Goal: Task Accomplishment & Management: Use online tool/utility

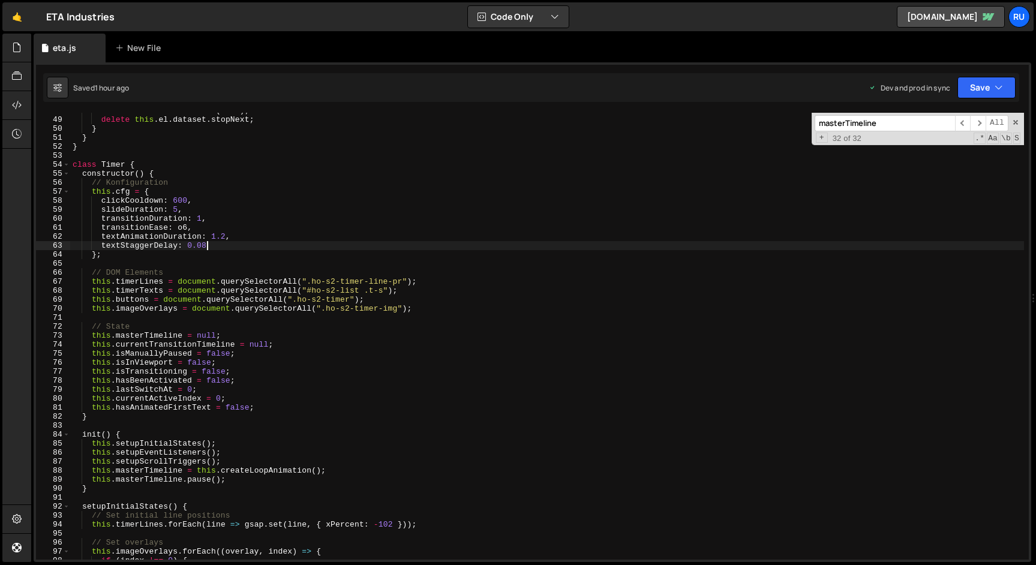
scroll to position [0, 4]
paste input "animateTextTransition"
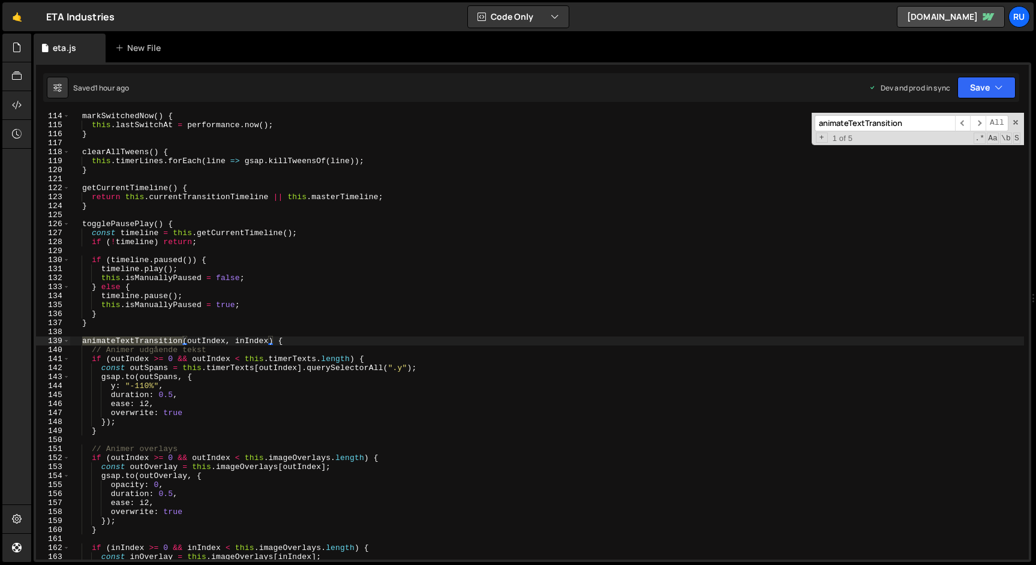
scroll to position [1018, 0]
type input "animateTextTransition"
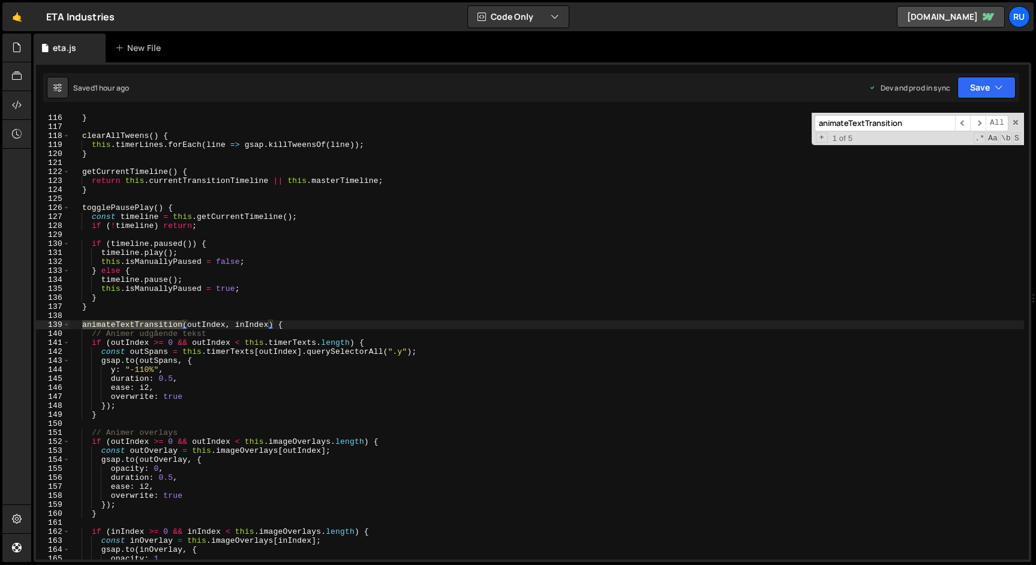
scroll to position [1034, 0]
click at [219, 308] on div "this . lastSwitchAt = performance . now ( ) ; } clearAllTweens ( ) { this . tim…" at bounding box center [546, 336] width 953 height 465
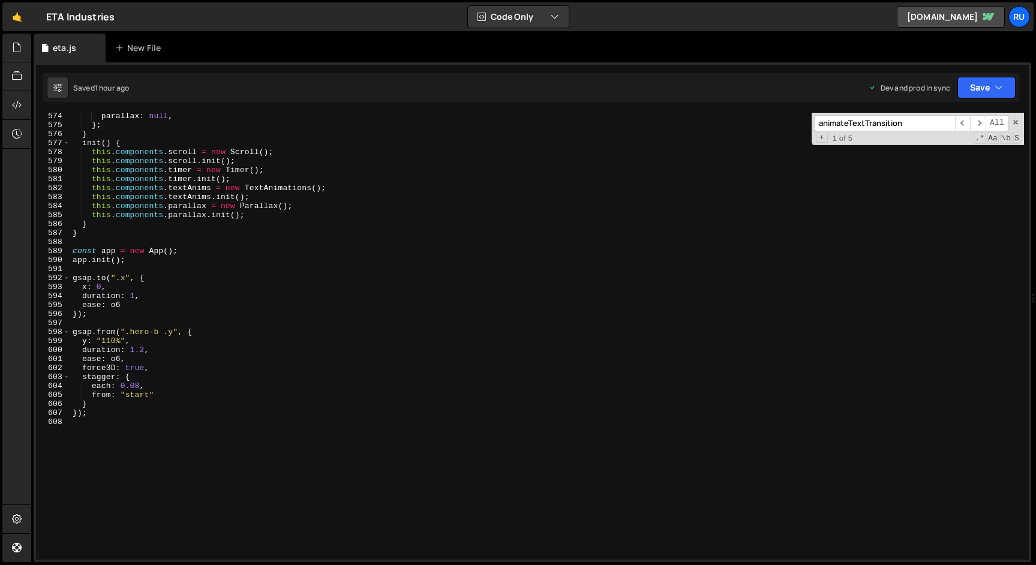
scroll to position [5155, 0]
click at [102, 416] on div "parallax : null , } ; } init ( ) { this . components . scroll = new Scroll ( ) …" at bounding box center [546, 344] width 953 height 465
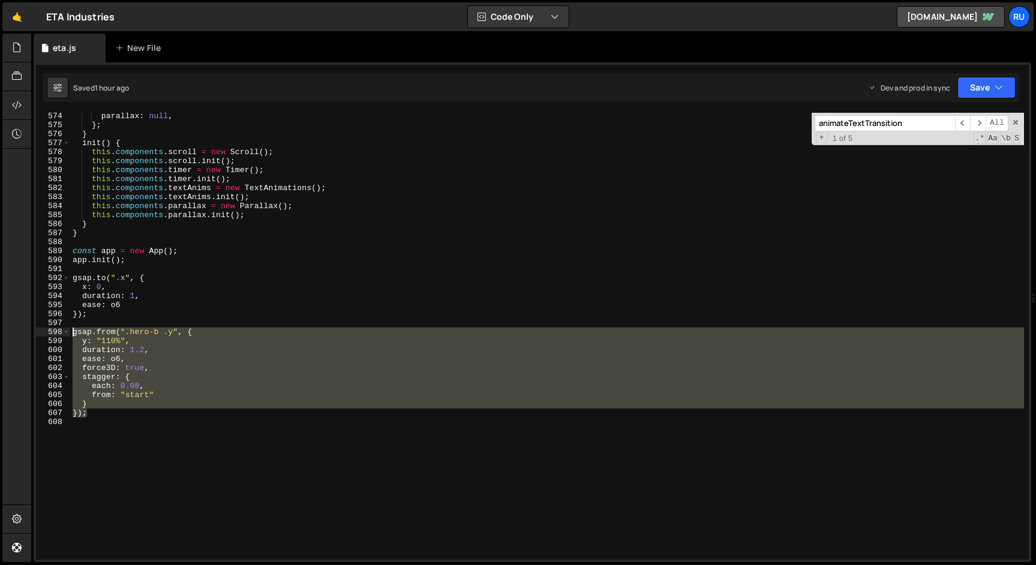
drag, startPoint x: 102, startPoint y: 416, endPoint x: 56, endPoint y: 332, distance: 96.1
click at [56, 332] on div "}); 574 575 576 577 578 579 580 581 582 583 584 585 586 587 588 589 590 591 592…" at bounding box center [532, 336] width 992 height 447
click at [130, 306] on div "parallax : null , } ; } init ( ) { this . components . scroll = new Scroll ( ) …" at bounding box center [546, 344] width 953 height 465
drag, startPoint x: 94, startPoint y: 414, endPoint x: 36, endPoint y: 329, distance: 103.1
click at [36, 329] on div "ease: o6 574 575 576 577 578 579 580 581 582 583 584 585 586 587 588 589 590 59…" at bounding box center [532, 336] width 992 height 447
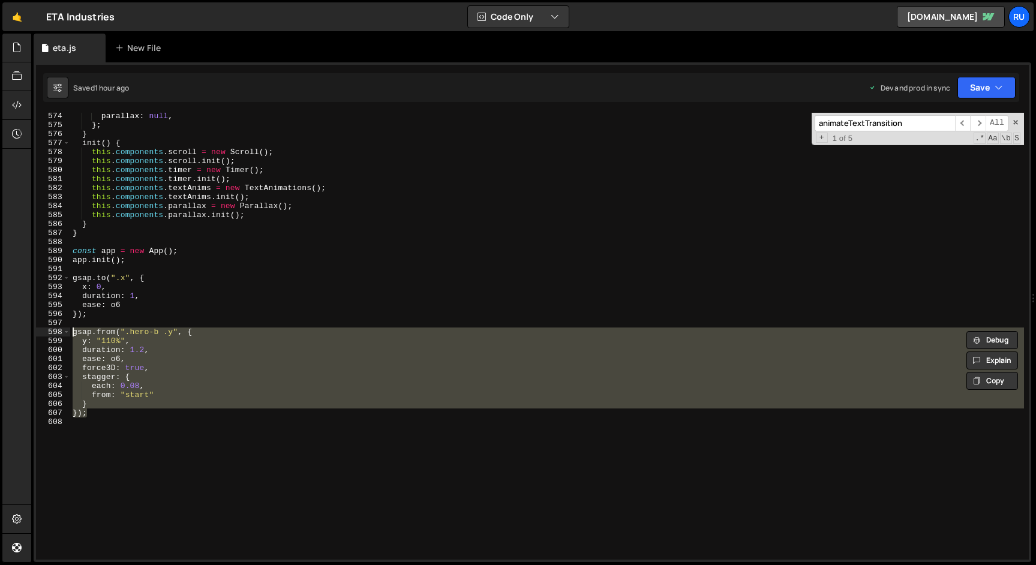
click at [119, 416] on div "parallax : null , } ; } init ( ) { this . components . scroll = new Scroll ( ) …" at bounding box center [546, 336] width 953 height 447
drag, startPoint x: 134, startPoint y: 417, endPoint x: 16, endPoint y: 332, distance: 145.3
click at [16, 332] on div "Hold on a sec... Are you certain you wish to leave this page? Any changes you'v…" at bounding box center [518, 282] width 1036 height 565
paste textarea "}, 0.2); // Starter 0.2s efter start"
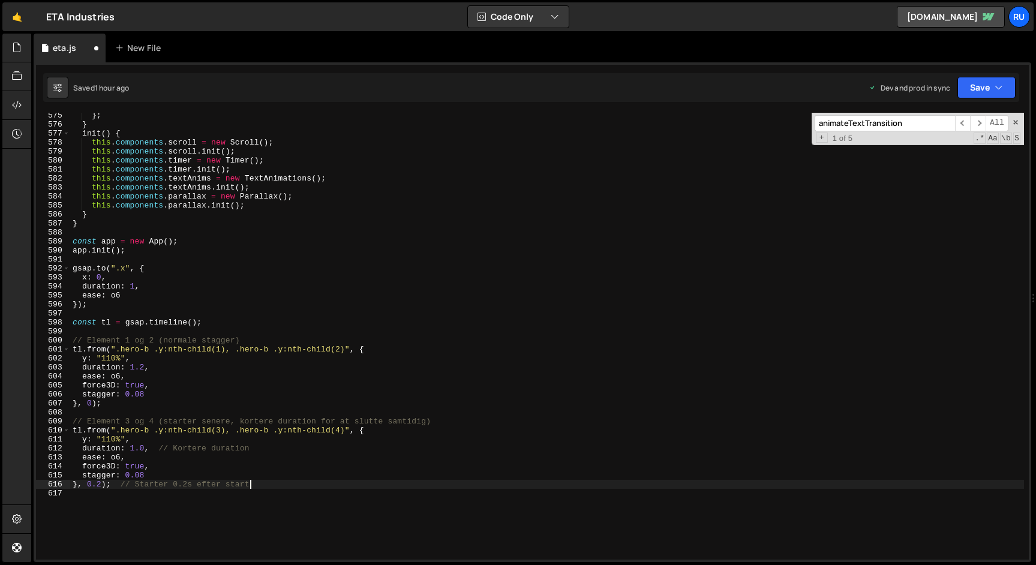
scroll to position [5248, 0]
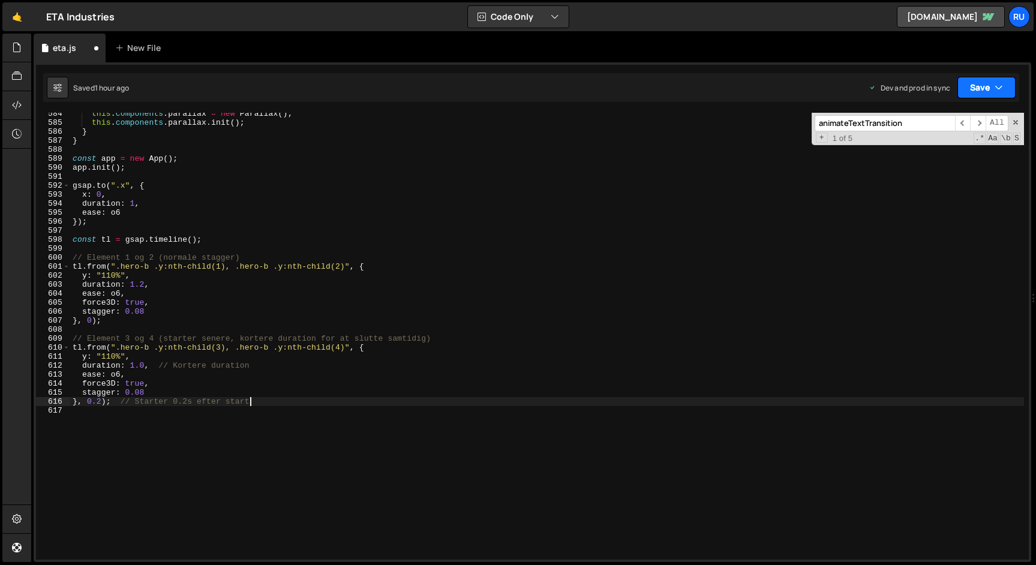
click at [974, 91] on button "Save" at bounding box center [986, 88] width 58 height 22
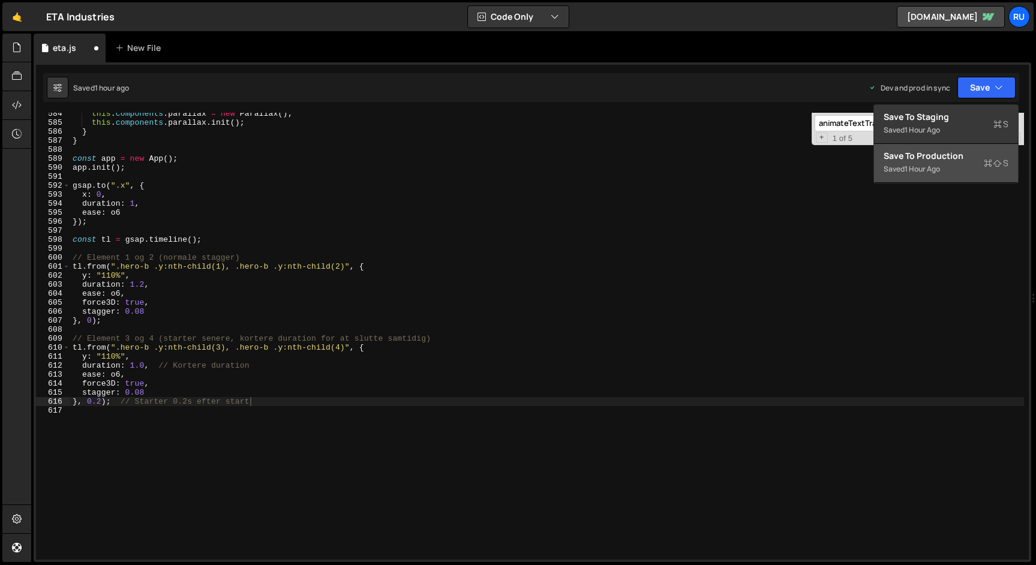
click at [964, 166] on div "Saved 1 hour ago" at bounding box center [945, 169] width 125 height 14
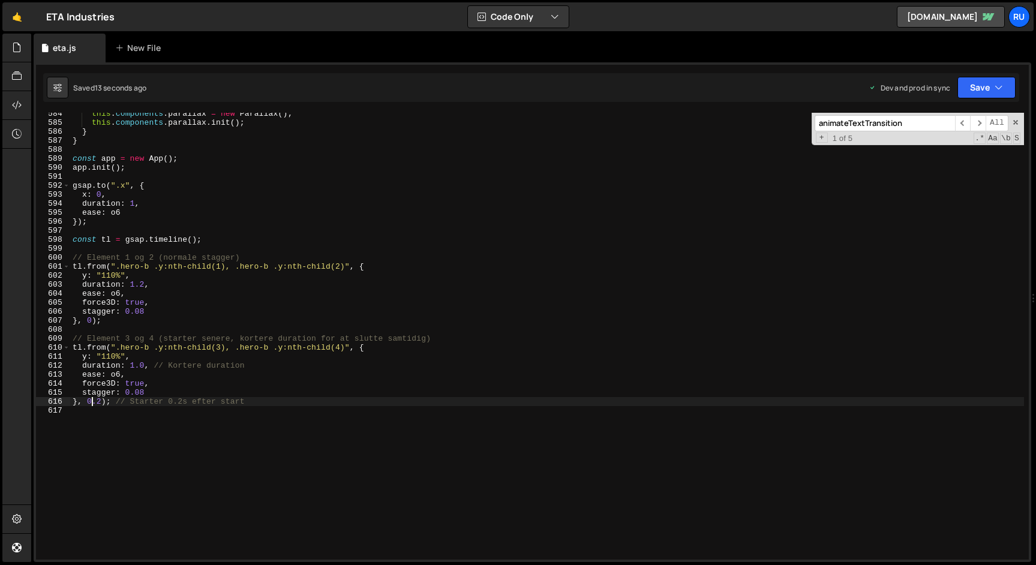
click at [92, 403] on div "this . components . parallax = new Parallax ( ) ; this . components . parallax …" at bounding box center [546, 341] width 953 height 465
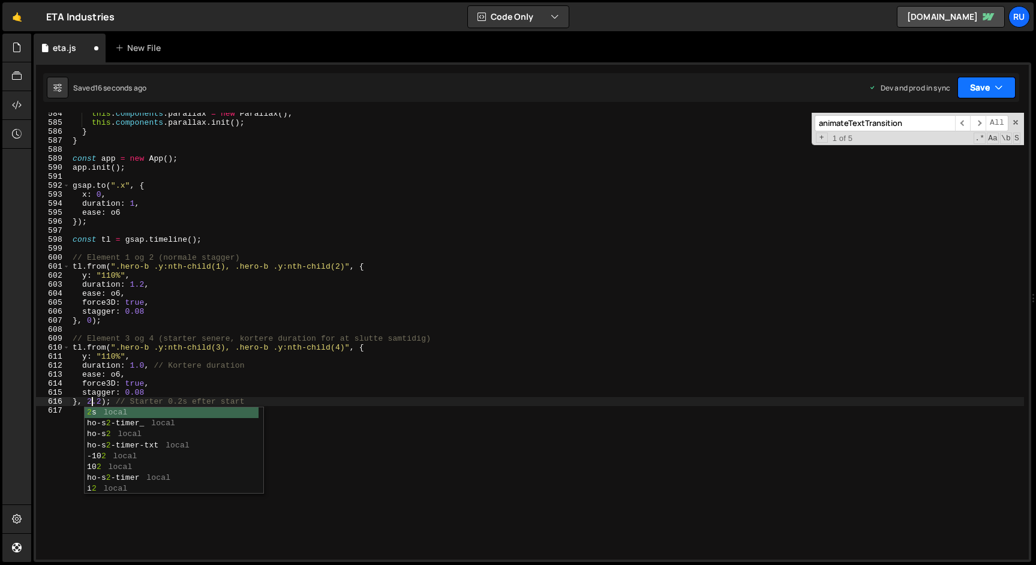
click at [985, 91] on button "Save" at bounding box center [986, 88] width 58 height 22
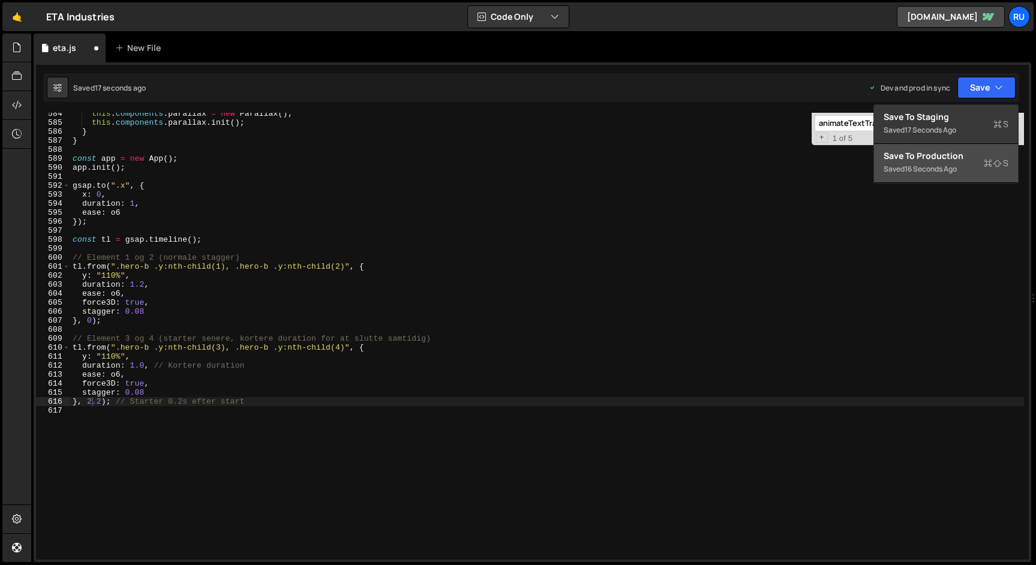
click at [965, 173] on div "Saved 16 seconds ago" at bounding box center [945, 169] width 125 height 14
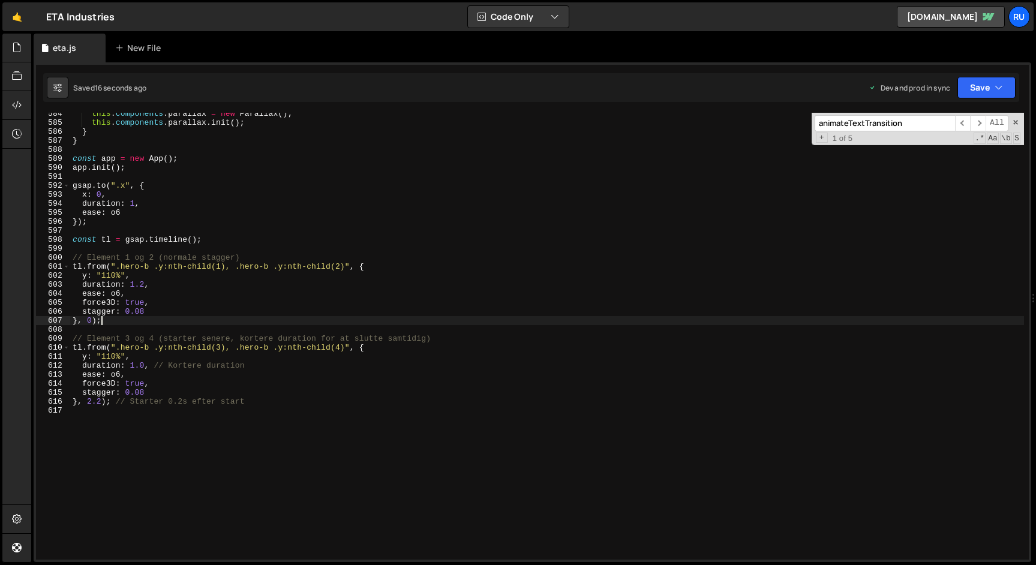
click at [142, 323] on div "this . components . parallax = new Parallax ( ) ; this . components . parallax …" at bounding box center [546, 341] width 953 height 465
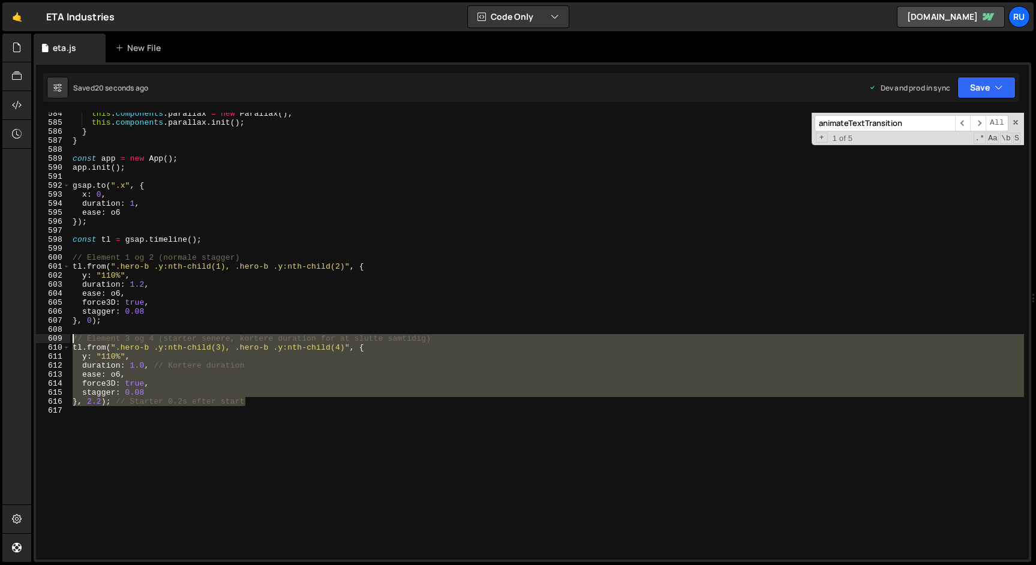
drag, startPoint x: 256, startPoint y: 401, endPoint x: 0, endPoint y: 336, distance: 264.1
click at [0, 336] on div "Hold on a sec... Are you certain you wish to leave this page? Any changes you'v…" at bounding box center [518, 282] width 1036 height 565
type textarea "// Element 3 og 4 (starter senere, kortere duration for at slutte samtidig) tl.…"
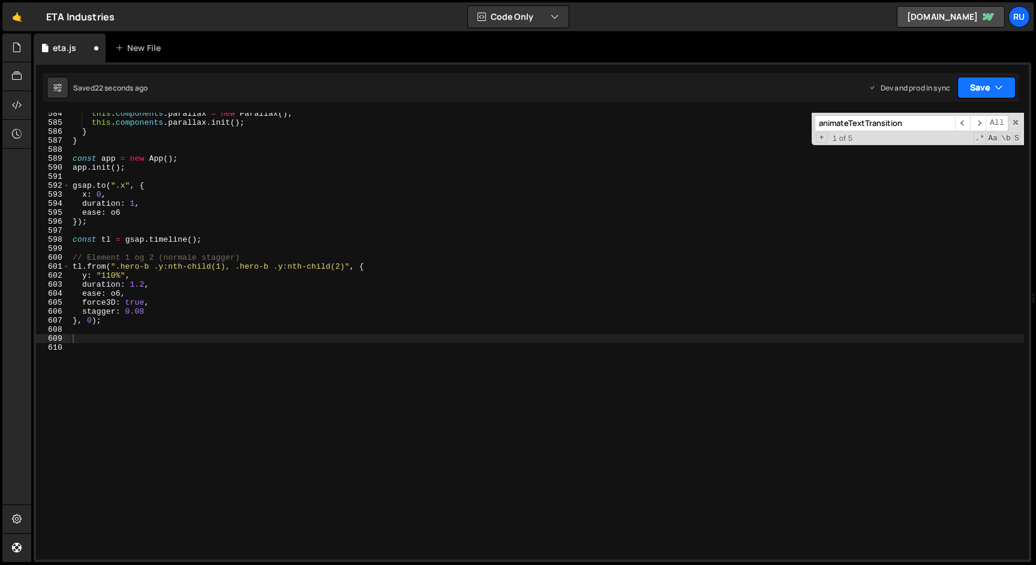
click at [983, 85] on button "Save" at bounding box center [986, 88] width 58 height 22
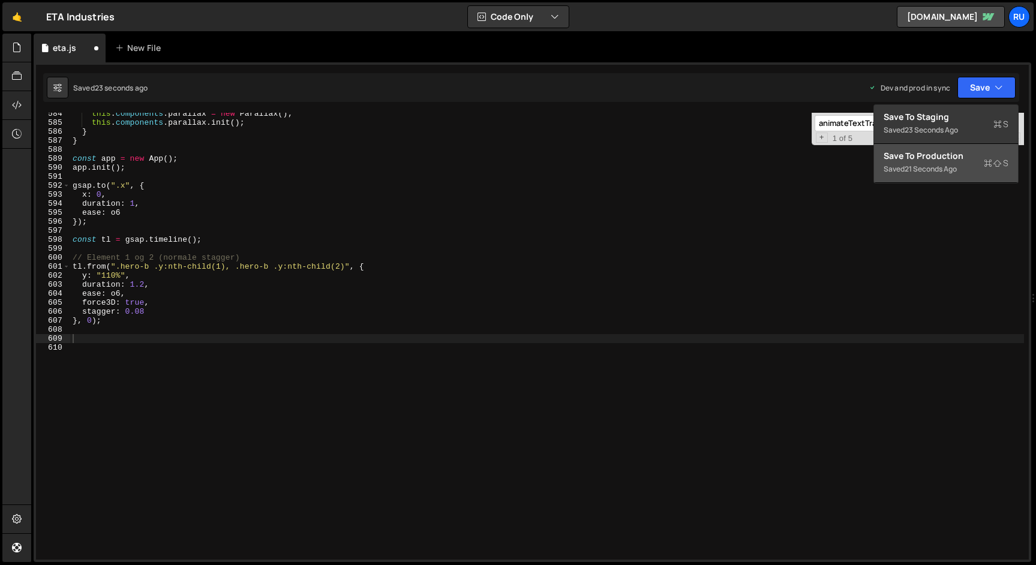
click at [965, 162] on div "Saved 21 seconds ago" at bounding box center [945, 169] width 125 height 14
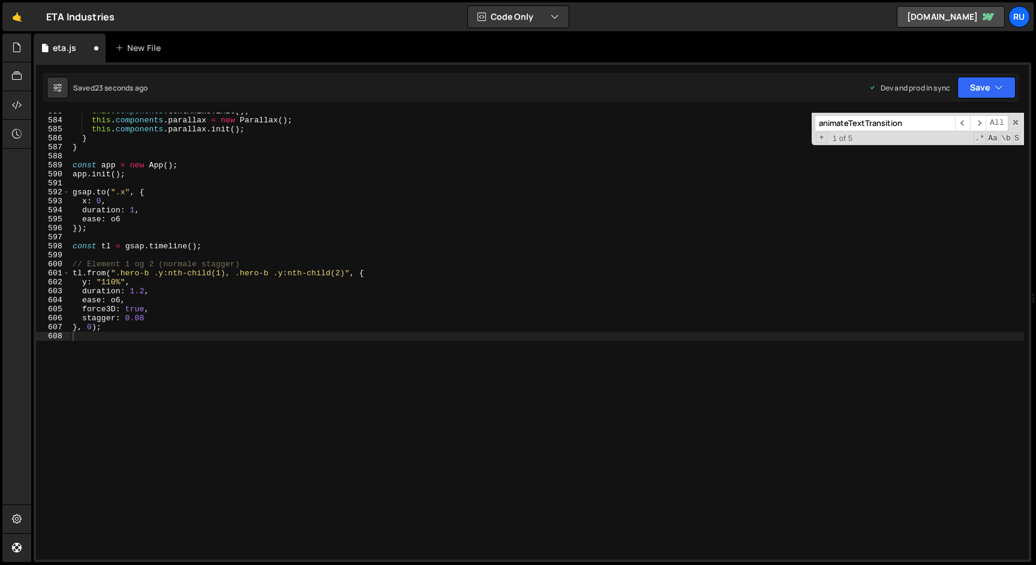
scroll to position [5241, 0]
type textarea "force3D: true,"
click at [169, 308] on div "this . components . textAnims . init ( ) ; this . components . parallax = new P…" at bounding box center [546, 339] width 953 height 465
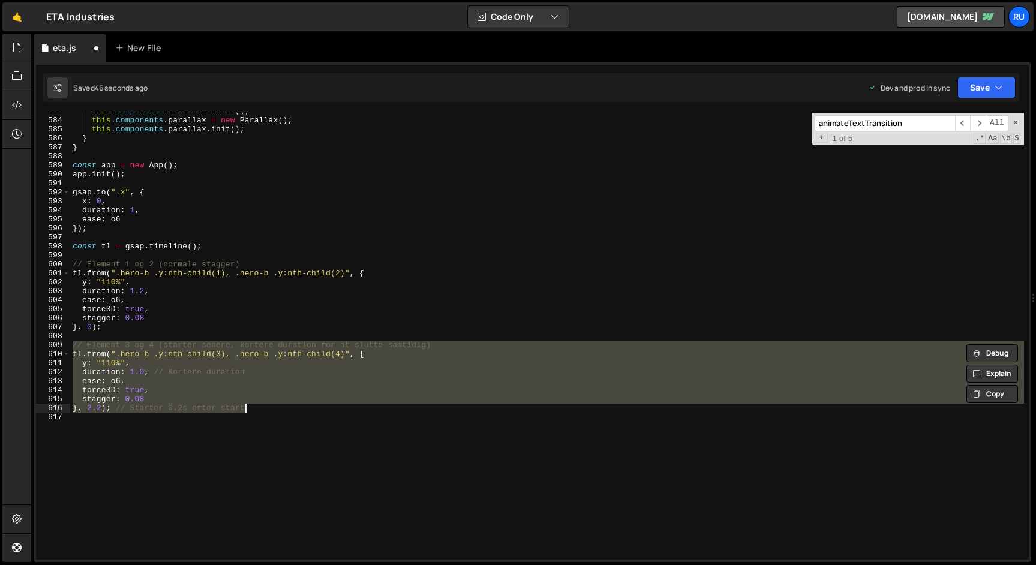
click at [160, 279] on div "this . components . textAnims . init ( ) ; this . components . parallax = new P…" at bounding box center [546, 339] width 953 height 465
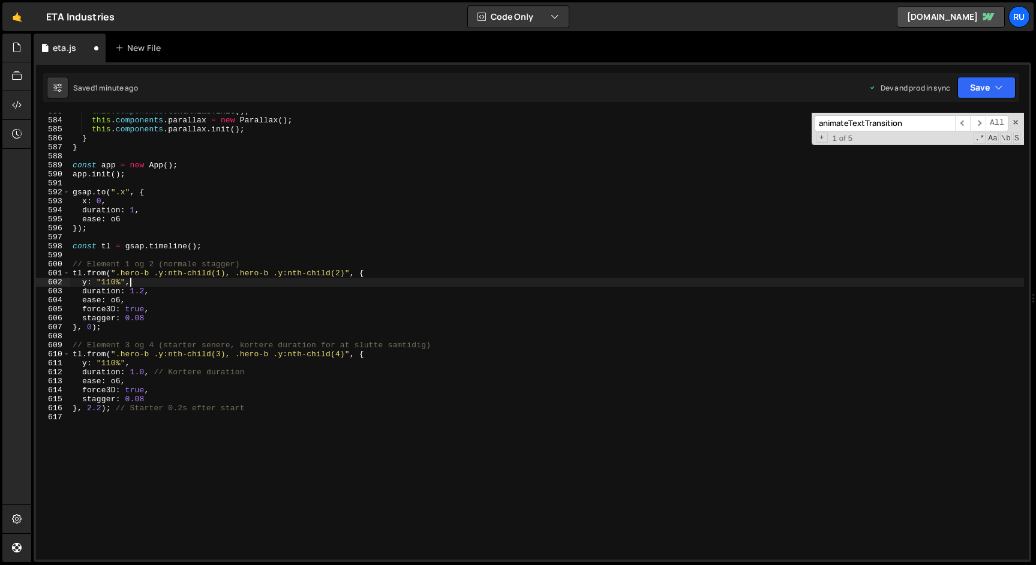
click at [149, 275] on div "this . components . textAnims . init ( ) ; this . components . parallax = new P…" at bounding box center [546, 339] width 953 height 465
paste textarea ".t-xxxl-r"
drag, startPoint x: 422, startPoint y: 273, endPoint x: 233, endPoint y: 276, distance: 188.9
click at [233, 276] on div "this . components . textAnims . init ( ) ; this . components . parallax = new P…" at bounding box center [546, 339] width 953 height 465
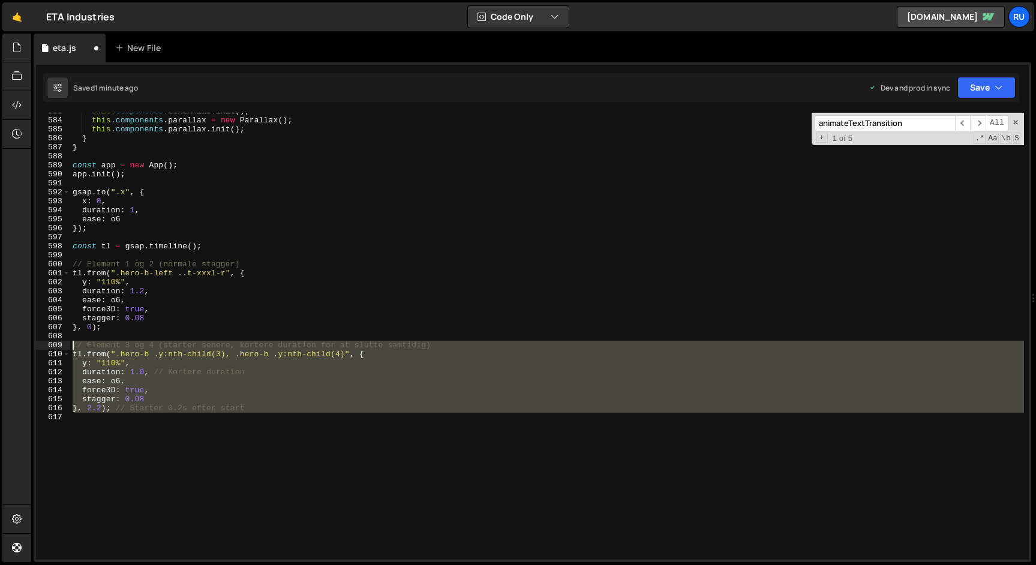
drag, startPoint x: 272, startPoint y: 413, endPoint x: 0, endPoint y: 345, distance: 280.6
click at [0, 345] on div "Hold on a sec... Are you certain you wish to leave this page? Any changes you'v…" at bounding box center [518, 282] width 1036 height 565
type textarea "// Element 3 og 4 (starter senere, kortere duration for at slutte samtidig) tl.…"
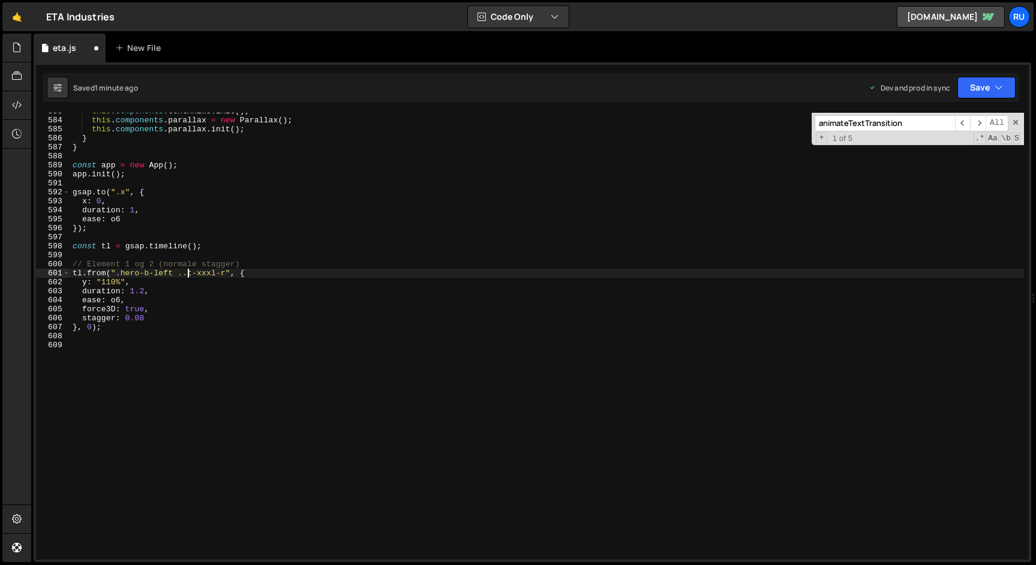
click at [186, 276] on div "this . components . textAnims . init ( ) ; this . components . parallax = new P…" at bounding box center [546, 339] width 953 height 465
click at [967, 90] on button "Save" at bounding box center [986, 88] width 58 height 22
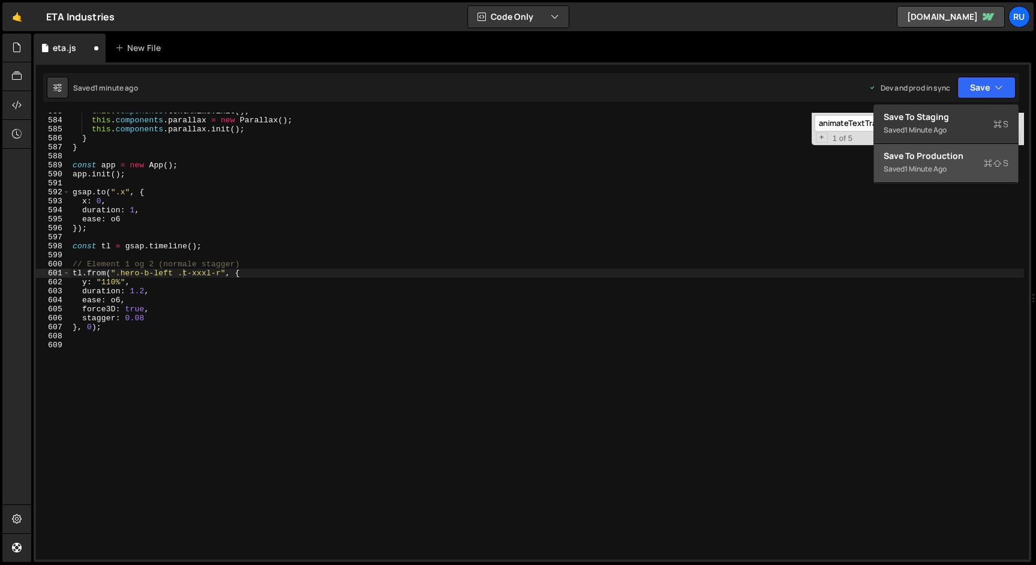
click at [960, 169] on div "Saved 1 minute ago" at bounding box center [945, 169] width 125 height 14
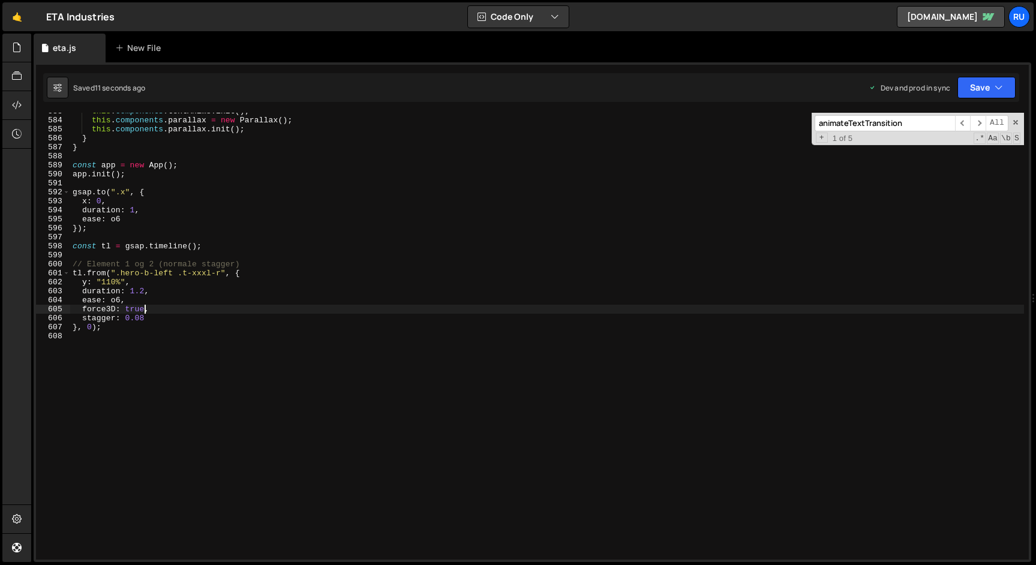
click at [146, 306] on div "this . components . textAnims . init ( ) ; this . components . parallax = new P…" at bounding box center [546, 339] width 953 height 465
click at [131, 324] on div "this . components . textAnims . init ( ) ; this . components . parallax = new P…" at bounding box center [546, 339] width 953 height 465
type textarea "}, 0);"
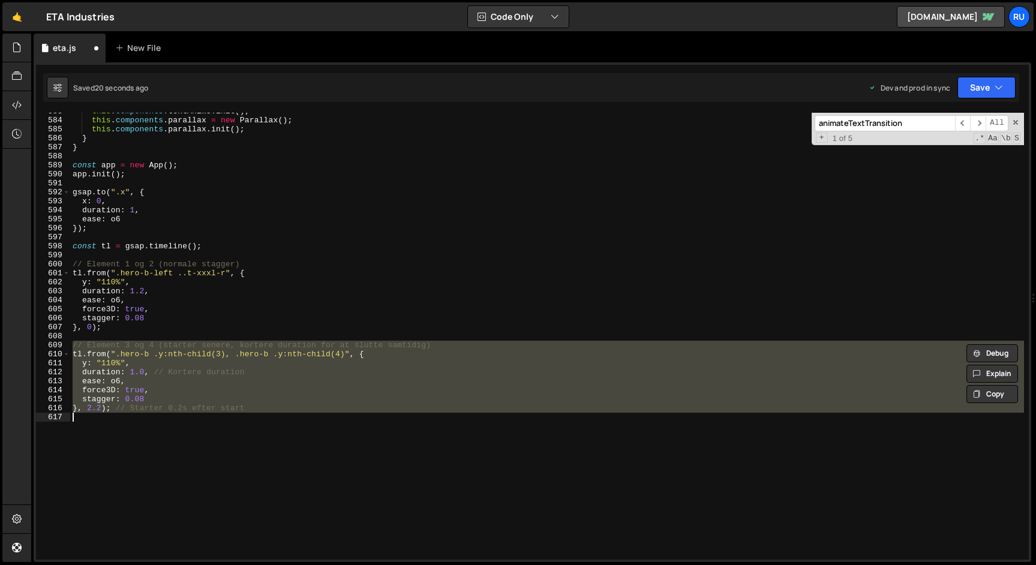
click at [164, 331] on div "this . components . textAnims . init ( ) ; this . components . parallax = new P…" at bounding box center [546, 339] width 953 height 465
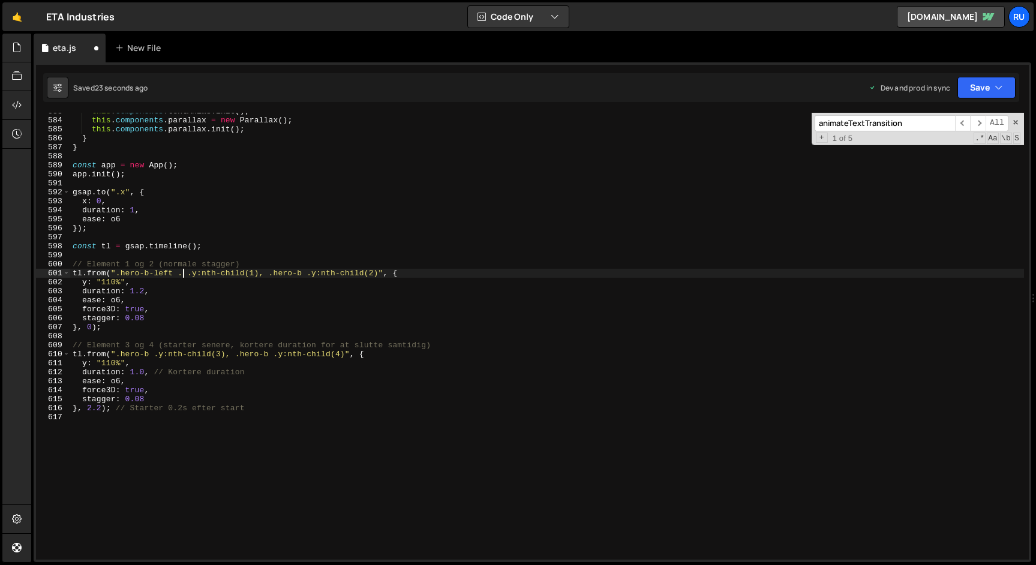
type textarea "tl.from(".hero-b-left .y:nth-child(1), .hero-b .y:nth-child(2)", {"
click at [973, 80] on button "Save" at bounding box center [986, 88] width 58 height 22
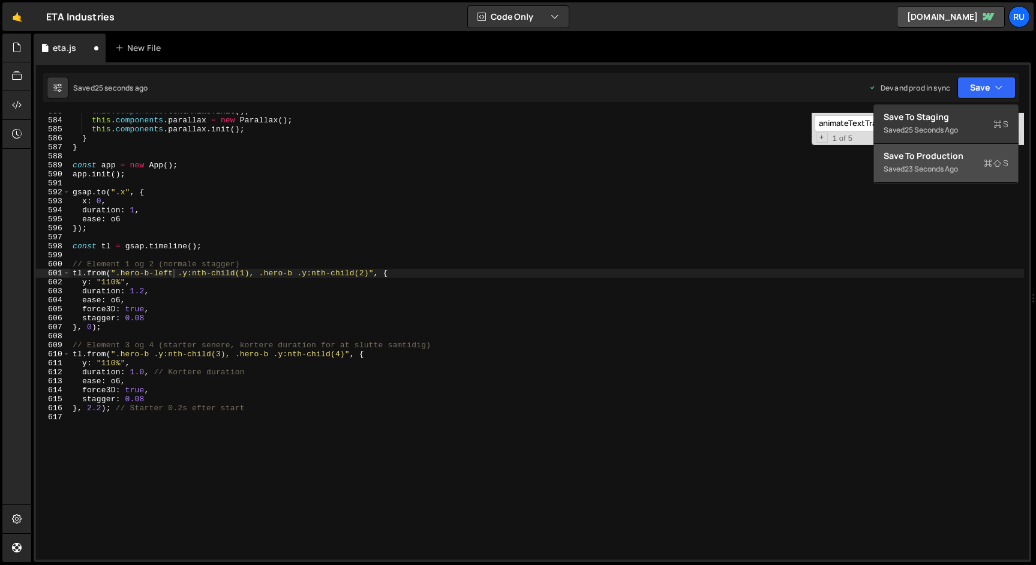
click at [971, 167] on div "Saved 23 seconds ago" at bounding box center [945, 169] width 125 height 14
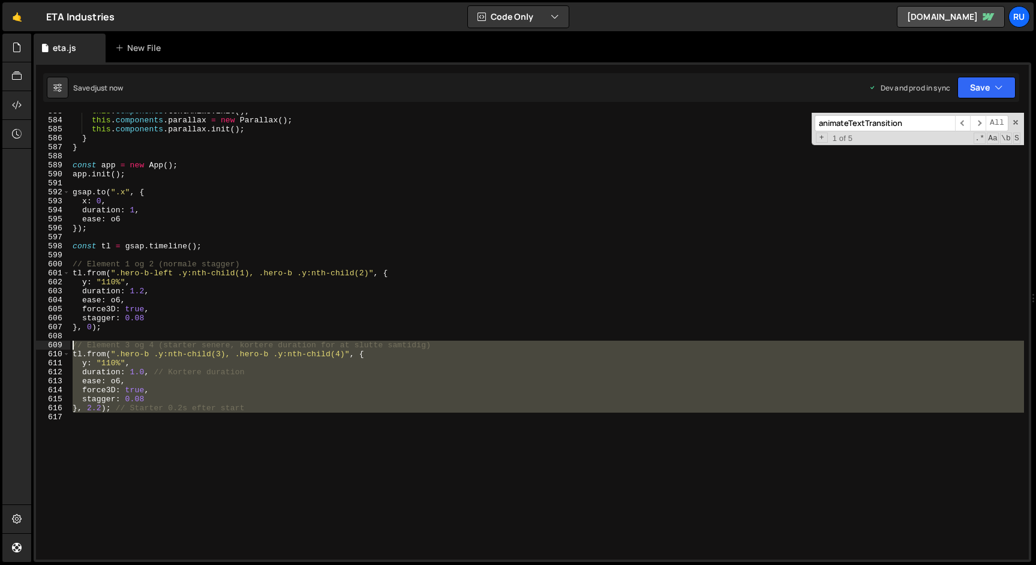
drag, startPoint x: 278, startPoint y: 417, endPoint x: 0, endPoint y: 346, distance: 287.3
click at [0, 346] on div "Hold on a sec... Are you certain you wish to leave this page? Any changes you'v…" at bounding box center [518, 282] width 1036 height 565
type textarea "// Element 3 og 4 (starter senere, kortere duration for at slutte samtidig) tl.…"
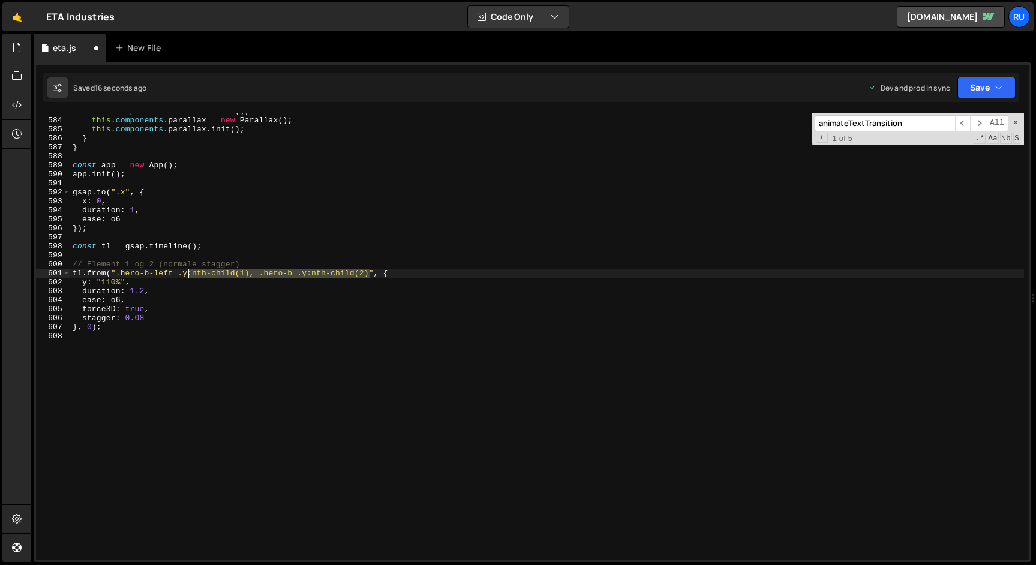
drag, startPoint x: 370, startPoint y: 274, endPoint x: 189, endPoint y: 275, distance: 181.1
click at [189, 275] on div "this . components . textAnims . init ( ) ; this . components . parallax = new P…" at bounding box center [546, 339] width 953 height 465
click at [980, 89] on button "Save" at bounding box center [986, 88] width 58 height 22
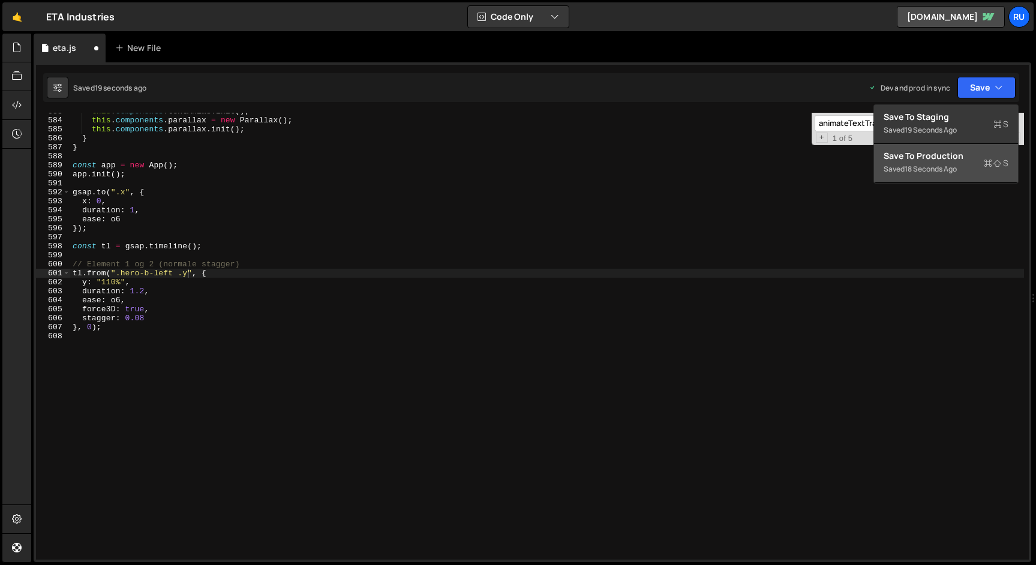
click at [956, 170] on div "18 seconds ago" at bounding box center [930, 169] width 52 height 10
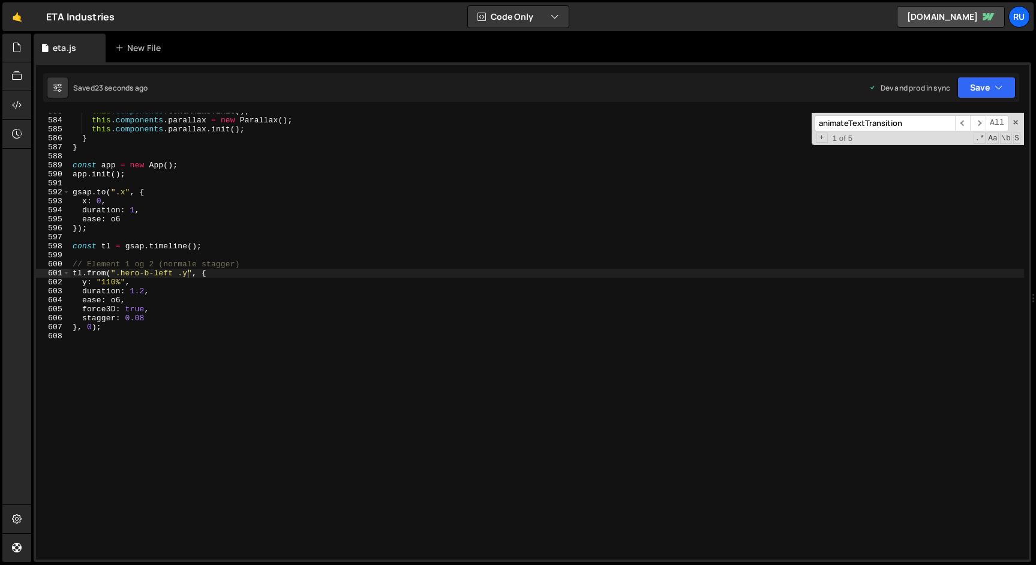
click at [164, 323] on div "this . components . textAnims . init ( ) ; this . components . parallax = new P…" at bounding box center [546, 339] width 953 height 465
click at [165, 317] on div "this . components . textAnims . init ( ) ; this . components . parallax = new P…" at bounding box center [546, 339] width 953 height 465
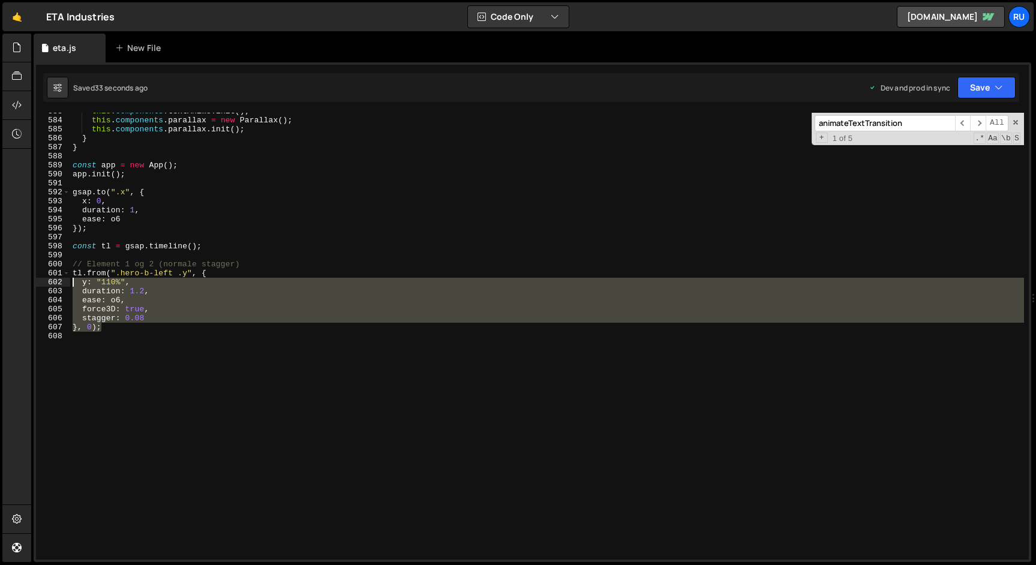
drag, startPoint x: 110, startPoint y: 330, endPoint x: 41, endPoint y: 282, distance: 84.0
click at [41, 282] on div "stagger: 0.08 583 584 585 586 587 588 589 590 591 592 593 594 595 596 597 598 5…" at bounding box center [532, 336] width 992 height 447
paste textarea "});"
paste textarea "}"
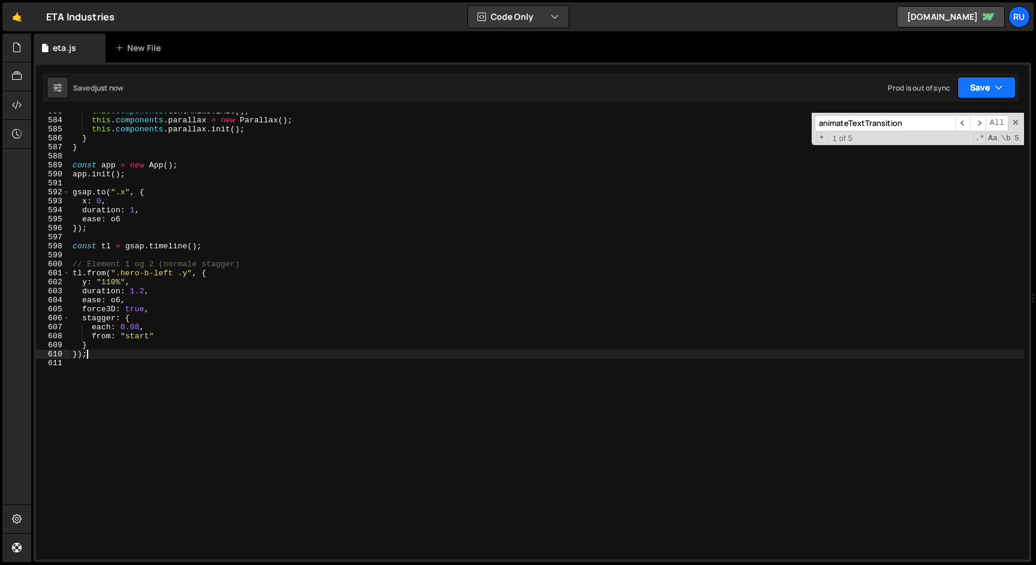
click at [983, 90] on button "Save" at bounding box center [986, 88] width 58 height 22
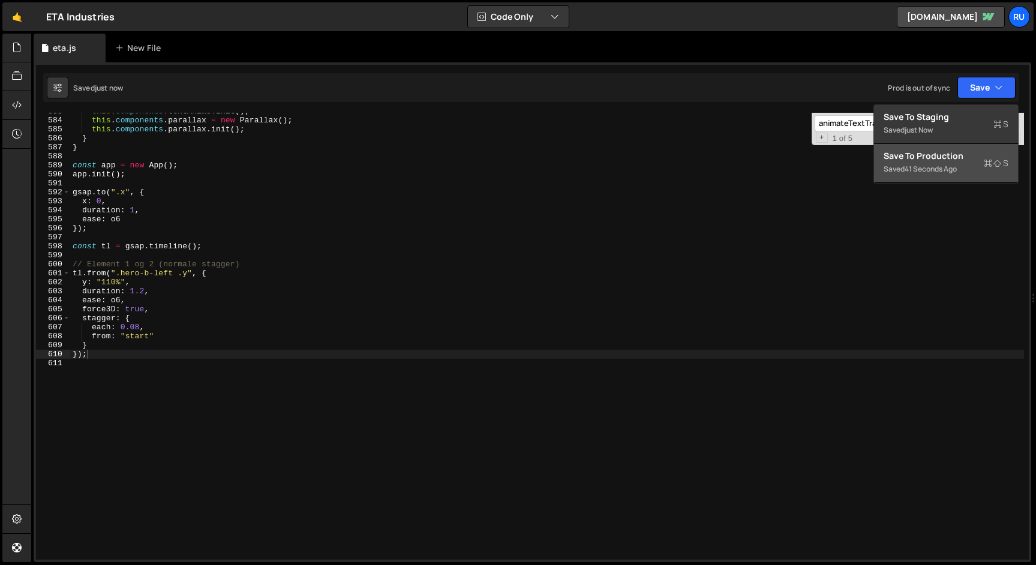
click at [957, 158] on div "Save to Production S" at bounding box center [945, 156] width 125 height 12
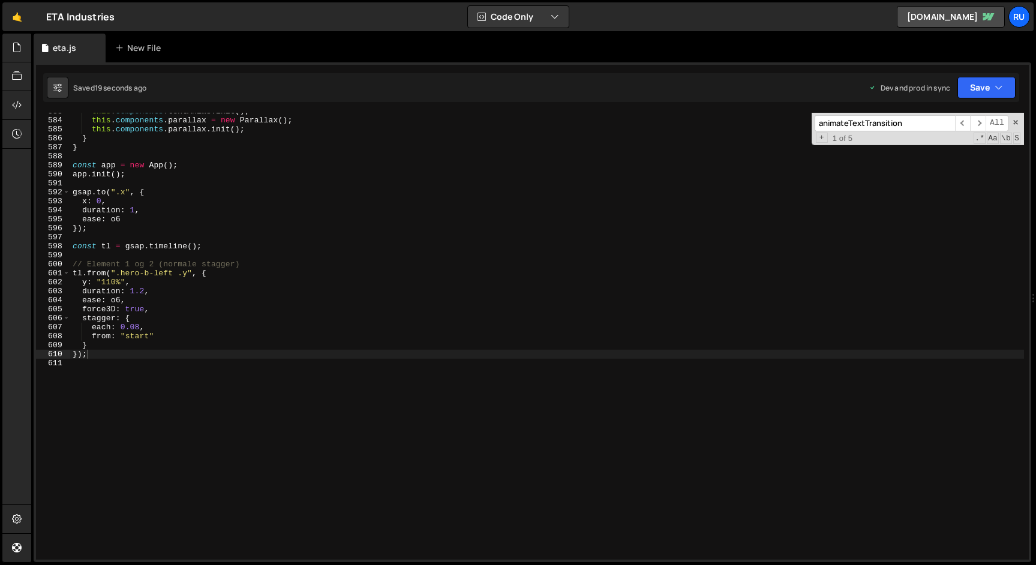
click at [179, 274] on div "this . components . textAnims . init ( ) ; this . components . parallax = new P…" at bounding box center [546, 339] width 953 height 465
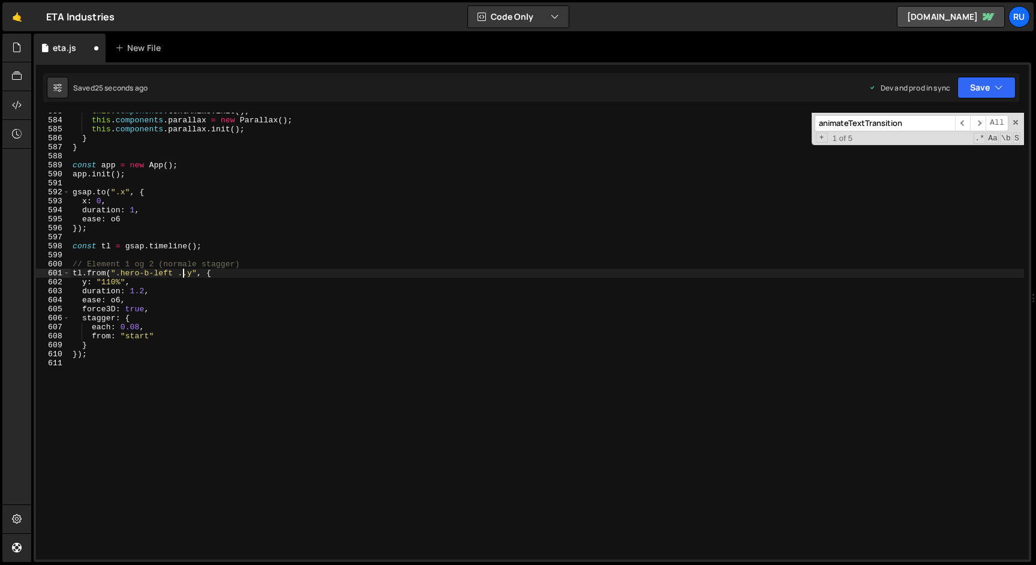
scroll to position [0, 8]
paste textarea "t-xxxl-r."
click at [981, 82] on button "Save" at bounding box center [986, 88] width 58 height 22
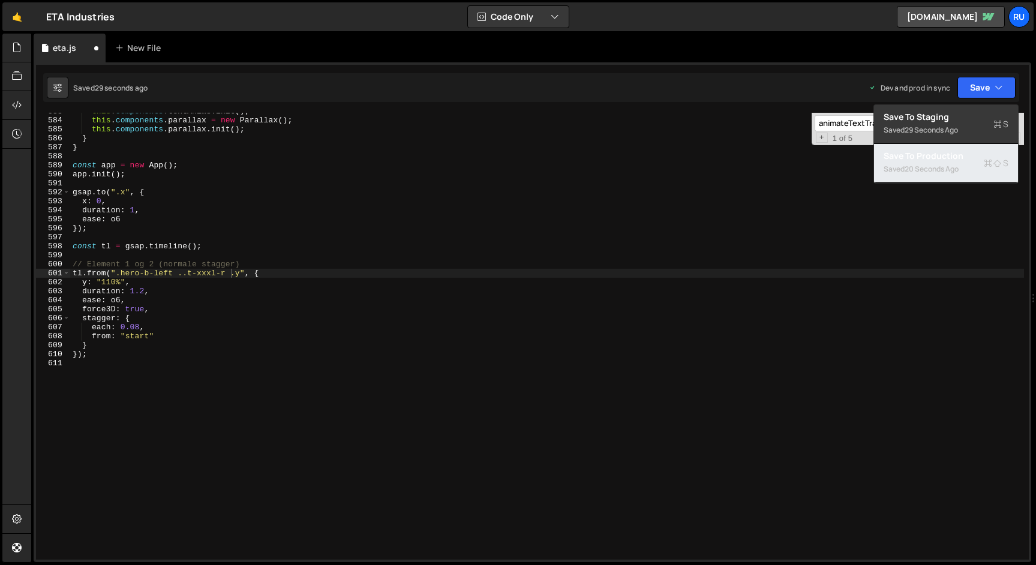
click at [965, 164] on div "Saved 20 seconds ago" at bounding box center [945, 169] width 125 height 14
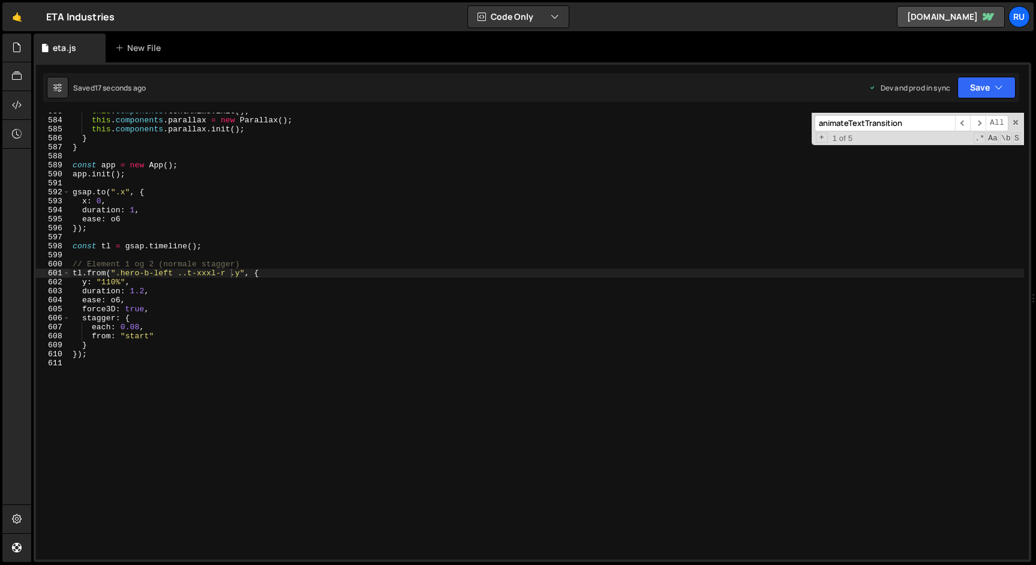
click at [181, 273] on div "this . components . textAnims . init ( ) ; this . components . parallax = new P…" at bounding box center [546, 339] width 953 height 465
click at [991, 83] on button "Save" at bounding box center [986, 88] width 58 height 22
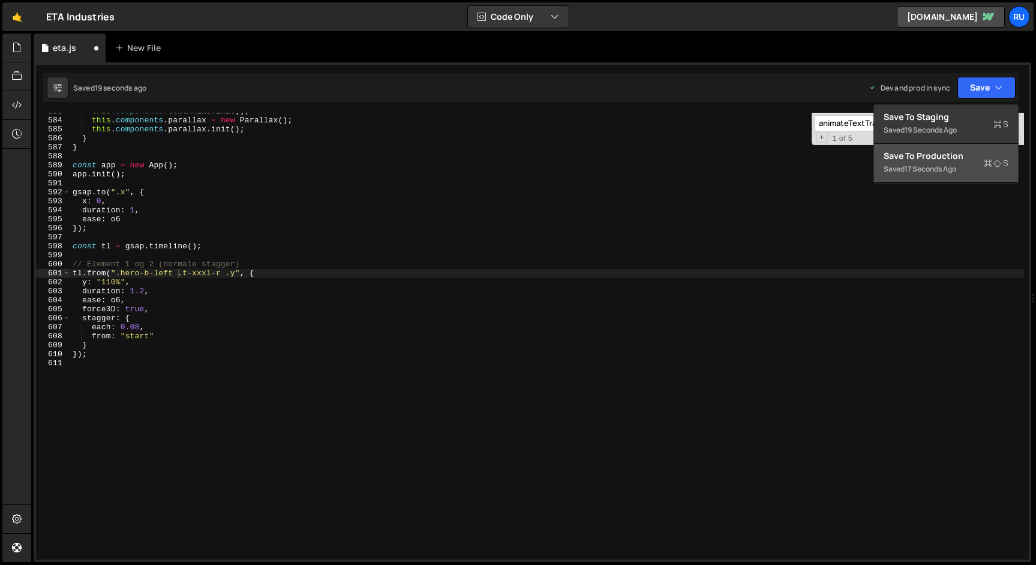
click at [972, 163] on div "Saved 17 seconds ago" at bounding box center [945, 169] width 125 height 14
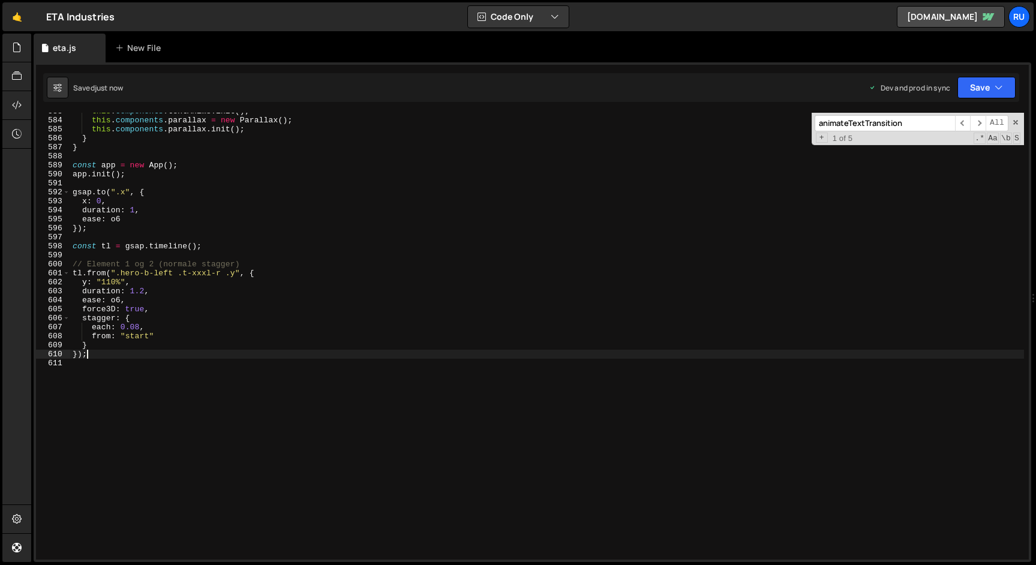
scroll to position [0, 1]
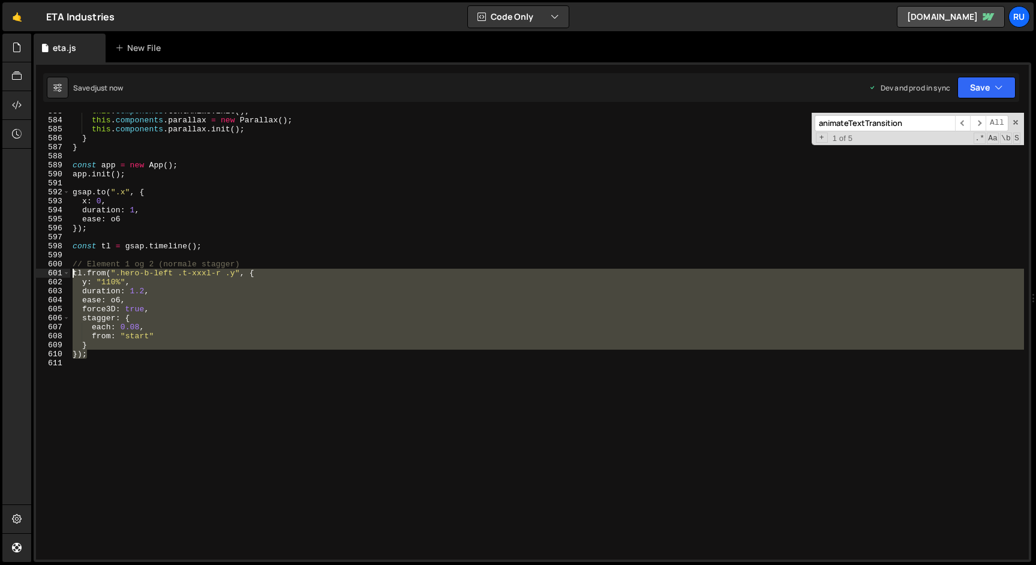
drag, startPoint x: 92, startPoint y: 356, endPoint x: 47, endPoint y: 276, distance: 91.6
click at [47, 276] on div "}); 583 584 585 586 587 588 589 590 591 592 593 594 595 596 597 598 599 600 601…" at bounding box center [532, 336] width 992 height 447
click at [116, 354] on div "this . components . textAnims . init ( ) ; this . components . parallax = new P…" at bounding box center [546, 336] width 953 height 447
type textarea "});"
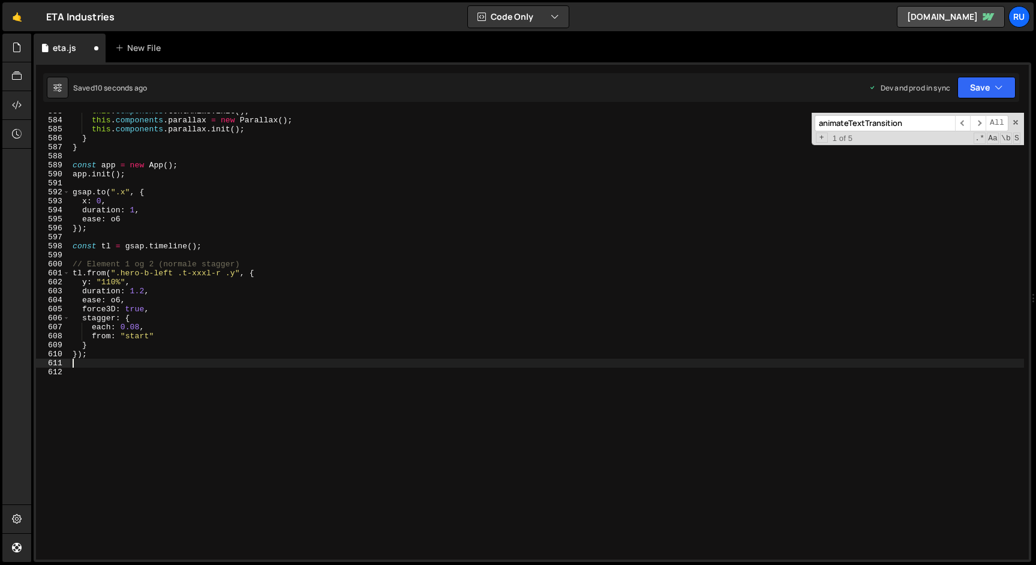
scroll to position [0, 0]
paste textarea "});"
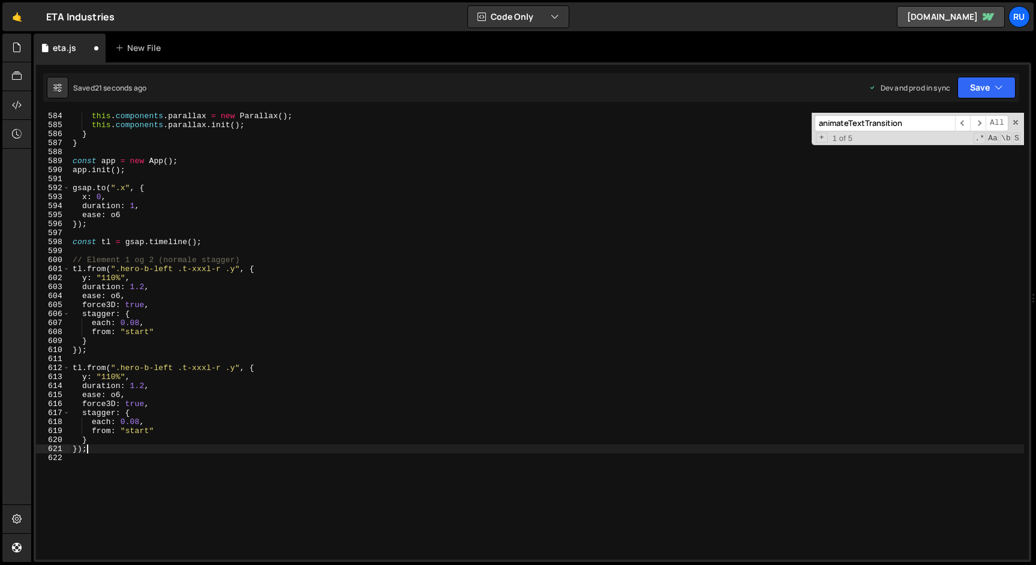
scroll to position [5256, 0]
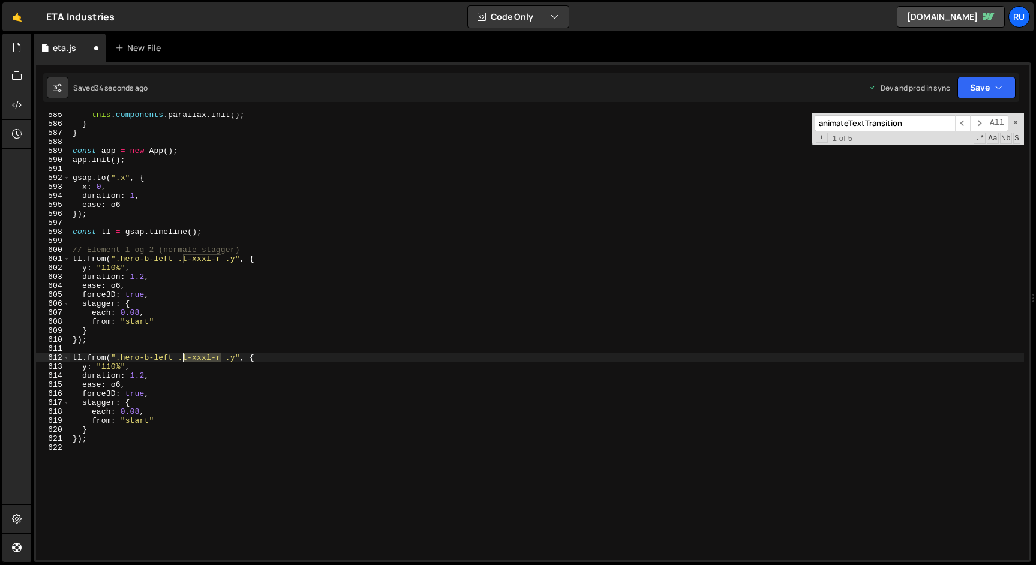
drag, startPoint x: 222, startPoint y: 359, endPoint x: 184, endPoint y: 359, distance: 39.0
click at [184, 359] on div "this . components . parallax . init ( ) ; } } const app = new App ( ) ; app . i…" at bounding box center [546, 342] width 953 height 465
paste textarea ".t-s-r z-s z-s-5"
click at [988, 80] on button "Save" at bounding box center [986, 88] width 58 height 22
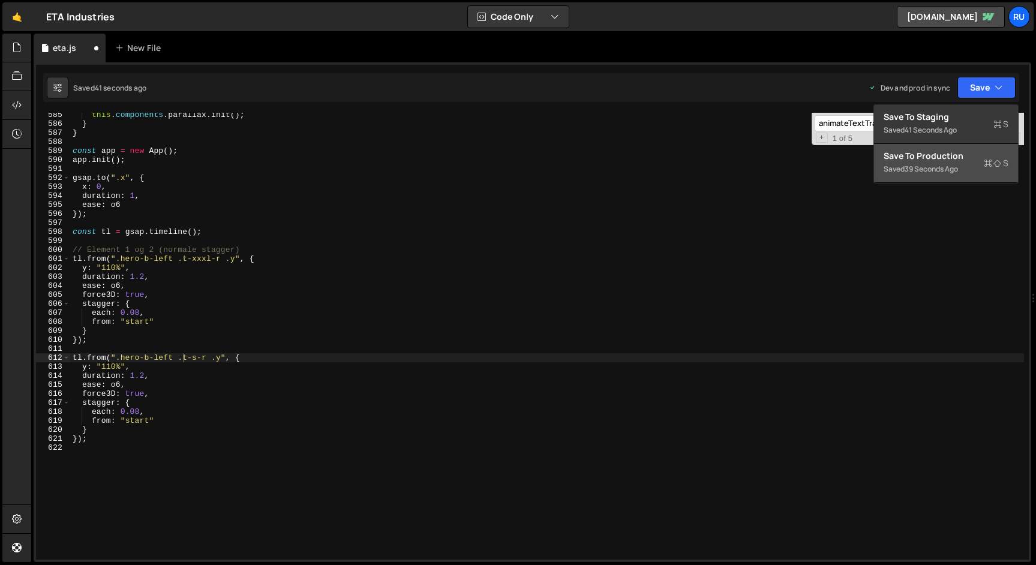
click at [967, 163] on div "Saved 39 seconds ago" at bounding box center [945, 169] width 125 height 14
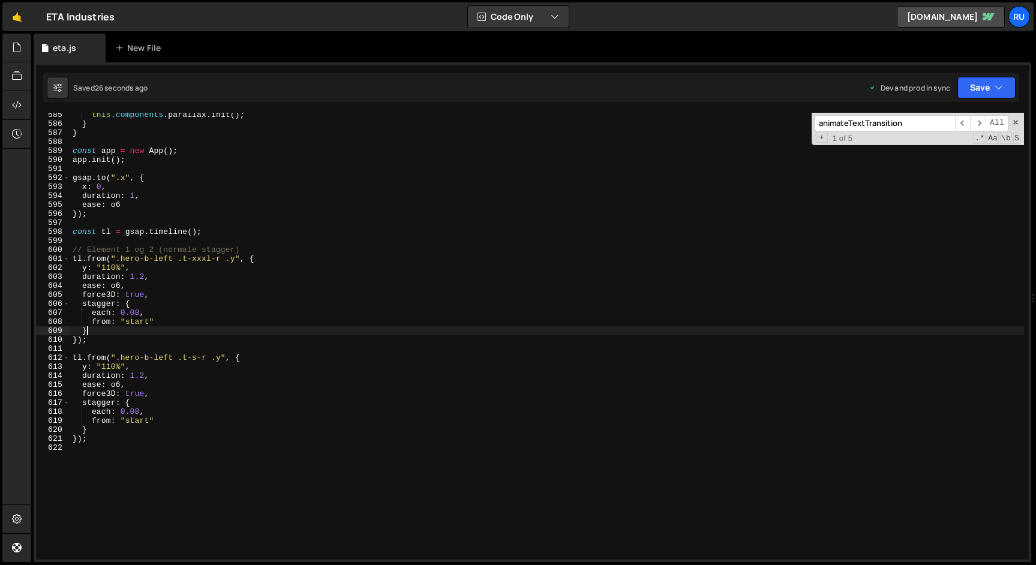
click at [91, 330] on div "this . components . parallax . init ( ) ; } } const app = new App ( ) ; app . i…" at bounding box center [546, 342] width 953 height 465
drag, startPoint x: 100, startPoint y: 341, endPoint x: 34, endPoint y: 341, distance: 66.6
click at [34, 341] on div "} 585 586 587 588 589 590 591 592 593 594 595 596 597 598 599 600 601 602 603 6…" at bounding box center [532, 312] width 997 height 500
paste textarea ", 0"
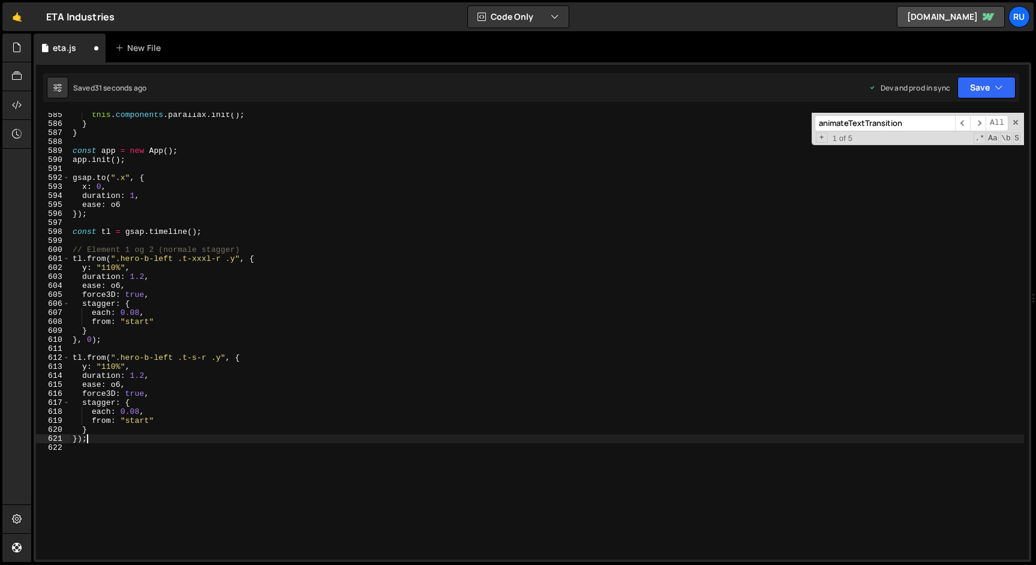
drag, startPoint x: 104, startPoint y: 438, endPoint x: 26, endPoint y: 438, distance: 78.0
click at [26, 438] on div "Hold on a sec... Are you certain you wish to leave this page? Any changes you'v…" at bounding box center [518, 282] width 1036 height 565
paste textarea ", 0"
click at [91, 438] on div "this . components . parallax . init ( ) ; } } const app = new App ( ) ; app . i…" at bounding box center [546, 342] width 953 height 465
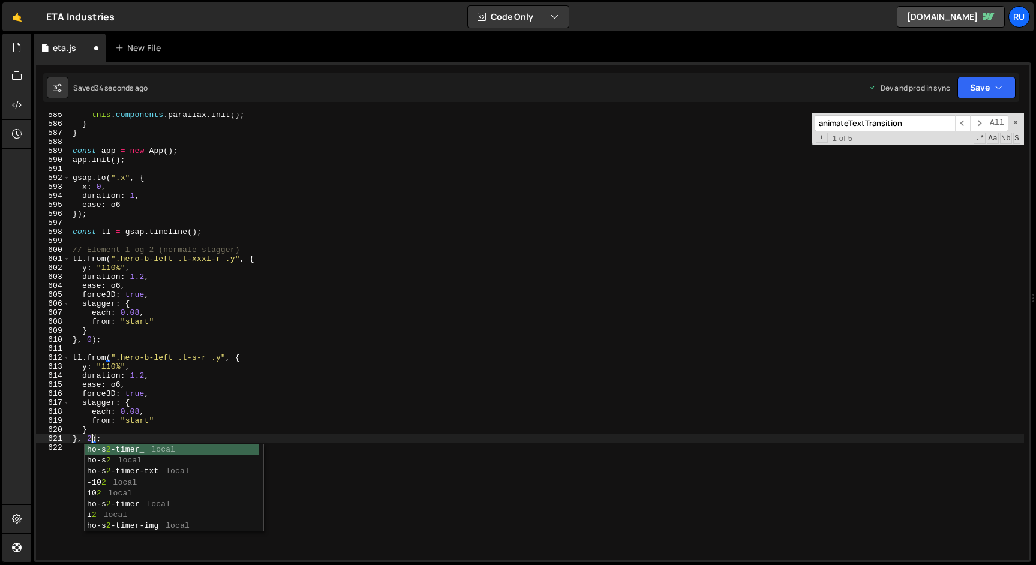
click at [145, 373] on div "this . components . parallax . init ( ) ; } } const app = new App ( ) ; app . i…" at bounding box center [546, 342] width 953 height 465
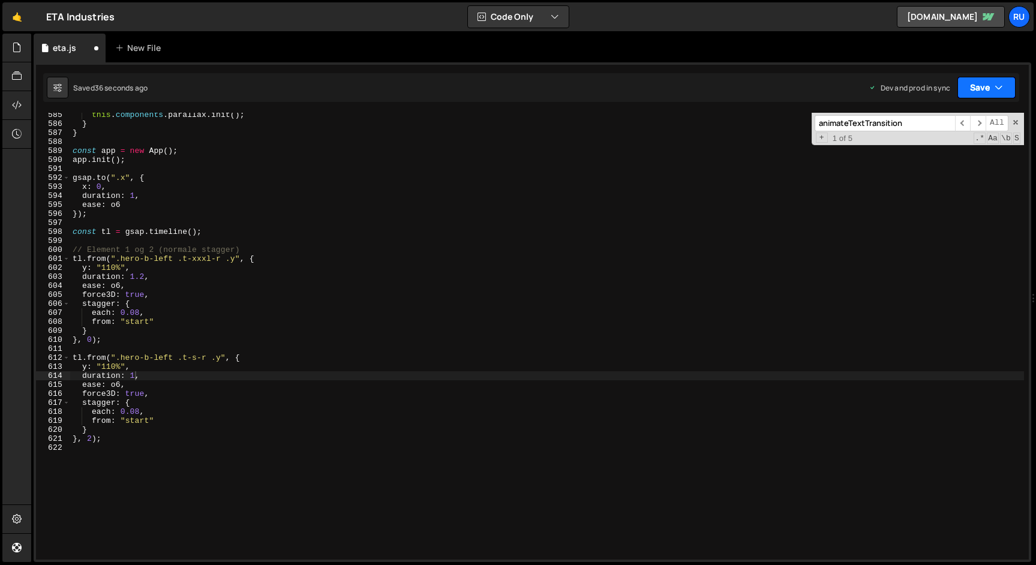
click at [987, 77] on button "Save" at bounding box center [986, 88] width 58 height 22
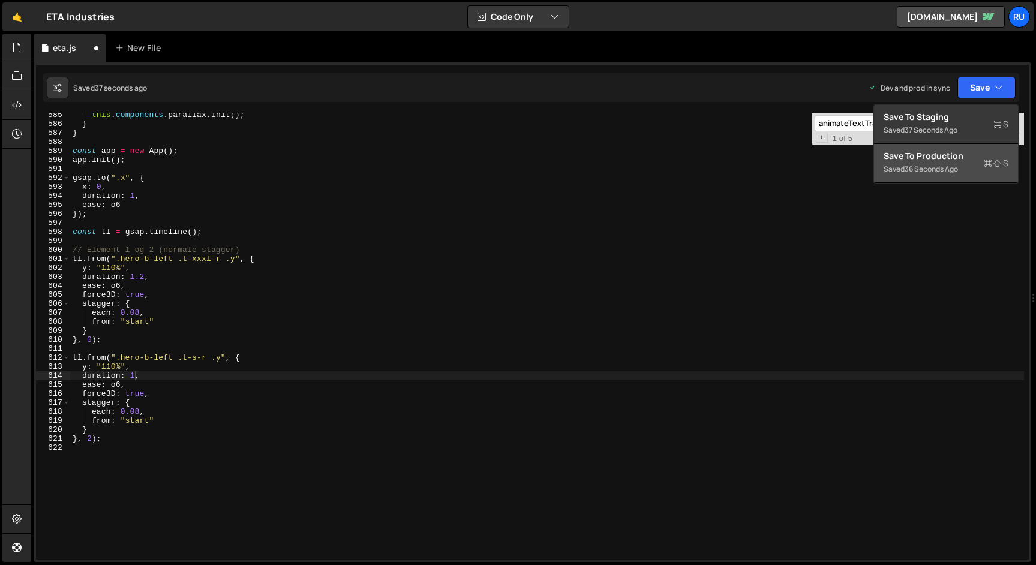
click at [973, 162] on div "Saved 36 seconds ago" at bounding box center [945, 169] width 125 height 14
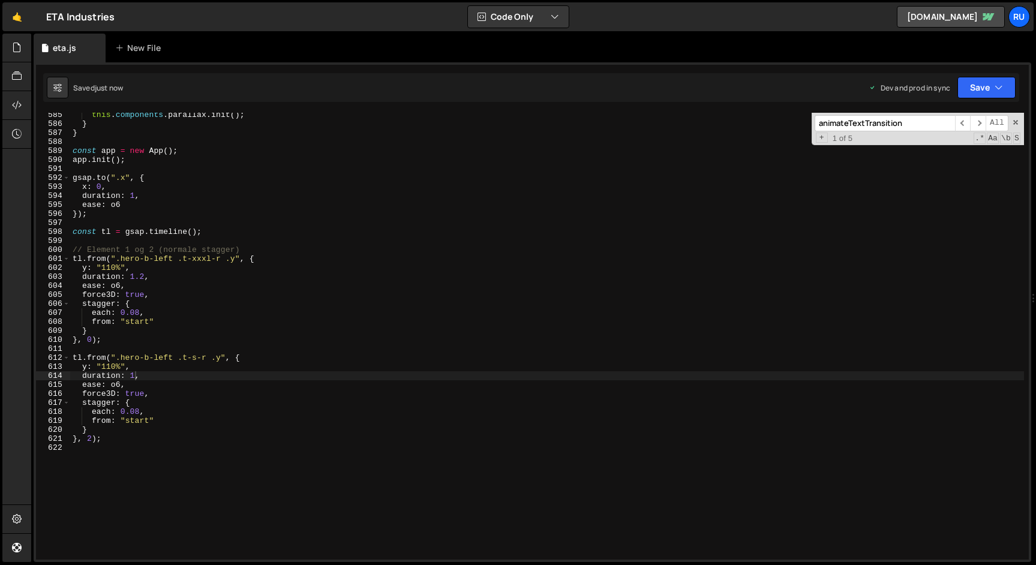
click at [176, 323] on div "this . components . parallax . init ( ) ; } } const app = new App ( ) ; app . i…" at bounding box center [546, 342] width 953 height 465
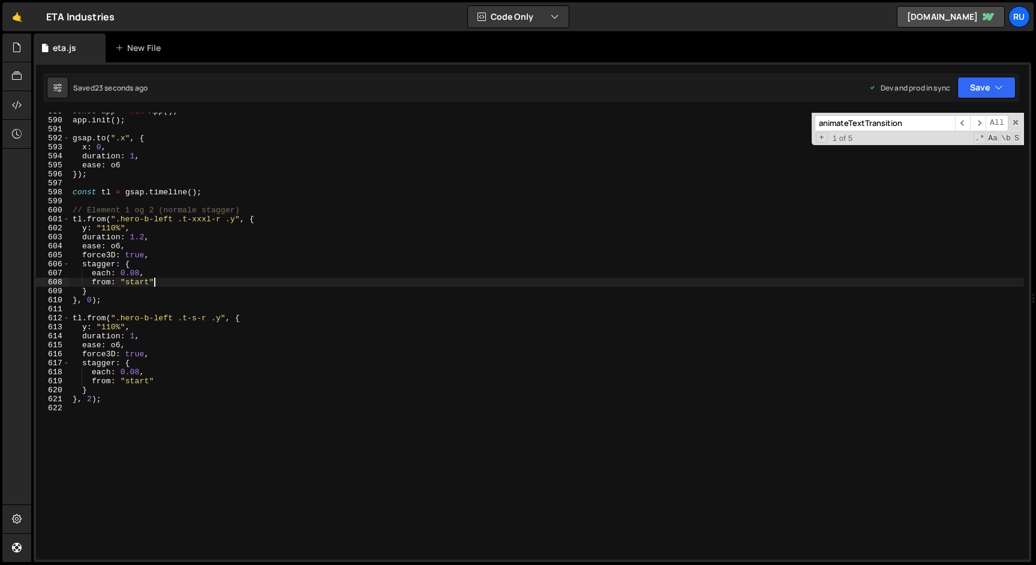
scroll to position [5295, 0]
click at [88, 398] on div "const app = new App ( ) ; app . init ( ) ; gsap . to ( ".x" , { x : 0 , duratio…" at bounding box center [546, 339] width 953 height 465
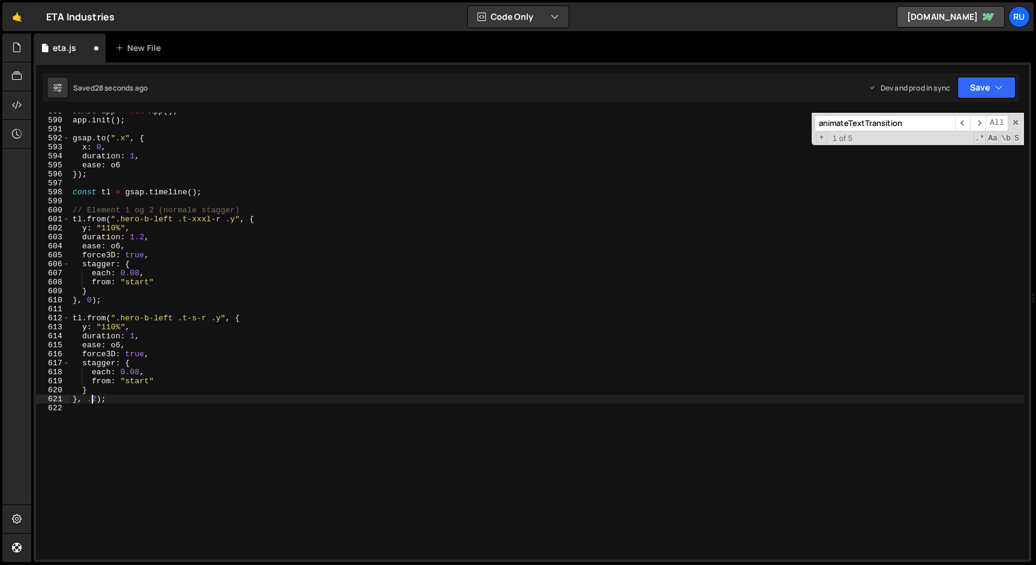
scroll to position [0, 1]
click at [991, 88] on button "Save" at bounding box center [986, 88] width 58 height 22
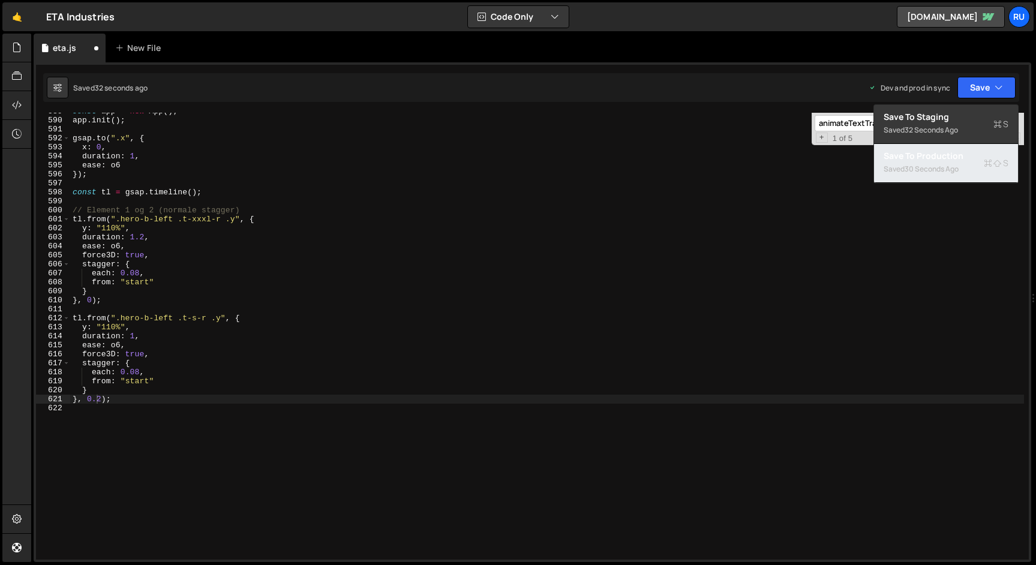
click at [949, 167] on div "30 seconds ago" at bounding box center [931, 169] width 54 height 10
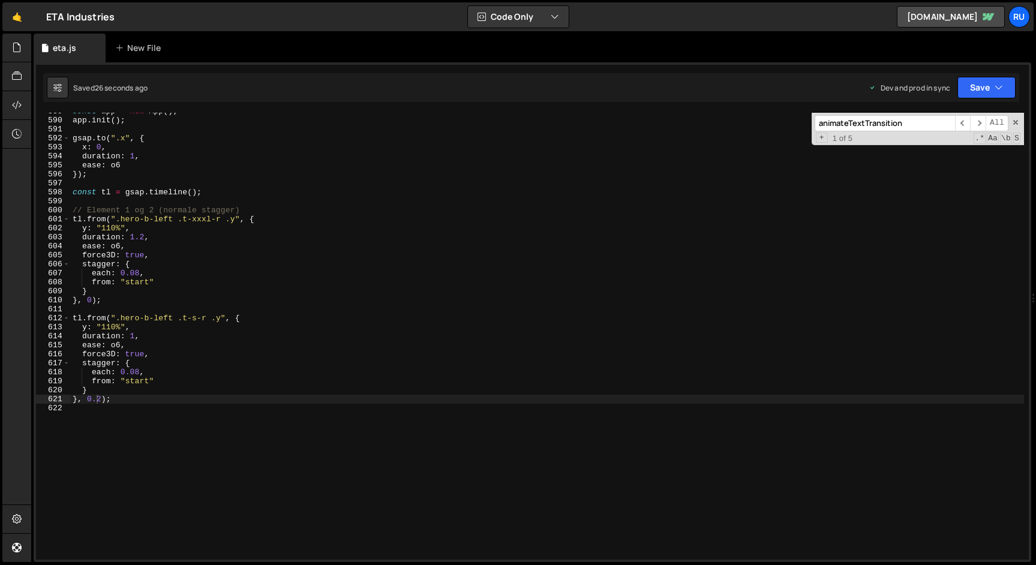
click at [133, 335] on div "const app = new App ( ) ; app . init ( ) ; gsap . to ( ".x" , { x : 0 , duratio…" at bounding box center [546, 339] width 953 height 465
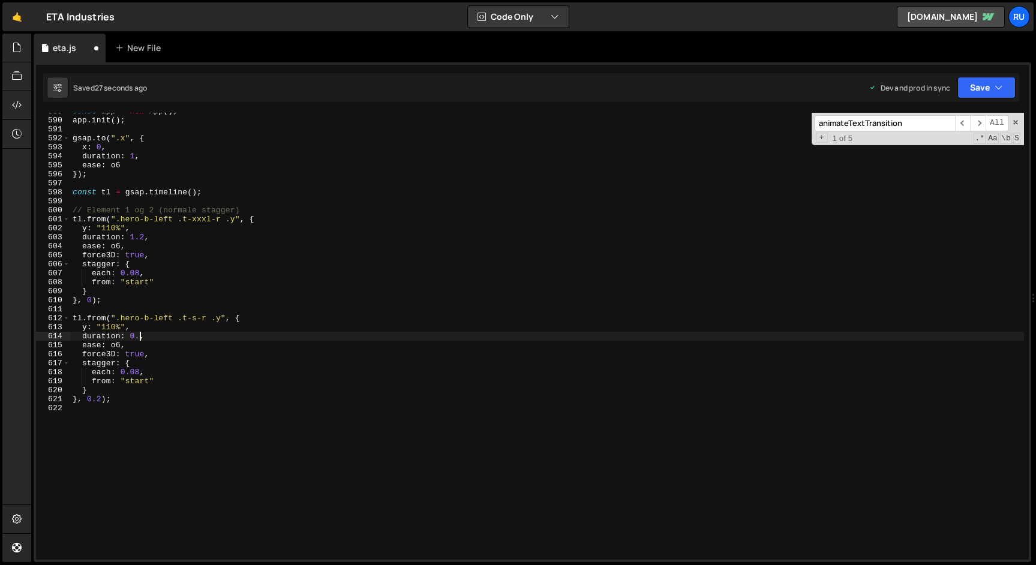
scroll to position [0, 5]
click at [101, 398] on div "const app = new App ( ) ; app . init ( ) ; gsap . to ( ".x" , { x : 0 , duratio…" at bounding box center [546, 339] width 953 height 465
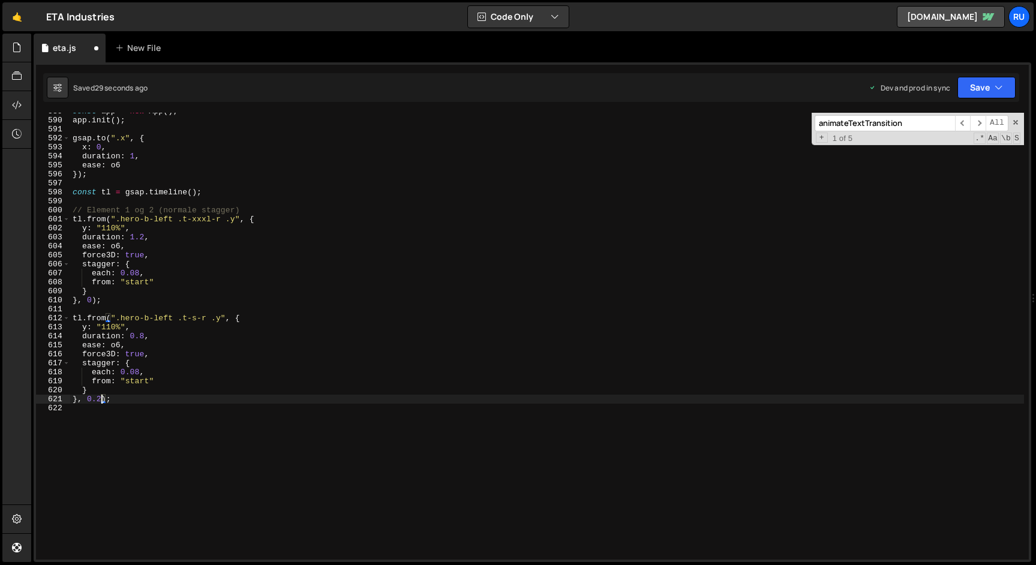
scroll to position [0, 2]
click at [991, 89] on button "Save" at bounding box center [986, 88] width 58 height 22
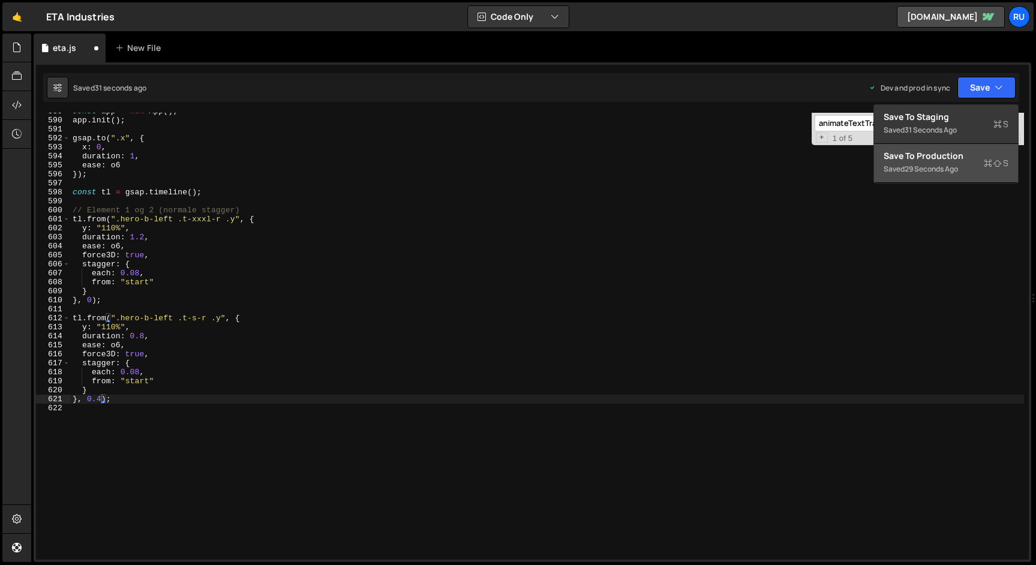
click at [963, 161] on div "Save to Production S" at bounding box center [945, 156] width 125 height 12
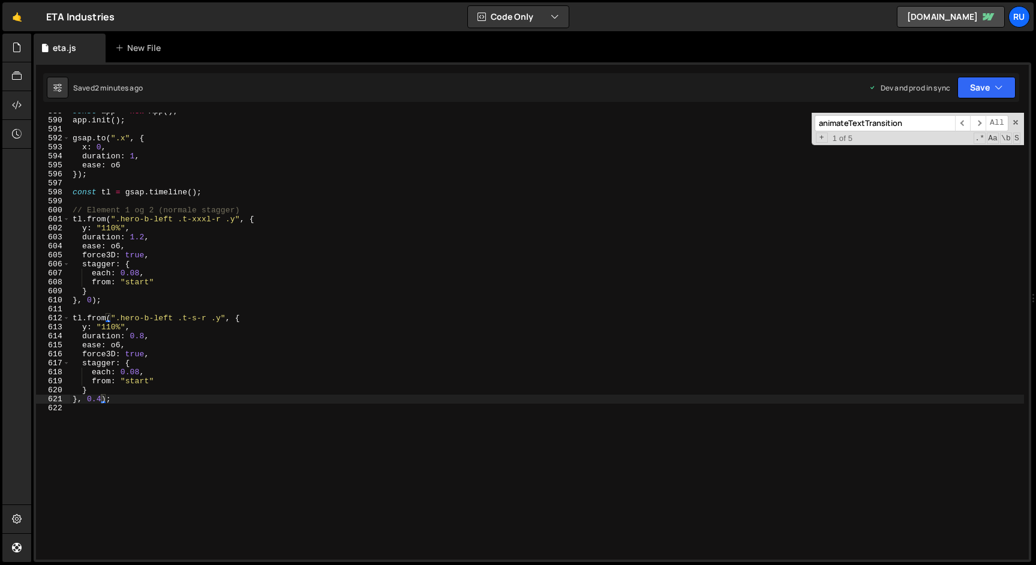
click at [138, 270] on div "const app = new App ( ) ; app . init ( ) ; gsap . to ( ".x" , { x : 0 , duratio…" at bounding box center [546, 339] width 953 height 465
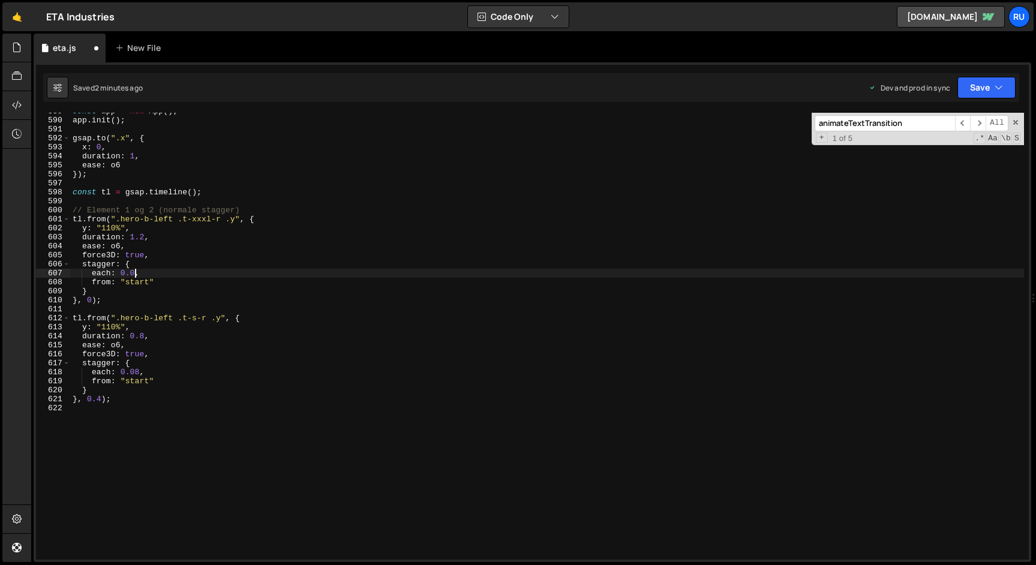
scroll to position [0, 5]
click at [139, 374] on div "const app = new App ( ) ; app . init ( ) ; gsap . to ( ".x" , { x : 0 , duratio…" at bounding box center [546, 339] width 953 height 465
click at [982, 73] on div "Saved 2 minutes ago Dev and prod in sync Upgrade to Edit Save Save to Staging S…" at bounding box center [531, 87] width 976 height 29
click at [982, 82] on button "Save" at bounding box center [986, 88] width 58 height 22
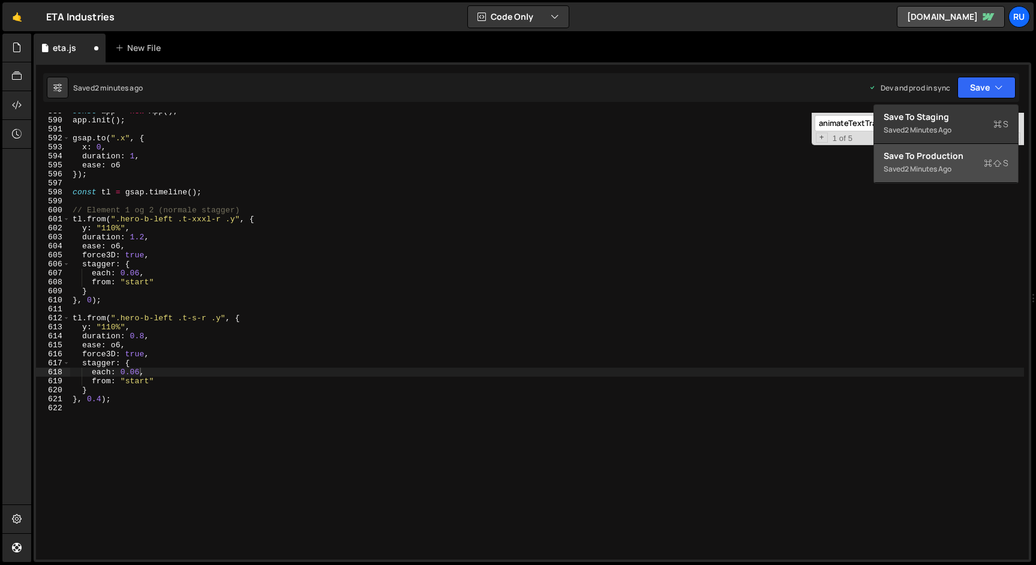
click at [962, 157] on div "Save to Production S" at bounding box center [945, 156] width 125 height 12
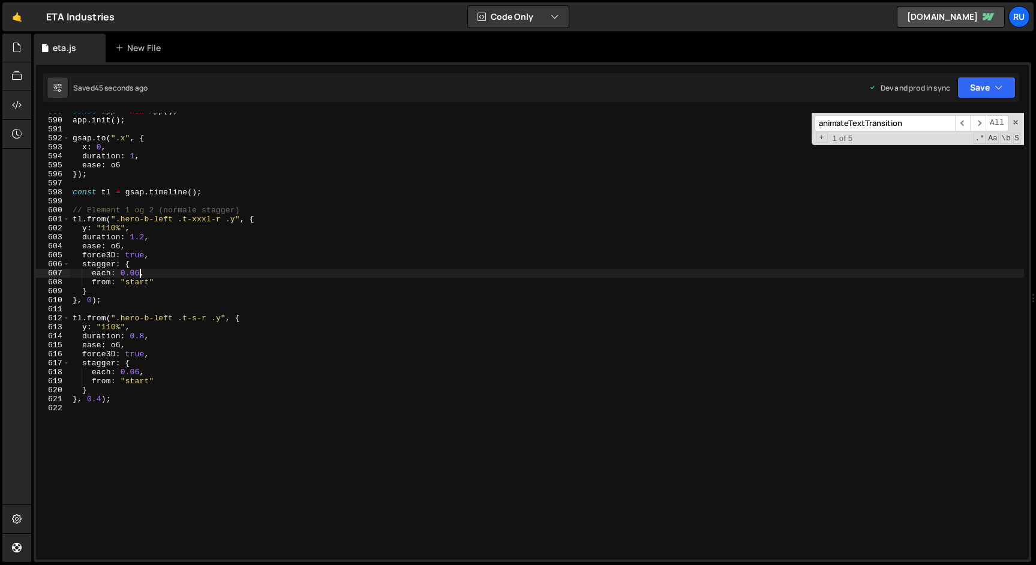
click at [137, 272] on div "const app = new App ( ) ; app . init ( ) ; gsap . to ( ".x" , { x : 0 , duratio…" at bounding box center [546, 339] width 953 height 465
click at [139, 372] on div "const app = new App ( ) ; app . init ( ) ; gsap . to ( ".x" , { x : 0 , duratio…" at bounding box center [546, 339] width 953 height 465
click at [998, 79] on button "Save" at bounding box center [986, 88] width 58 height 22
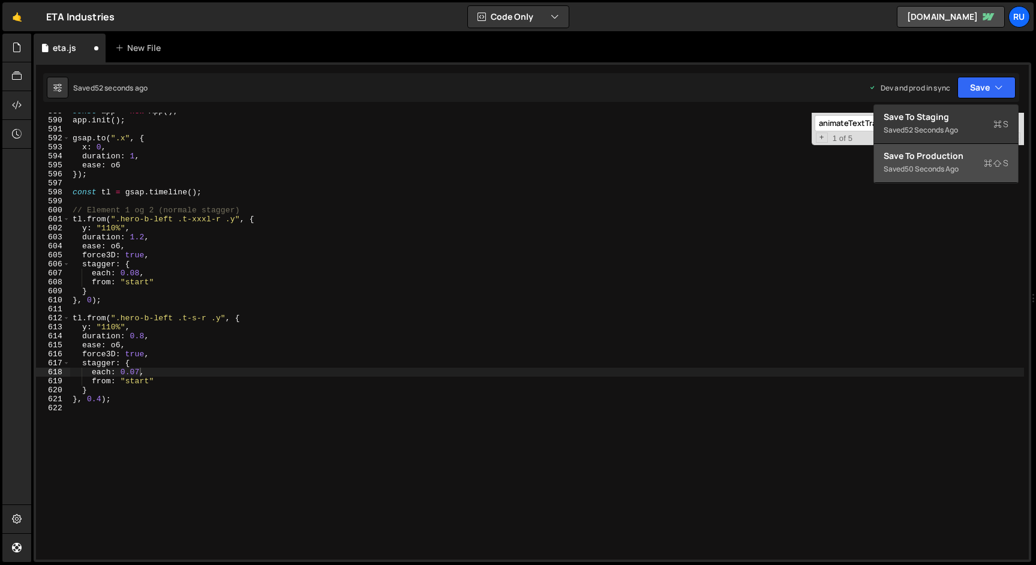
click at [961, 160] on div "Save to Production S" at bounding box center [945, 156] width 125 height 12
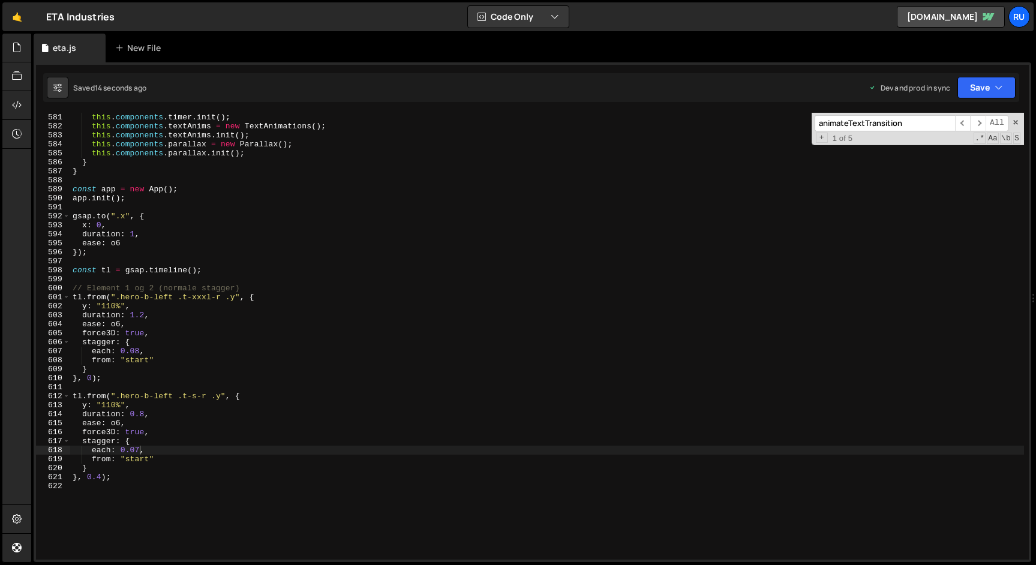
scroll to position [5217, 0]
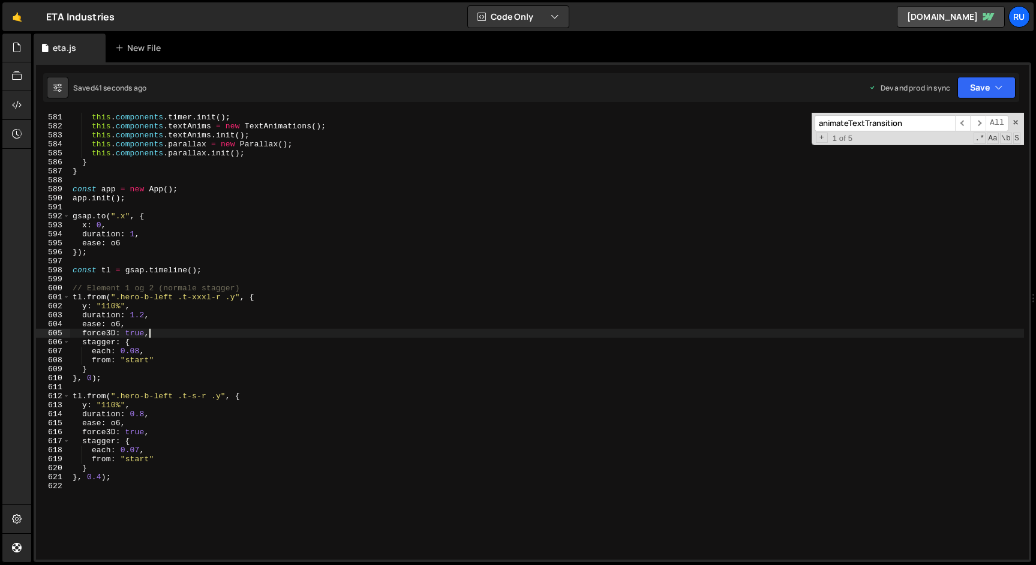
click at [211, 335] on div "this . components . timer = new Timer ( ) ; this . components . timer . init ( …" at bounding box center [546, 336] width 953 height 465
click at [134, 477] on div "this . components . timer = new Timer ( ) ; this . components . timer . init ( …" at bounding box center [546, 336] width 953 height 465
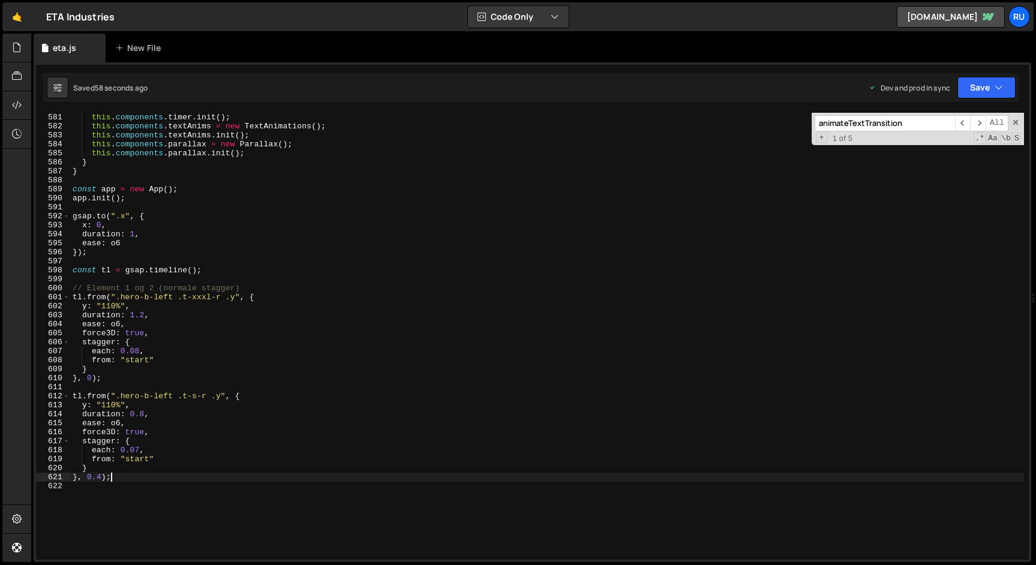
scroll to position [0, 2]
click at [137, 379] on div "this . components . timer = new Timer ( ) ; this . components . timer . init ( …" at bounding box center [546, 336] width 953 height 465
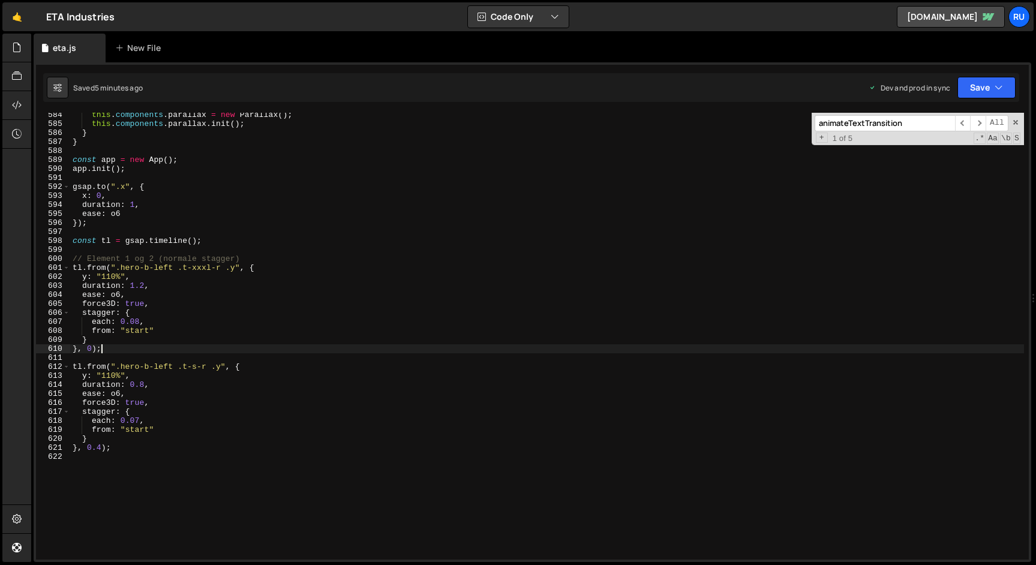
scroll to position [5243, 0]
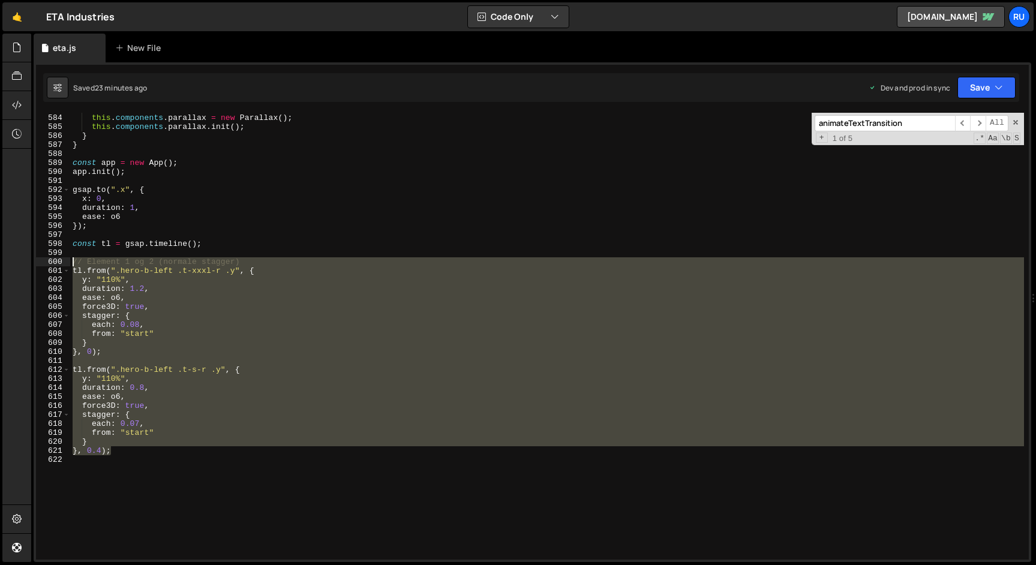
drag, startPoint x: 122, startPoint y: 453, endPoint x: 19, endPoint y: 260, distance: 218.9
click at [19, 260] on div "Hold on a sec... Are you certain you wish to leave this page? Any changes you'v…" at bounding box center [518, 282] width 1036 height 565
type textarea "// Element 1 og 2 (normale stagger) tl.from(".hero-b-left .t-xxxl-r .y", {"
click at [80, 360] on div "this . components . textAnims . init ( ) ; this . components . parallax = new P…" at bounding box center [546, 336] width 953 height 447
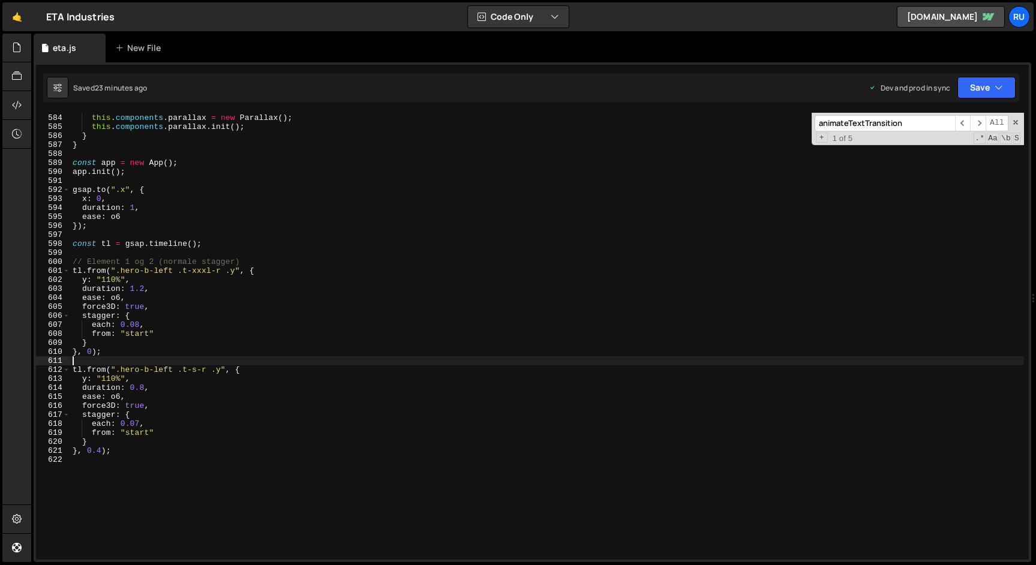
scroll to position [0, 0]
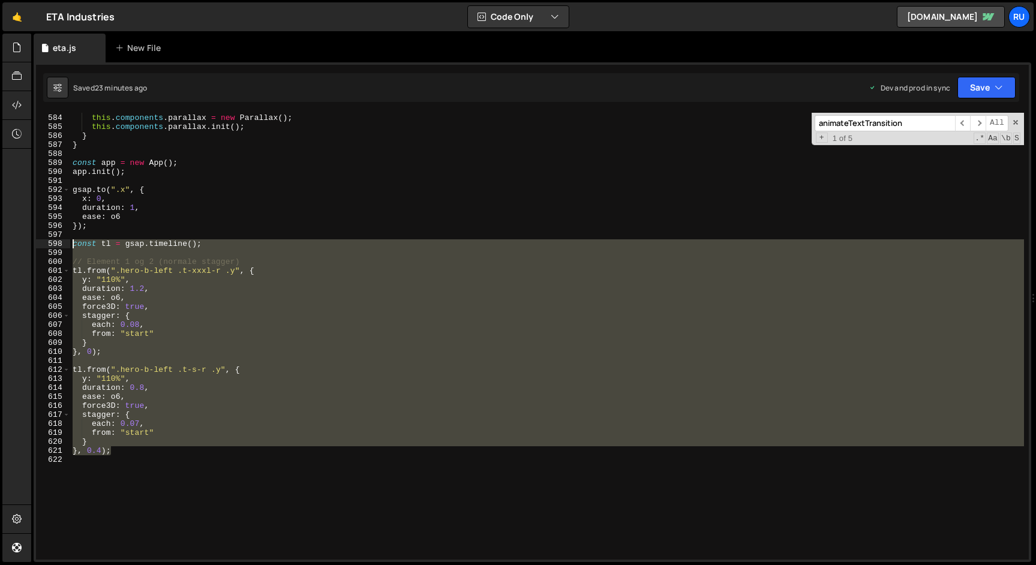
drag, startPoint x: 121, startPoint y: 452, endPoint x: 28, endPoint y: 245, distance: 226.8
click at [28, 245] on div "Hold on a sec... Are you certain you wish to leave this page? Any changes you'v…" at bounding box center [518, 282] width 1036 height 565
type textarea "const tl = gsap.timeline();"
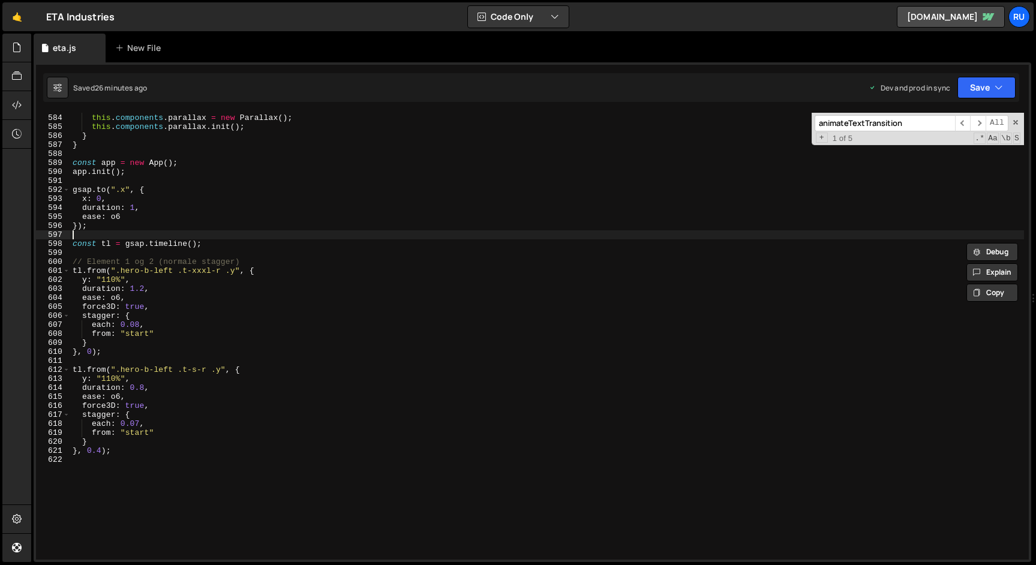
click at [101, 231] on div "this . components . textAnims . init ( ) ; this . components . parallax = new P…" at bounding box center [546, 336] width 953 height 465
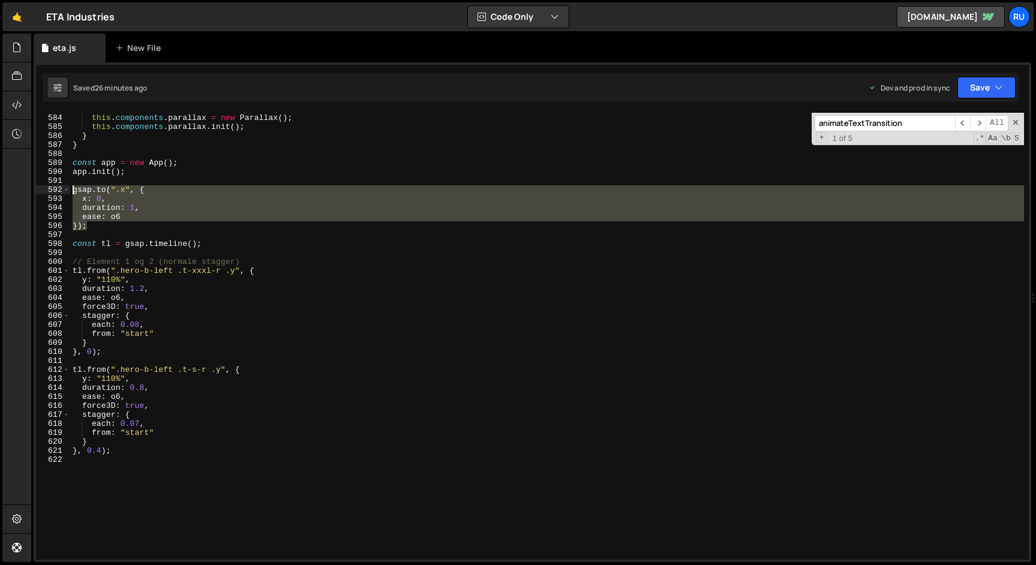
drag, startPoint x: 104, startPoint y: 225, endPoint x: 62, endPoint y: 187, distance: 56.0
click at [62, 187] on div "583 584 585 586 587 588 589 590 591 592 593 594 595 596 597 598 599 600 601 602…" at bounding box center [532, 336] width 992 height 447
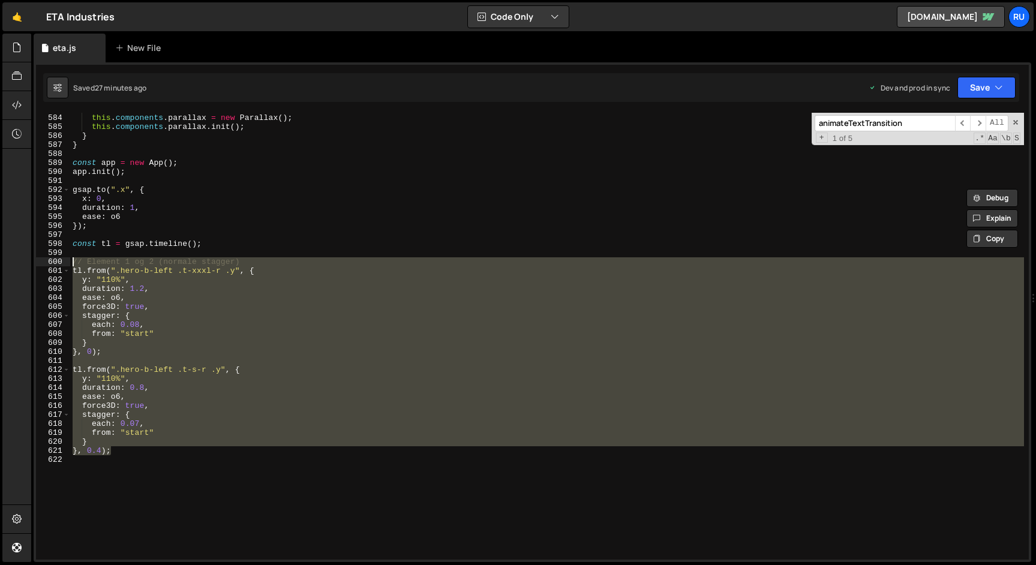
drag, startPoint x: 119, startPoint y: 451, endPoint x: 22, endPoint y: 265, distance: 209.8
click at [22, 265] on div "Hold on a sec... Are you certain you wish to leave this page? Any changes you'v…" at bounding box center [518, 282] width 1036 height 565
type textarea "// Element 1 og 2 (normale stagger) tl.from(".hero-b-left .t-xxxl-r .y", {"
click at [121, 456] on div "this . components . textAnims . init ( ) ; this . components . parallax = new P…" at bounding box center [546, 336] width 953 height 465
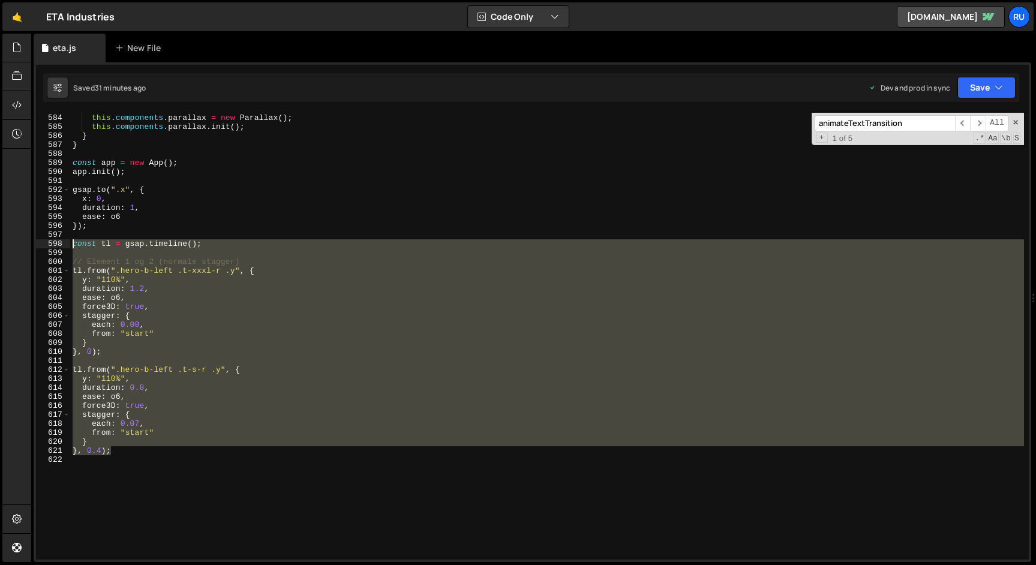
drag, startPoint x: 131, startPoint y: 455, endPoint x: 2, endPoint y: 246, distance: 245.6
click at [2, 246] on div "Hold on a sec... Are you certain you wish to leave this page? Any changes you'v…" at bounding box center [518, 282] width 1036 height 565
type textarea "const tl = gsap.timeline();"
paste textarea
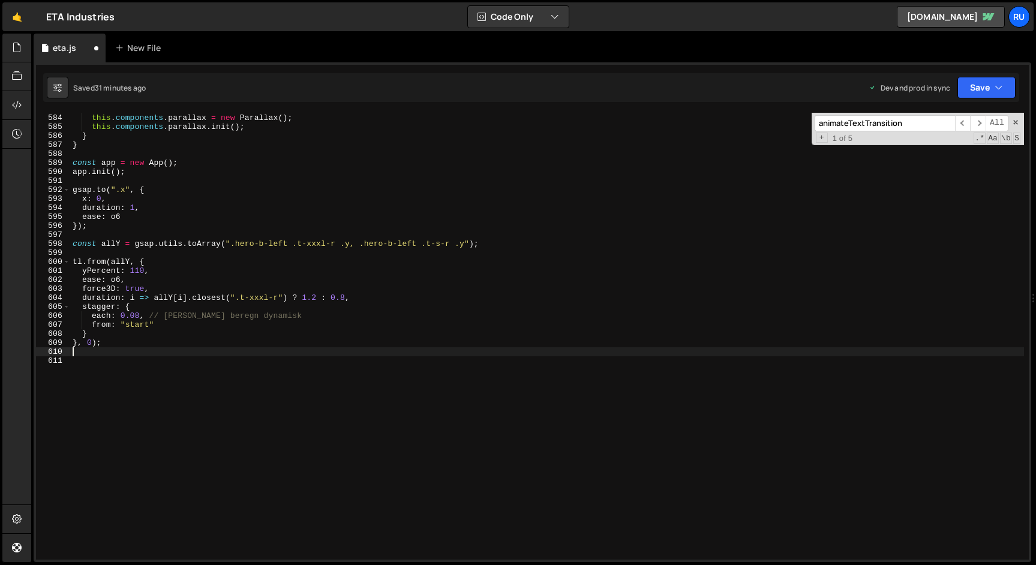
type textarea "} }, 0.4);"
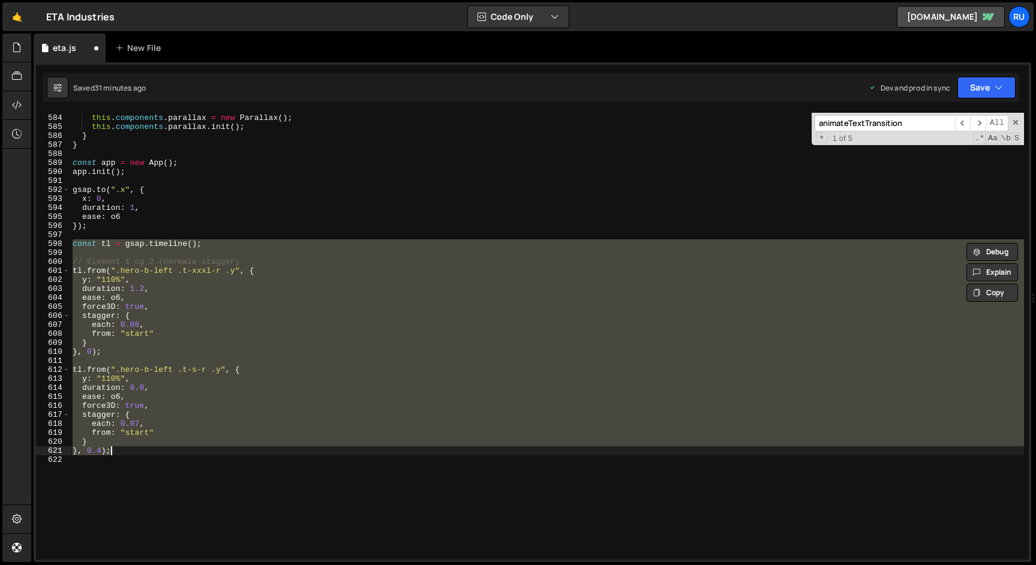
paste textarea
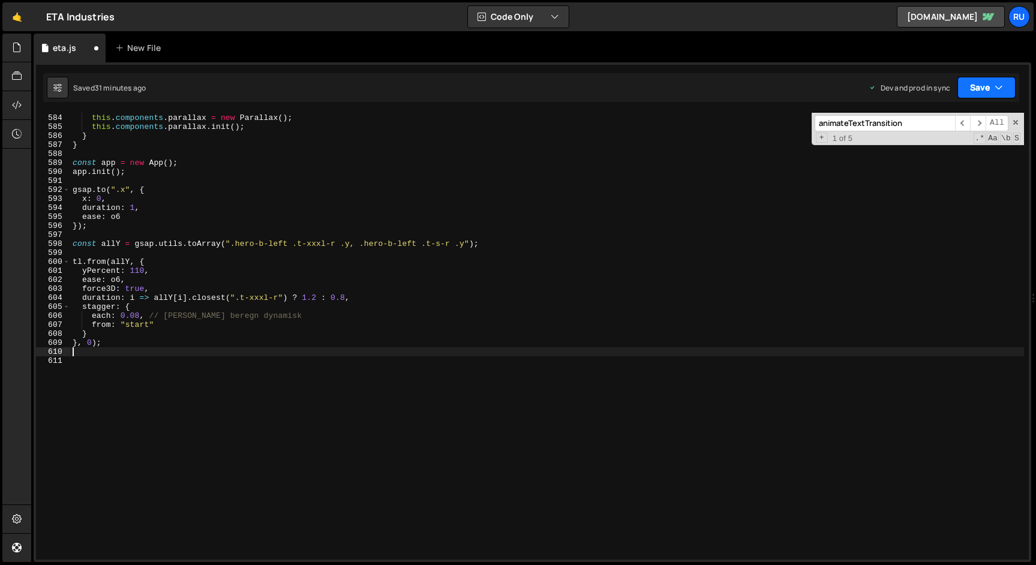
click at [993, 85] on button "Save" at bounding box center [986, 88] width 58 height 22
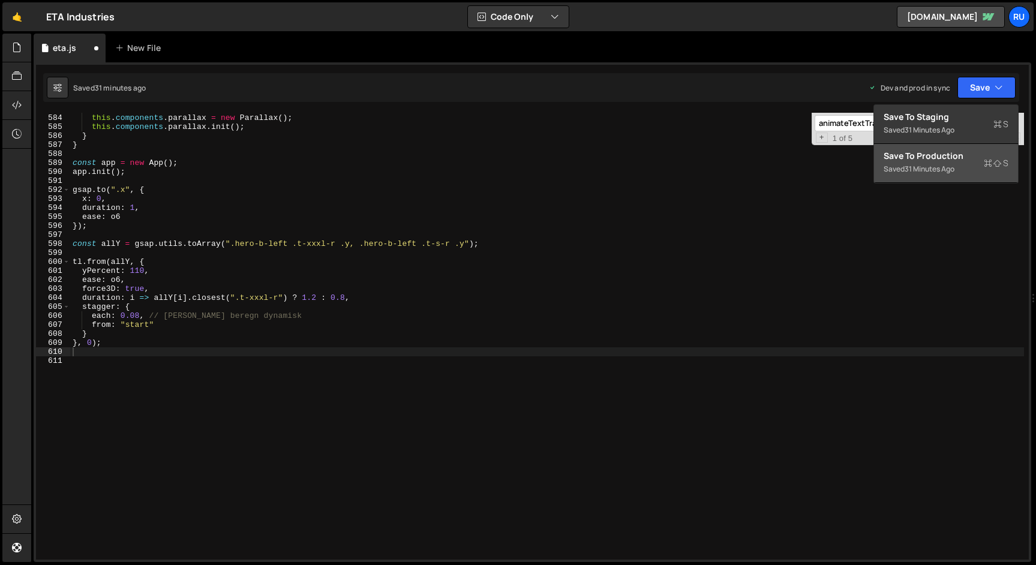
click at [965, 154] on div "Save to Production S" at bounding box center [945, 156] width 125 height 12
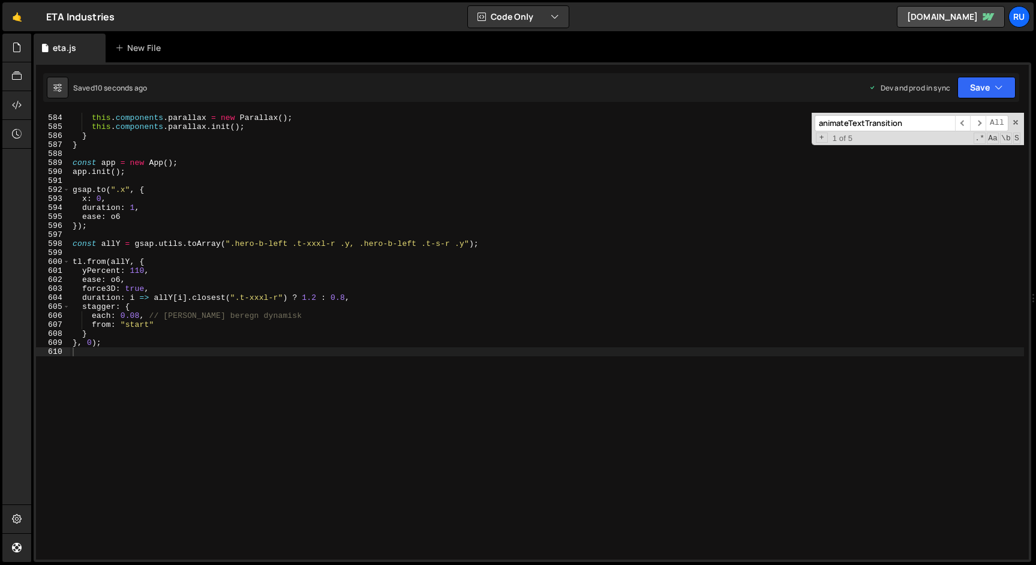
type textarea "tl.from(allY, {"
click at [215, 266] on div "this . components . textAnims . init ( ) ; this . components . parallax = new P…" at bounding box center [546, 336] width 953 height 465
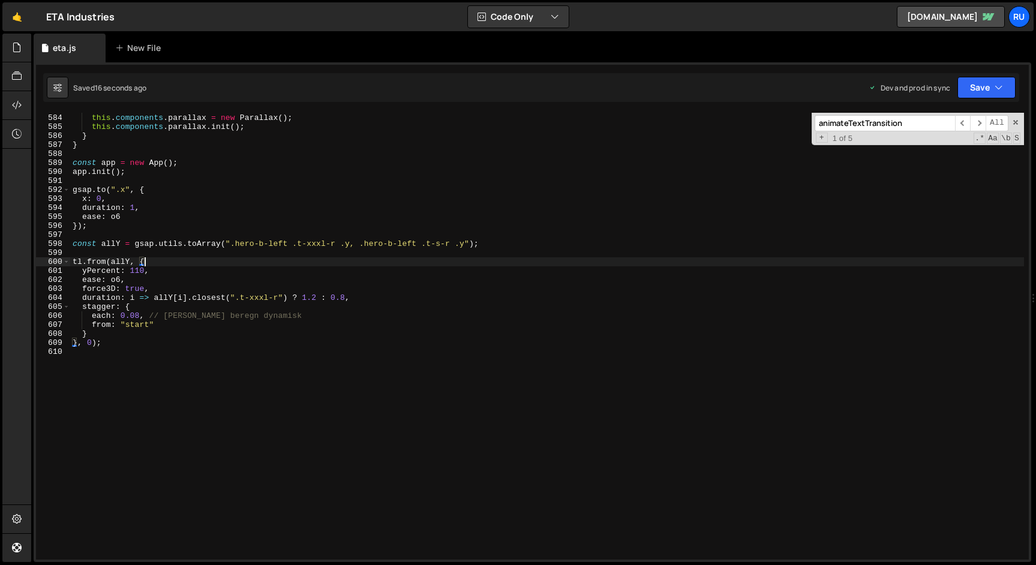
click at [248, 354] on div "this . components . textAnims . init ( ) ; this . components . parallax = new P…" at bounding box center [546, 336] width 953 height 465
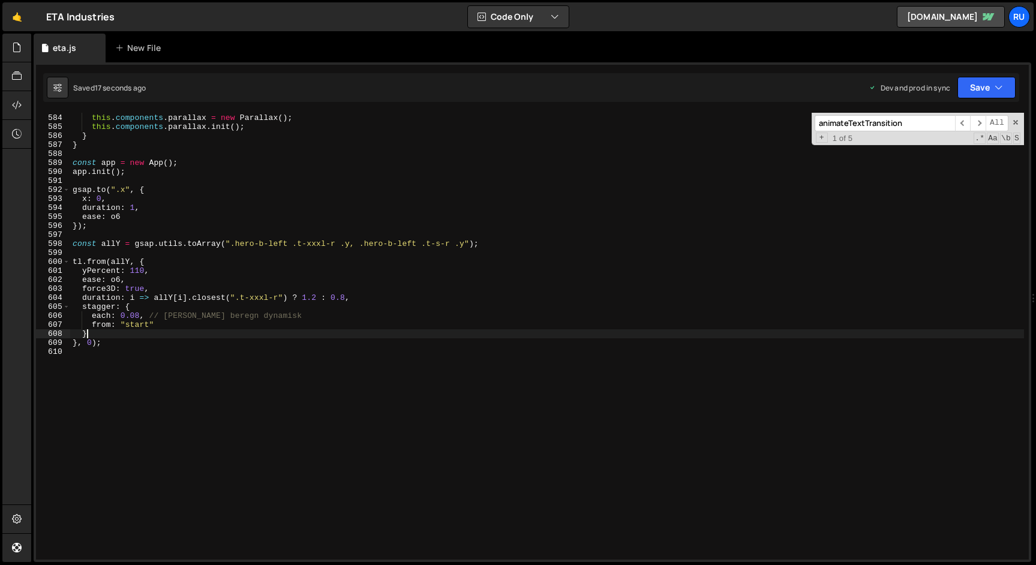
click at [249, 333] on div "this . components . textAnims . init ( ) ; this . components . parallax = new P…" at bounding box center [546, 336] width 953 height 465
click at [247, 339] on div "this . components . textAnims . init ( ) ; this . components . parallax = new P…" at bounding box center [546, 336] width 953 height 465
type textarea "}, 0);"
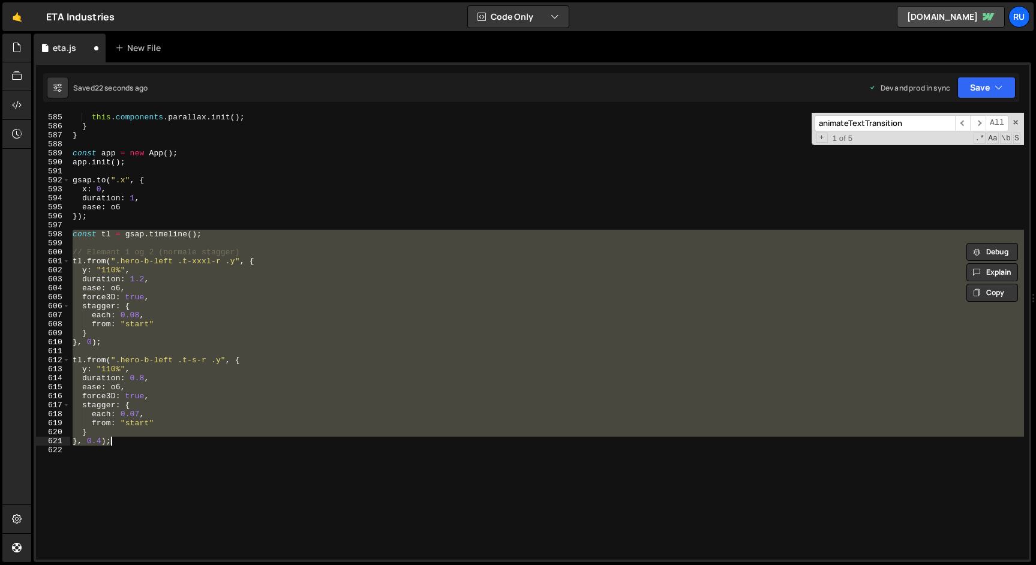
scroll to position [5325, 0]
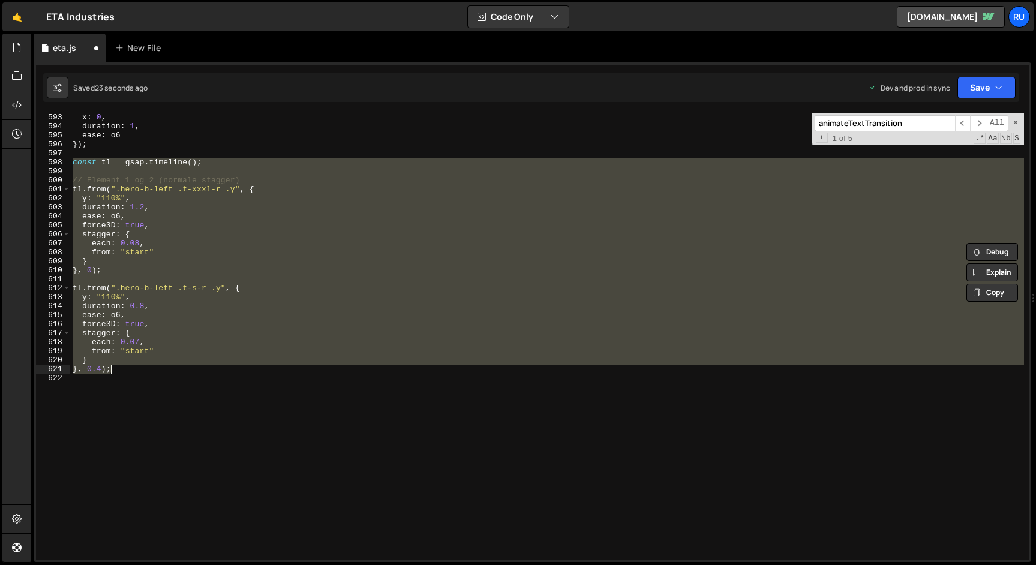
click at [136, 365] on div "gsap . to ( ".x" , { x : 0 , duration : 1 , ease : o6 }) ; const tl = gsap . ti…" at bounding box center [546, 336] width 953 height 447
type textarea "}, 0.4);"
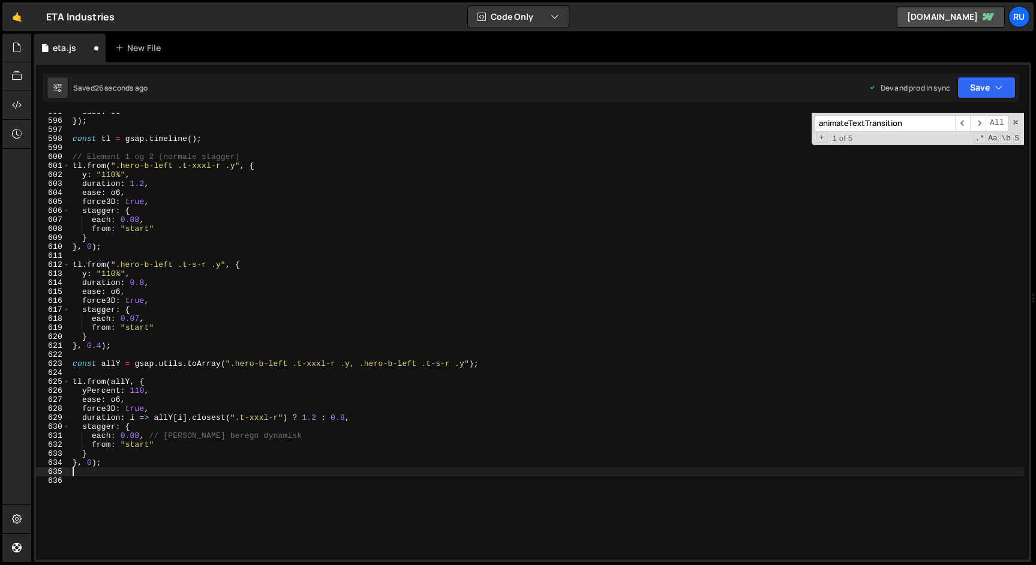
scroll to position [5349, 0]
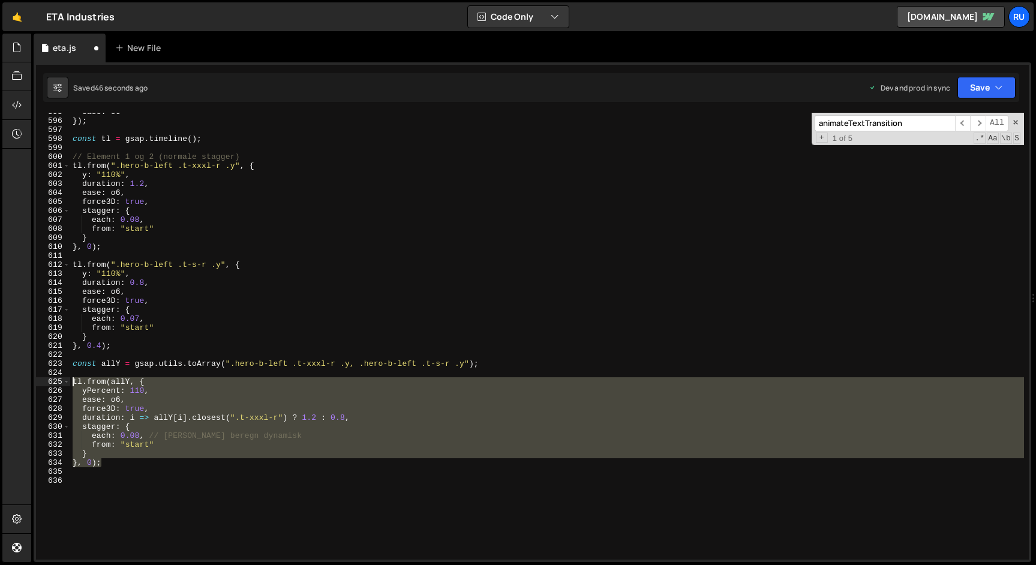
drag, startPoint x: 111, startPoint y: 462, endPoint x: 62, endPoint y: 383, distance: 92.7
click at [62, 383] on div "595 596 597 598 599 600 601 602 603 604 605 606 607 608 609 610 611 612 613 614…" at bounding box center [532, 336] width 992 height 447
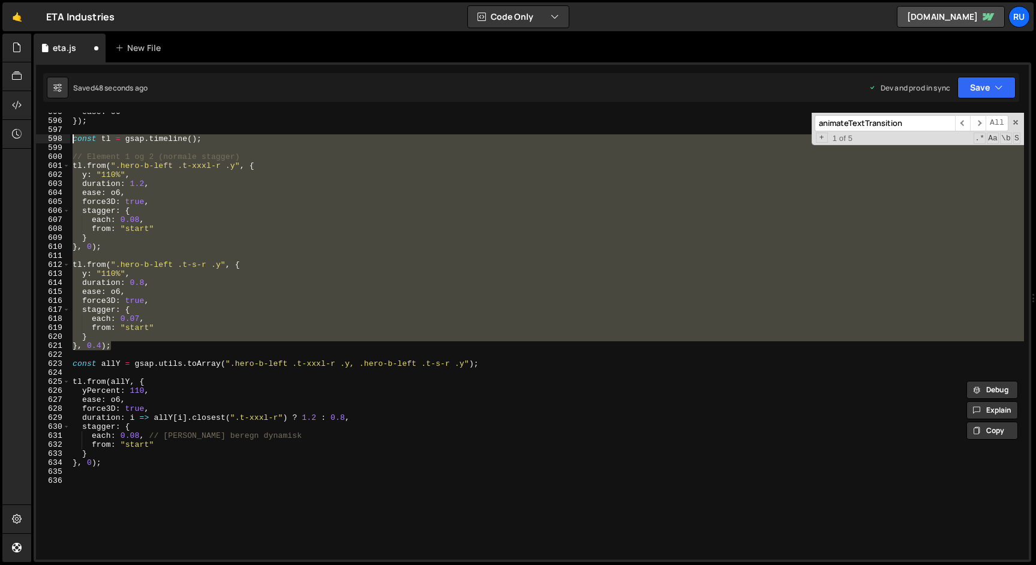
drag, startPoint x: 115, startPoint y: 345, endPoint x: 43, endPoint y: 142, distance: 216.2
click at [43, 142] on div "tl.from(allY, { yPercent: 110, 595 596 597 598 599 600 601 602 603 604 605 606 …" at bounding box center [532, 336] width 992 height 447
type textarea "const tl = gsap.timeline();"
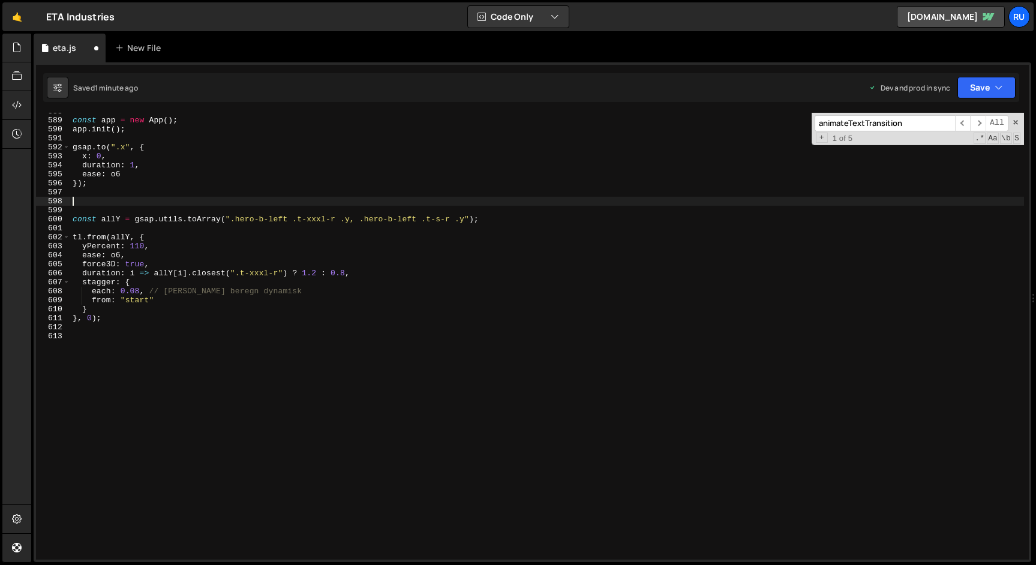
scroll to position [5277, 0]
click at [990, 88] on button "Save" at bounding box center [986, 88] width 58 height 22
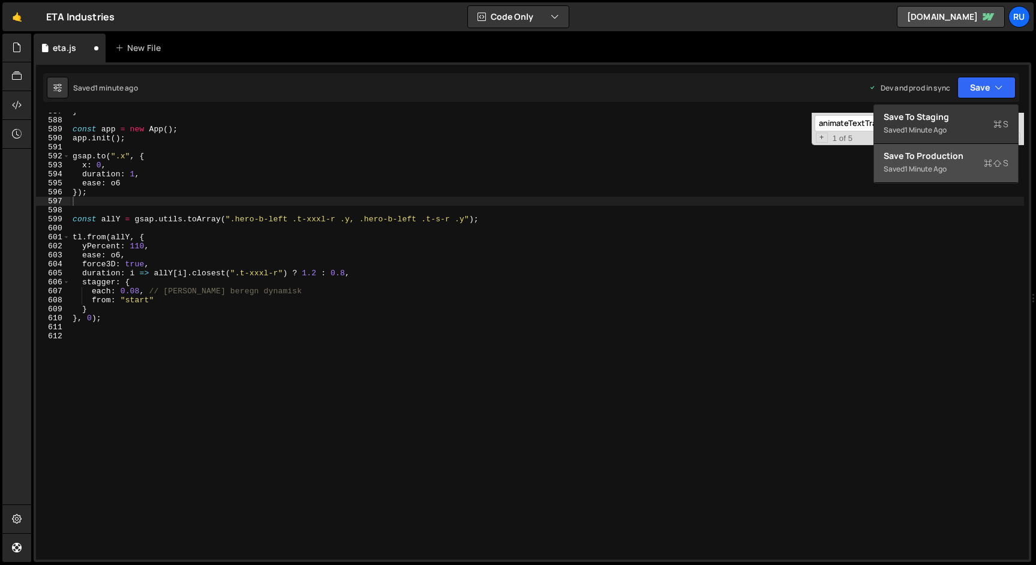
click at [956, 171] on div "Saved 1 minute ago" at bounding box center [945, 169] width 125 height 14
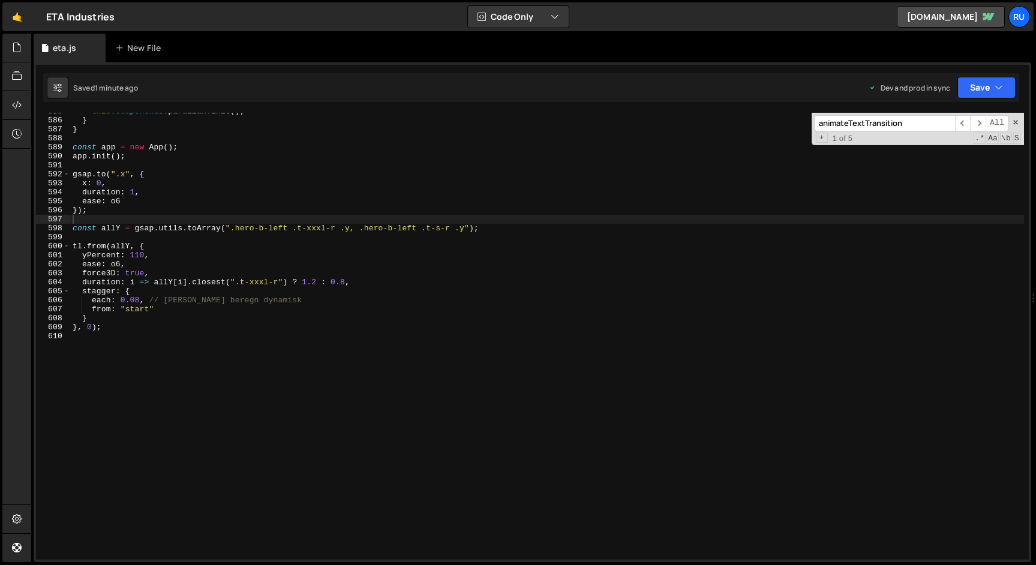
type textarea "yPercent: 110,"
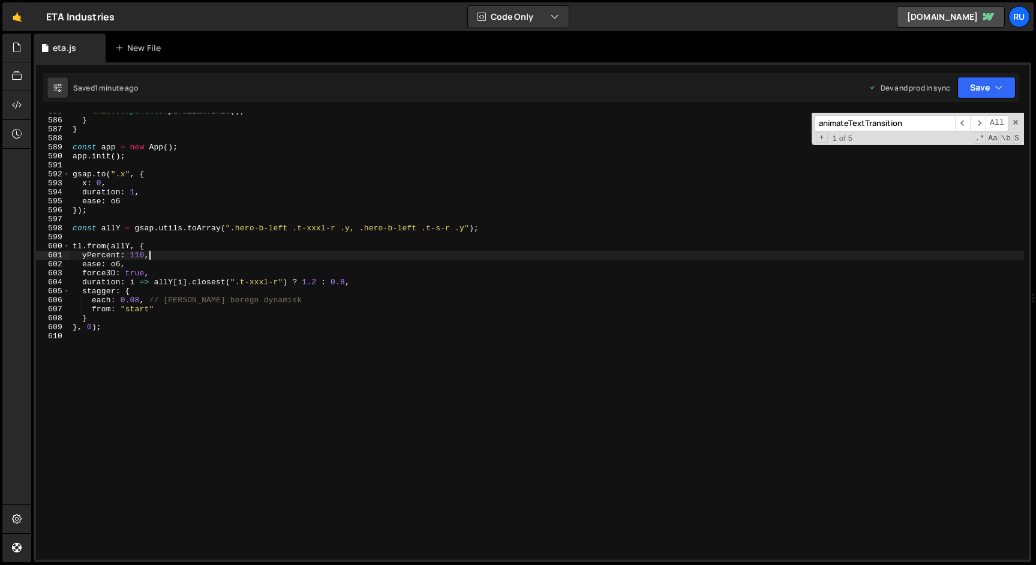
click at [188, 257] on div "this . components . parallax . init ( ) ; } } const app = new App ( ) ; app . i…" at bounding box center [546, 339] width 953 height 465
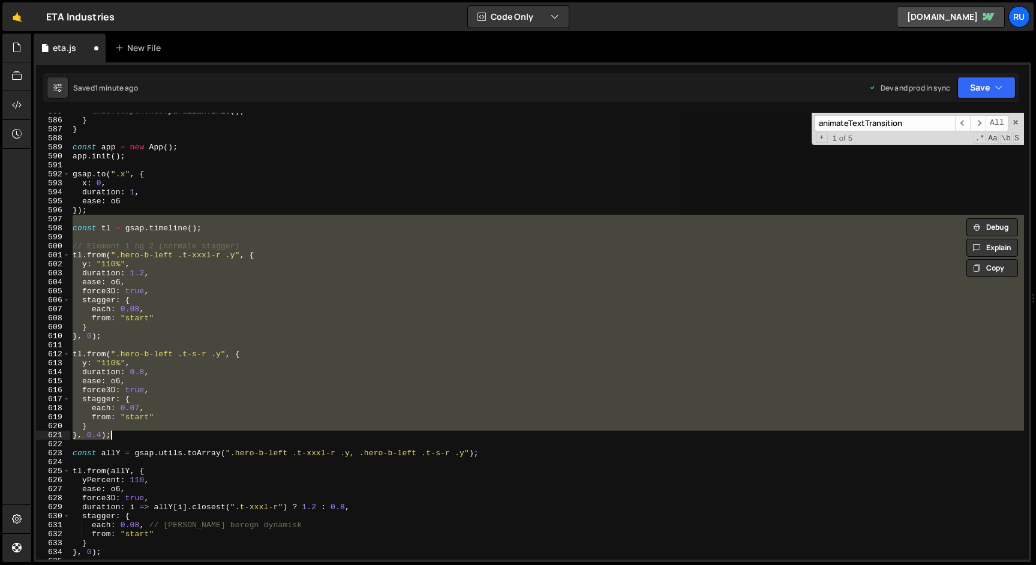
click at [130, 359] on div "this . components . parallax . init ( ) ; } } const app = new App ( ) ; app . i…" at bounding box center [546, 336] width 953 height 447
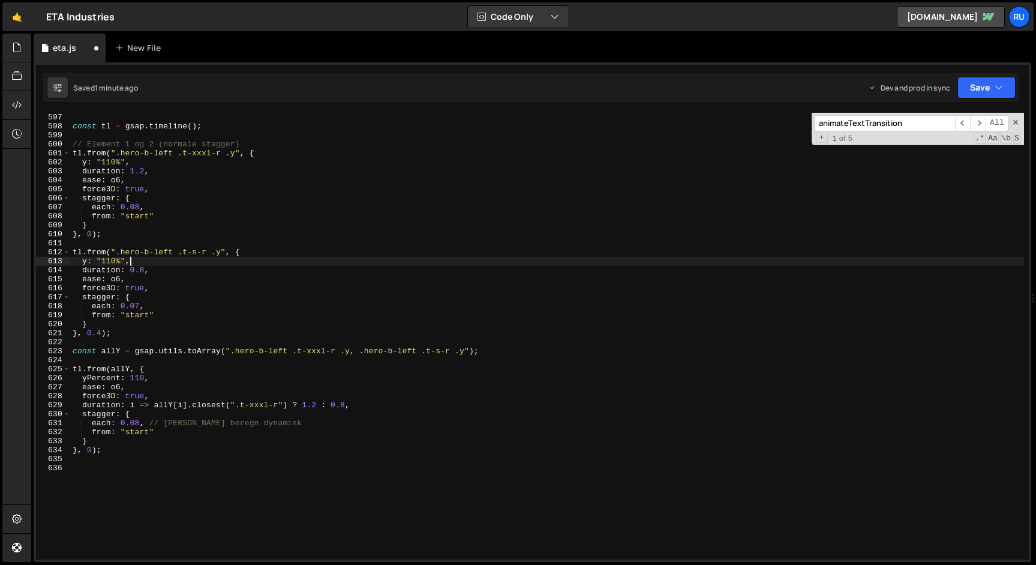
scroll to position [5361, 0]
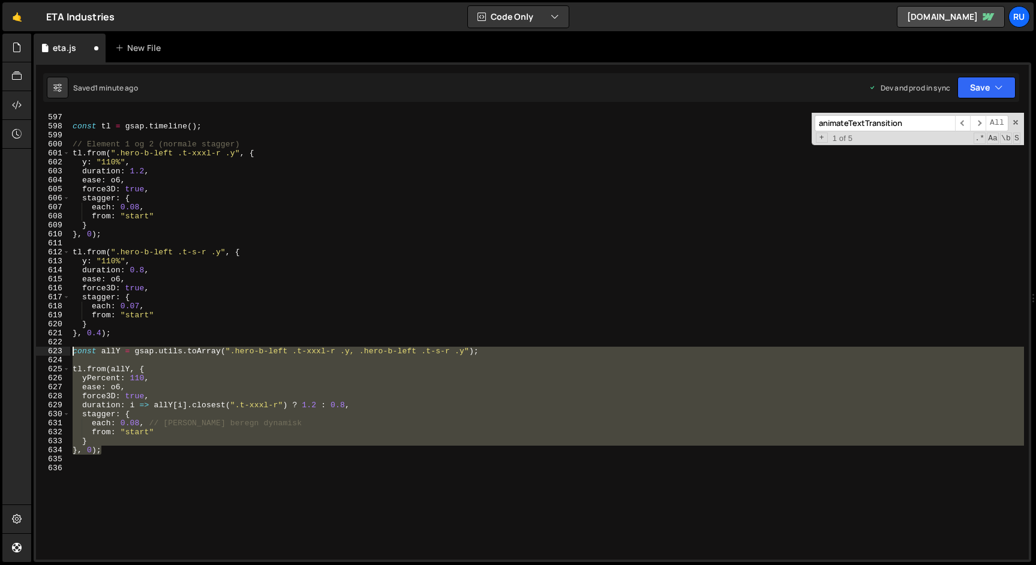
drag, startPoint x: 113, startPoint y: 454, endPoint x: 45, endPoint y: 354, distance: 121.3
click at [45, 354] on div "y: "110%", 597 598 599 600 601 602 603 604 605 606 607 608 609 610 611 612 613 …" at bounding box center [532, 336] width 992 height 447
type textarea "const allY = gsap.utils.toArray(".hero-b-left .t-xxxl-r .y, .hero-b-left .t-s-r…"
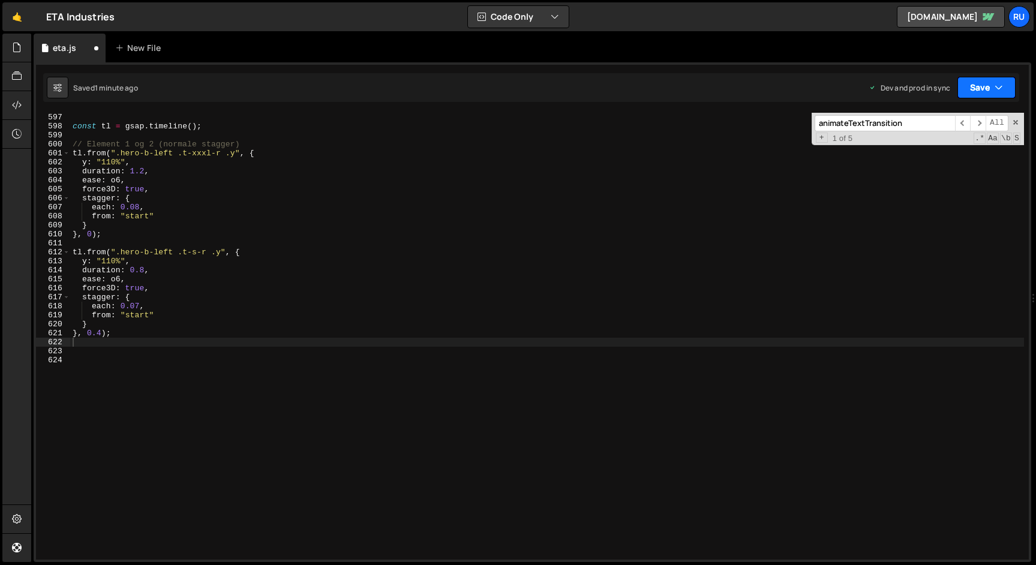
click at [975, 91] on button "Save" at bounding box center [986, 88] width 58 height 22
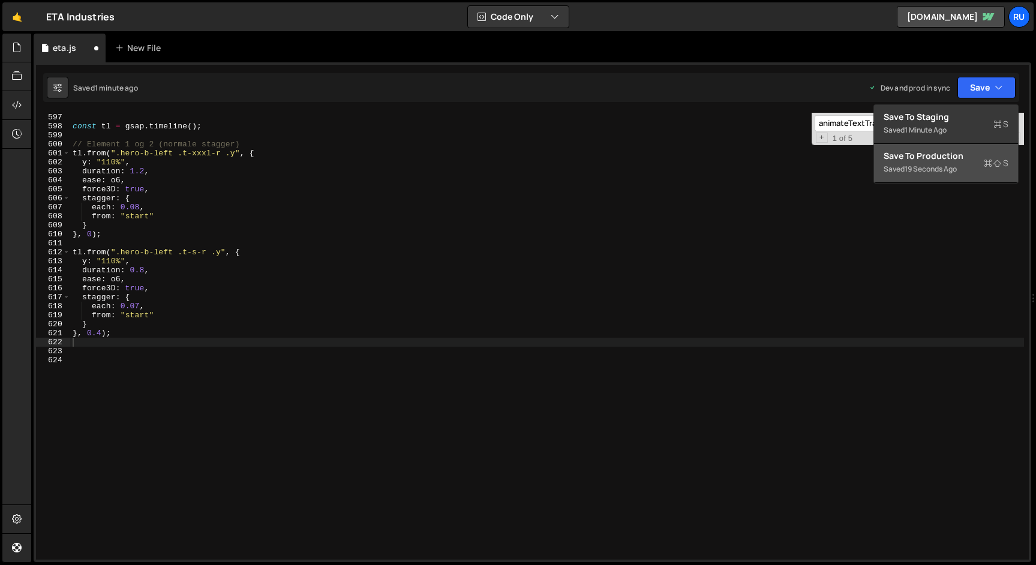
click at [934, 173] on div "19 seconds ago" at bounding box center [930, 169] width 52 height 10
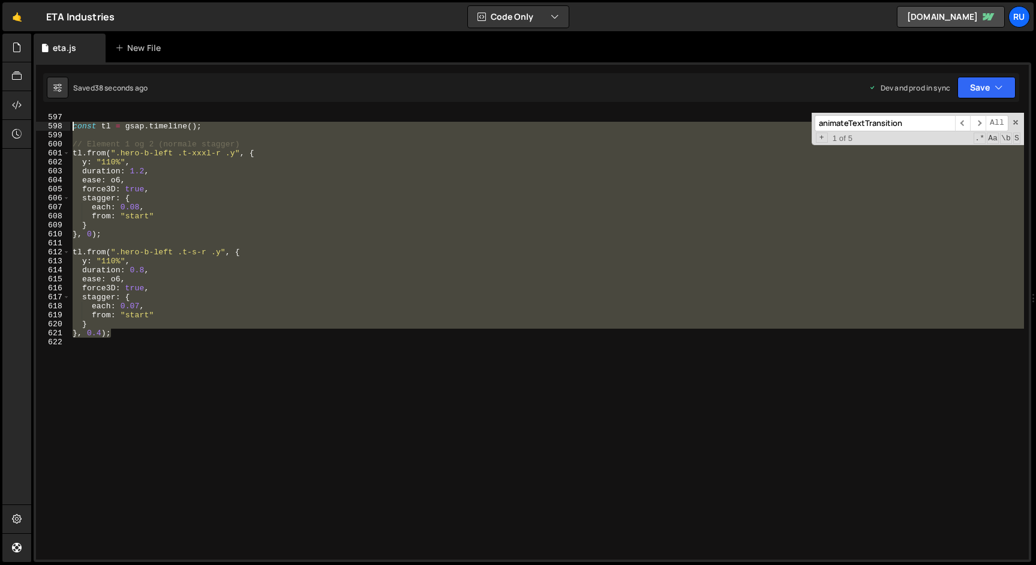
drag, startPoint x: 136, startPoint y: 335, endPoint x: 1, endPoint y: 128, distance: 247.2
click at [1, 128] on div "Hold on a sec... Are you certain you wish to leave this page? Any changes you'v…" at bounding box center [518, 282] width 1036 height 565
type textarea "const tl = gsap.timeline();"
paste textarea
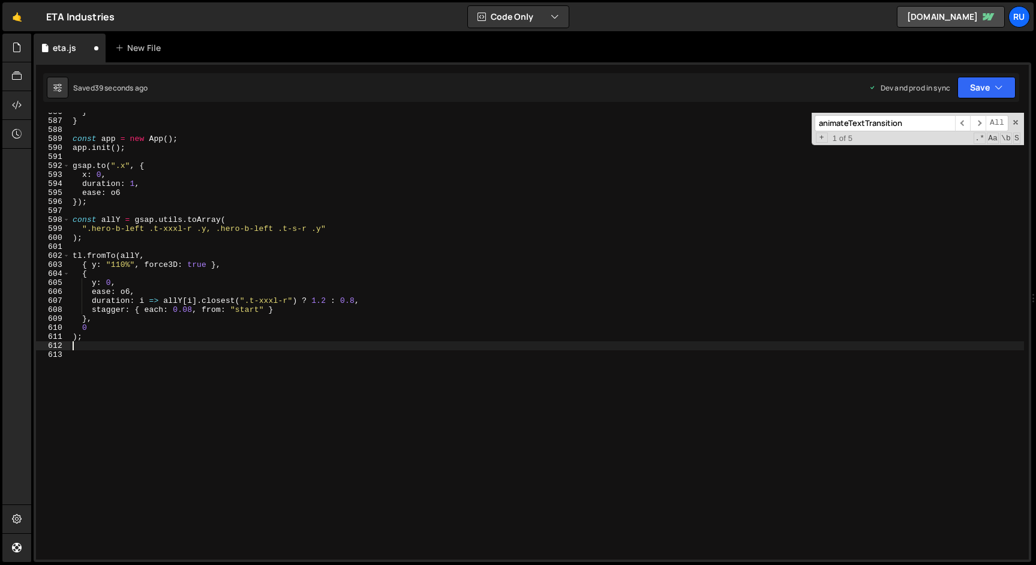
scroll to position [5256, 0]
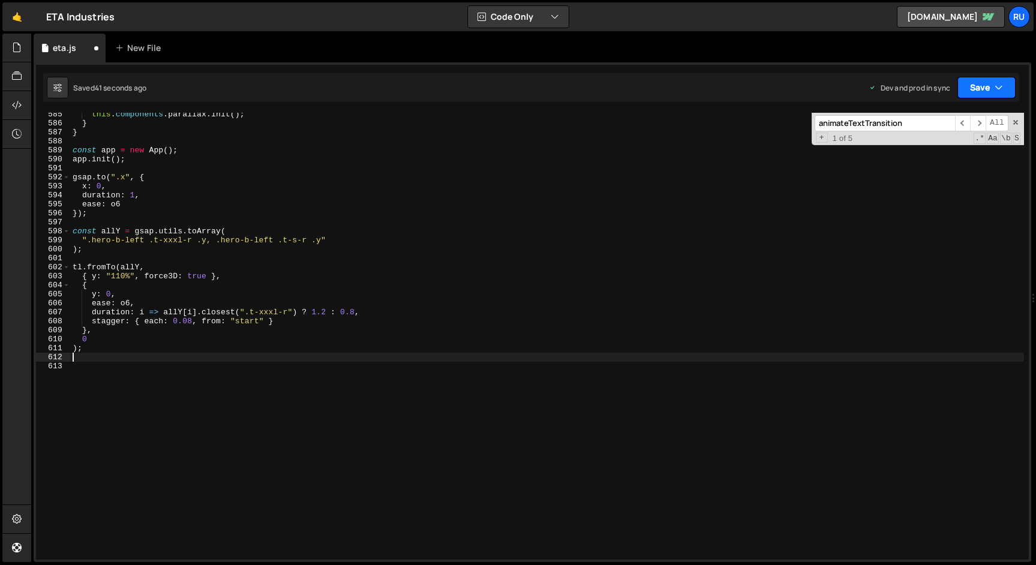
click at [986, 84] on button "Save" at bounding box center [986, 88] width 58 height 22
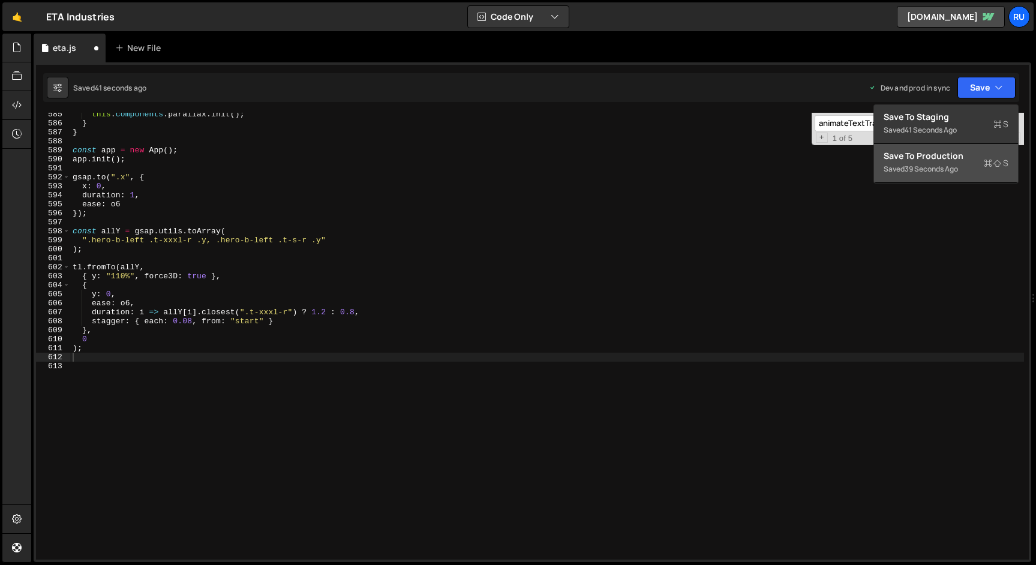
click at [943, 163] on div "Saved 39 seconds ago" at bounding box center [945, 169] width 125 height 14
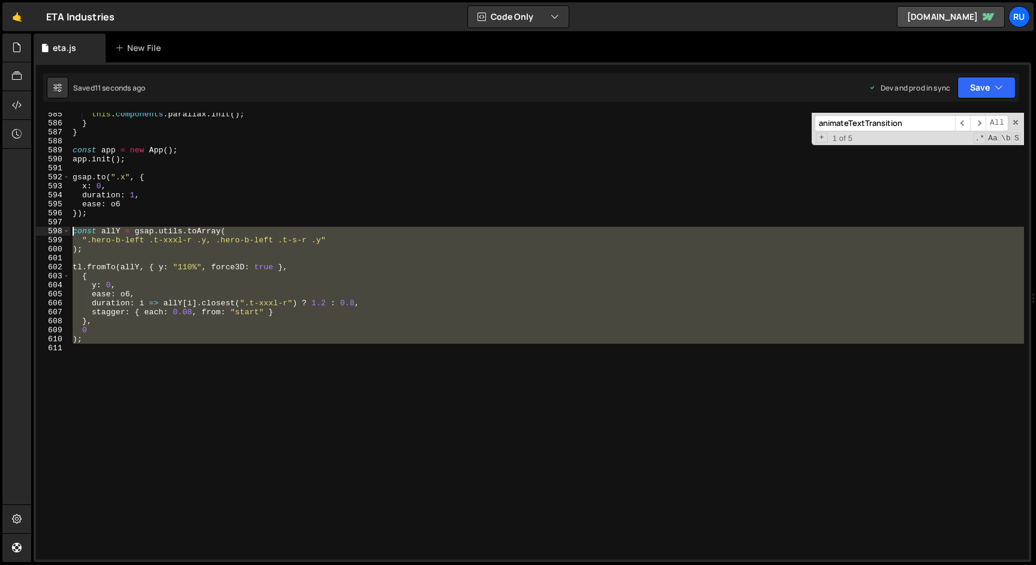
drag, startPoint x: 97, startPoint y: 347, endPoint x: 53, endPoint y: 231, distance: 123.2
click at [53, 231] on div "585 586 587 588 589 590 591 592 593 594 595 596 597 598 599 600 601 602 603 604…" at bounding box center [532, 336] width 992 height 447
type textarea "const allY = gsap.utils.toArray( ".hero-b-left .t-xxxl-r .y, .hero-b-left .t-s-…"
paste textarea
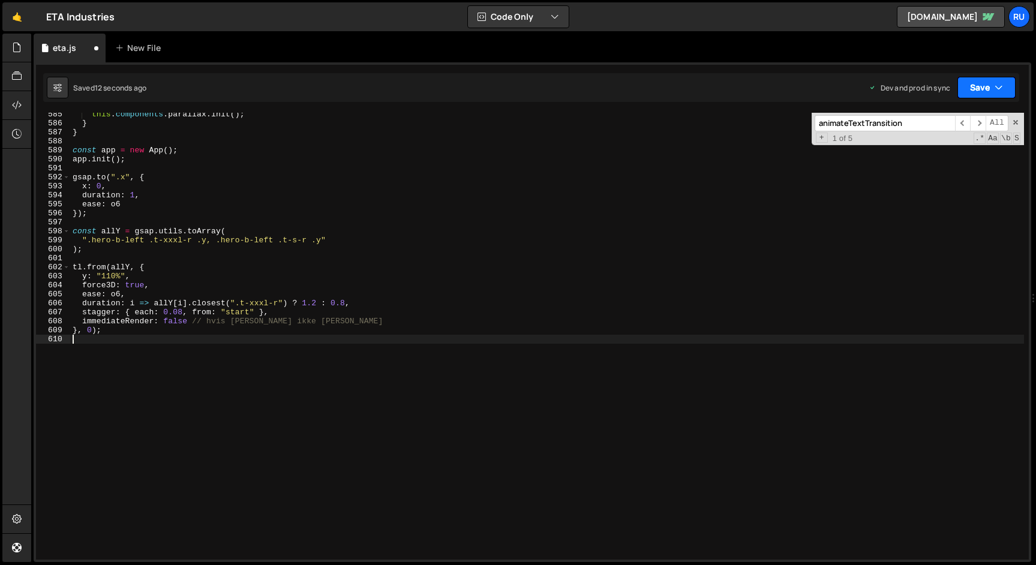
click at [971, 82] on button "Save" at bounding box center [986, 88] width 58 height 22
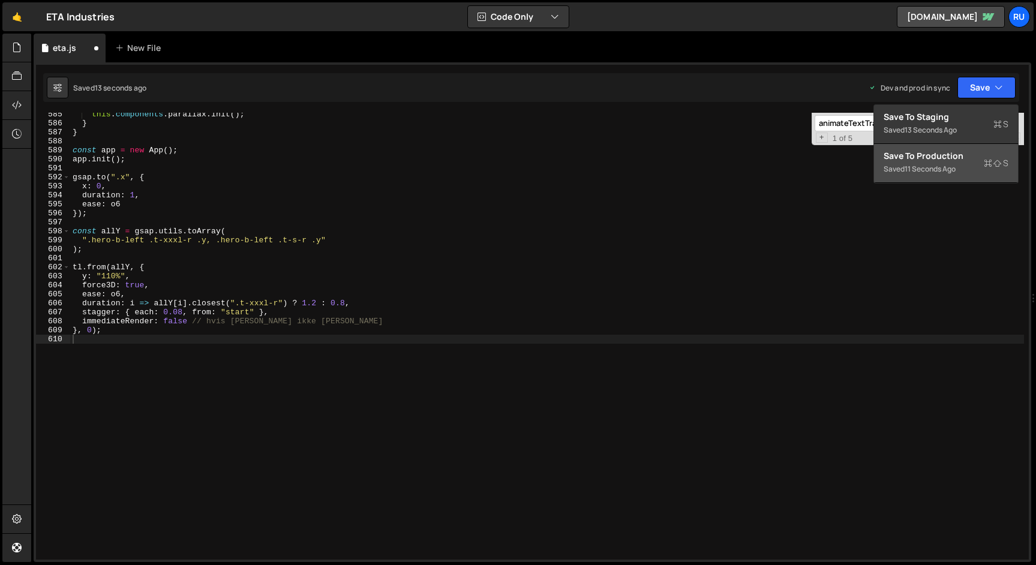
click at [950, 167] on div "11 seconds ago" at bounding box center [929, 169] width 51 height 10
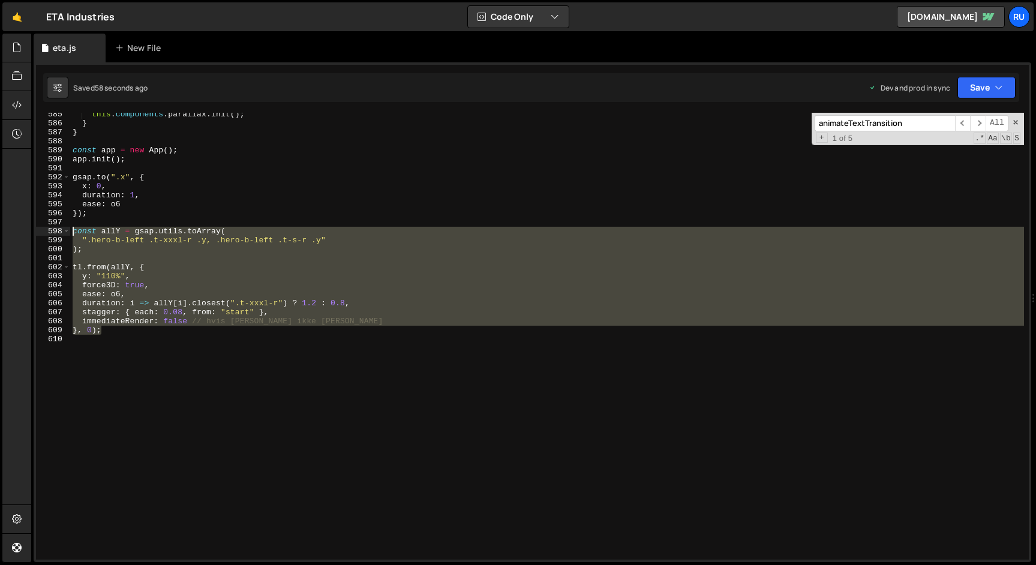
drag, startPoint x: 114, startPoint y: 332, endPoint x: 25, endPoint y: 233, distance: 133.3
click at [25, 233] on div "Hold on a sec... Are you certain you wish to leave this page? Any changes you'v…" at bounding box center [518, 282] width 1036 height 565
type textarea "const allY = gsap.utils.toArray( ".hero-b-left .t-xxxl-r .y, .hero-b-left .t-s-…"
paste textarea
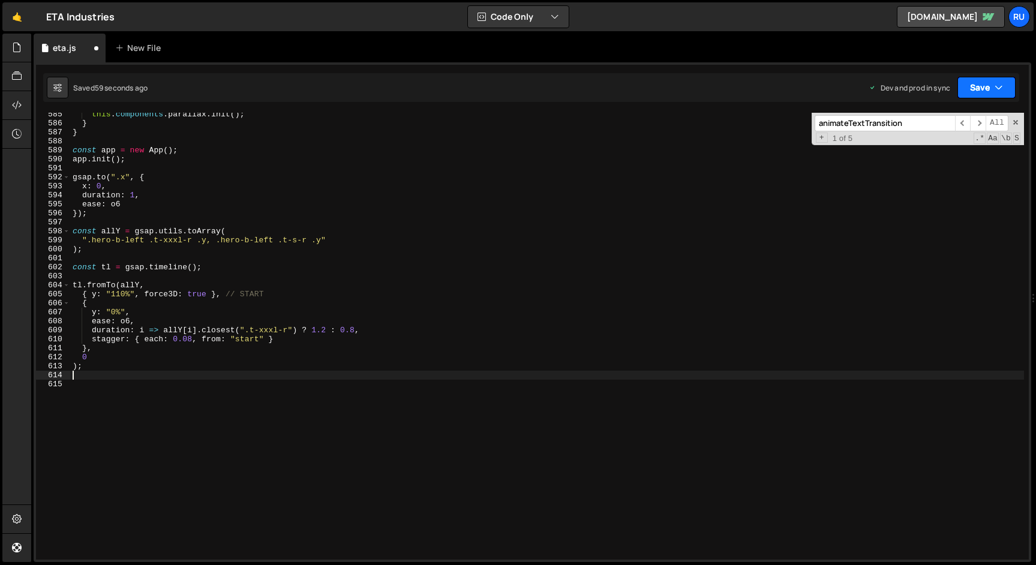
click at [976, 94] on button "Save" at bounding box center [986, 88] width 58 height 22
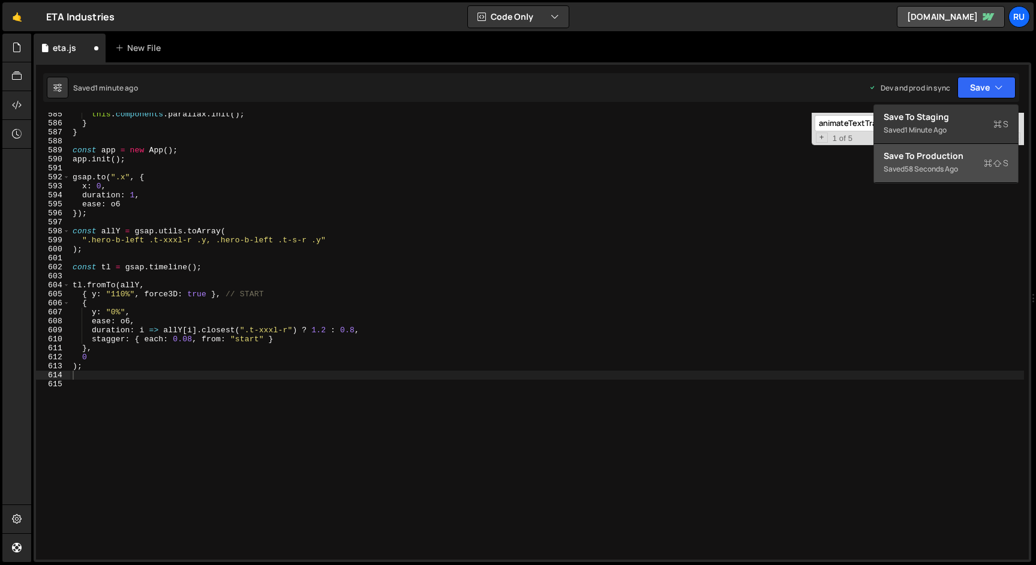
click at [944, 164] on div "58 seconds ago" at bounding box center [930, 169] width 53 height 10
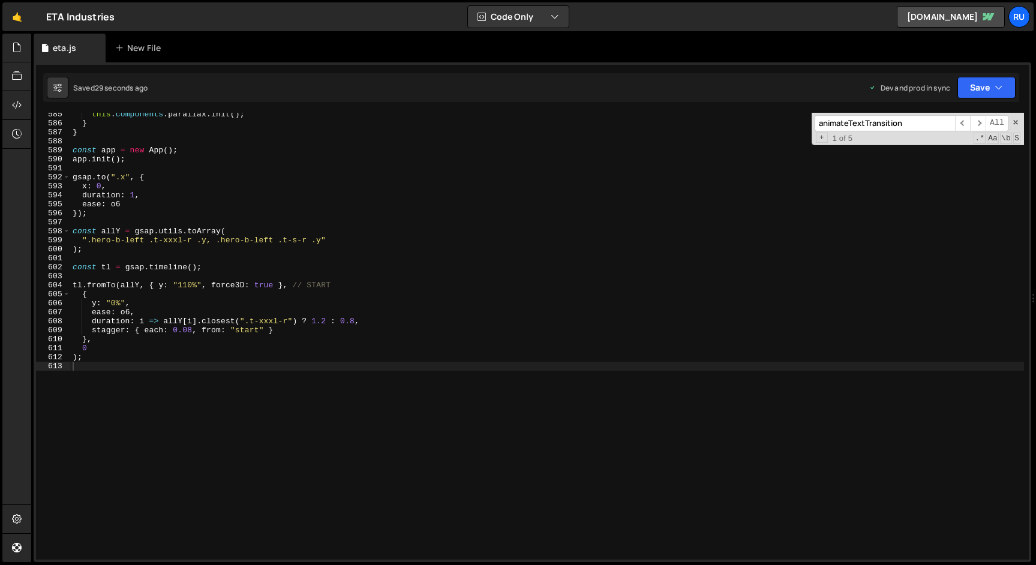
click at [275, 332] on div "this . components . parallax . init ( ) ; } } const app = new App ( ) ; app . i…" at bounding box center [546, 342] width 953 height 465
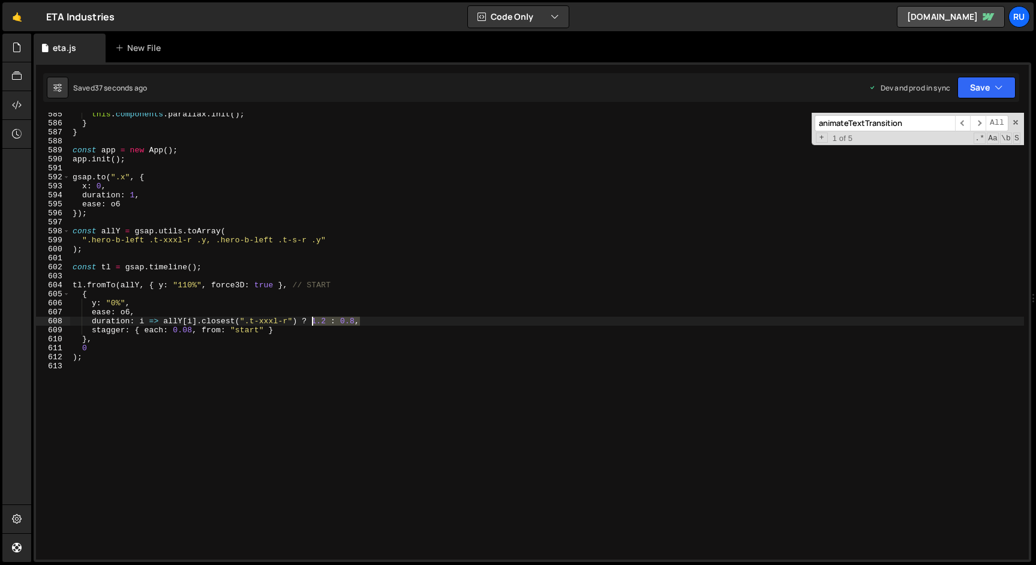
drag, startPoint x: 365, startPoint y: 319, endPoint x: 311, endPoint y: 320, distance: 53.4
click at [311, 320] on div "this . components . parallax . init ( ) ; } } const app = new App ( ) ; app . i…" at bounding box center [546, 342] width 953 height 465
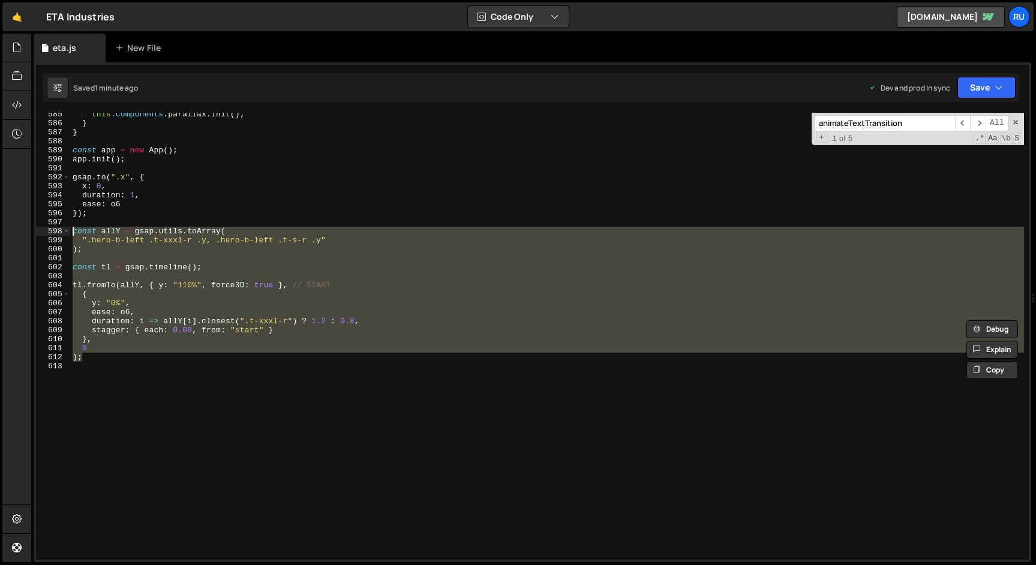
drag, startPoint x: 100, startPoint y: 360, endPoint x: 40, endPoint y: 234, distance: 139.5
click at [40, 234] on div "duration: i => allY[i].closest(".t-xxxl-r") ? 1.2 : 0.8, 585 586 587 588 589 59…" at bounding box center [532, 336] width 992 height 447
type textarea "const allY = gsap.utils.toArray( ".hero-b-left .t-xxxl-r .y, .hero-b-left .t-s-…"
paste textarea
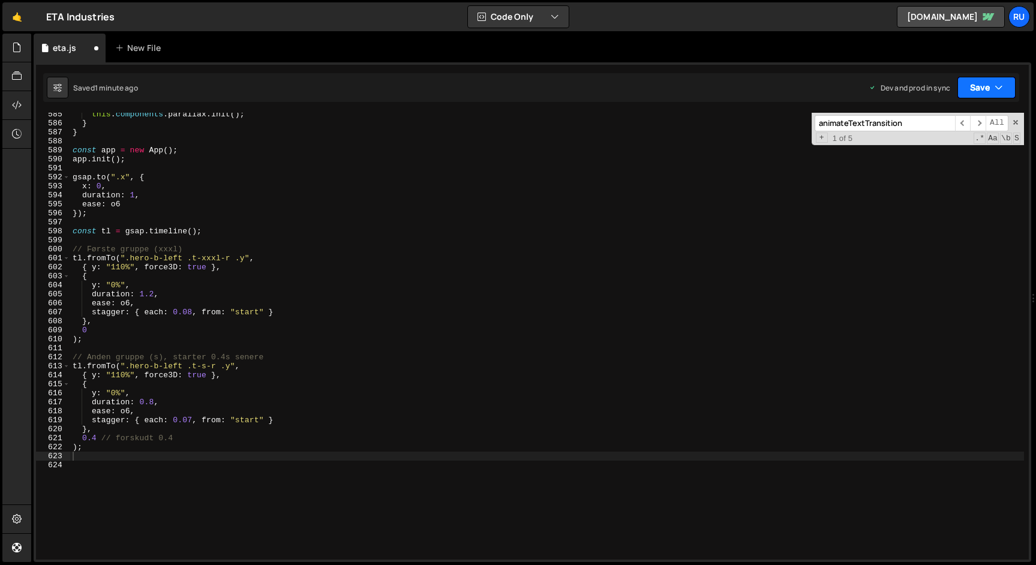
click at [982, 83] on button "Save" at bounding box center [986, 88] width 58 height 22
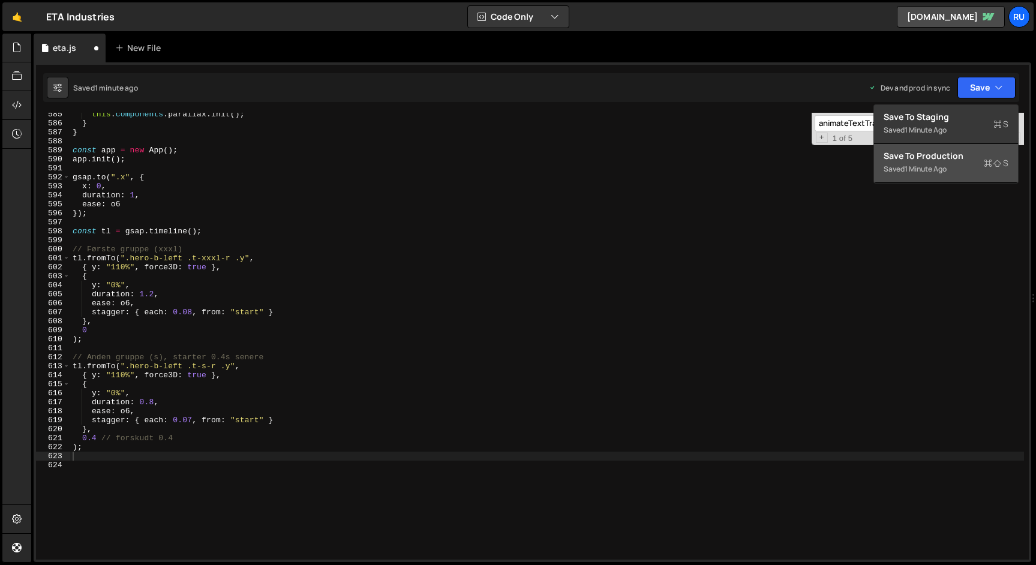
click at [963, 166] on div "Saved 1 minute ago" at bounding box center [945, 169] width 125 height 14
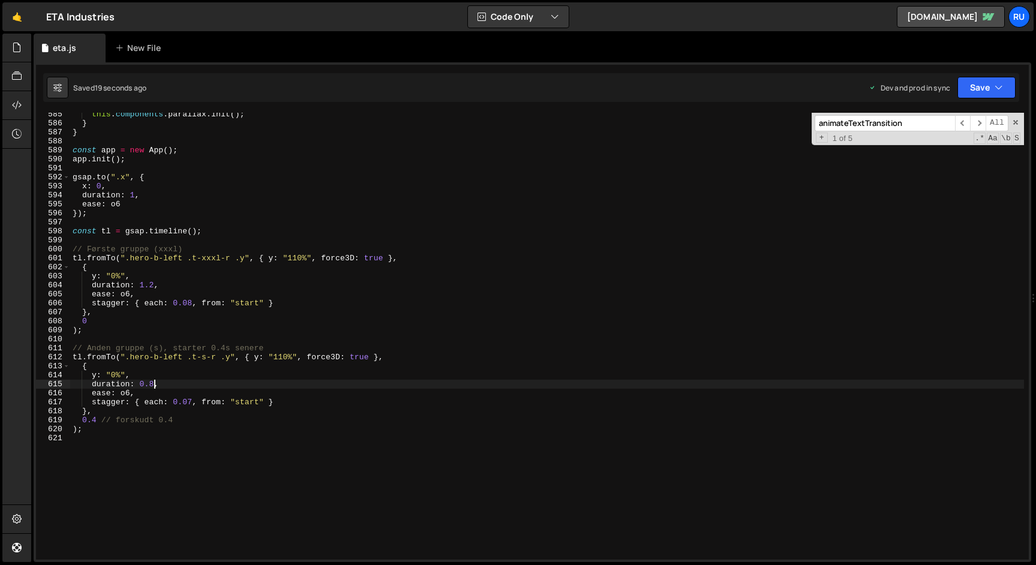
click at [152, 383] on div "this . components . parallax . init ( ) ; } } const app = new App ( ) ; app . i…" at bounding box center [546, 342] width 953 height 465
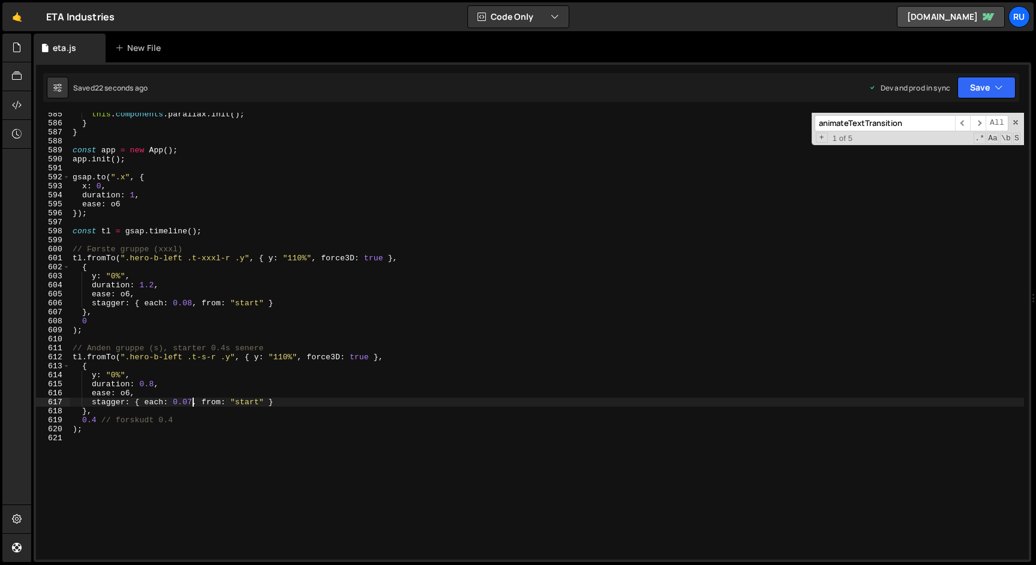
click at [192, 404] on div "this . components . parallax . init ( ) ; } } const app = new App ( ) ; app . i…" at bounding box center [546, 342] width 953 height 465
click at [976, 83] on button "Save" at bounding box center [986, 88] width 58 height 22
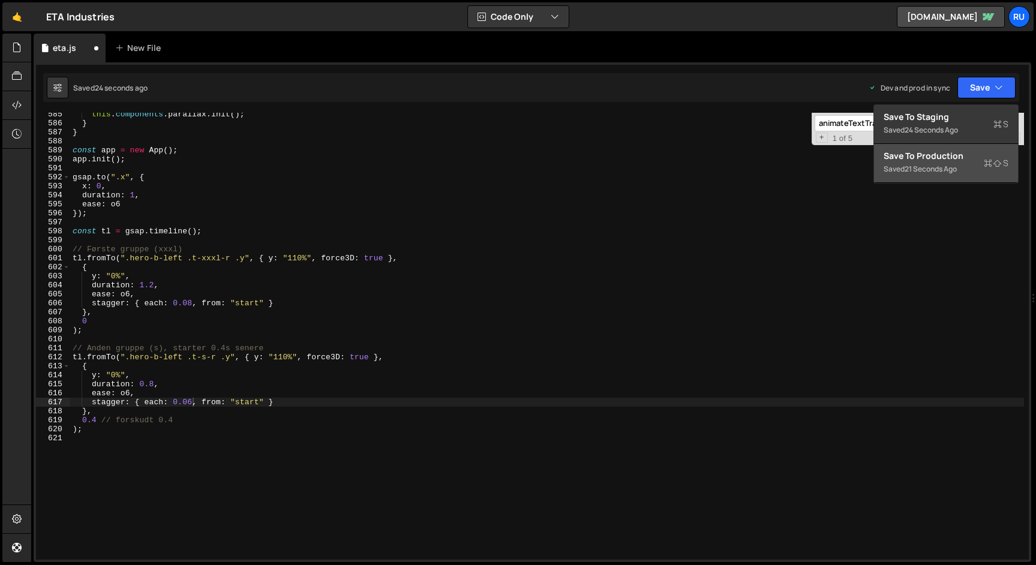
click at [955, 152] on div "Save to Production S" at bounding box center [945, 156] width 125 height 12
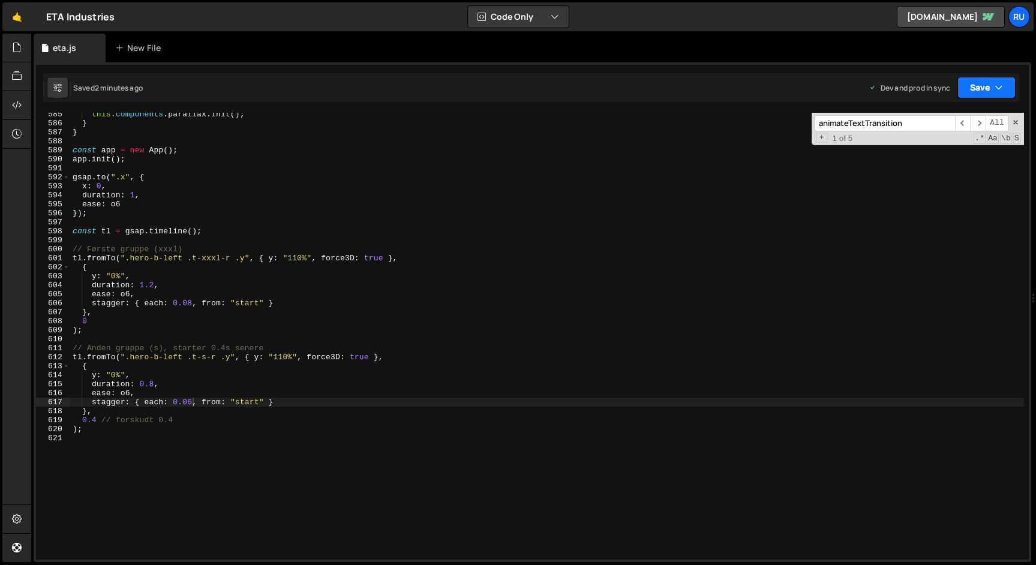
click at [978, 88] on button "Save" at bounding box center [986, 88] width 58 height 22
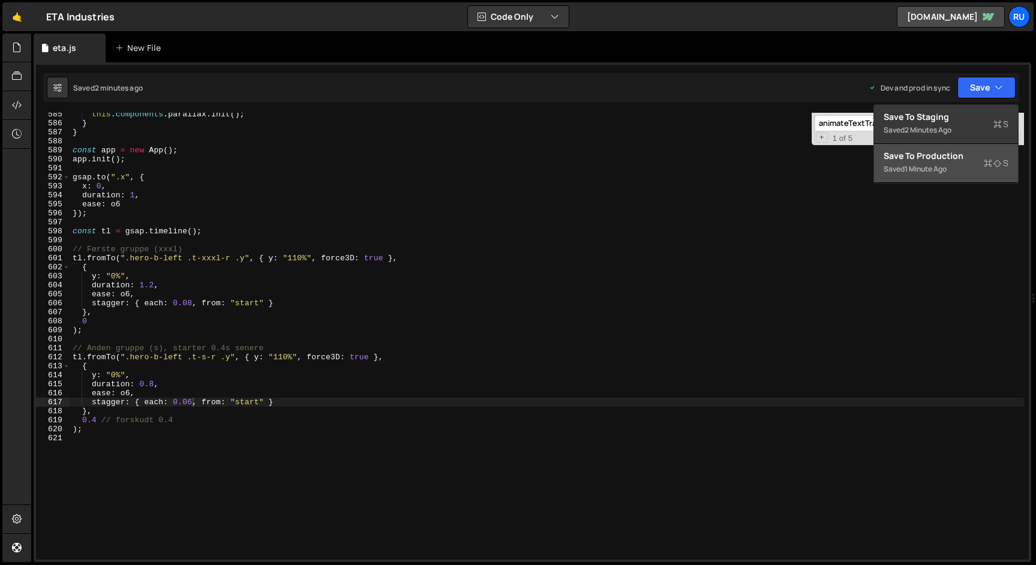
click at [969, 167] on div "Saved 1 minute ago" at bounding box center [945, 169] width 125 height 14
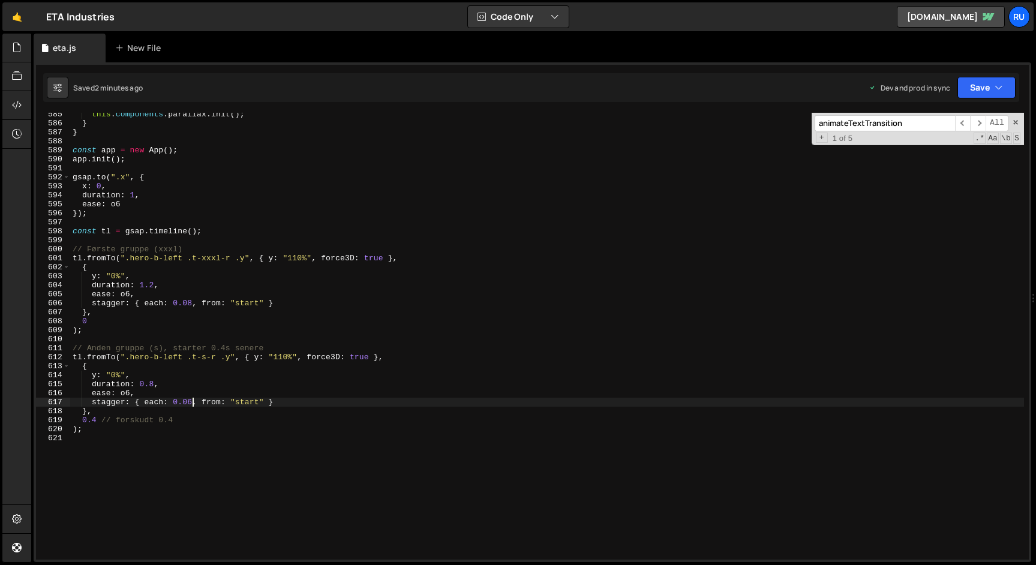
click at [192, 401] on div "this . components . parallax . init ( ) ; } } const app = new App ( ) ; app . i…" at bounding box center [546, 342] width 953 height 465
click at [983, 86] on button "Save" at bounding box center [986, 88] width 58 height 22
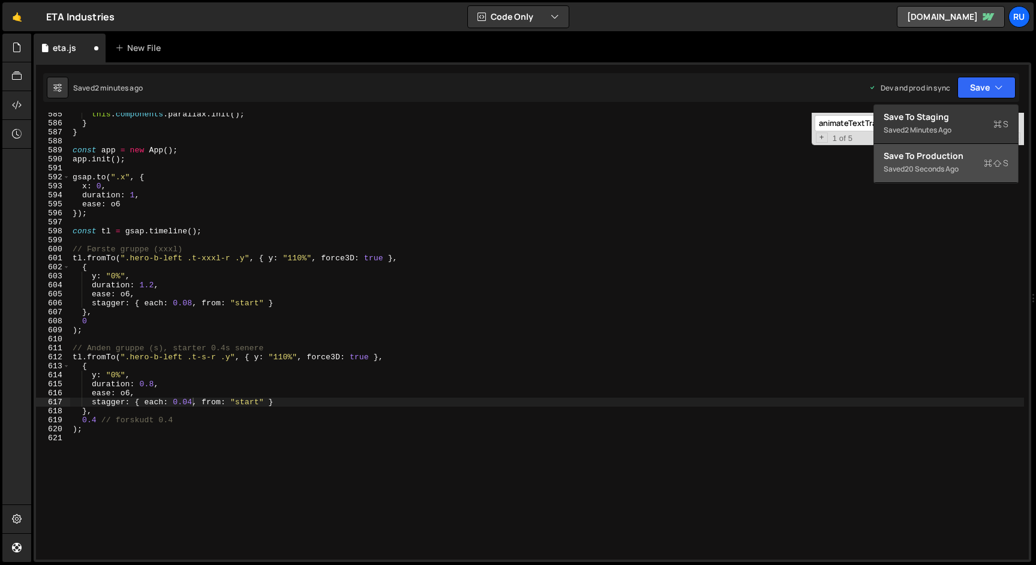
click at [968, 160] on div "Save to Production S" at bounding box center [945, 156] width 125 height 12
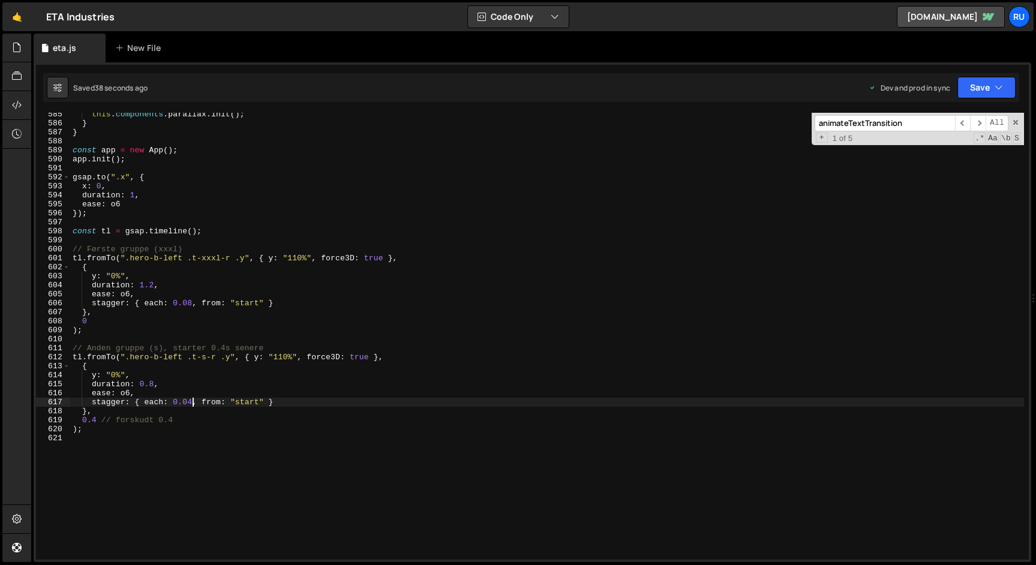
click at [191, 401] on div "this . components . parallax . init ( ) ; } } const app = new App ( ) ; app . i…" at bounding box center [546, 342] width 953 height 465
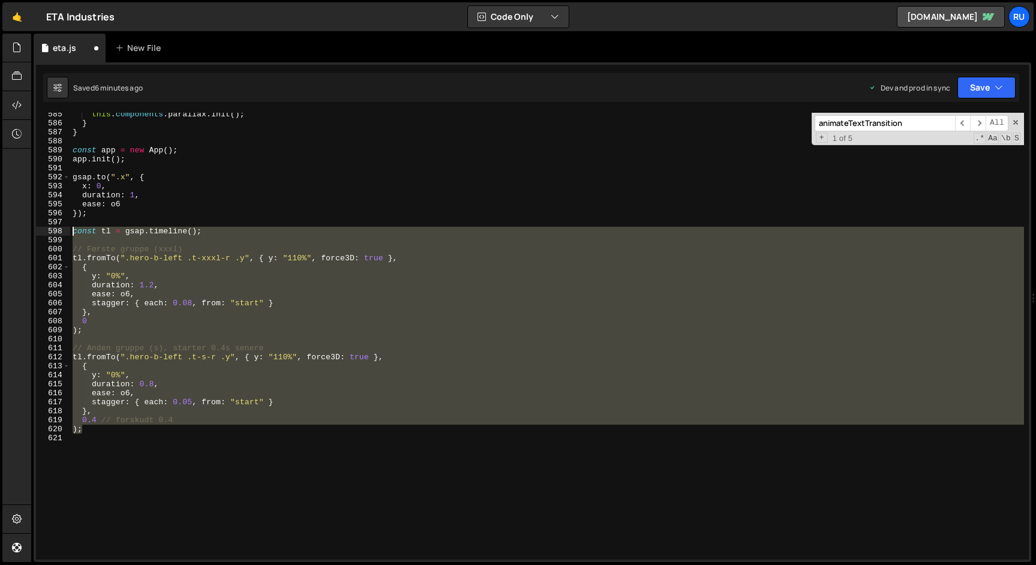
drag, startPoint x: 103, startPoint y: 433, endPoint x: 36, endPoint y: 230, distance: 213.3
click at [36, 230] on div "stagger: { each: 0.05, from: "start" } 585 586 587 588 589 590 591 592 593 594 …" at bounding box center [532, 336] width 992 height 447
click at [161, 360] on div "this . components . parallax . init ( ) ; } } const app = new App ( ) ; app . i…" at bounding box center [546, 336] width 953 height 447
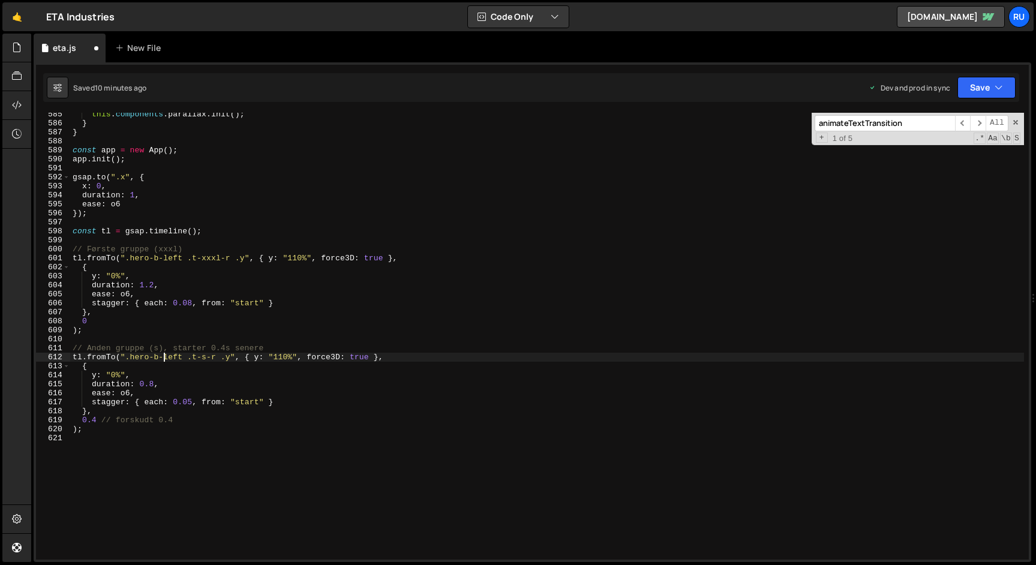
click at [134, 195] on div "this . components . parallax . init ( ) ; } } const app = new App ( ) ; app . i…" at bounding box center [546, 342] width 953 height 465
click at [192, 302] on div "this . components . parallax . init ( ) ; } } const app = new App ( ) ; app . i…" at bounding box center [546, 342] width 953 height 465
click at [984, 83] on button "Save" at bounding box center [986, 88] width 58 height 22
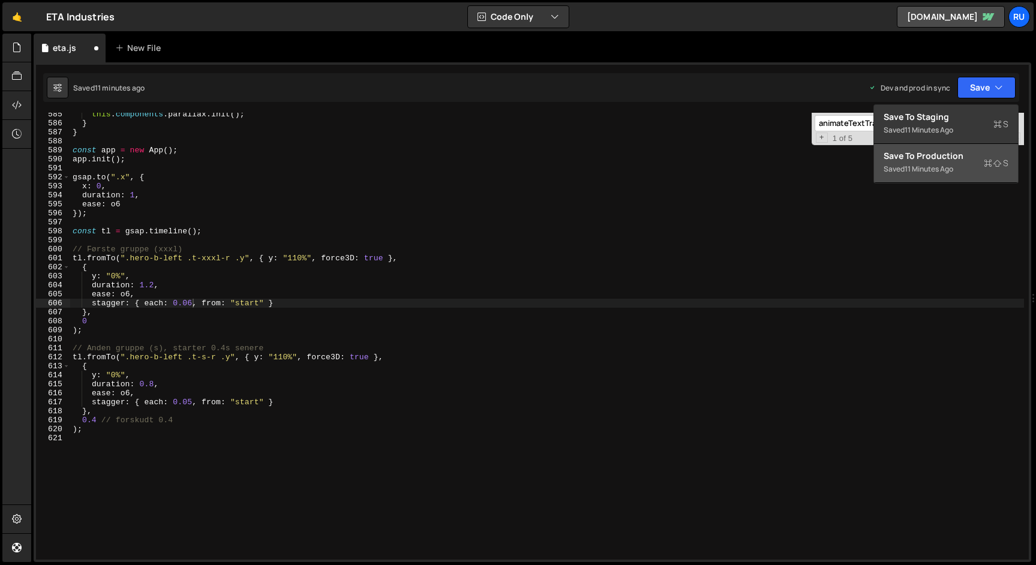
click at [980, 161] on div "Save to Production S" at bounding box center [945, 156] width 125 height 12
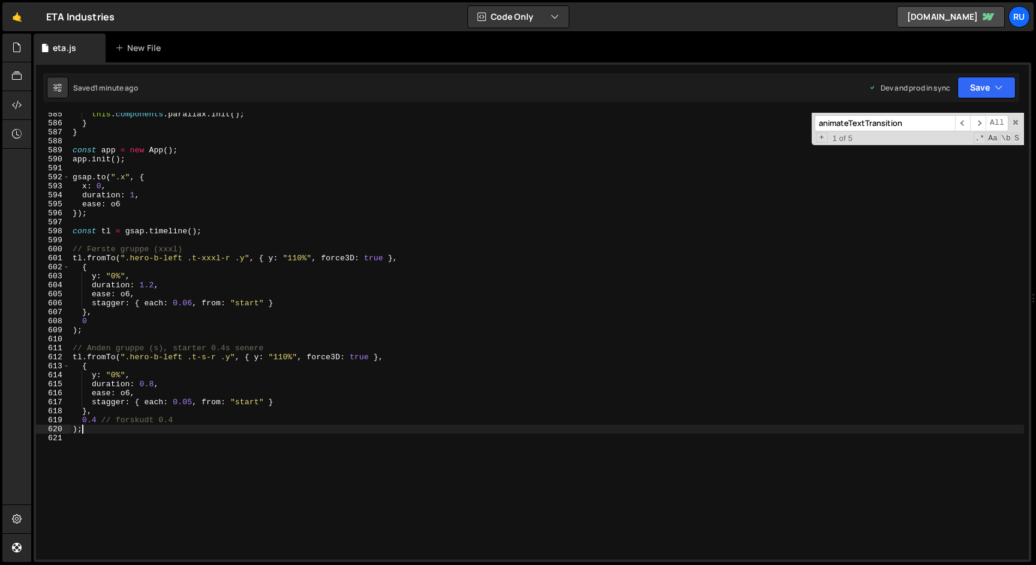
scroll to position [0, 0]
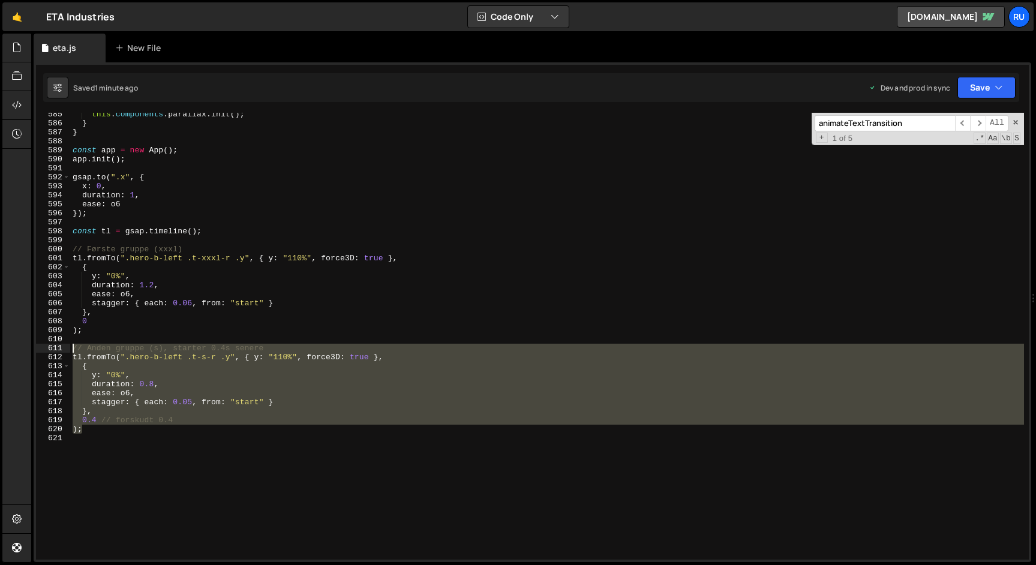
drag, startPoint x: 94, startPoint y: 432, endPoint x: 45, endPoint y: 347, distance: 97.5
click at [45, 347] on div "); 585 586 587 588 589 590 591 592 593 594 595 596 597 598 599 600 601 602 603 …" at bounding box center [532, 336] width 992 height 447
click at [88, 430] on div "this . components . parallax . init ( ) ; } } const app = new App ( ) ; app . i…" at bounding box center [546, 336] width 953 height 447
type textarea ");"
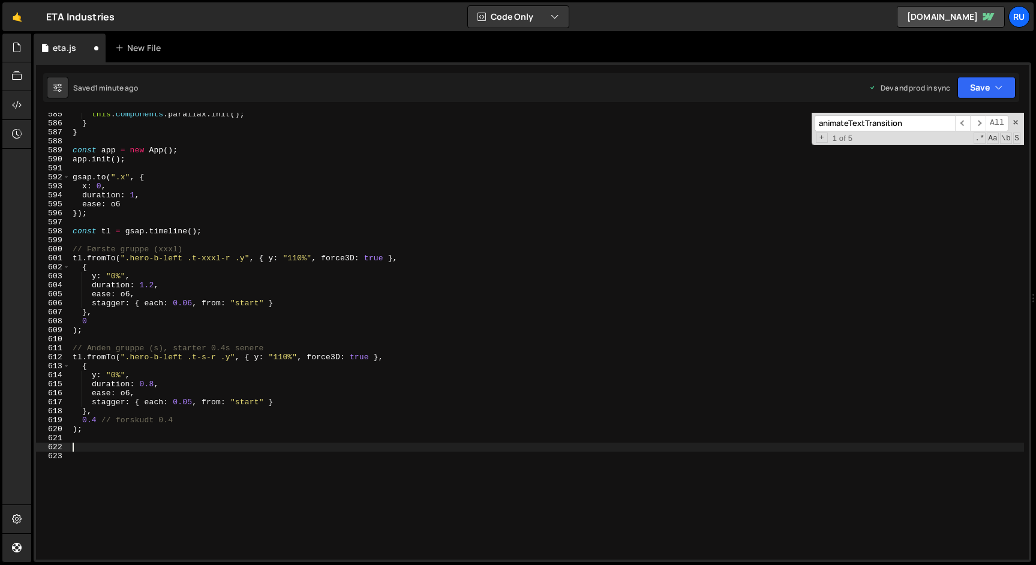
paste textarea ");"
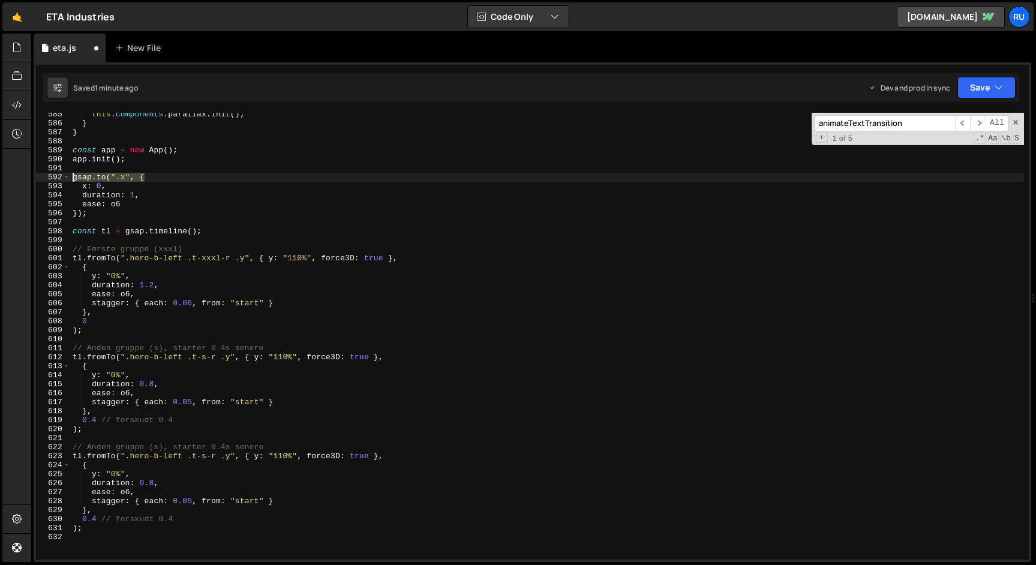
drag, startPoint x: 148, startPoint y: 176, endPoint x: 61, endPoint y: 176, distance: 87.0
click at [61, 176] on div "); 585 586 587 588 589 590 591 592 593 594 595 596 597 598 599 600 601 602 603 …" at bounding box center [532, 336] width 992 height 447
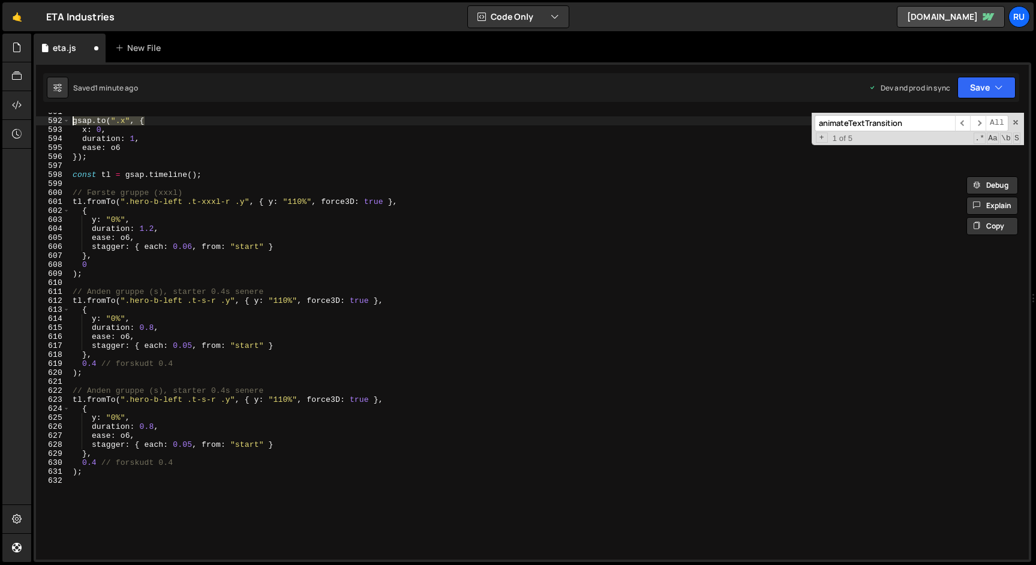
scroll to position [5323, 0]
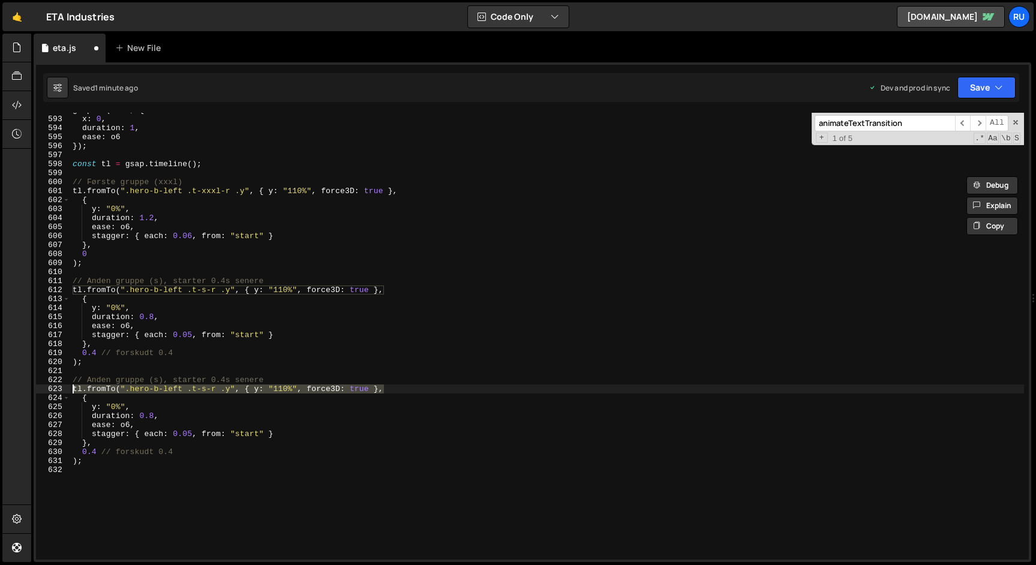
drag, startPoint x: 392, startPoint y: 389, endPoint x: 0, endPoint y: 389, distance: 392.2
click at [0, 389] on div "Hold on a sec... Are you certain you wish to leave this page? Any changes you'v…" at bounding box center [518, 282] width 1036 height 565
paste textarea "[DOMAIN_NAME](".x", {"
click at [267, 393] on div "gsap . to ( ".x" , { x : 0 , duration : 1 , ease : o6 }) ; const tl = gsap . ti…" at bounding box center [546, 338] width 953 height 465
drag, startPoint x: 229, startPoint y: 390, endPoint x: 131, endPoint y: 391, distance: 97.7
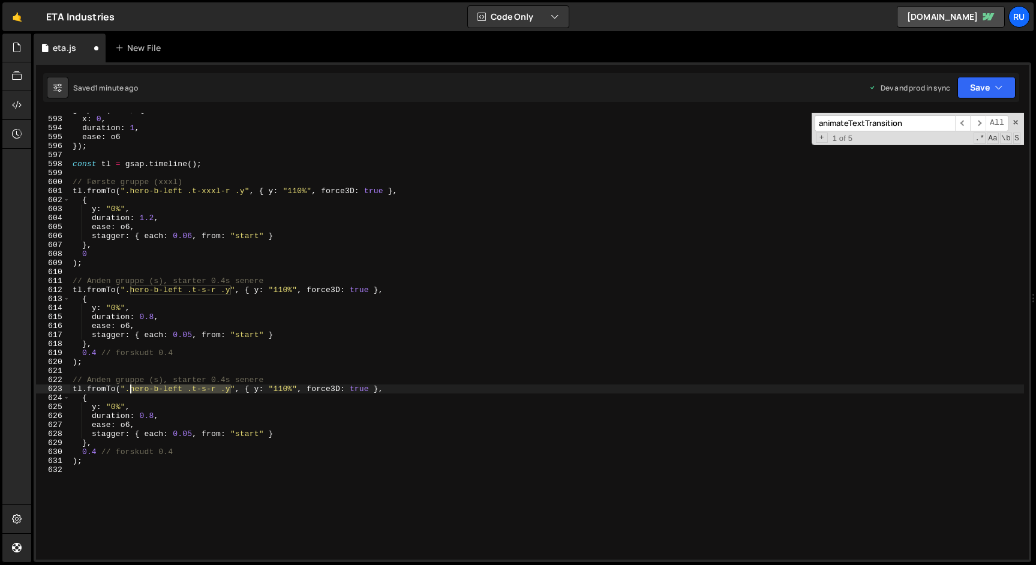
click at [131, 391] on div "gsap . to ( ".x" , { x : 0 , duration : 1 , ease : o6 }) ; const tl = gsap . ti…" at bounding box center [546, 338] width 953 height 465
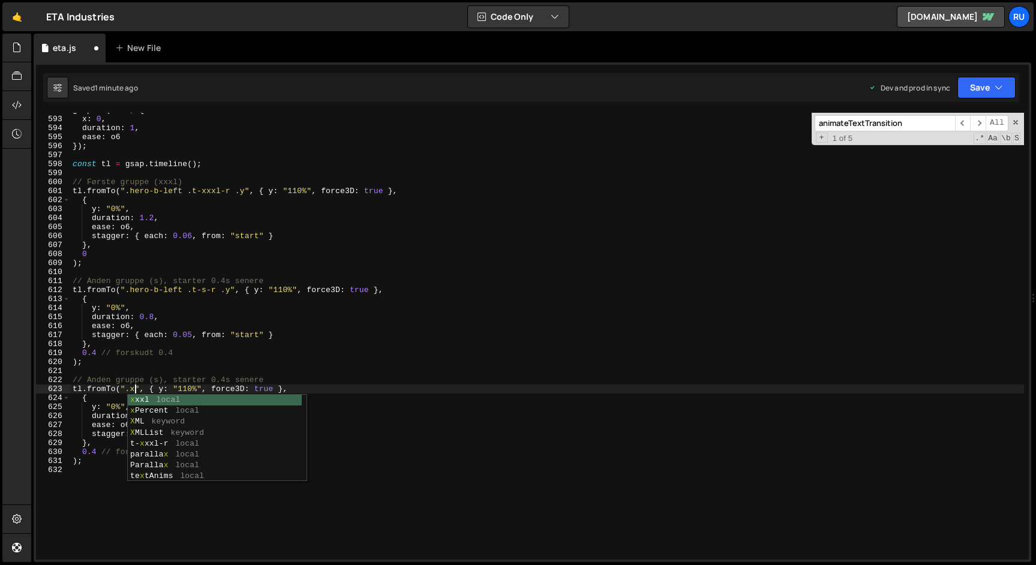
click at [240, 378] on div "gsap . to ( ".x" , { x : 0 , duration : 1 , ease : o6 }) ; const tl = gsap . ti…" at bounding box center [546, 338] width 953 height 465
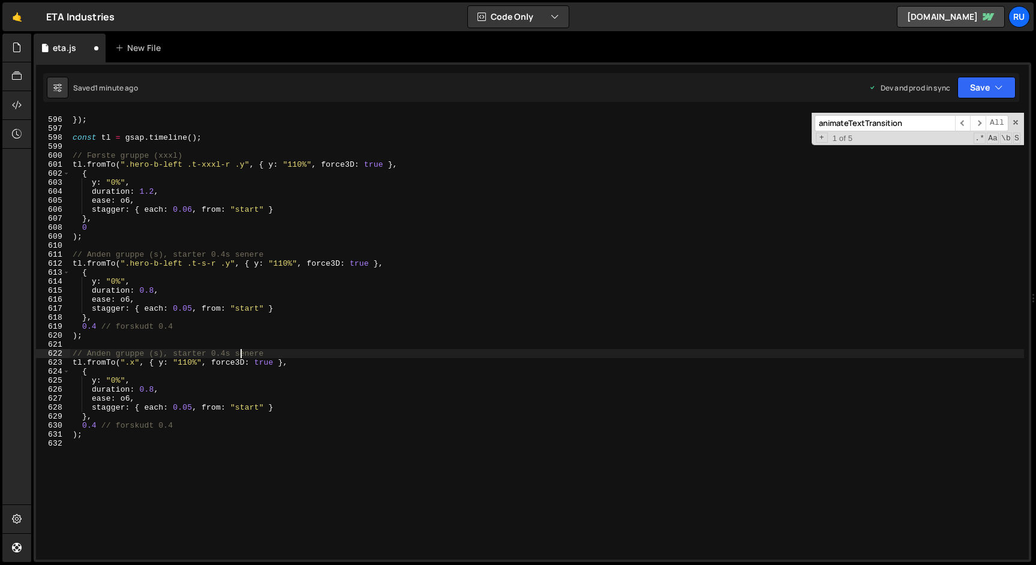
scroll to position [5349, 0]
click at [97, 383] on div "ease : o6 }) ; const tl = gsap . timeline ( ) ; // Første gruppe (xxxl) tl . fr…" at bounding box center [546, 338] width 953 height 465
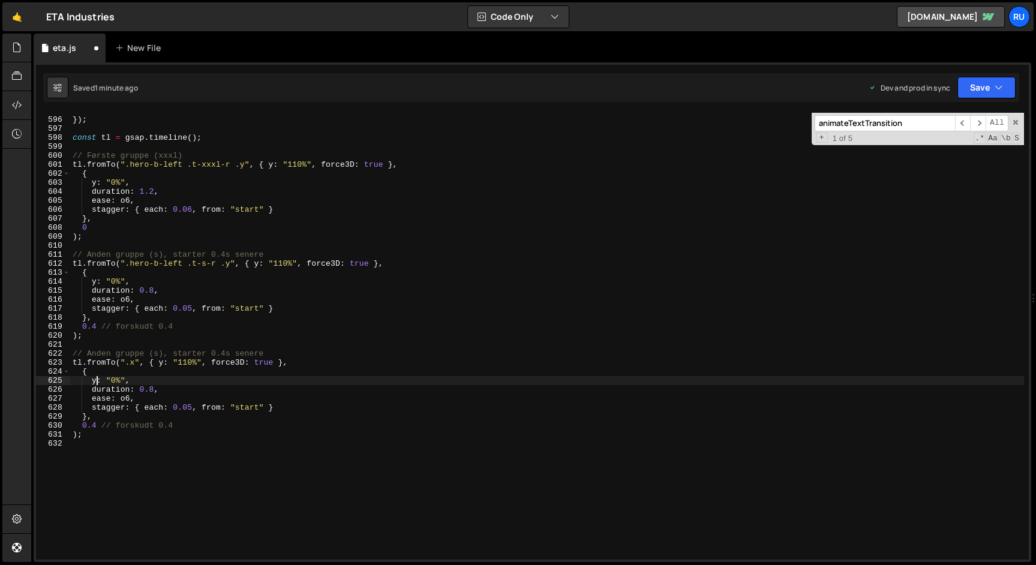
scroll to position [0, 2]
type textarea "x: "0%","
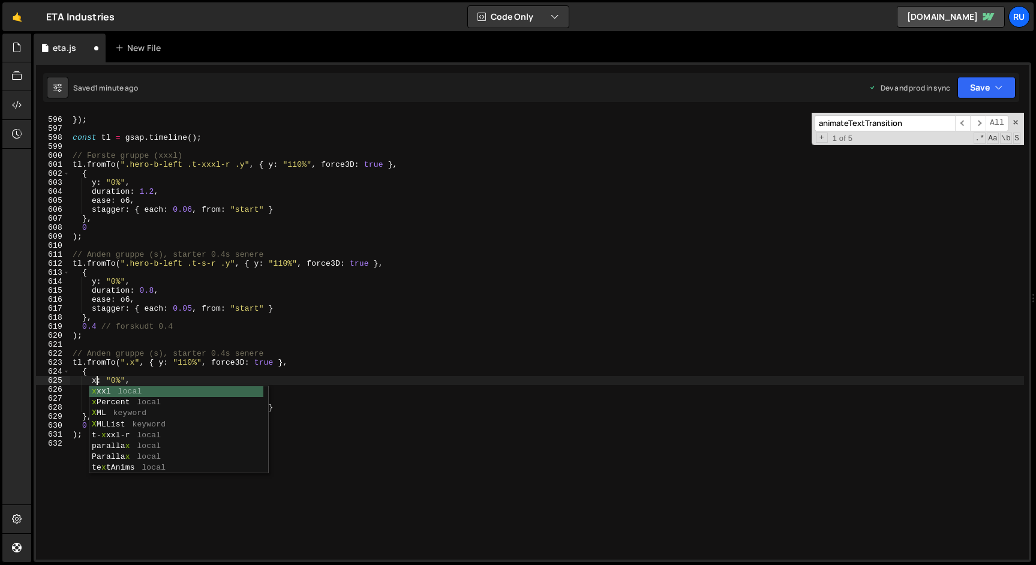
click at [142, 346] on div "ease : o6 }) ; const tl = gsap . timeline ( ) ; // Første gruppe (xxxl) tl . fr…" at bounding box center [546, 338] width 953 height 465
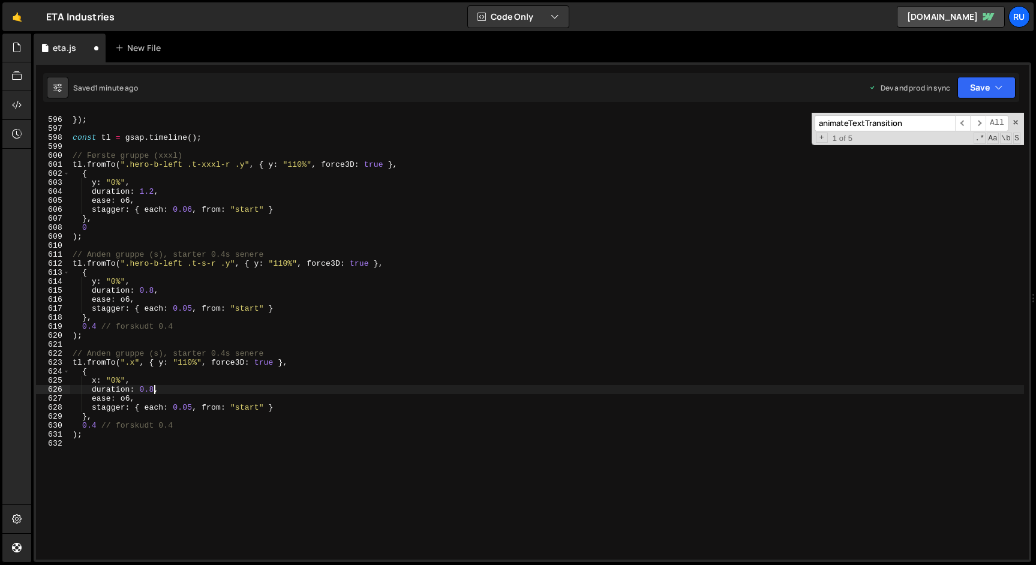
click at [154, 391] on div "ease : o6 }) ; const tl = gsap . timeline ( ) ; // Første gruppe (xxxl) tl . fr…" at bounding box center [546, 338] width 953 height 465
click at [191, 209] on div "ease : o6 }) ; const tl = gsap . timeline ( ) ; // Første gruppe (xxxl) tl . fr…" at bounding box center [546, 338] width 953 height 465
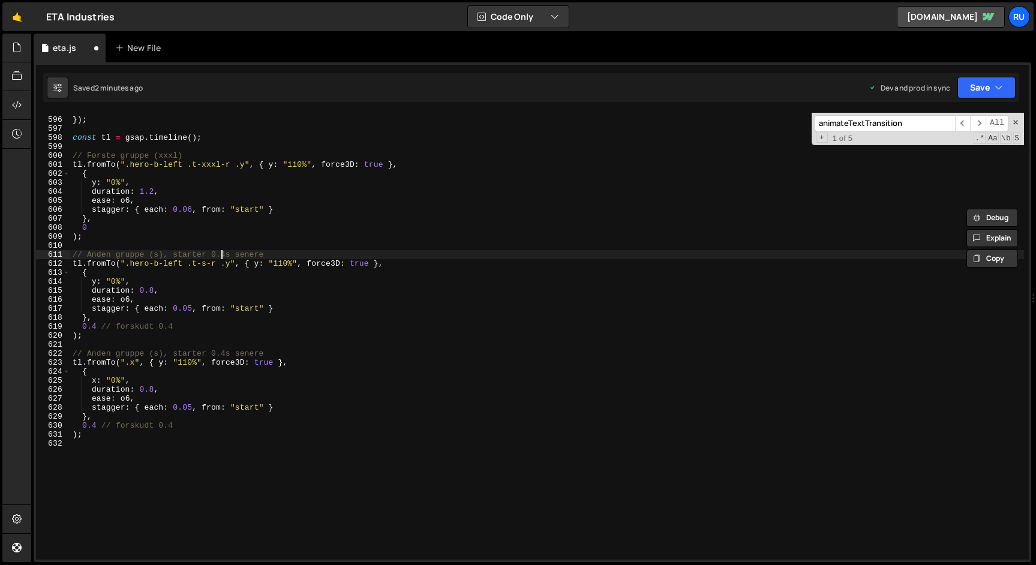
click at [221, 251] on div "ease : o6 }) ; const tl = gsap . timeline ( ) ; // Første gruppe (xxxl) tl . fr…" at bounding box center [546, 338] width 953 height 465
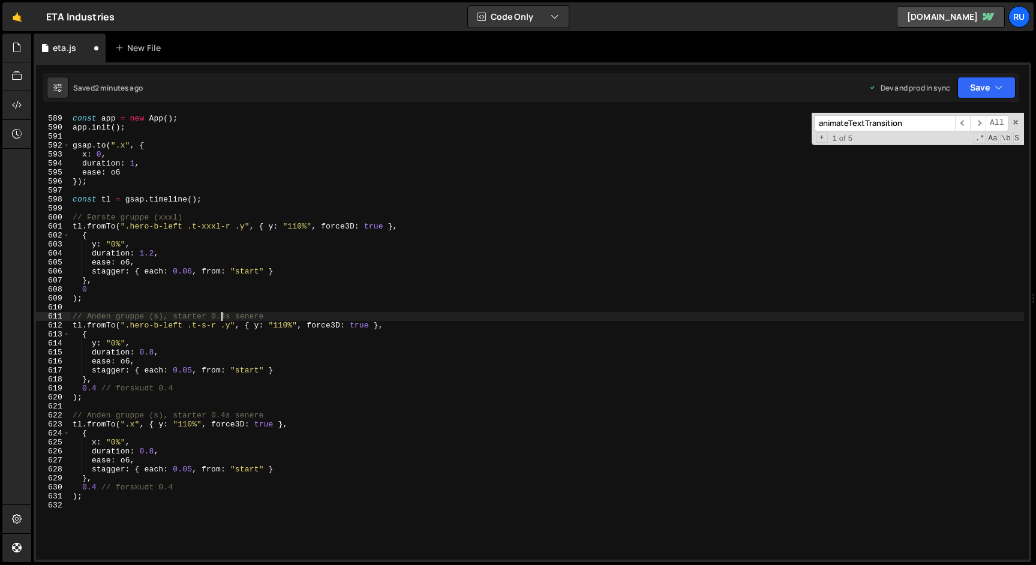
scroll to position [5288, 0]
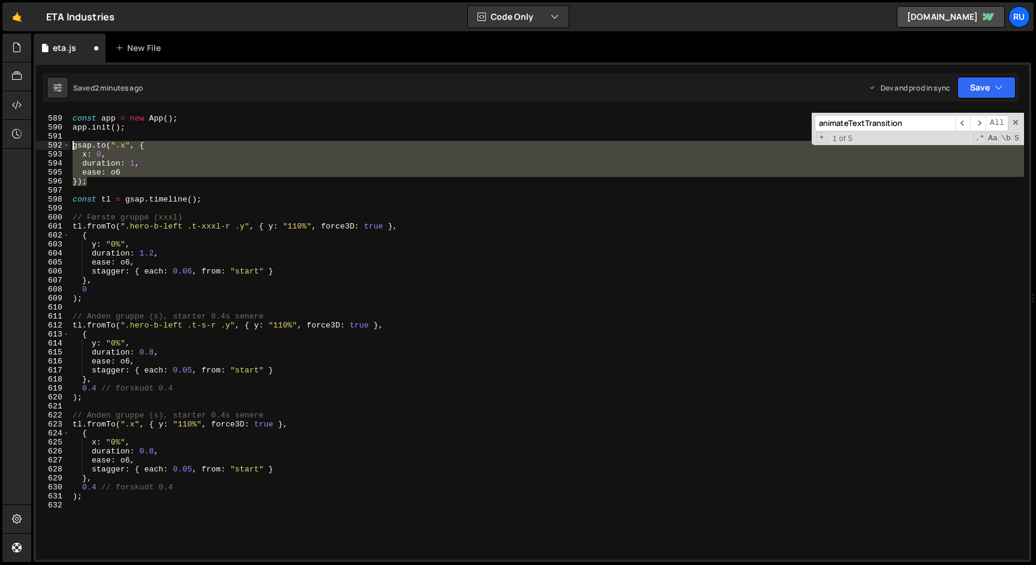
drag, startPoint x: 94, startPoint y: 183, endPoint x: 55, endPoint y: 141, distance: 56.9
click at [55, 141] on div "// Anden gruppe (s), starter 0.4s senere 588 589 590 591 592 593 594 595 596 59…" at bounding box center [532, 336] width 992 height 447
type textarea "[DOMAIN_NAME](".x", { x: 0,"
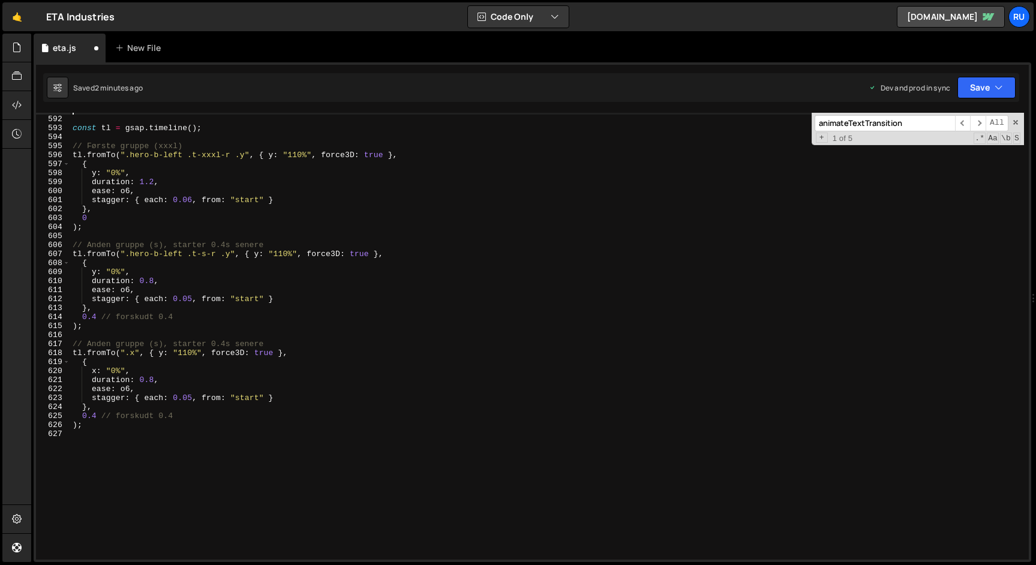
scroll to position [5314, 0]
click at [145, 381] on div "const tl = gsap . timeline ( ) ; // Første gruppe (xxxl) tl . fromTo ( ".hero-b…" at bounding box center [546, 338] width 953 height 465
click at [97, 416] on div "const tl = gsap . timeline ( ) ; // Første gruppe (xxxl) tl . fromTo ( ".hero-b…" at bounding box center [546, 338] width 953 height 465
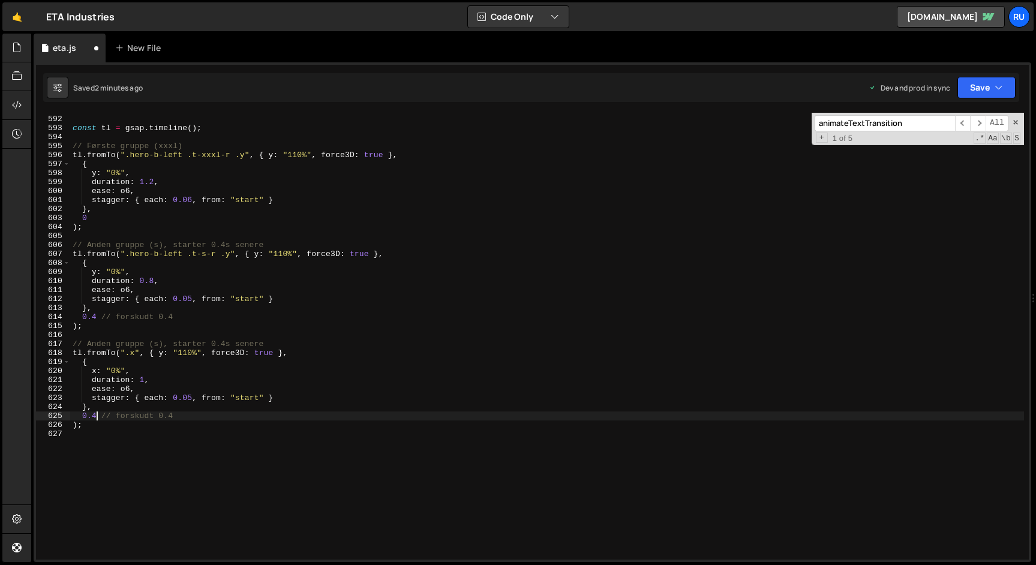
scroll to position [0, 2]
click at [984, 86] on button "Save" at bounding box center [986, 88] width 58 height 22
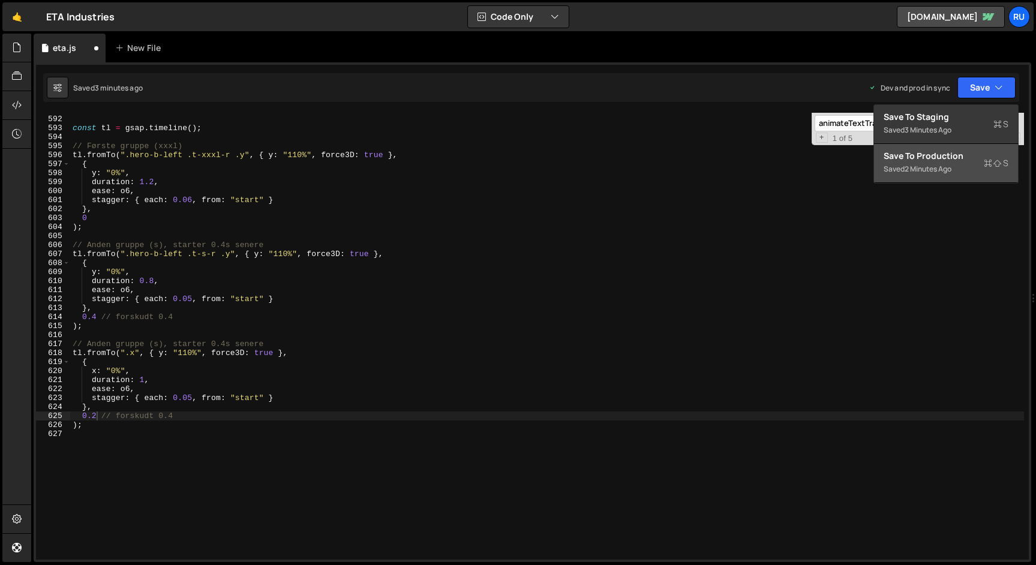
click at [964, 162] on div "Saved 2 minutes ago" at bounding box center [945, 169] width 125 height 14
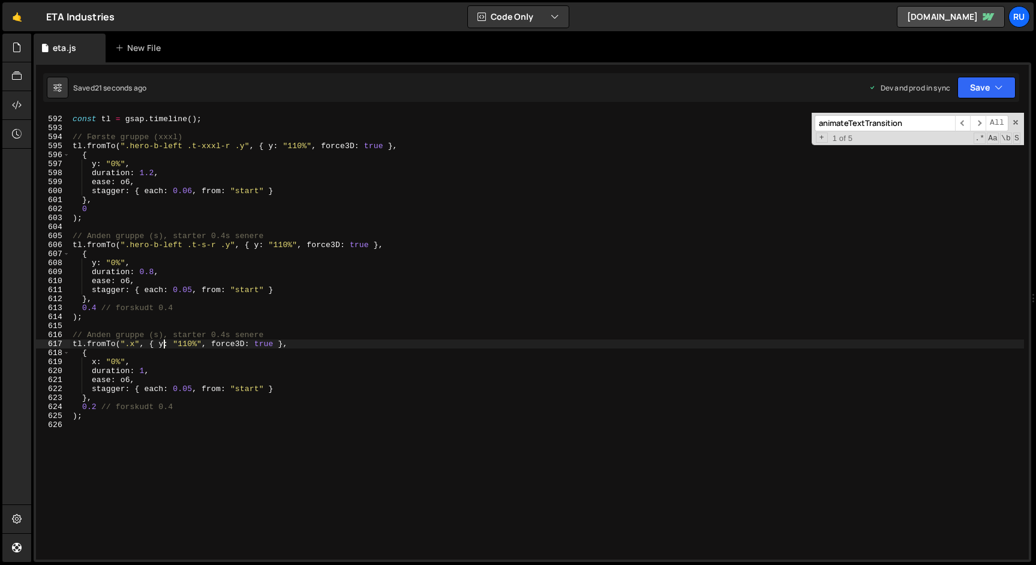
click at [164, 342] on div "const tl = gsap . timeline ( ) ; // Første gruppe (xxxl) tl . fromTo ( ".hero-b…" at bounding box center [546, 338] width 953 height 465
click at [111, 345] on div "const tl = gsap . timeline ( ) ; // Første gruppe (xxxl) tl . fromTo ( ".hero-b…" at bounding box center [546, 338] width 953 height 465
click at [98, 344] on div "const tl = gsap . timeline ( ) ; // Første gruppe (xxxl) tl . fromTo ( ".hero-b…" at bounding box center [546, 338] width 953 height 465
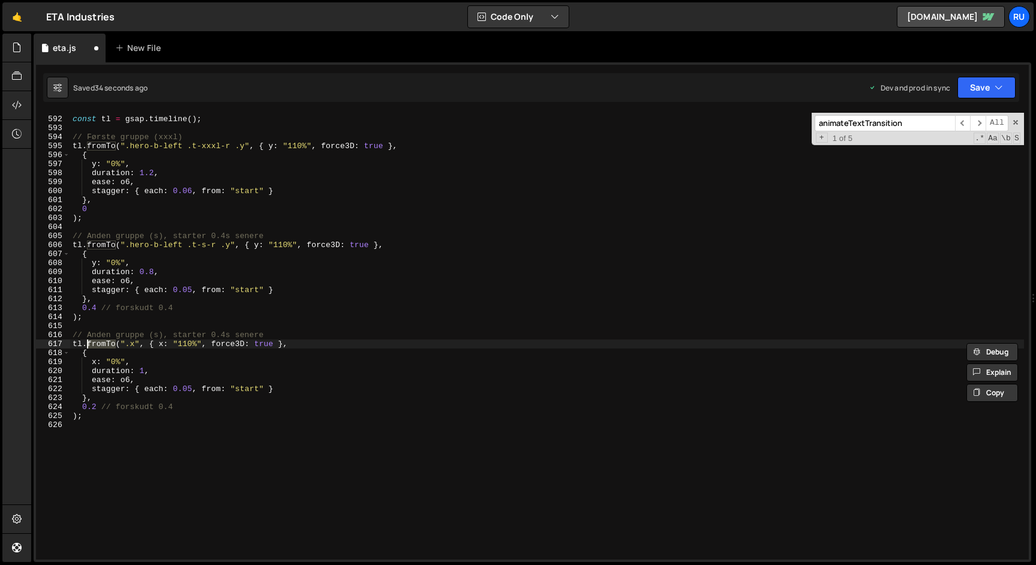
scroll to position [0, 2]
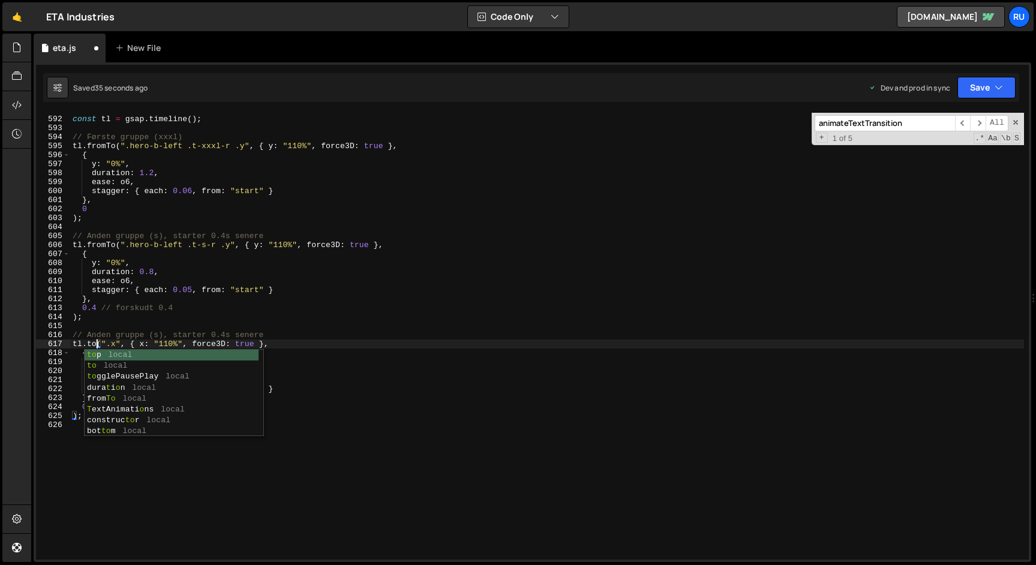
click at [278, 267] on div "const tl = gsap . timeline ( ) ; // Første gruppe (xxxl) tl . fromTo ( ".hero-b…" at bounding box center [546, 338] width 953 height 465
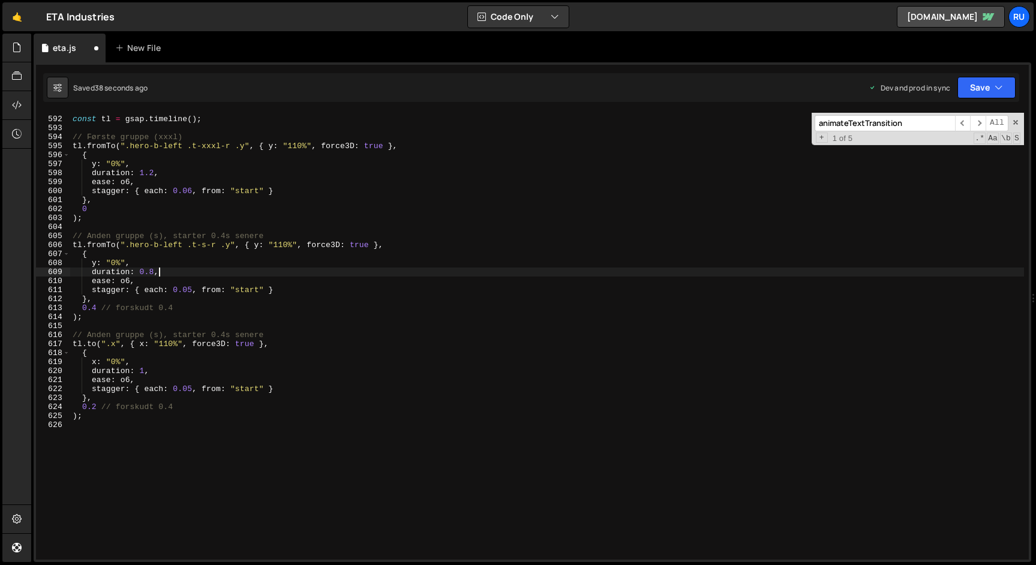
click at [126, 365] on div "const tl = gsap . timeline ( ) ; // Første gruppe (xxxl) tl . fromTo ( ".hero-b…" at bounding box center [546, 338] width 953 height 465
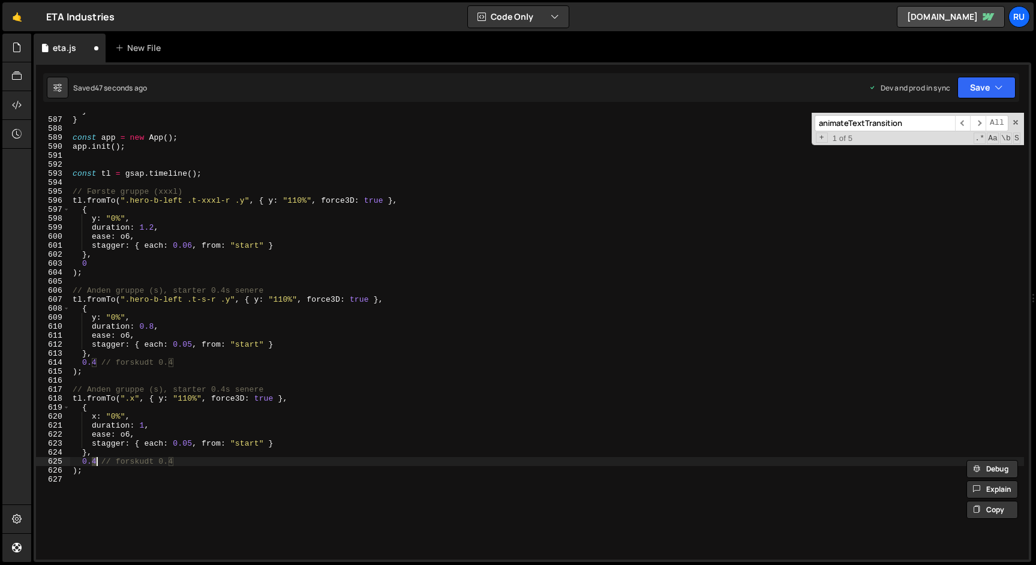
scroll to position [5290, 0]
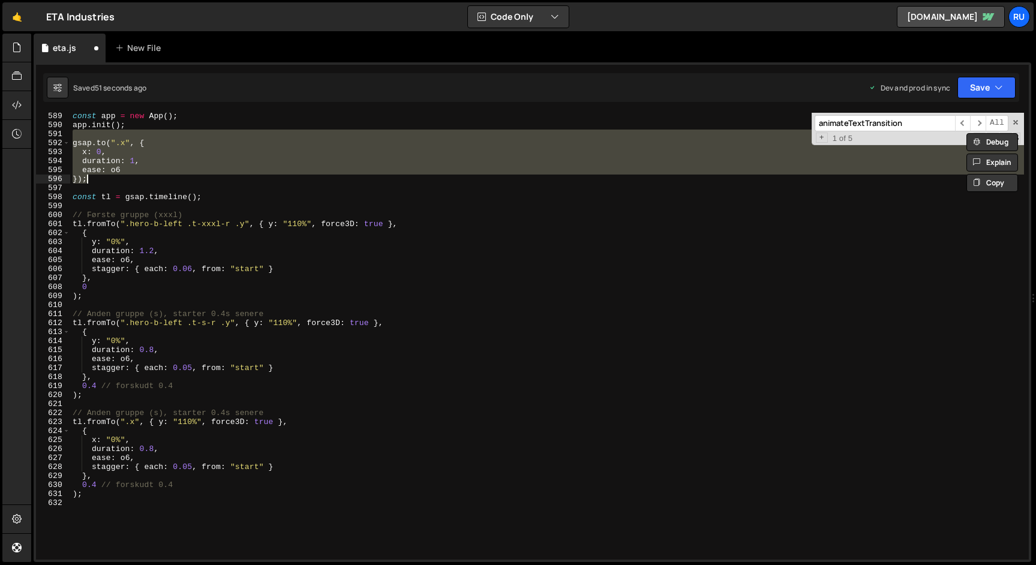
click at [172, 357] on div "const app = new App ( ) ; app . init ( ) ; gsap . to ( ".x" , { x : 0 , duratio…" at bounding box center [546, 344] width 953 height 465
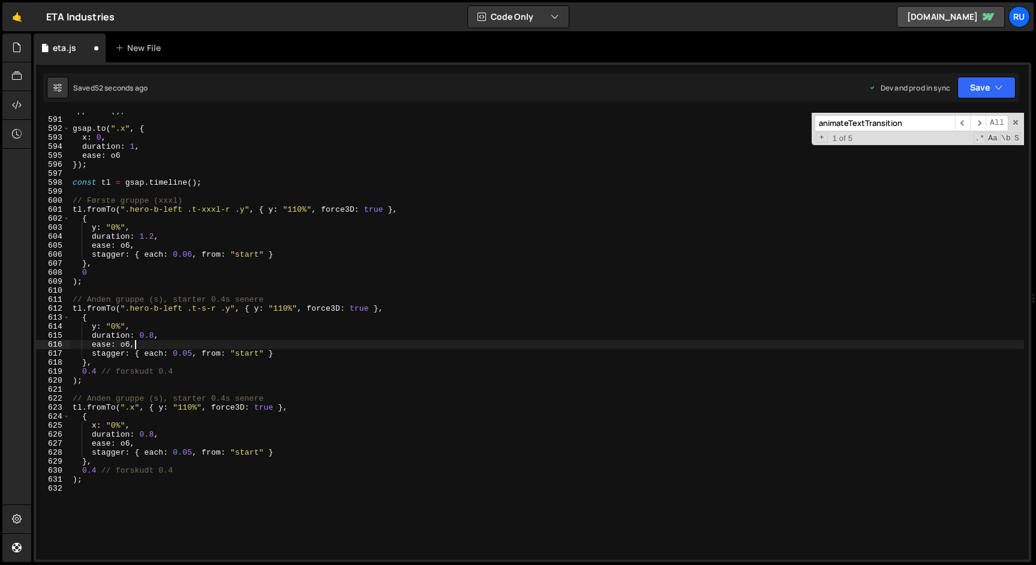
scroll to position [5350, 0]
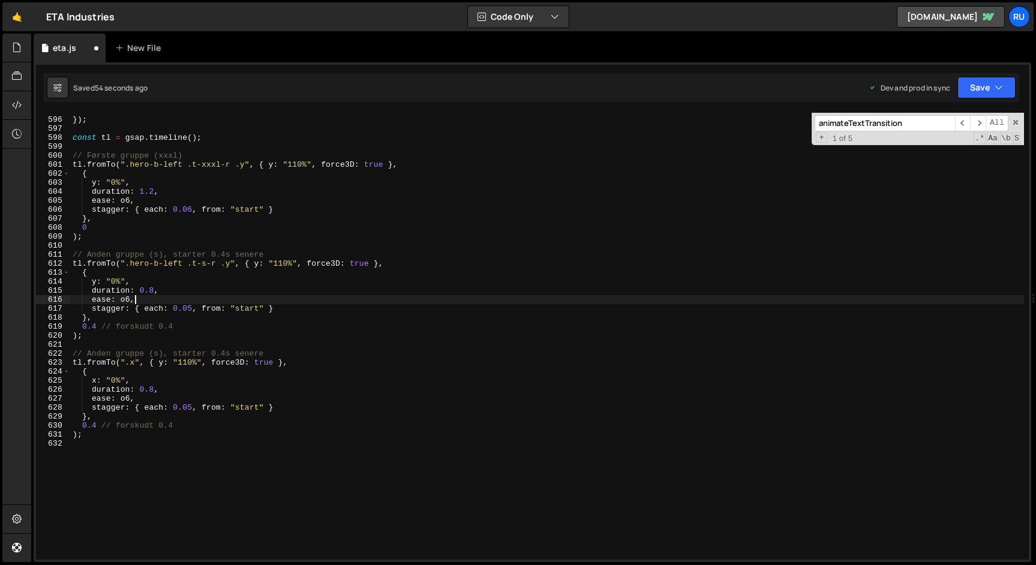
click at [98, 363] on div "ease : o6 }) ; const tl = gsap . timeline ( ) ; // Første gruppe (xxxl) tl . fr…" at bounding box center [546, 338] width 953 height 465
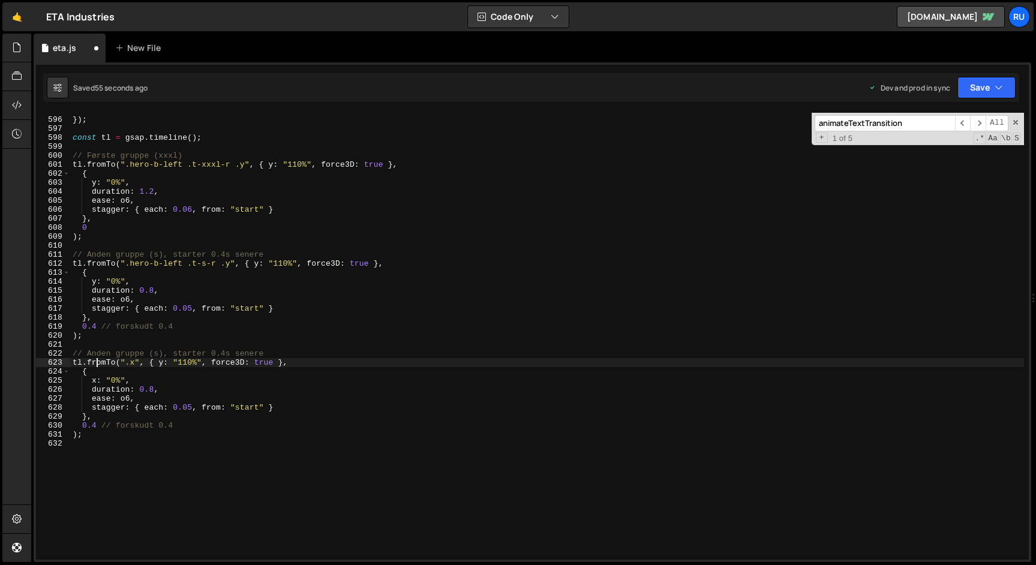
click at [98, 363] on div "ease : o6 }) ; const tl = gsap . timeline ( ) ; // Første gruppe (xxxl) tl . fr…" at bounding box center [546, 338] width 953 height 465
type textarea "[DOMAIN_NAME](".x", { y: "110%", force3D: true },"
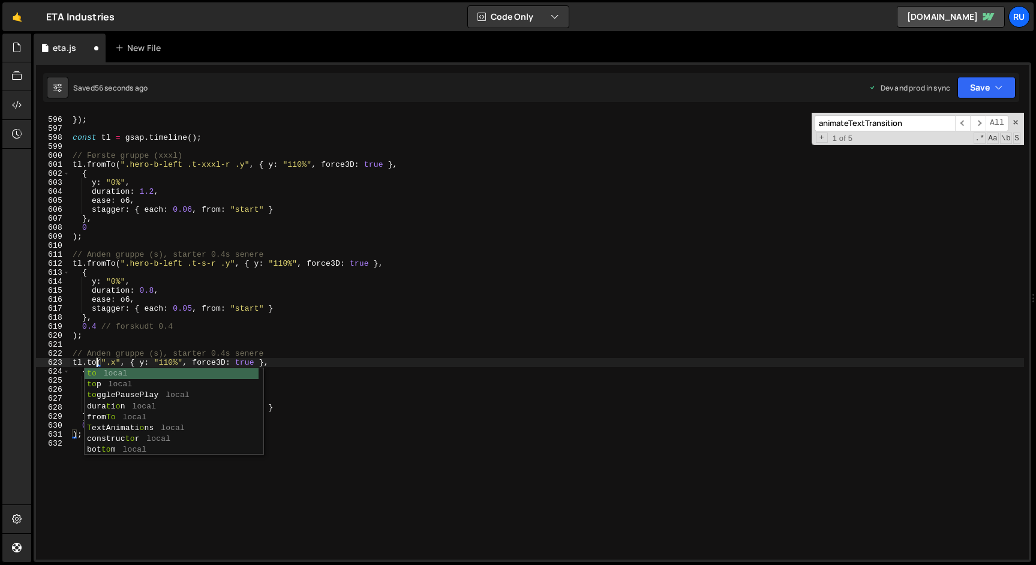
click at [139, 341] on div "ease : o6 }) ; const tl = gsap . timeline ( ) ; // Første gruppe (xxxl) tl . fr…" at bounding box center [546, 338] width 953 height 465
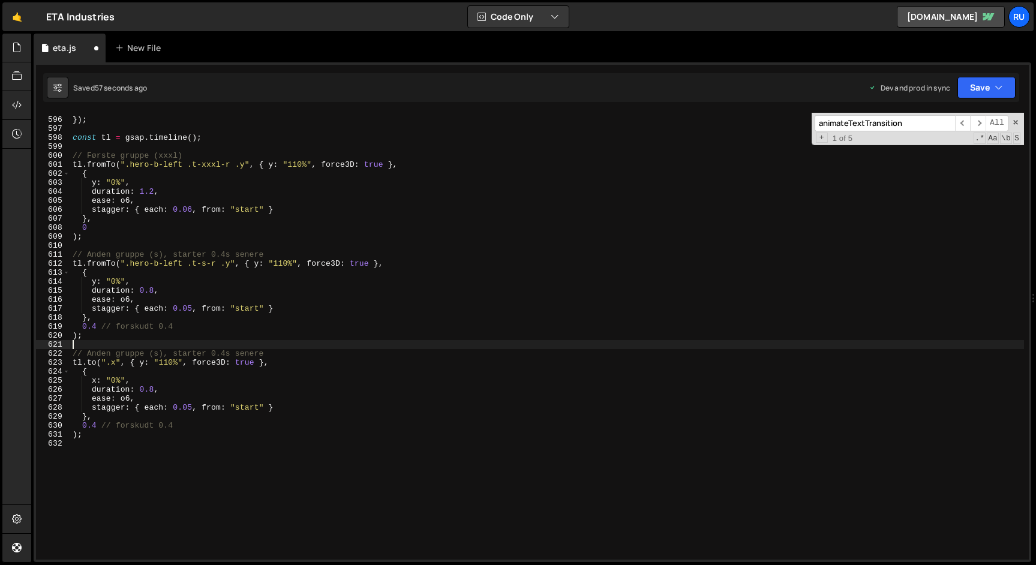
scroll to position [0, 0]
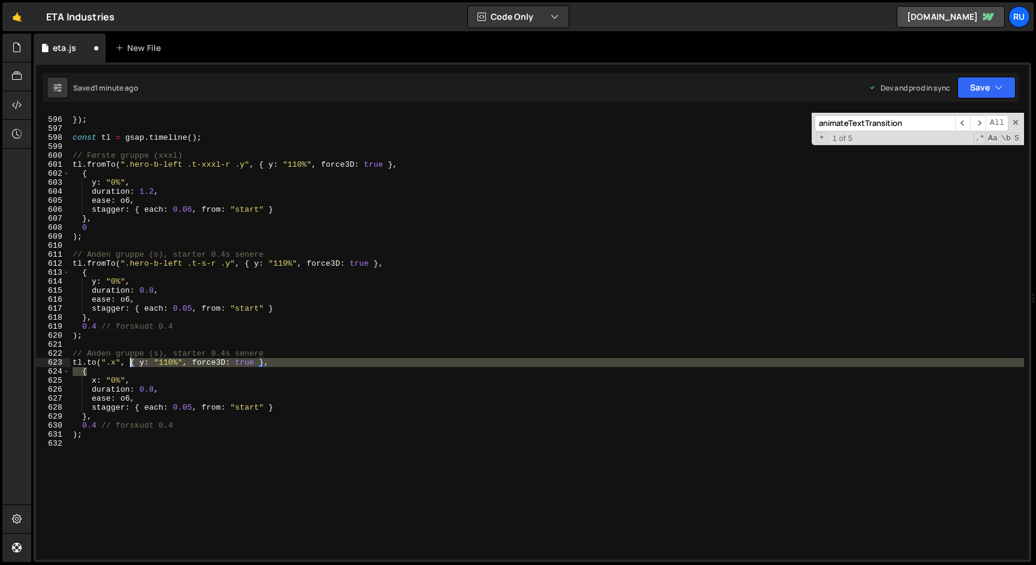
drag, startPoint x: 121, startPoint y: 371, endPoint x: 130, endPoint y: 365, distance: 10.8
click at [130, 365] on div "ease : o6 }) ; const tl = gsap . timeline ( ) ; // Første gruppe (xxxl) tl . fr…" at bounding box center [546, 338] width 953 height 465
click at [108, 370] on div "ease : o6 }) ; const tl = gsap . timeline ( ) ; // Første gruppe (xxxl) tl . fr…" at bounding box center [546, 336] width 953 height 447
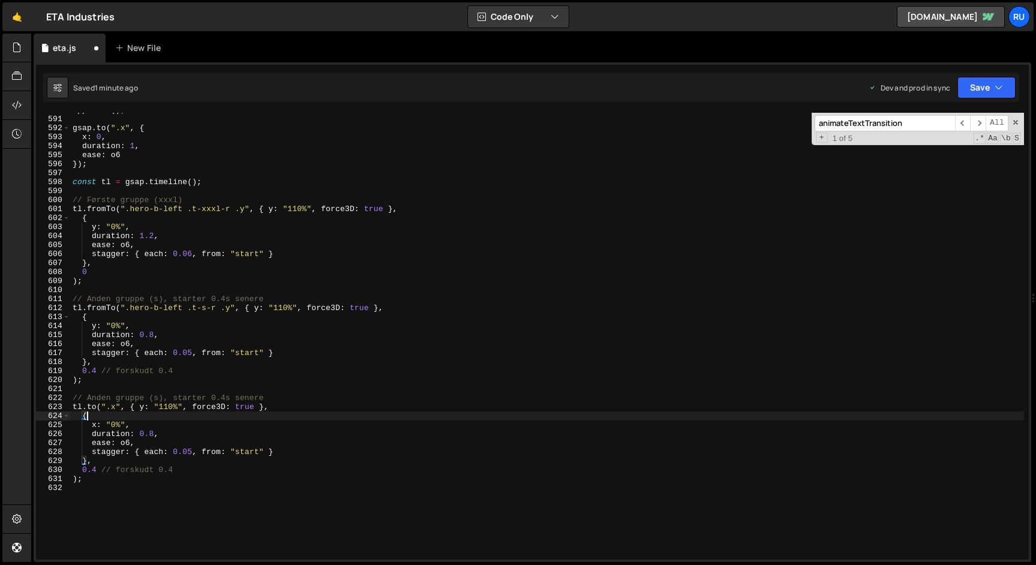
scroll to position [5305, 0]
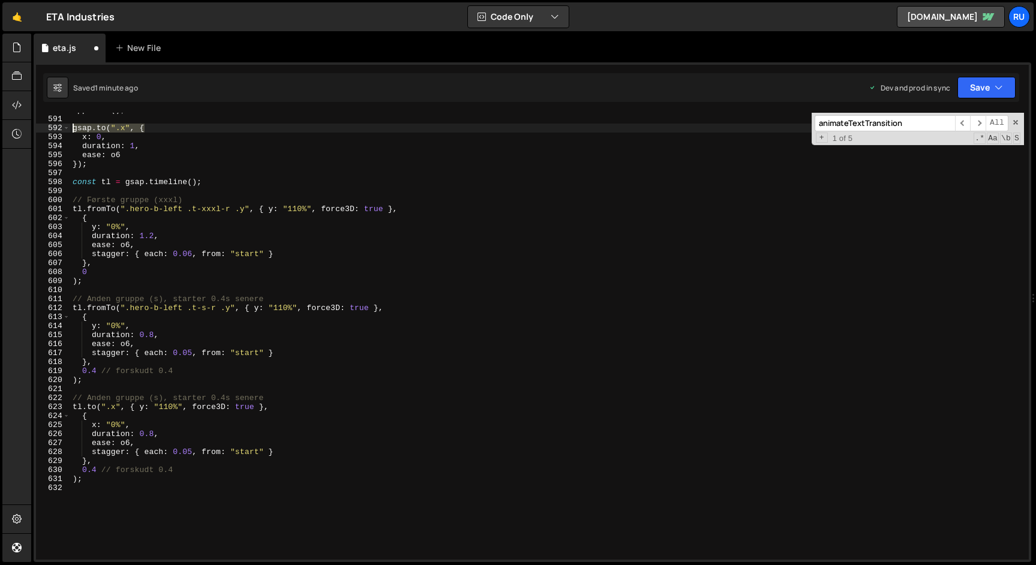
drag, startPoint x: 152, startPoint y: 127, endPoint x: 51, endPoint y: 127, distance: 101.3
click at [51, 127] on div "{ 590 591 592 593 594 595 596 597 598 599 600 601 602 603 604 605 606 607 608 6…" at bounding box center [532, 336] width 992 height 447
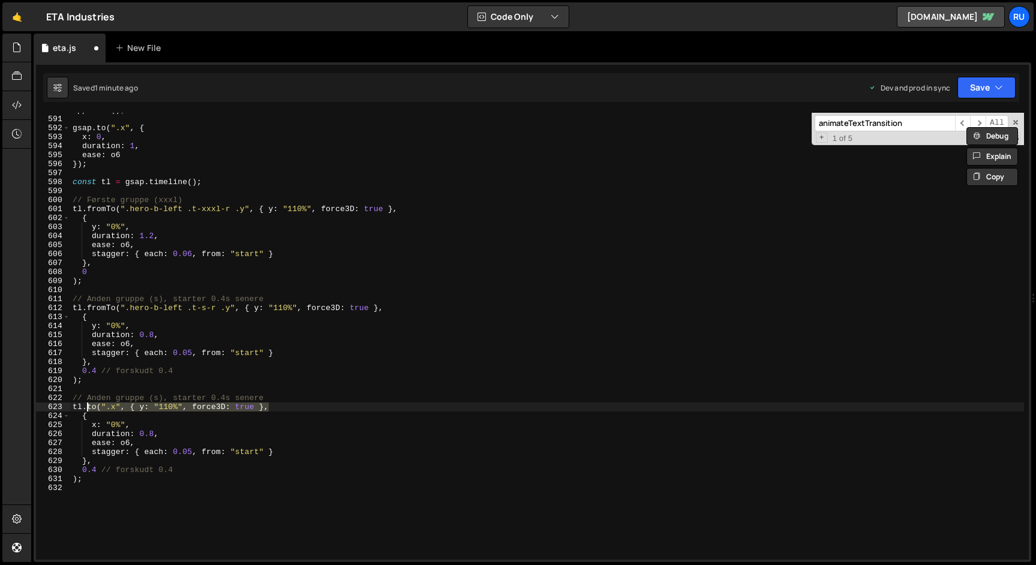
drag, startPoint x: 272, startPoint y: 408, endPoint x: 89, endPoint y: 408, distance: 183.5
click at [89, 408] on div "app . init ( ) ; gsap . to ( ".x" , { x : 0 , duration : 1 , ease : o6 }) ; con…" at bounding box center [546, 338] width 953 height 465
paste textarea "[DOMAIN_NAME](".x", {"
drag, startPoint x: 112, startPoint y: 408, endPoint x: 86, endPoint y: 408, distance: 25.2
click at [86, 408] on div "app . init ( ) ; gsap . to ( ".x" , { x : 0 , duration : 1 , ease : o6 }) ; con…" at bounding box center [546, 338] width 953 height 465
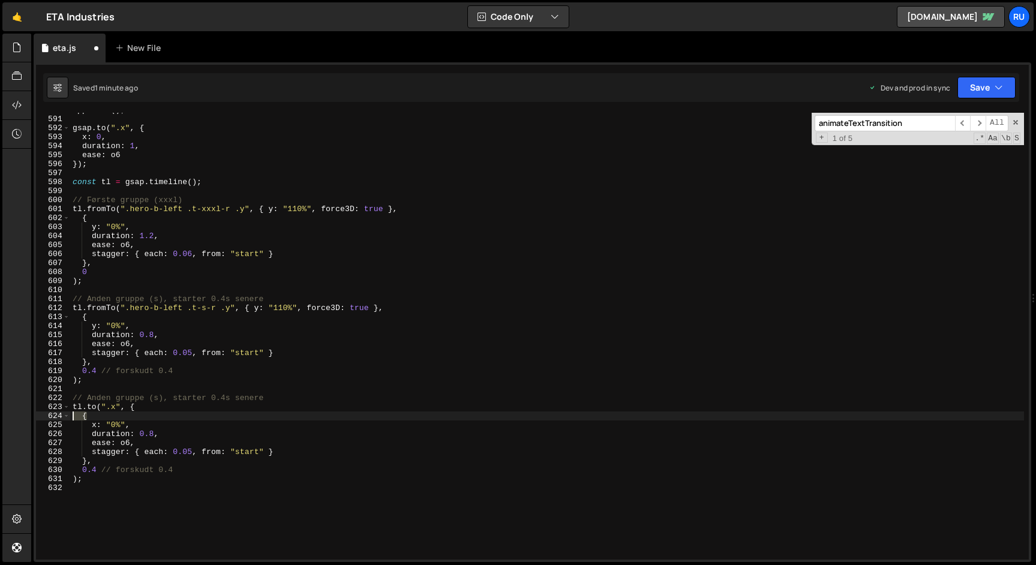
drag, startPoint x: 98, startPoint y: 417, endPoint x: 37, endPoint y: 417, distance: 61.2
click at [37, 417] on div "[DOMAIN_NAME](".x", { 590 591 592 593 594 595 596 597 598 599 600 601 602 603 6…" at bounding box center [532, 336] width 992 height 447
type textarea "{"
click at [975, 80] on button "Save" at bounding box center [986, 88] width 58 height 22
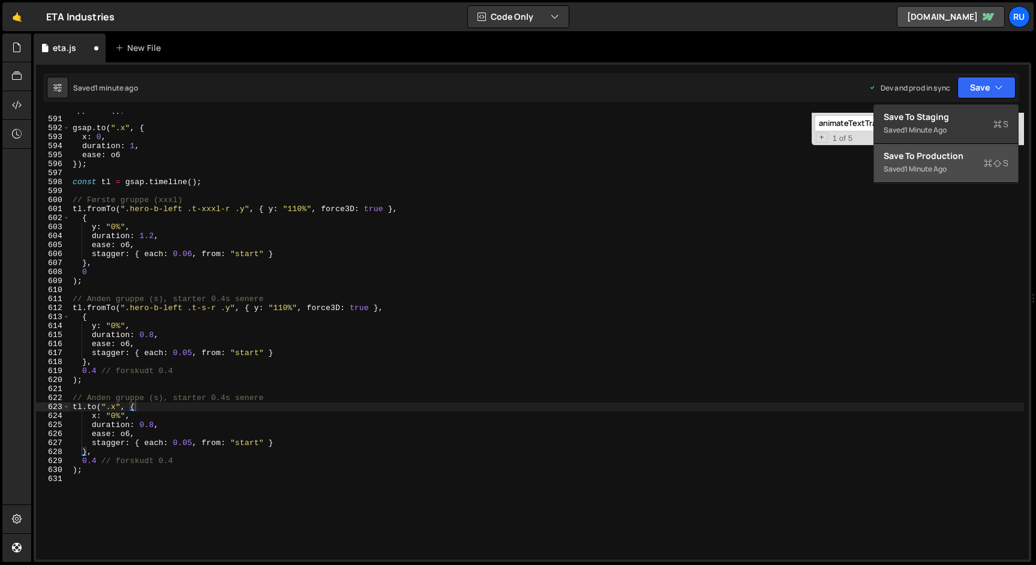
click at [959, 162] on div "Saved 1 minute ago" at bounding box center [945, 169] width 125 height 14
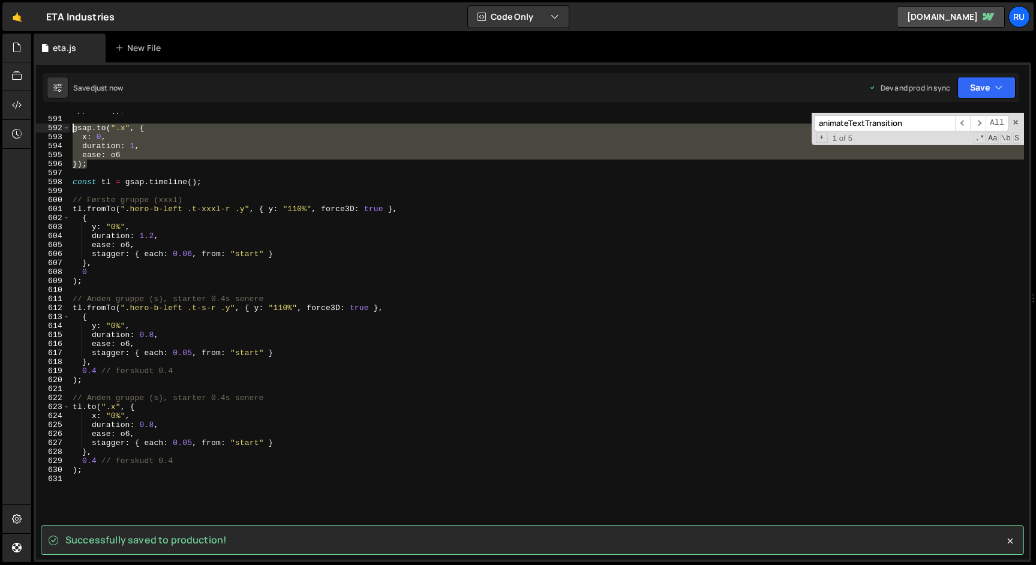
drag, startPoint x: 102, startPoint y: 167, endPoint x: 38, endPoint y: 124, distance: 77.0
click at [38, 124] on div "}); 590 591 592 593 594 595 596 597 598 599 600 601 602 603 604 605 606 607 608…" at bounding box center [532, 336] width 992 height 447
type textarea "[DOMAIN_NAME](".x", { x: 0,"
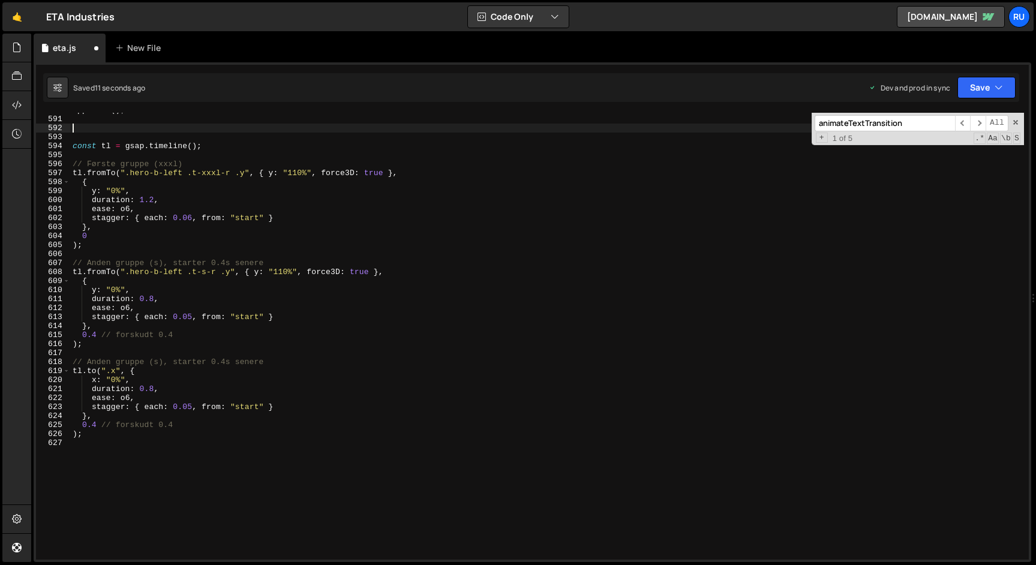
click at [152, 389] on div "app . init ( ) ; const tl = gsap . timeline ( ) ; // Første gruppe (xxxl) tl . …" at bounding box center [546, 338] width 953 height 465
click at [96, 428] on div "app . init ( ) ; const tl = gsap . timeline ( ) ; // Første gruppe (xxxl) tl . …" at bounding box center [546, 338] width 953 height 465
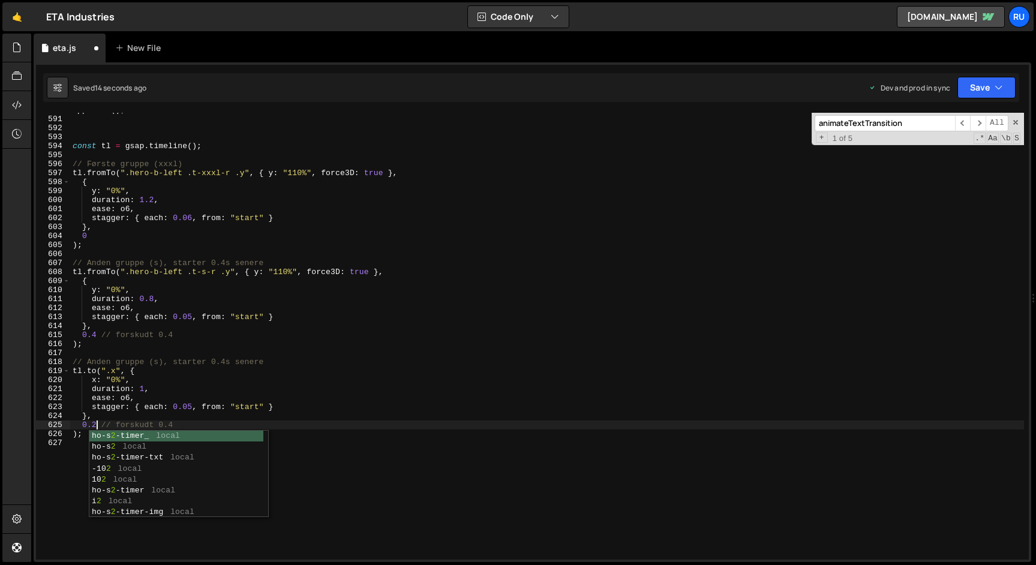
scroll to position [0, 2]
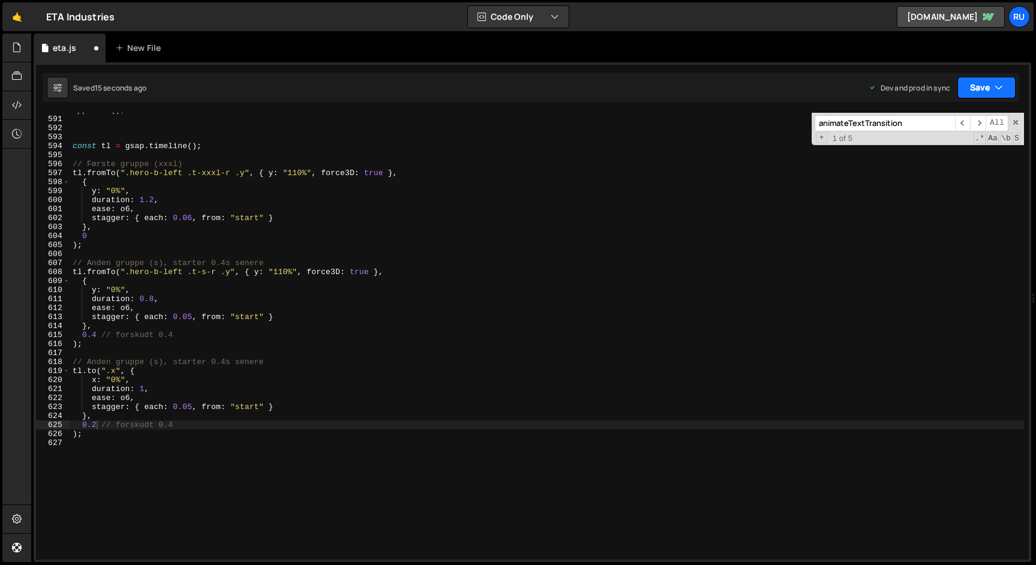
click at [989, 83] on button "Save" at bounding box center [986, 88] width 58 height 22
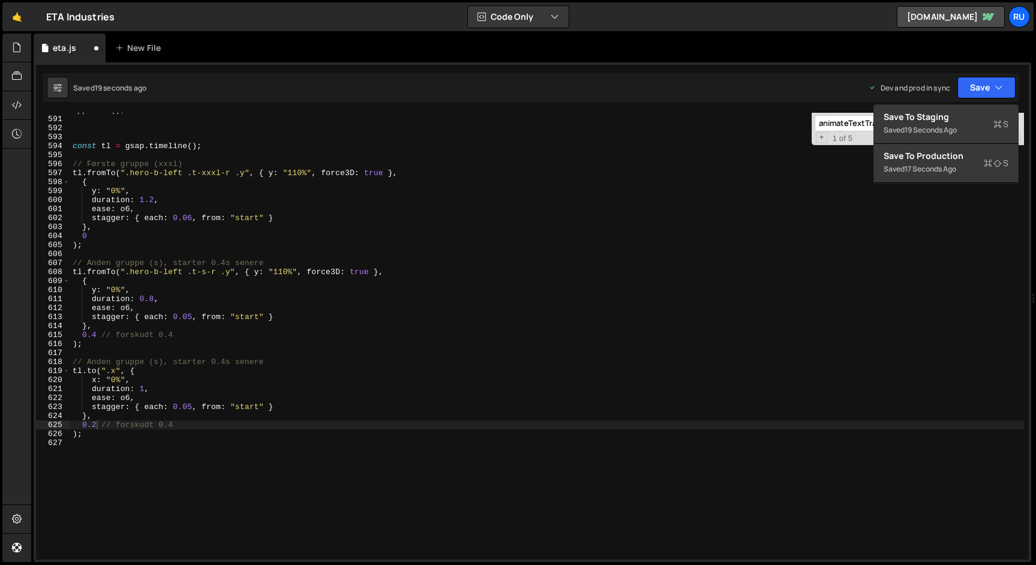
type textarea "stagger: { each: 0.05, from: "start" }"
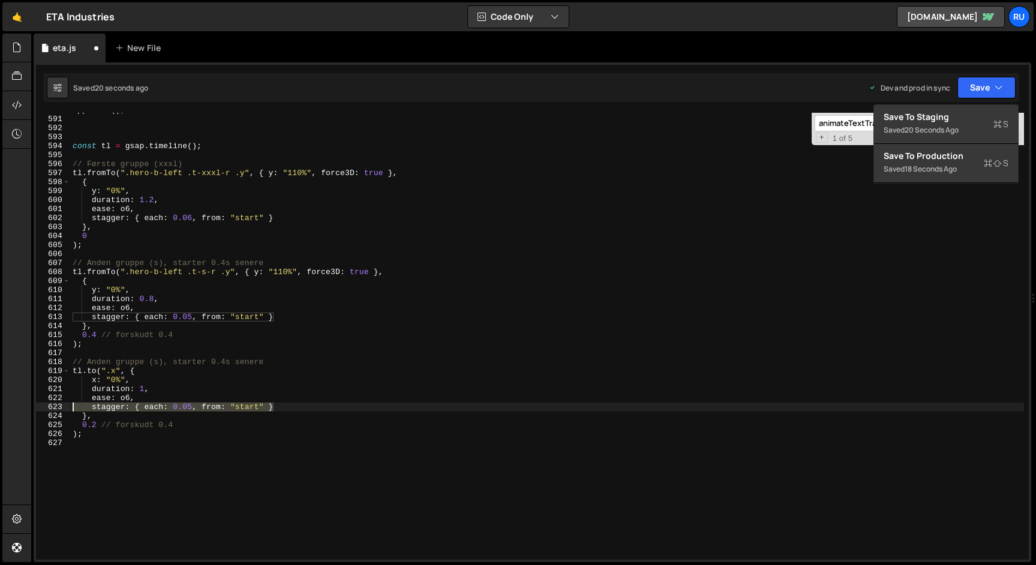
drag, startPoint x: 288, startPoint y: 407, endPoint x: 22, endPoint y: 407, distance: 266.9
click at [22, 407] on div "Hold on a sec... Are you certain you wish to leave this page? Any changes you'v…" at bounding box center [518, 282] width 1036 height 565
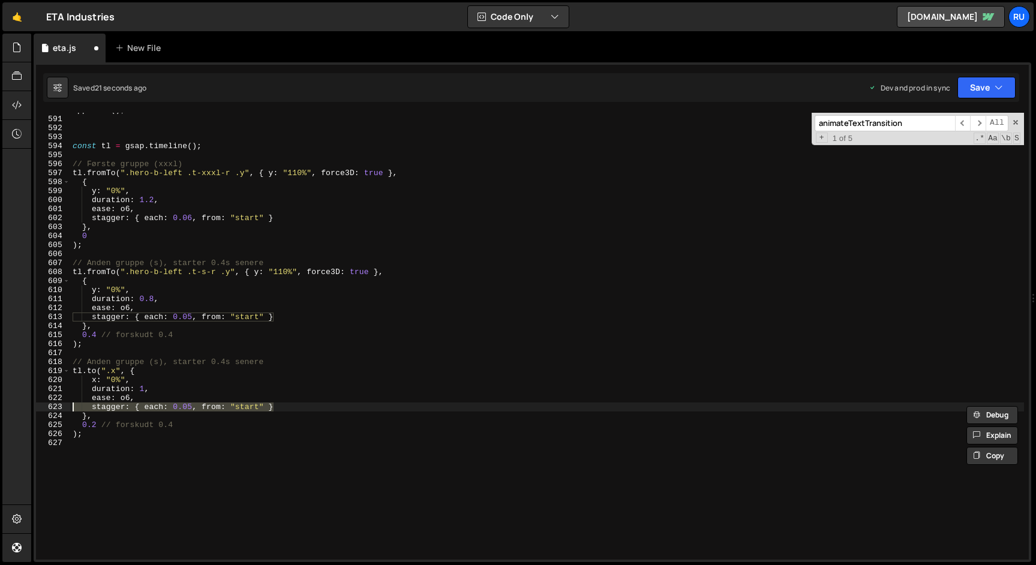
scroll to position [0, 0]
click at [977, 87] on button "Save" at bounding box center [986, 88] width 58 height 22
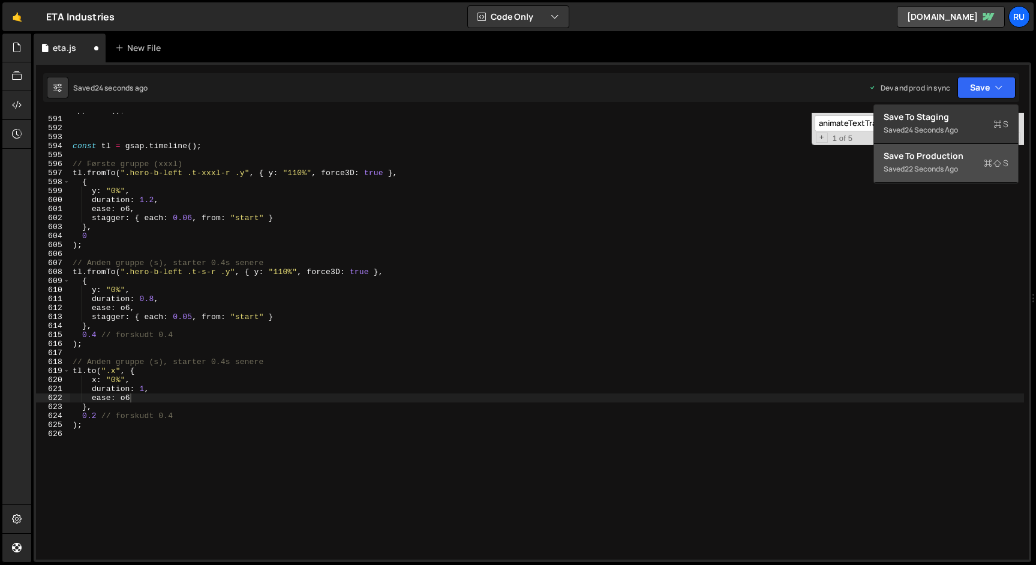
click at [958, 160] on div "Save to Production S" at bounding box center [945, 156] width 125 height 12
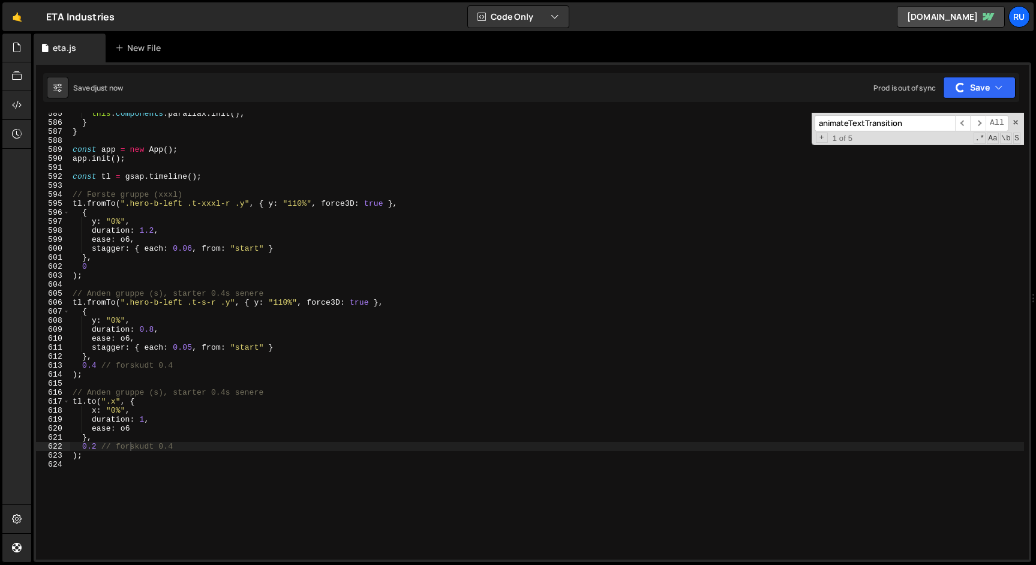
scroll to position [5256, 0]
click at [97, 446] on div "this . components . parallax . init ( ) ; } } const app = new App ( ) ; app . i…" at bounding box center [546, 342] width 953 height 465
click at [145, 419] on div "this . components . parallax . init ( ) ; } } const app = new App ( ) ; app . i…" at bounding box center [546, 342] width 953 height 465
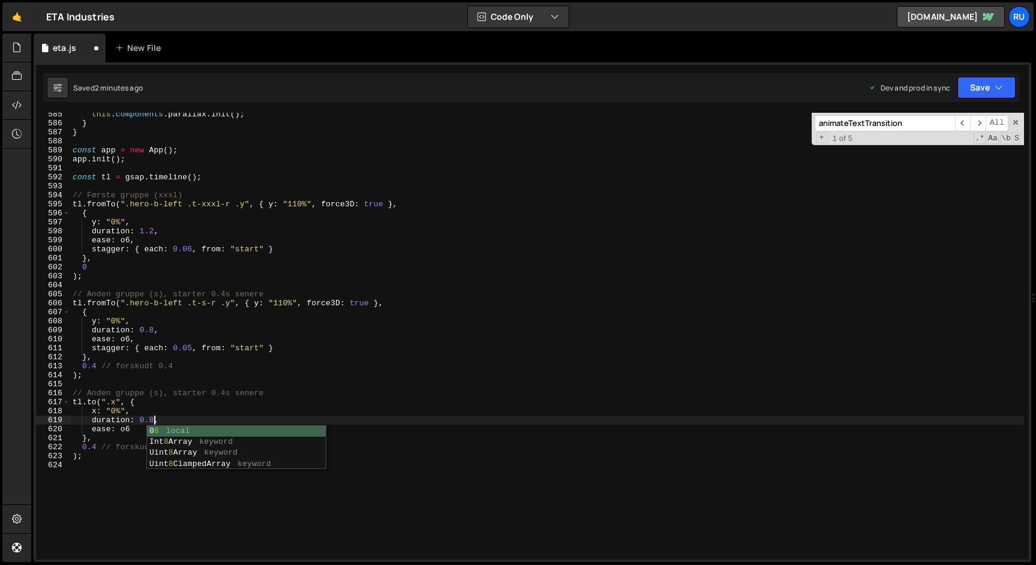
scroll to position [0, 5]
click at [182, 345] on div "this . components . parallax . init ( ) ; } } const app = new App ( ) ; app . i…" at bounding box center [546, 342] width 953 height 465
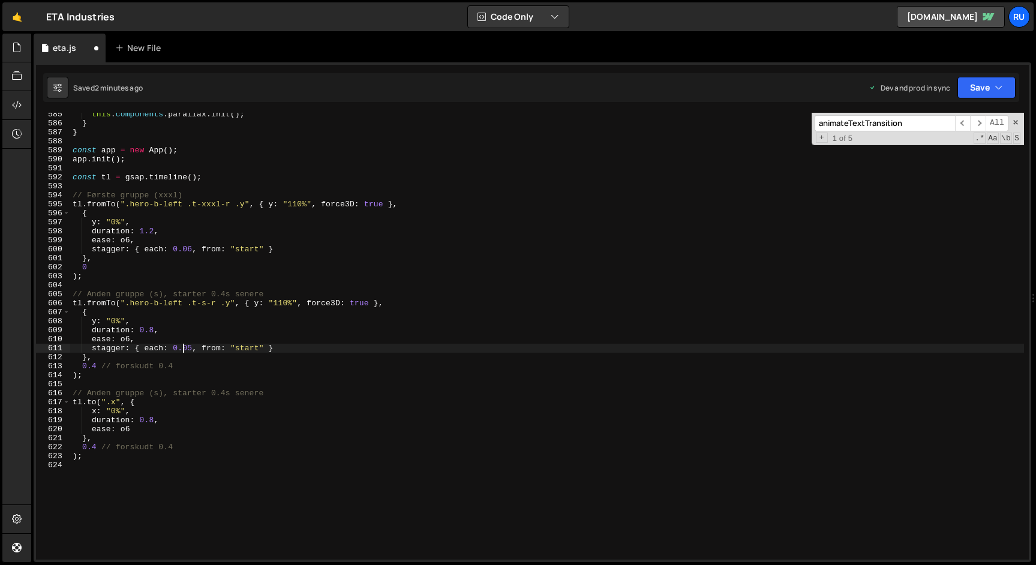
click at [190, 250] on div "this . components . parallax . init ( ) ; } } const app = new App ( ) ; app . i…" at bounding box center [546, 342] width 953 height 465
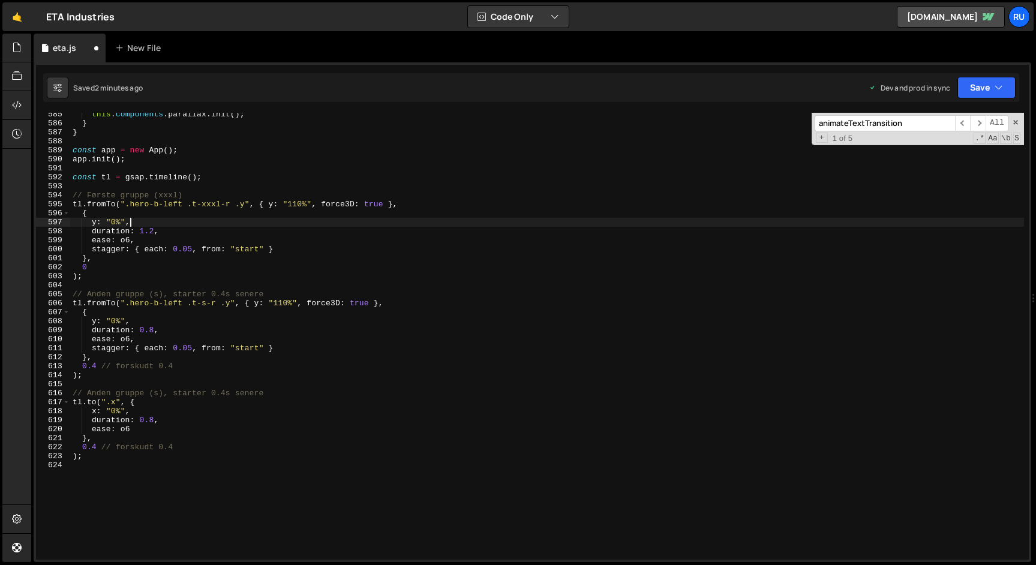
click at [265, 219] on div "this . components . parallax . init ( ) ; } } const app = new App ( ) ; app . i…" at bounding box center [546, 342] width 953 height 465
click at [972, 85] on button "Save" at bounding box center [986, 88] width 58 height 22
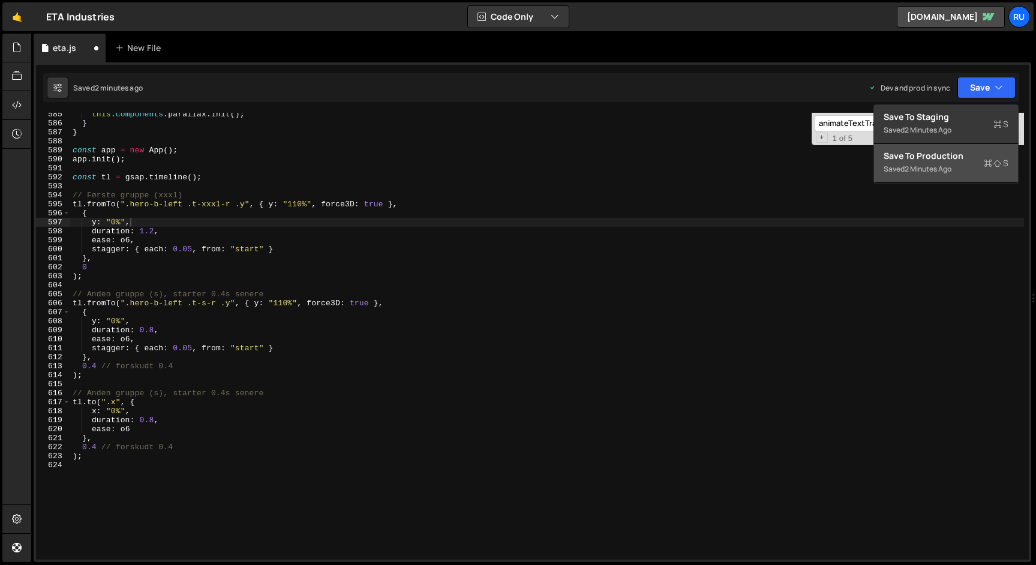
click at [961, 160] on div "Save to Production S" at bounding box center [945, 156] width 125 height 12
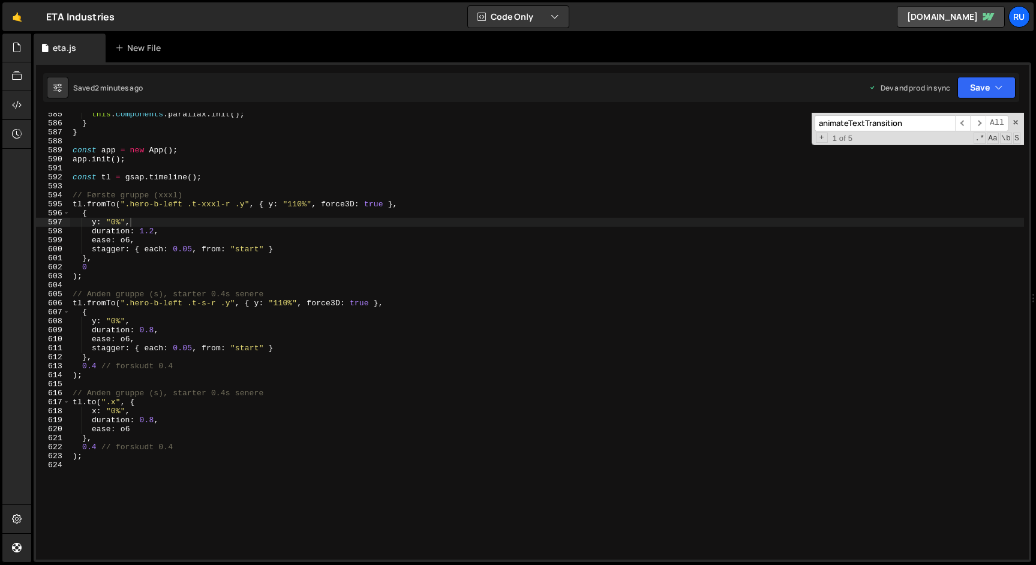
click at [191, 249] on div "this . components . parallax . init ( ) ; } } const app = new App ( ) ; app . i…" at bounding box center [546, 342] width 953 height 465
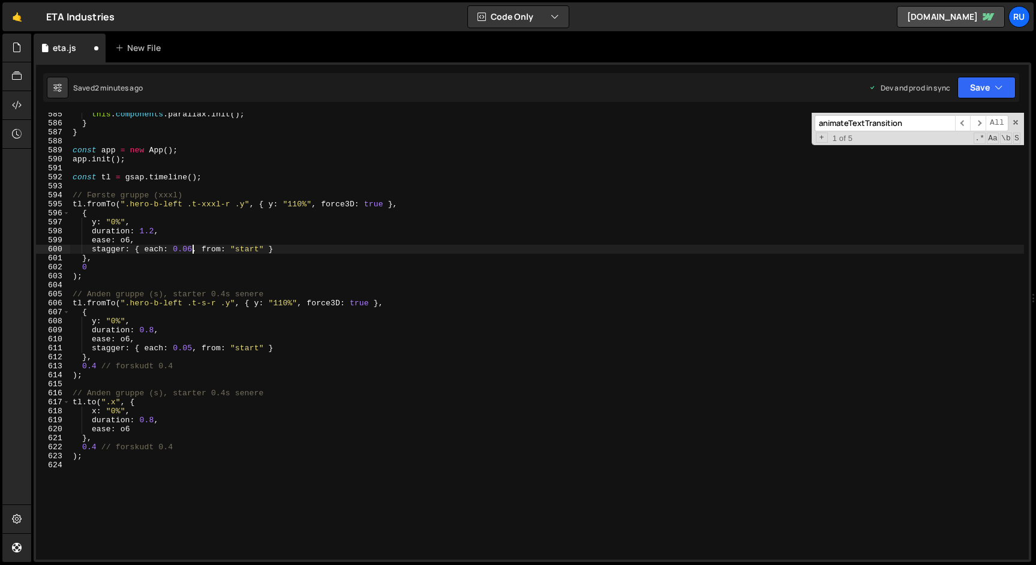
click at [216, 231] on div "this . components . parallax . init ( ) ; } } const app = new App ( ) ; app . i…" at bounding box center [546, 342] width 953 height 465
click at [974, 80] on button "Save" at bounding box center [986, 88] width 58 height 22
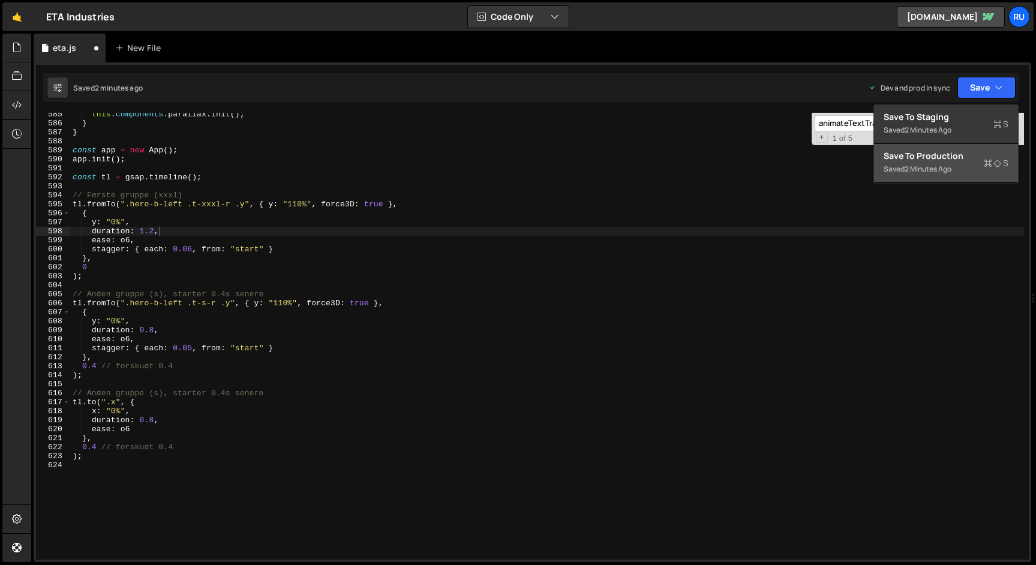
click at [947, 161] on div "Save to Production S" at bounding box center [945, 156] width 125 height 12
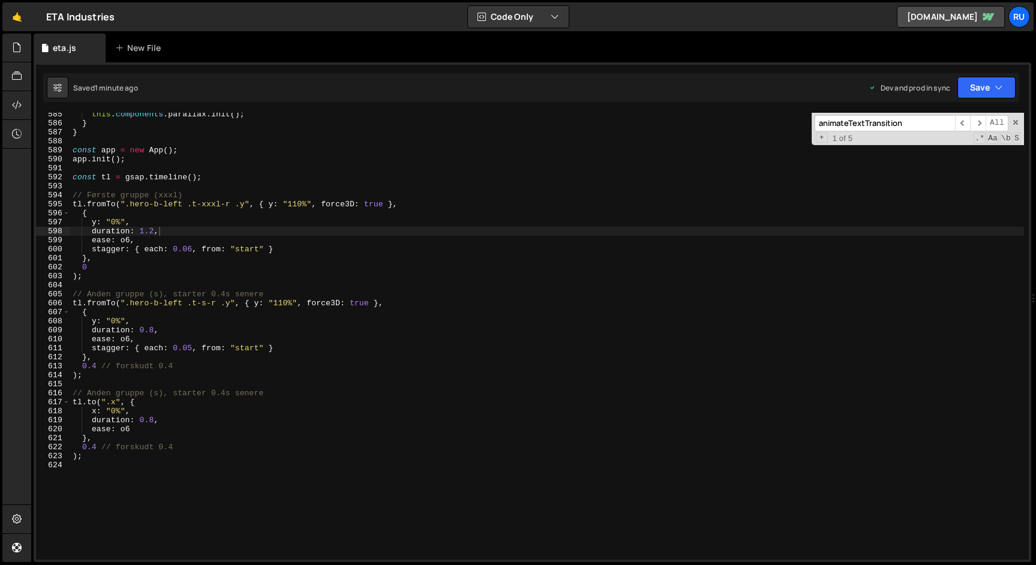
click at [192, 251] on div "this . components . parallax . init ( ) ; } } const app = new App ( ) ; app . i…" at bounding box center [546, 342] width 953 height 465
click at [961, 79] on button "Save" at bounding box center [986, 88] width 58 height 22
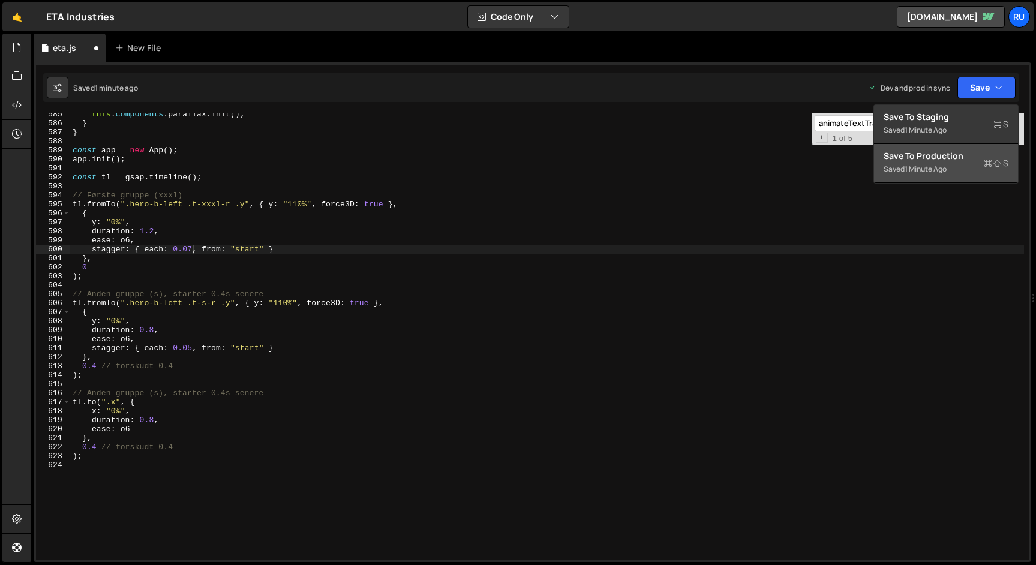
click at [955, 158] on div "Save to Production S" at bounding box center [945, 156] width 125 height 12
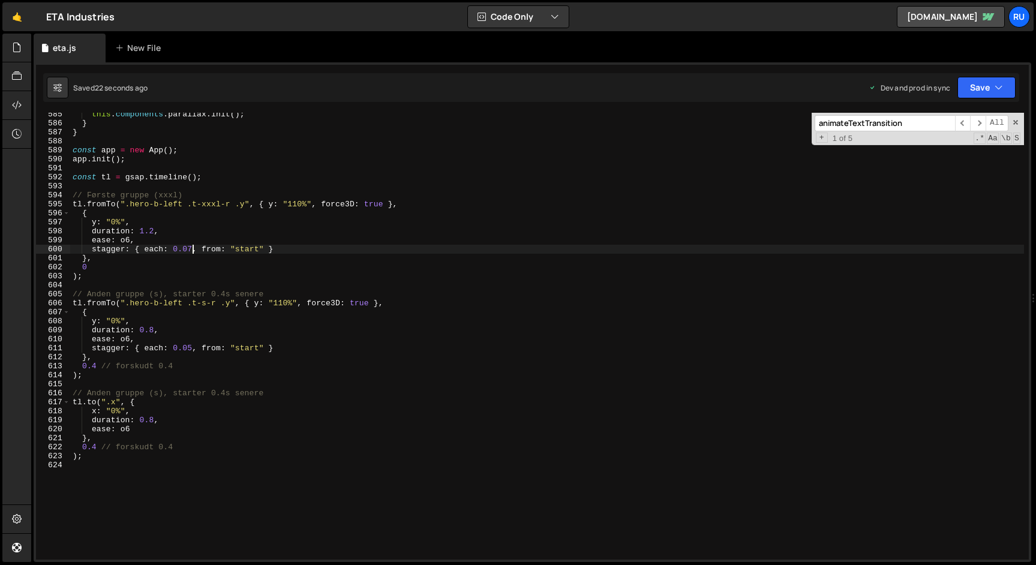
click at [191, 249] on div "this . components . parallax . init ( ) ; } } const app = new App ( ) ; app . i…" at bounding box center [546, 342] width 953 height 465
click at [974, 77] on button "Save" at bounding box center [986, 88] width 58 height 22
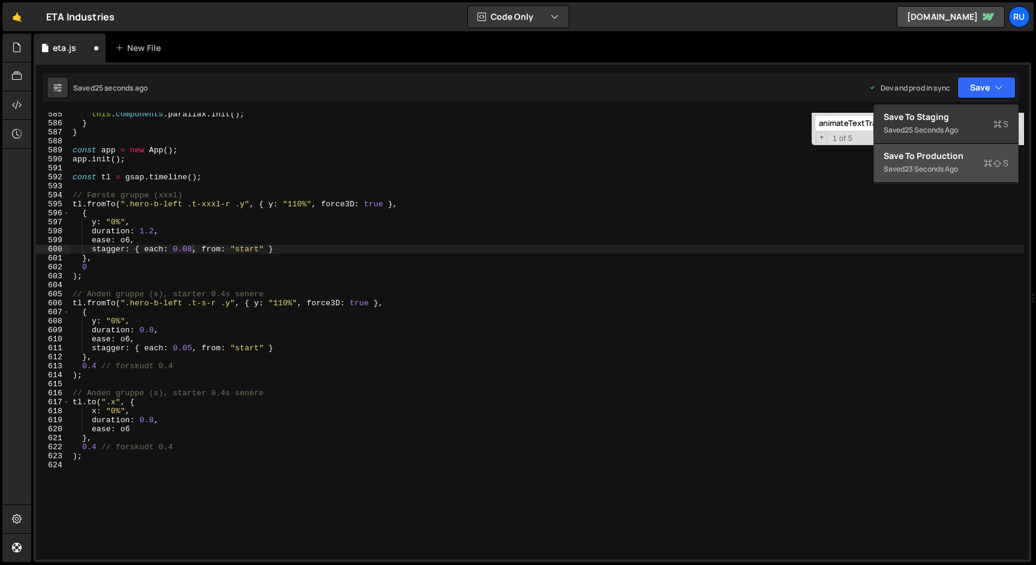
click at [958, 163] on div "Saved 23 seconds ago" at bounding box center [945, 169] width 125 height 14
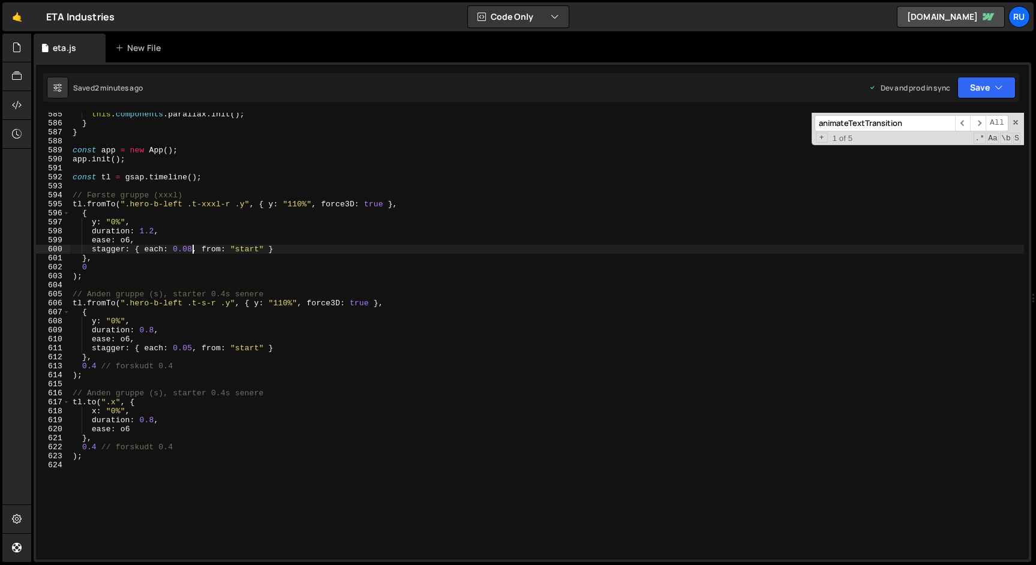
click at [191, 248] on div "this . components . parallax . init ( ) ; } } const app = new App ( ) ; app . i…" at bounding box center [546, 342] width 953 height 465
click at [988, 86] on button "Save" at bounding box center [986, 88] width 58 height 22
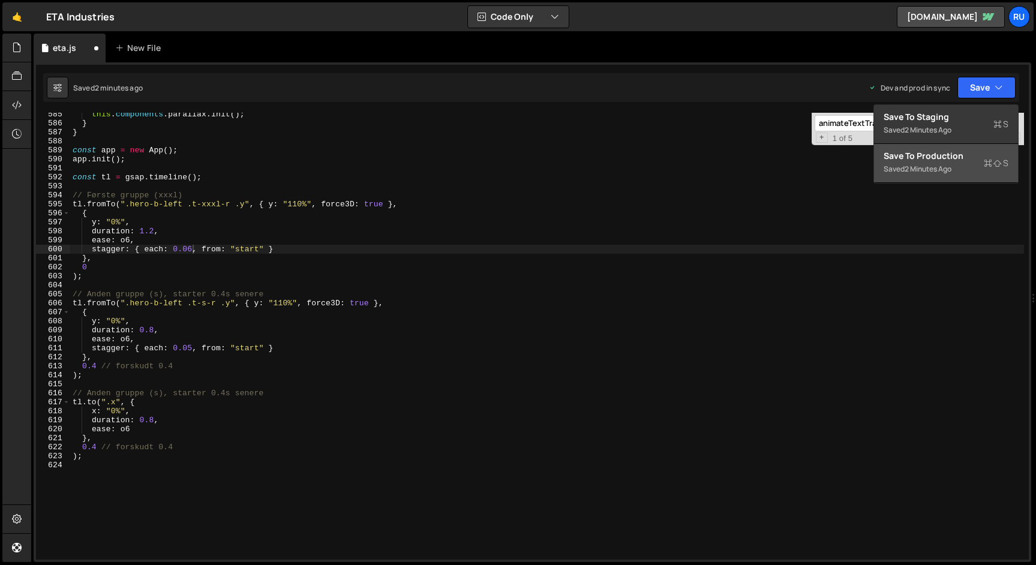
click at [956, 155] on div "Save to Production S" at bounding box center [945, 156] width 125 height 12
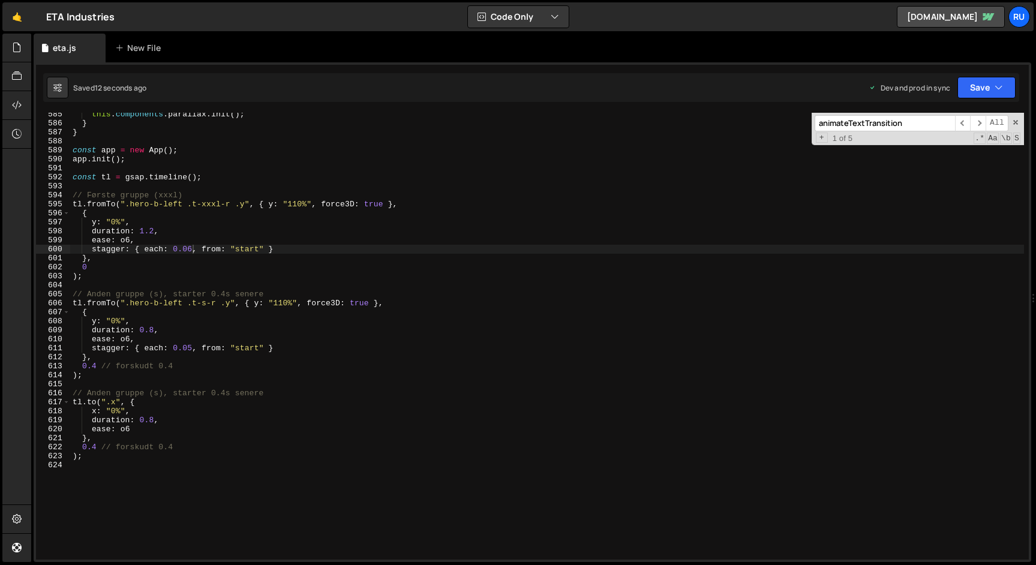
scroll to position [0, 7]
click at [94, 449] on div "this . components . parallax . init ( ) ; } } const app = new App ( ) ; app . i…" at bounding box center [546, 342] width 953 height 465
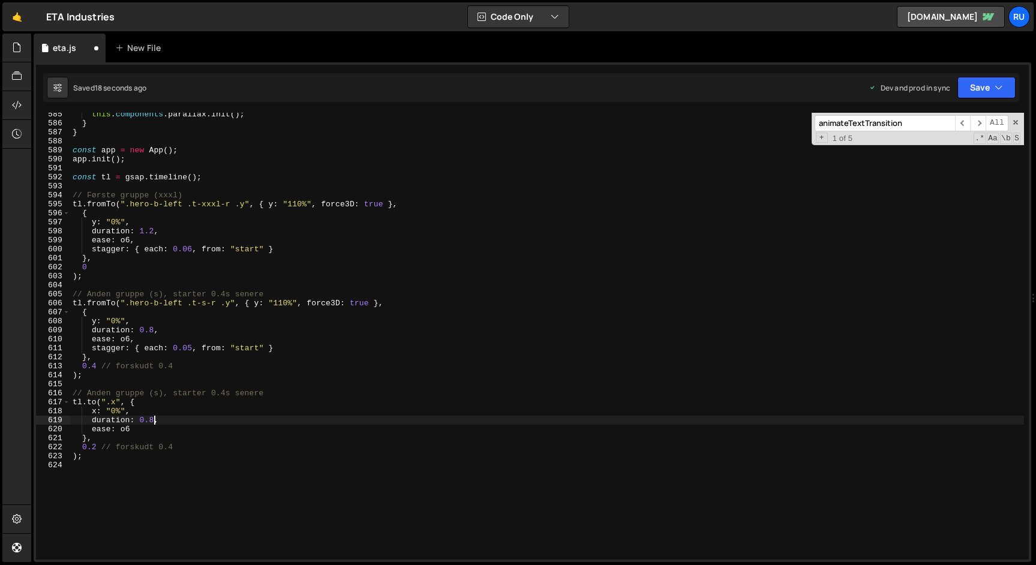
click at [153, 420] on div "this . components . parallax . init ( ) ; } } const app = new App ( ) ; app . i…" at bounding box center [546, 342] width 953 height 465
click at [967, 82] on button "Save" at bounding box center [986, 88] width 58 height 22
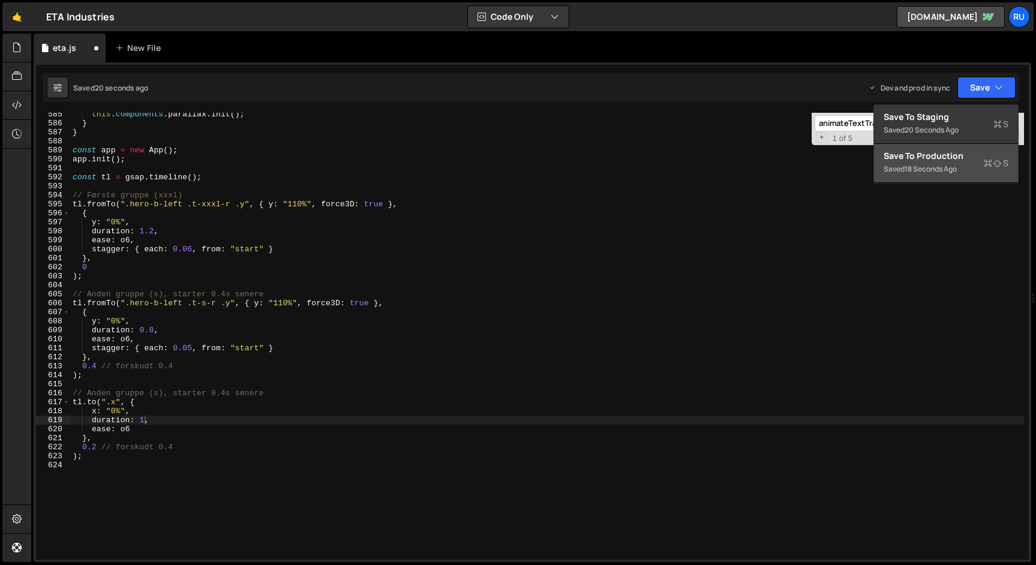
click at [964, 166] on div "Saved 18 seconds ago" at bounding box center [945, 169] width 125 height 14
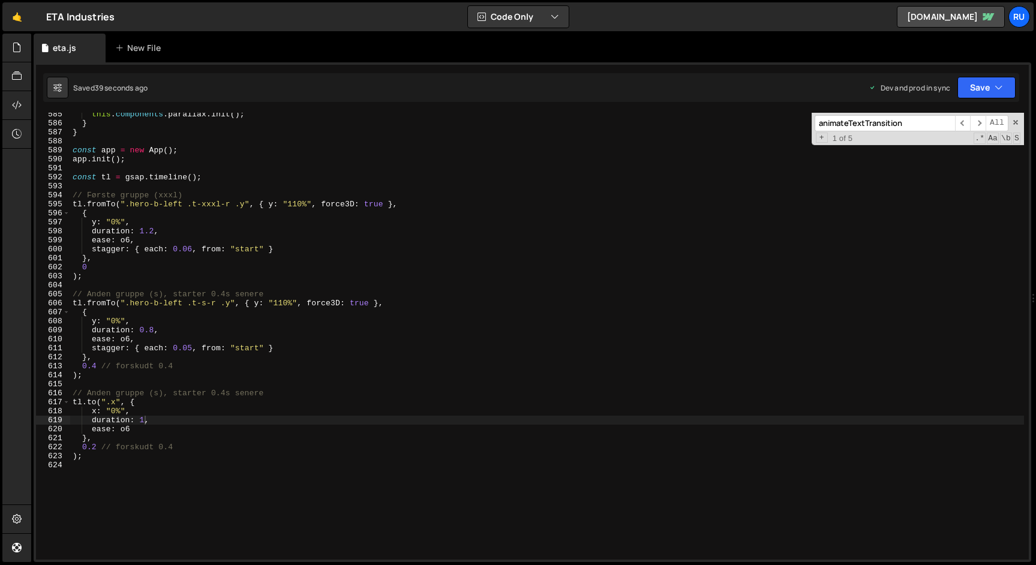
click at [145, 419] on div "this . components . parallax . init ( ) ; } } const app = new App ( ) ; app . i…" at bounding box center [546, 342] width 953 height 465
click at [95, 447] on div "this . components . parallax . init ( ) ; } } const app = new App ( ) ; app . i…" at bounding box center [546, 342] width 953 height 465
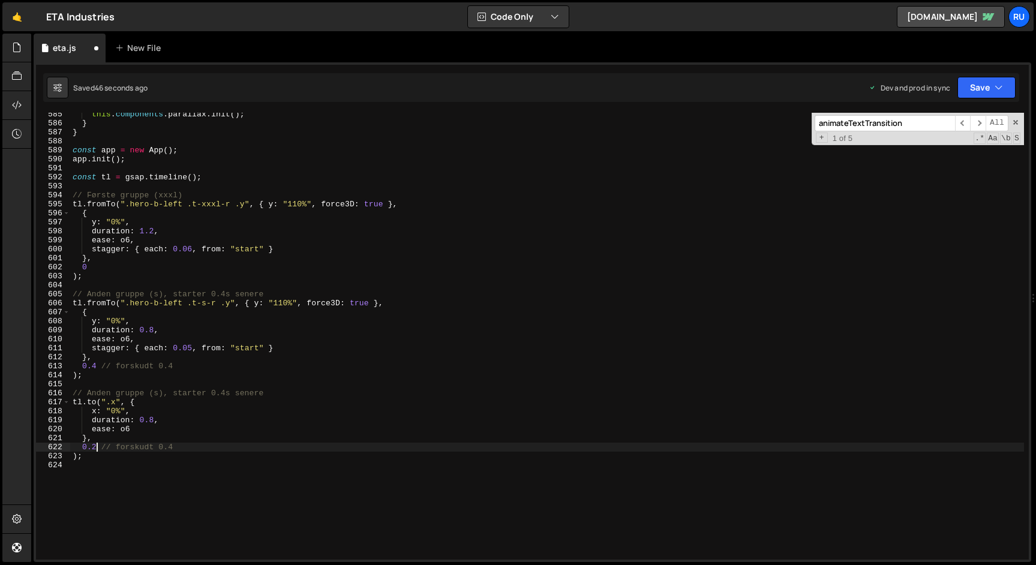
scroll to position [0, 2]
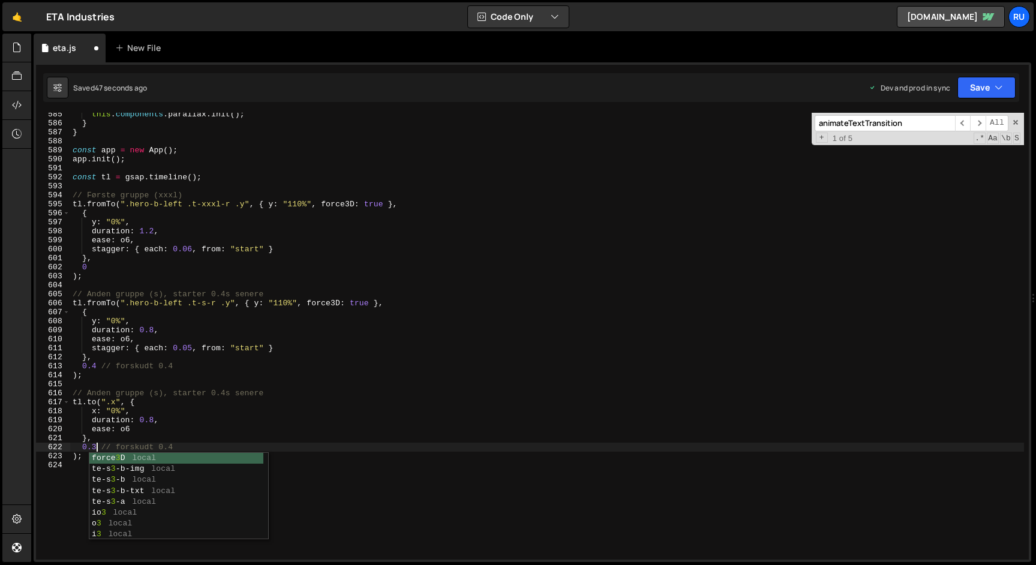
click at [215, 410] on div "this . components . parallax . init ( ) ; } } const app = new App ( ) ; app . i…" at bounding box center [546, 342] width 953 height 465
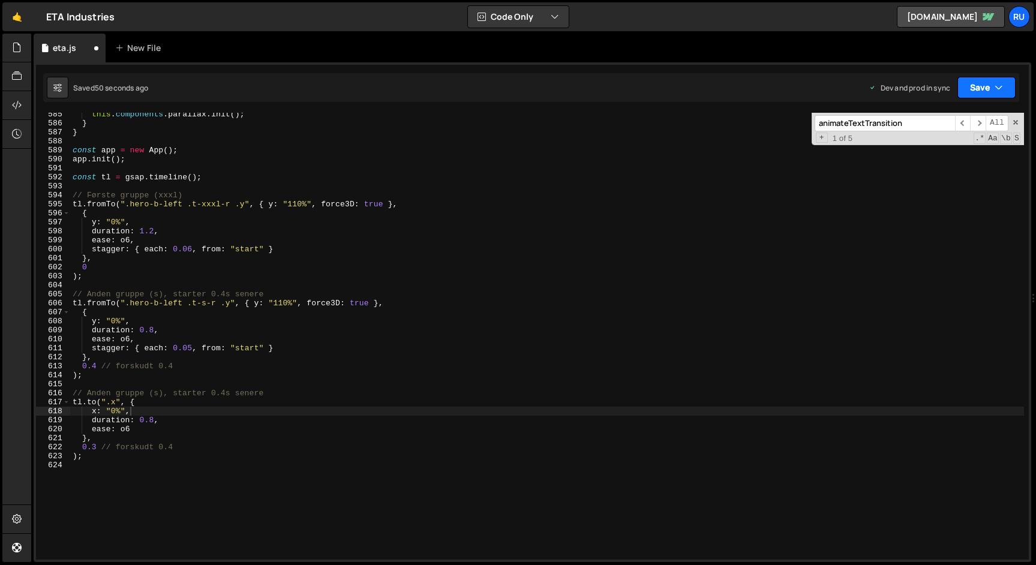
click at [988, 86] on button "Save" at bounding box center [986, 88] width 58 height 22
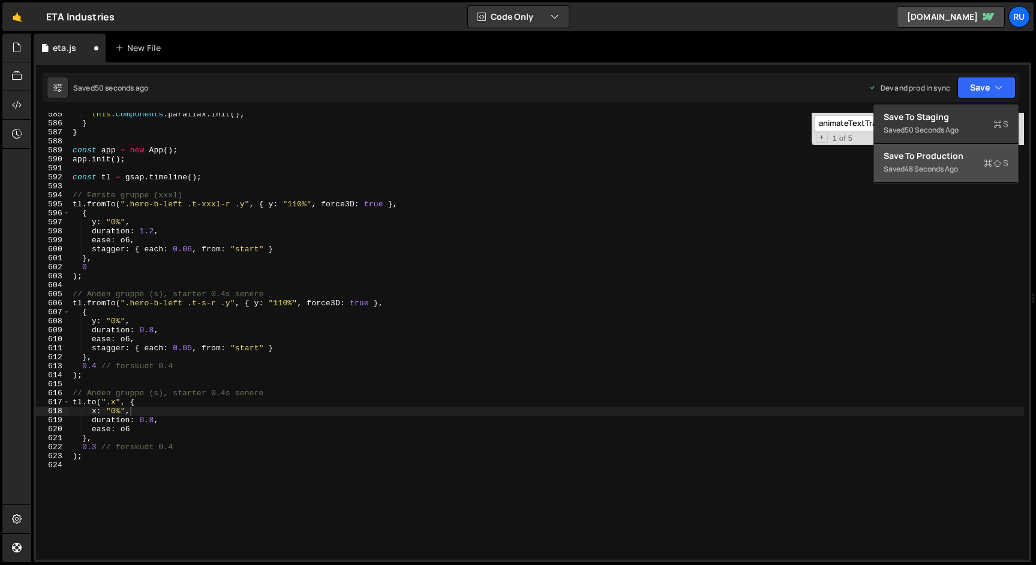
click at [955, 164] on div "48 seconds ago" at bounding box center [930, 169] width 53 height 10
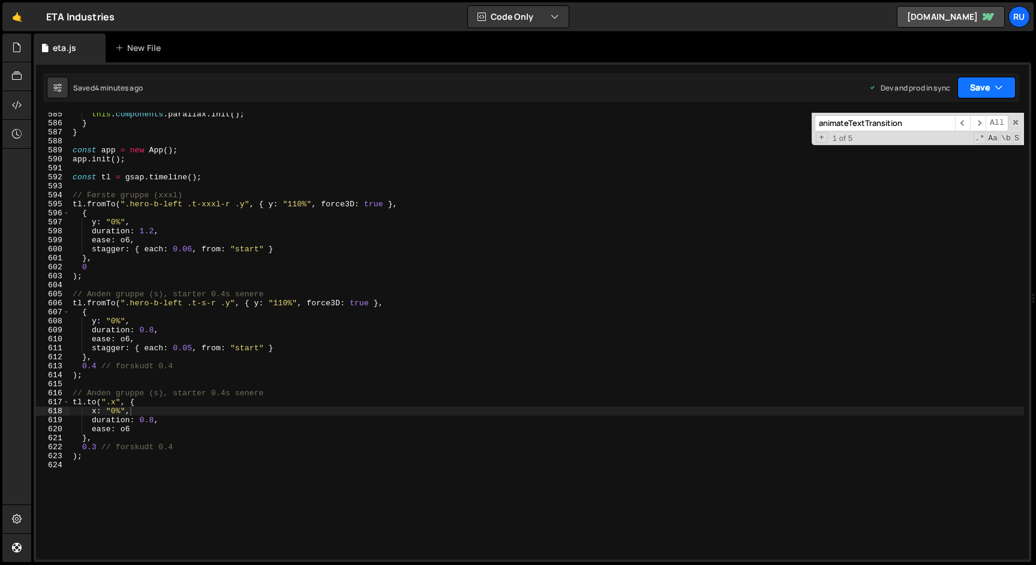
click at [984, 92] on button "Save" at bounding box center [986, 88] width 58 height 22
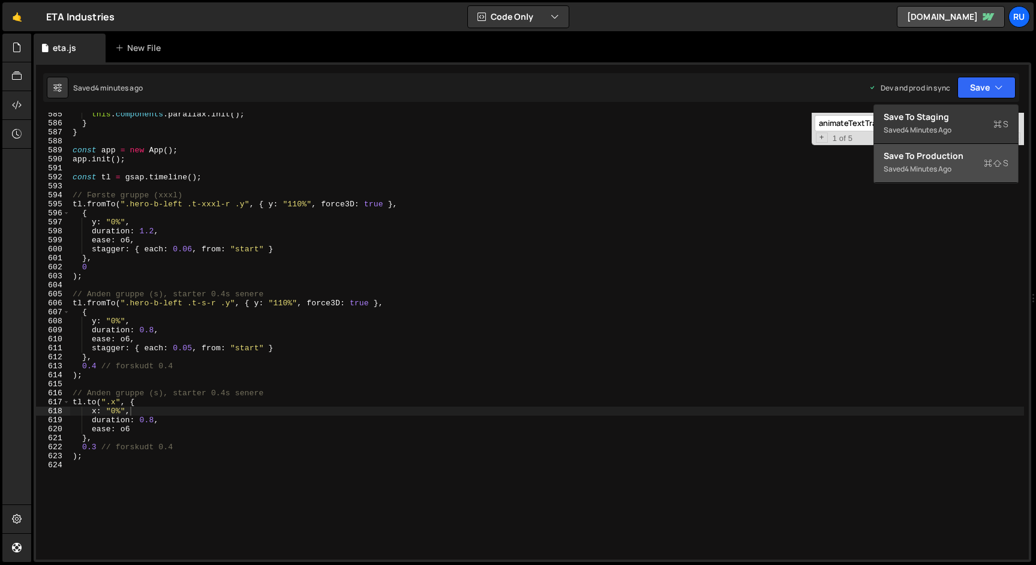
click at [937, 170] on div "4 minutes ago" at bounding box center [927, 169] width 47 height 10
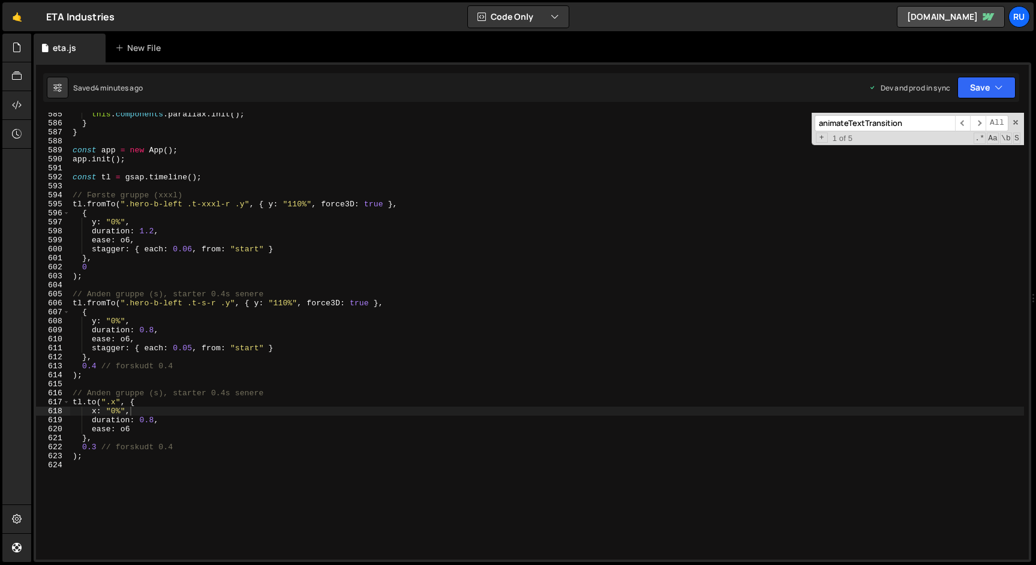
click at [153, 420] on div "this . components . parallax . init ( ) ; } } const app = new App ( ) ; app . i…" at bounding box center [546, 342] width 953 height 465
click at [96, 450] on div "this . components . parallax . init ( ) ; } } const app = new App ( ) ; app . i…" at bounding box center [546, 342] width 953 height 465
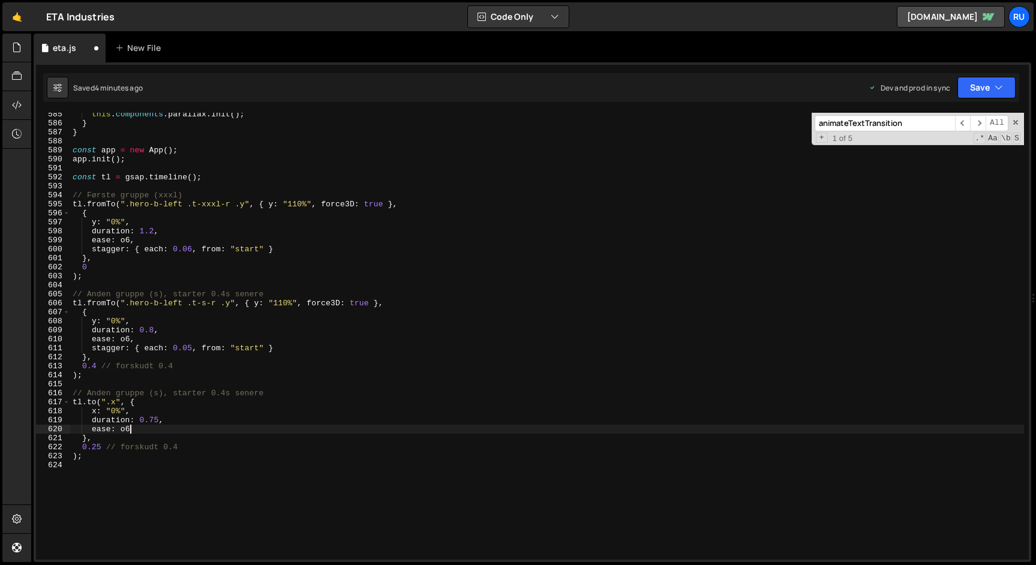
click at [149, 427] on div "this . components . parallax . init ( ) ; } } const app = new App ( ) ; app . i…" at bounding box center [546, 342] width 953 height 465
click at [158, 422] on div "this . components . parallax . init ( ) ; } } const app = new App ( ) ; app . i…" at bounding box center [546, 342] width 953 height 465
click at [117, 449] on div "this . components . parallax . init ( ) ; } } const app = new App ( ) ; app . i…" at bounding box center [546, 342] width 953 height 465
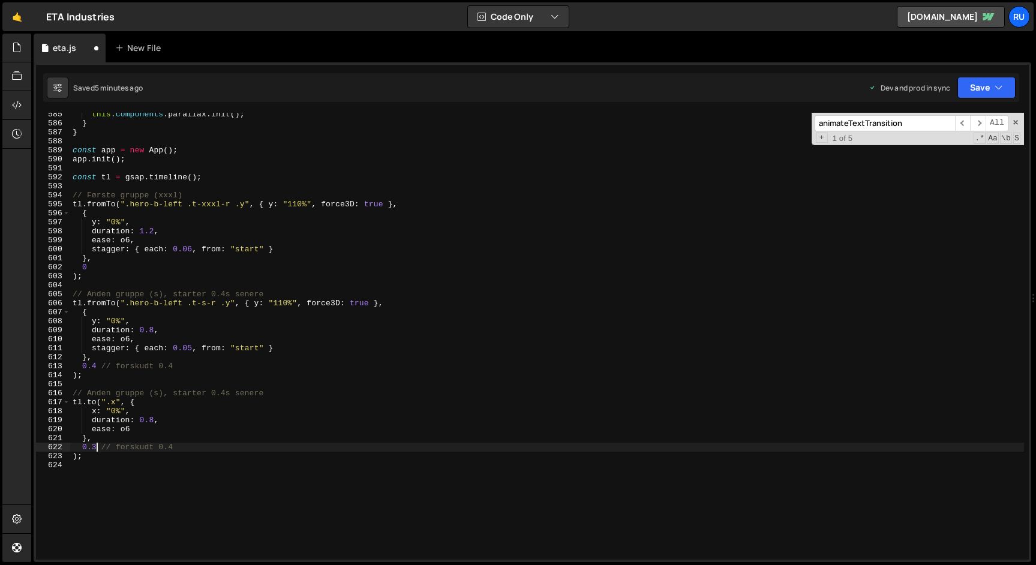
click at [95, 447] on div "this . components . parallax . init ( ) ; } } const app = new App ( ) ; app . i…" at bounding box center [546, 342] width 953 height 465
click at [975, 80] on button "Save" at bounding box center [986, 88] width 58 height 22
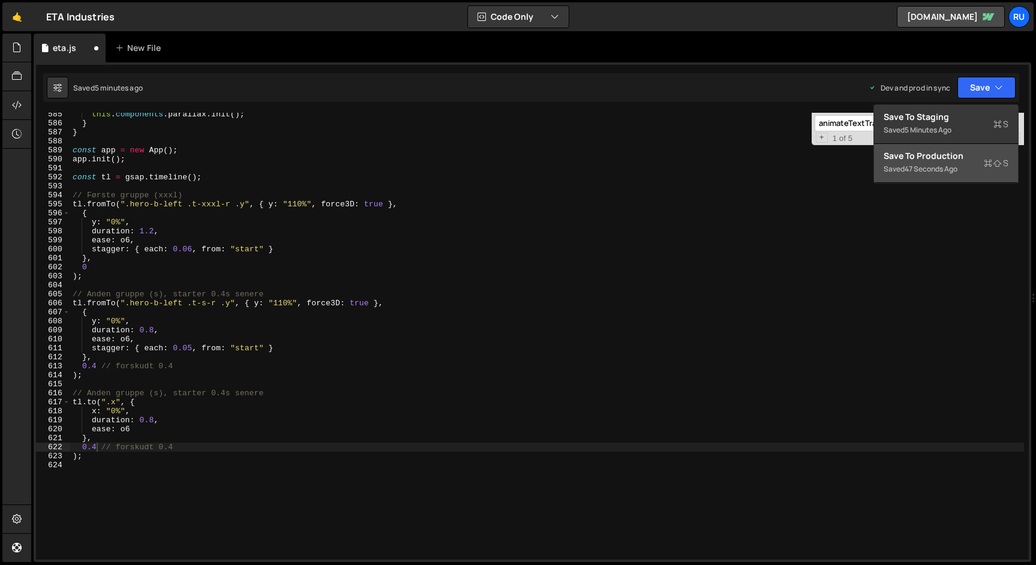
click at [973, 170] on div "Saved 47 seconds ago" at bounding box center [945, 169] width 125 height 14
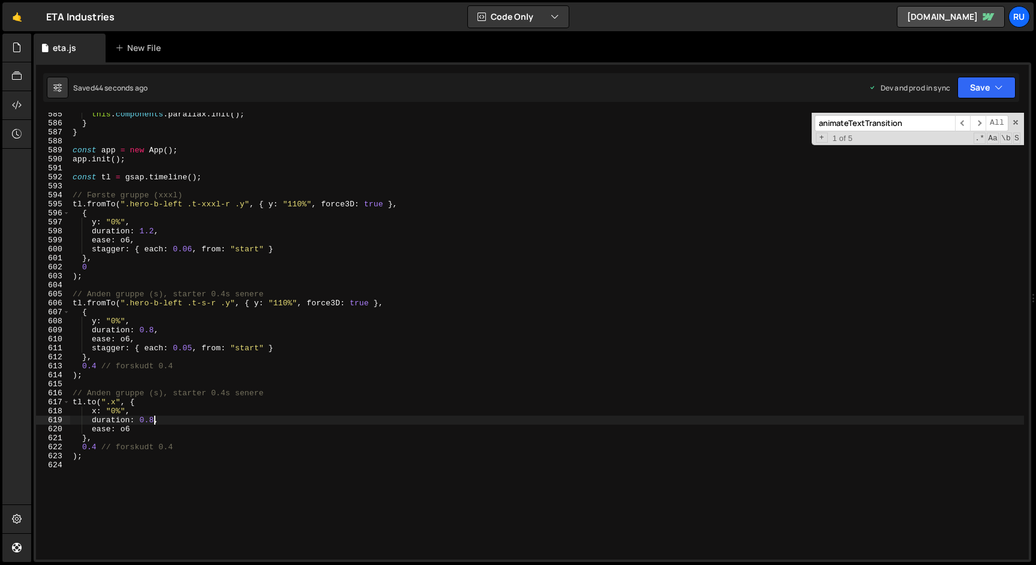
click at [155, 421] on div "this . components . parallax . init ( ) ; } } const app = new App ( ) ; app . i…" at bounding box center [546, 342] width 953 height 465
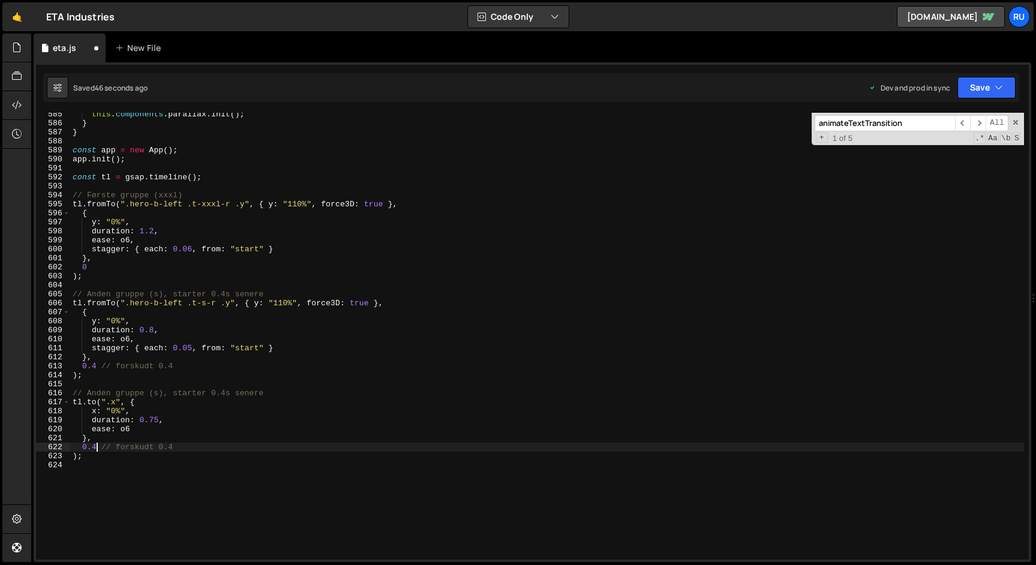
click at [97, 447] on div "this . components . parallax . init ( ) ; } } const app = new App ( ) ; app . i…" at bounding box center [546, 342] width 953 height 465
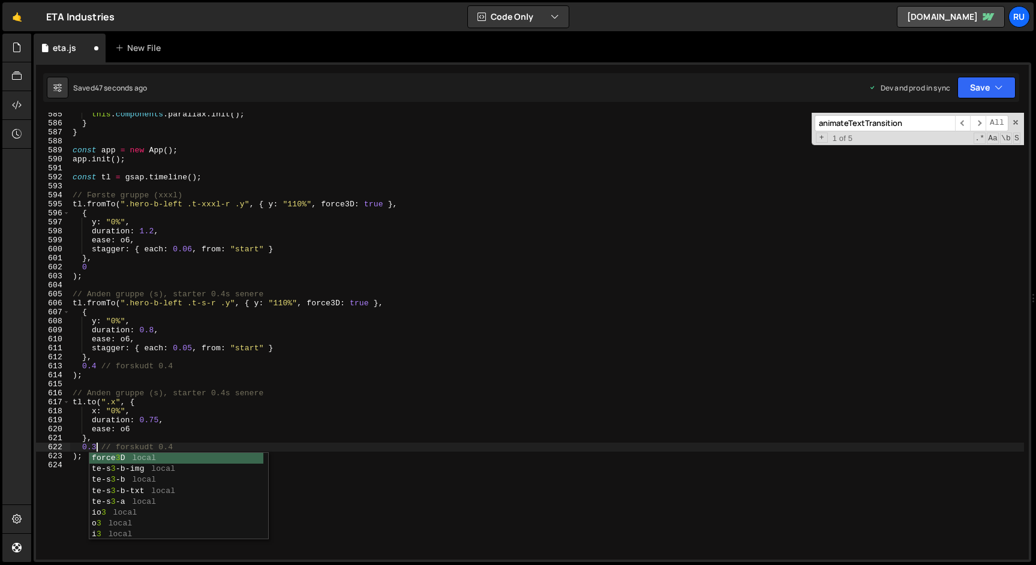
scroll to position [0, 2]
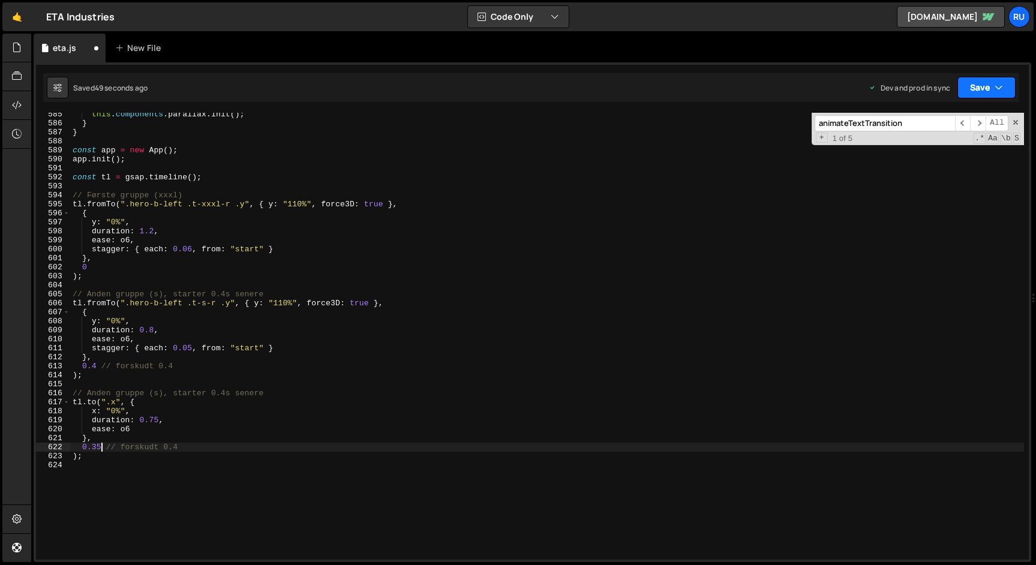
click at [994, 78] on button "Save" at bounding box center [986, 88] width 58 height 22
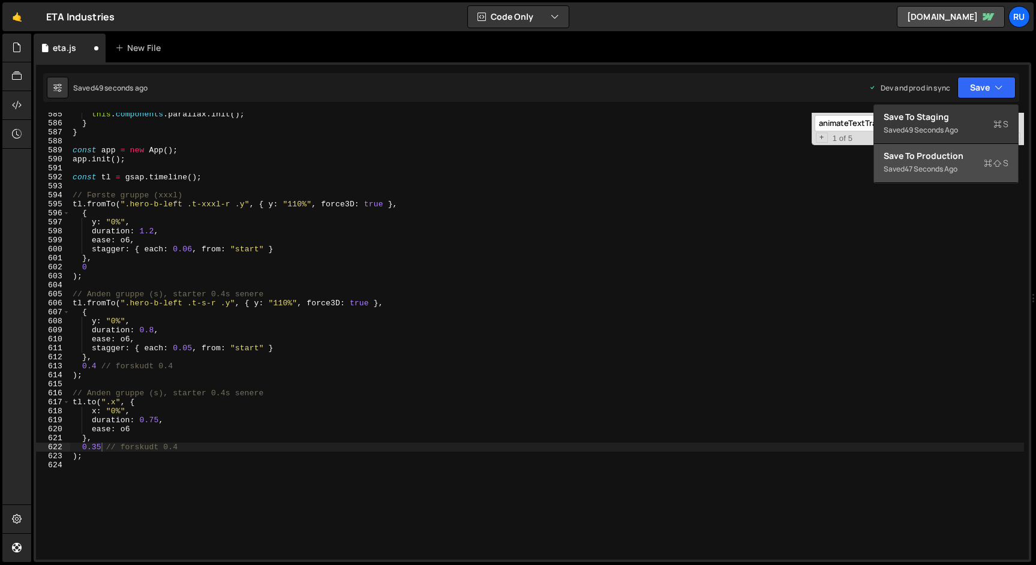
click at [971, 163] on div "Saved 47 seconds ago" at bounding box center [945, 169] width 125 height 14
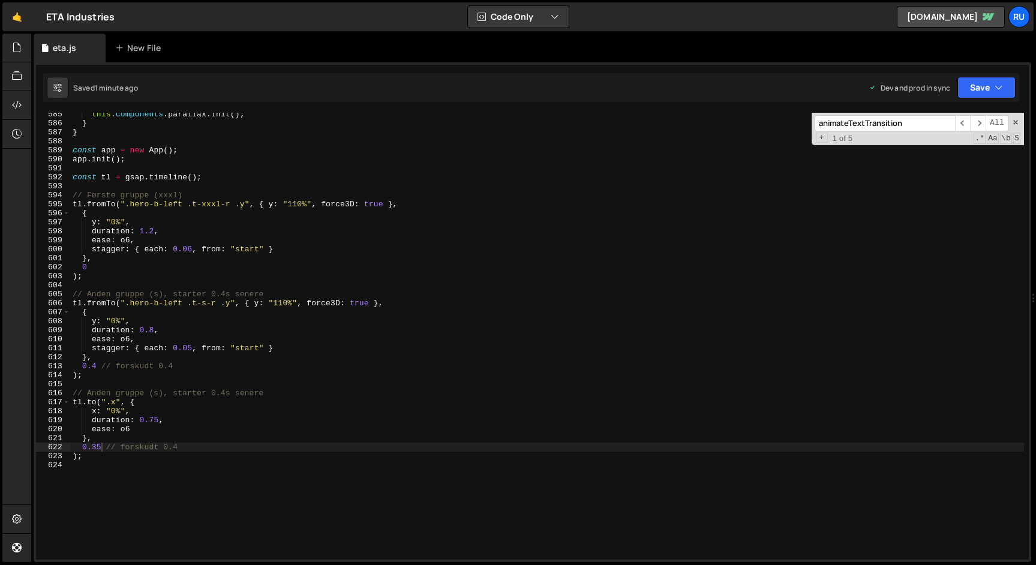
click at [128, 239] on div "this . components . parallax . init ( ) ; } } const app = new App ( ) ; app . i…" at bounding box center [546, 342] width 953 height 465
click at [141, 202] on div "this . components . parallax . init ( ) ; } } const app = new App ( ) ; app . i…" at bounding box center [546, 342] width 953 height 465
click at [128, 339] on div "this . components . parallax . init ( ) ; } } const app = new App ( ) ; app . i…" at bounding box center [546, 342] width 953 height 465
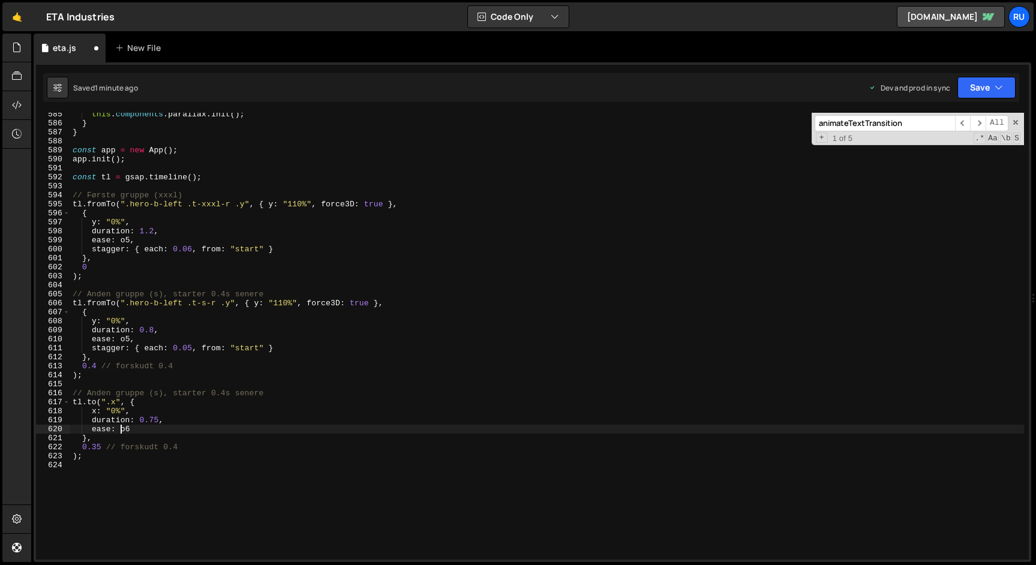
click at [119, 430] on div "this . components . parallax . init ( ) ; } } const app = new App ( ) ; app . i…" at bounding box center [546, 342] width 953 height 465
click at [133, 430] on div "this . components . parallax . init ( ) ; } } const app = new App ( ) ; app . i…" at bounding box center [546, 342] width 953 height 465
click at [152, 423] on div "this . components . parallax . init ( ) ; } } const app = new App ( ) ; app . i…" at bounding box center [546, 342] width 953 height 465
click at [158, 419] on div "this . components . parallax . init ( ) ; } } const app = new App ( ) ; app . i…" at bounding box center [546, 342] width 953 height 465
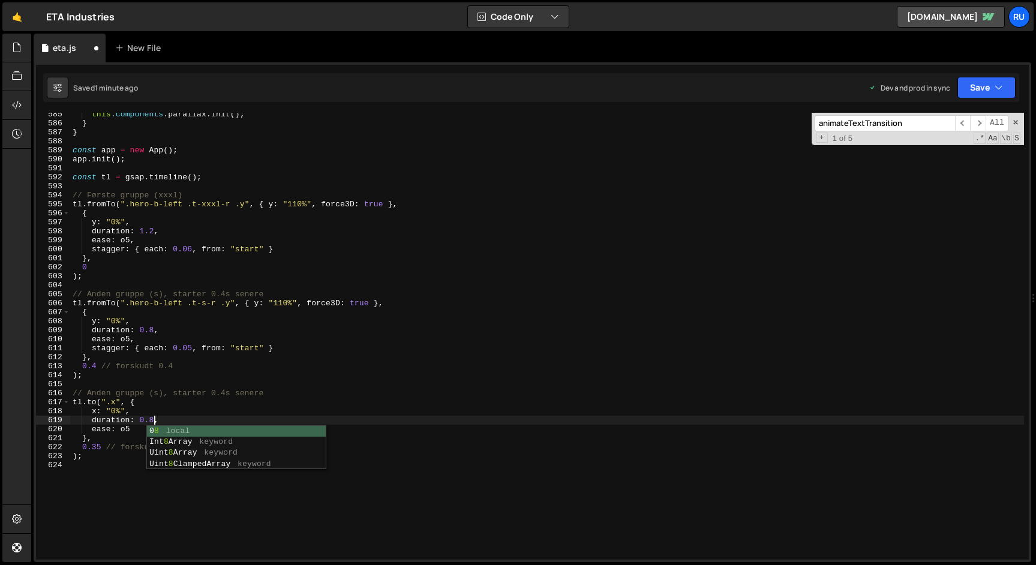
click at [101, 449] on div "this . components . parallax . init ( ) ; } } const app = new App ( ) ; app . i…" at bounding box center [546, 342] width 953 height 465
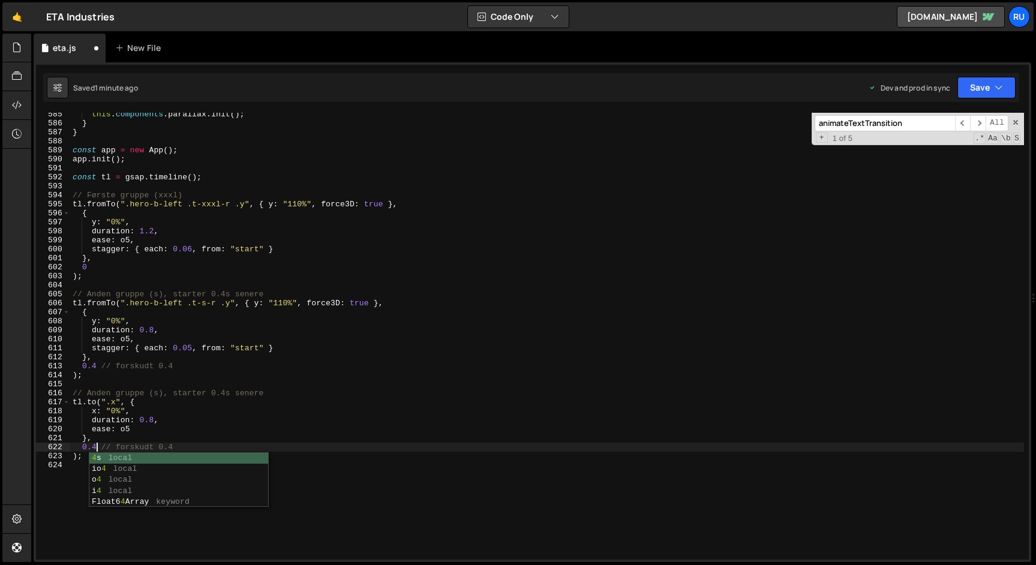
scroll to position [0, 2]
click at [987, 81] on button "Save" at bounding box center [986, 88] width 58 height 22
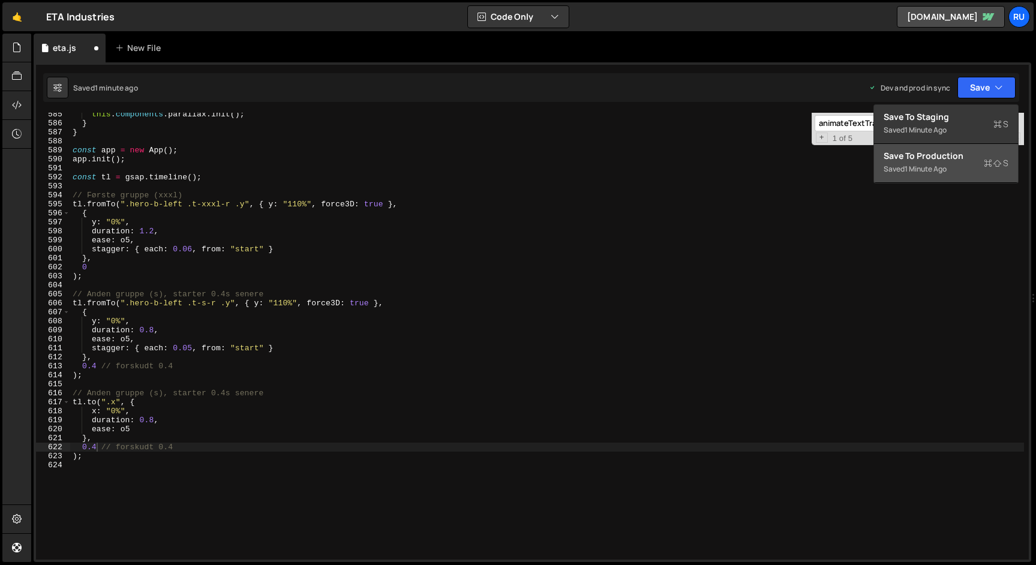
click at [961, 160] on div "Save to Production S" at bounding box center [945, 156] width 125 height 12
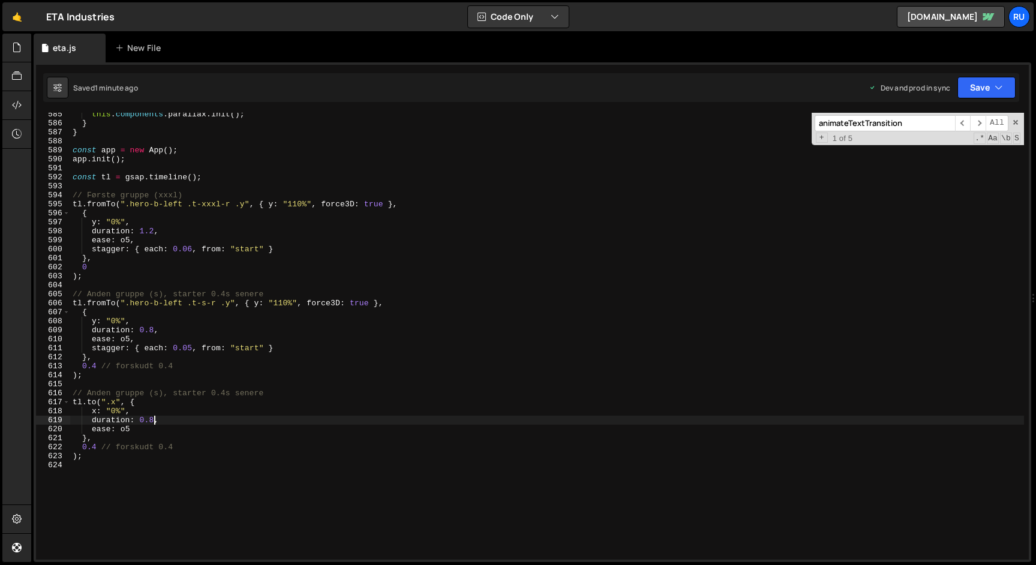
click at [152, 419] on div "this . components . parallax . init ( ) ; } } const app = new App ( ) ; app . i…" at bounding box center [546, 342] width 953 height 465
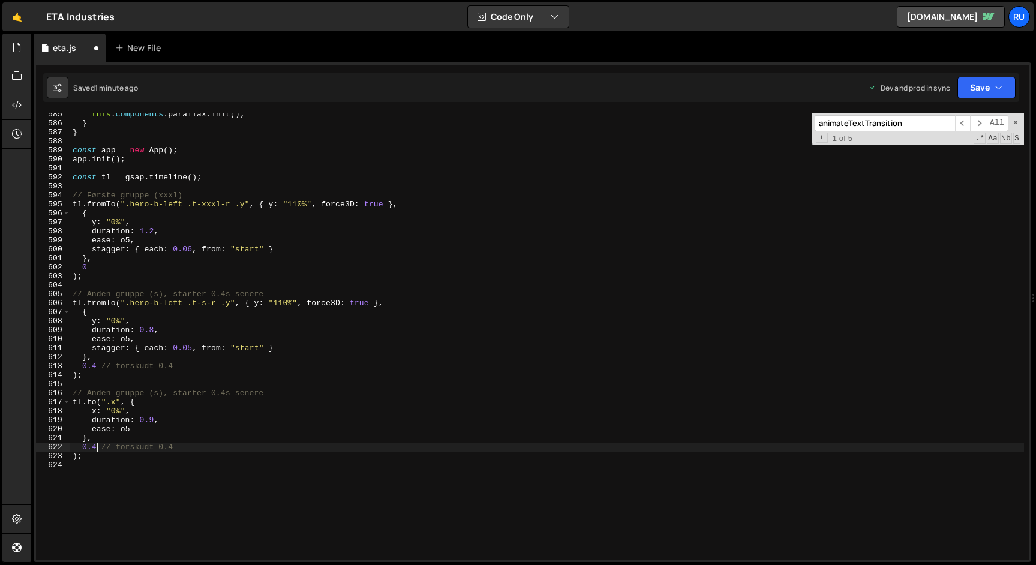
click at [95, 447] on div "this . components . parallax . init ( ) ; } } const app = new App ( ) ; app . i…" at bounding box center [546, 342] width 953 height 465
click at [989, 80] on button "Save" at bounding box center [986, 88] width 58 height 22
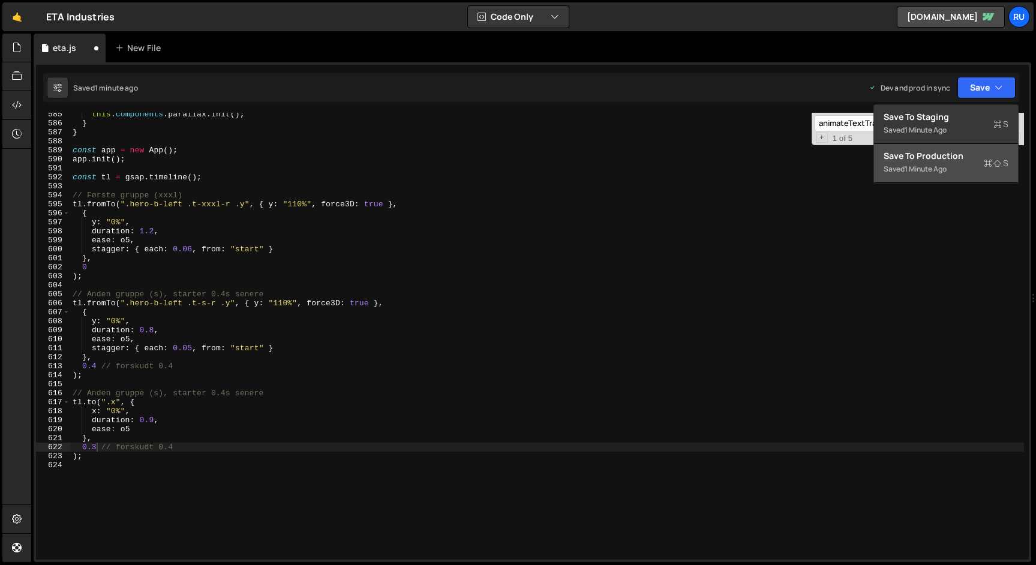
click at [960, 160] on div "Save to Production S" at bounding box center [945, 156] width 125 height 12
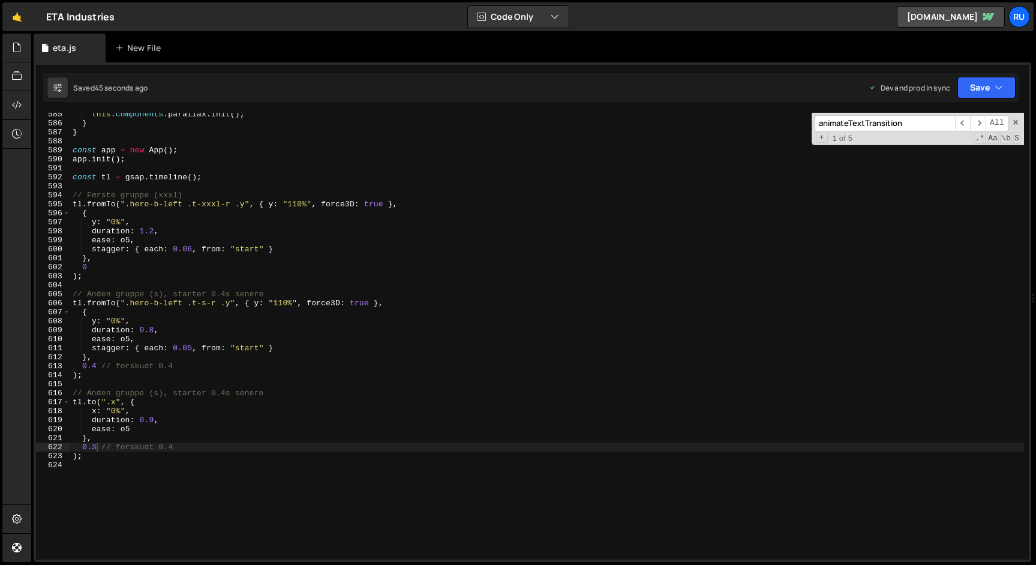
click at [153, 421] on div "this . components . parallax . init ( ) ; } } const app = new App ( ) ; app . i…" at bounding box center [546, 342] width 953 height 465
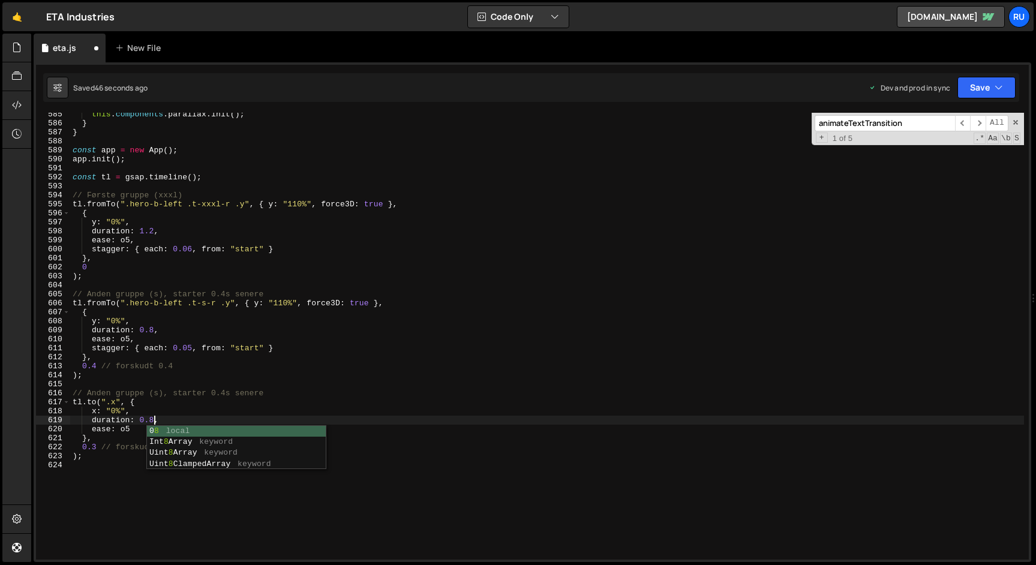
scroll to position [0, 5]
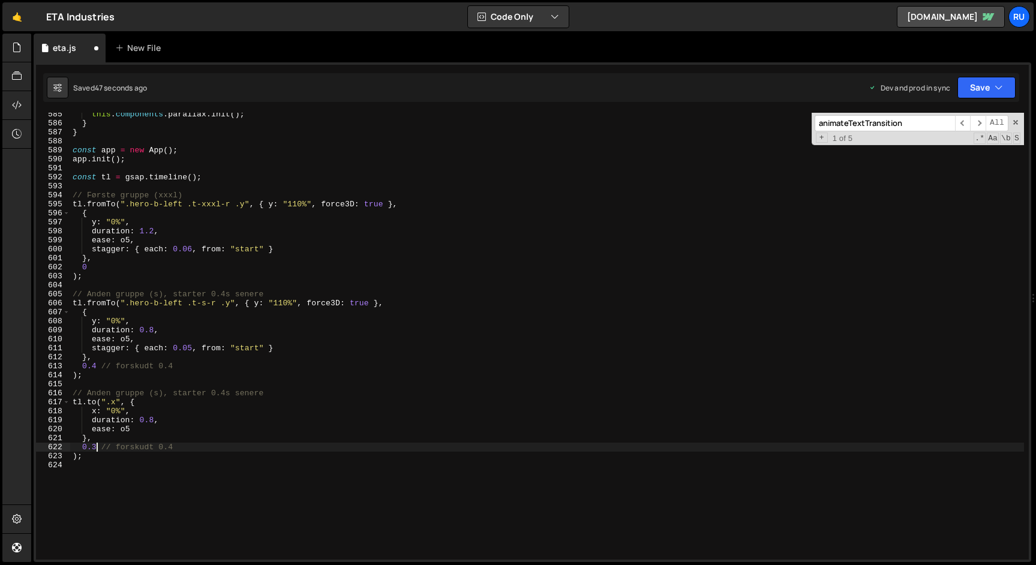
click at [98, 449] on div "this . components . parallax . init ( ) ; } } const app = new App ( ) ; app . i…" at bounding box center [546, 342] width 953 height 465
click at [131, 337] on div "this . components . parallax . init ( ) ; } } const app = new App ( ) ; app . i…" at bounding box center [546, 342] width 953 height 465
click at [130, 238] on div "this . components . parallax . init ( ) ; } } const app = new App ( ) ; app . i…" at bounding box center [546, 342] width 953 height 465
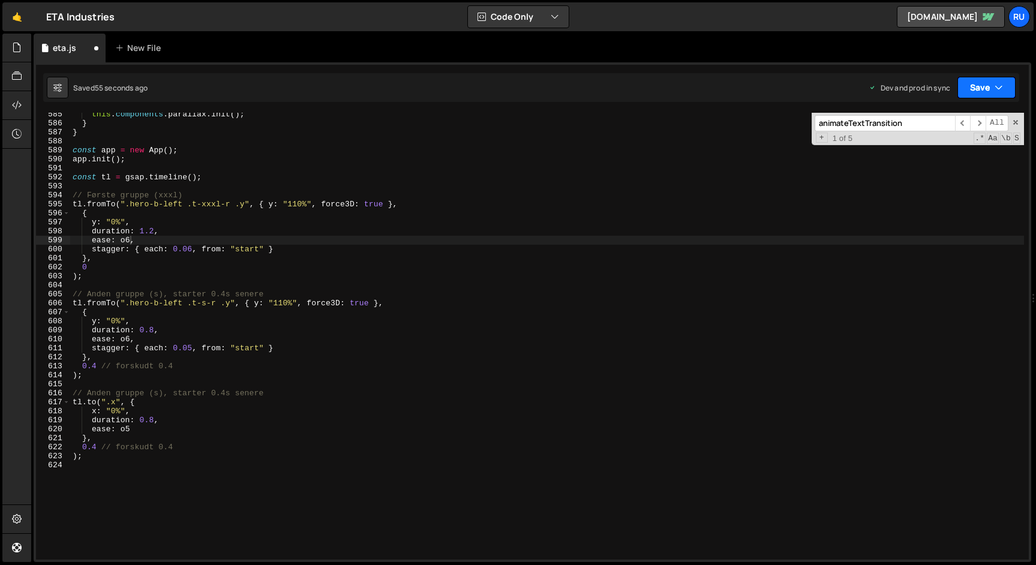
click at [985, 82] on button "Save" at bounding box center [986, 88] width 58 height 22
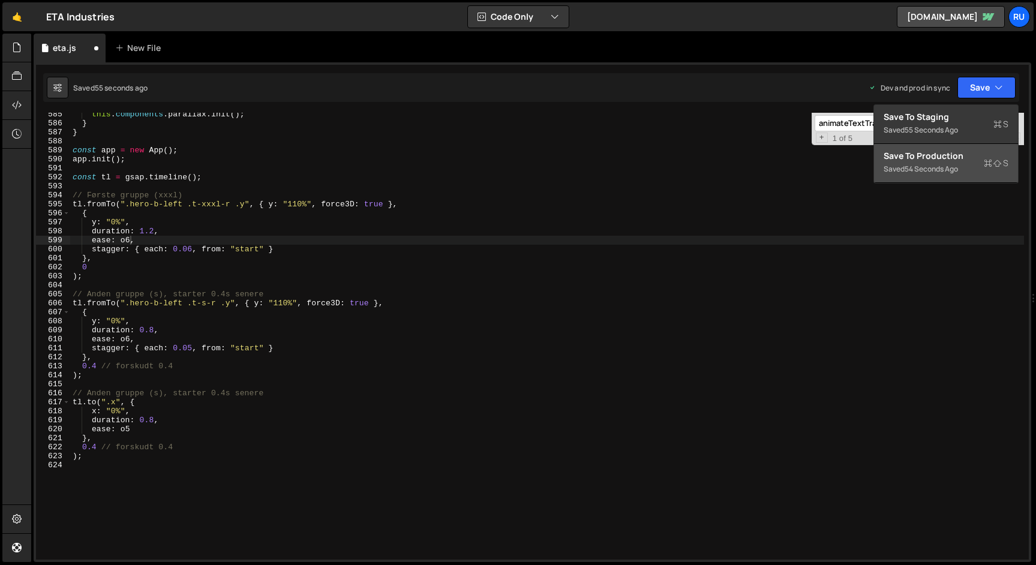
click at [965, 157] on div "Save to Production S" at bounding box center [945, 156] width 125 height 12
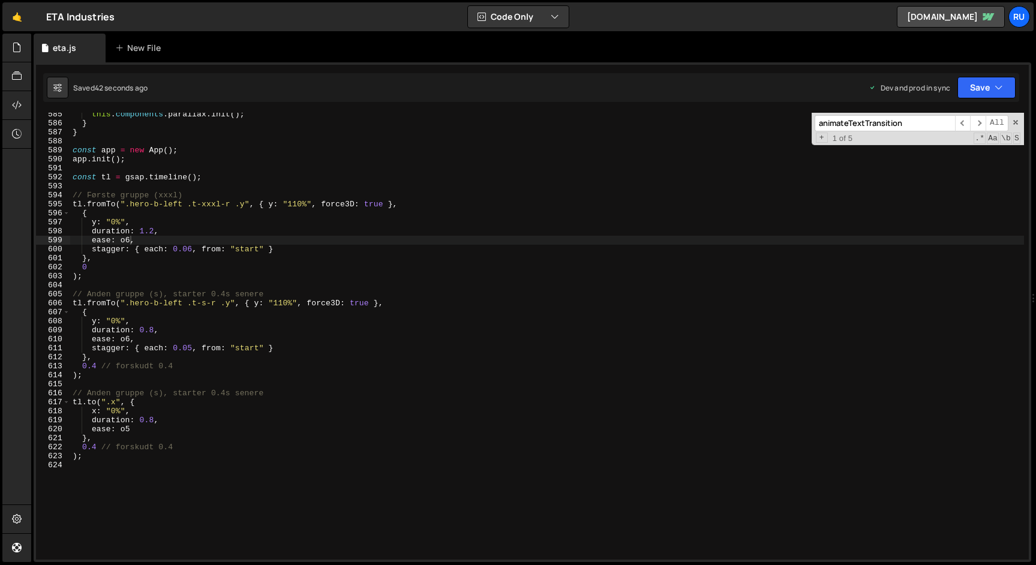
click at [131, 240] on div "this . components . parallax . init ( ) ; } } const app = new App ( ) ; app . i…" at bounding box center [546, 342] width 953 height 465
click at [130, 339] on div "this . components . parallax . init ( ) ; } } const app = new App ( ) ; app . i…" at bounding box center [546, 342] width 953 height 465
click at [985, 83] on button "Save" at bounding box center [986, 88] width 58 height 22
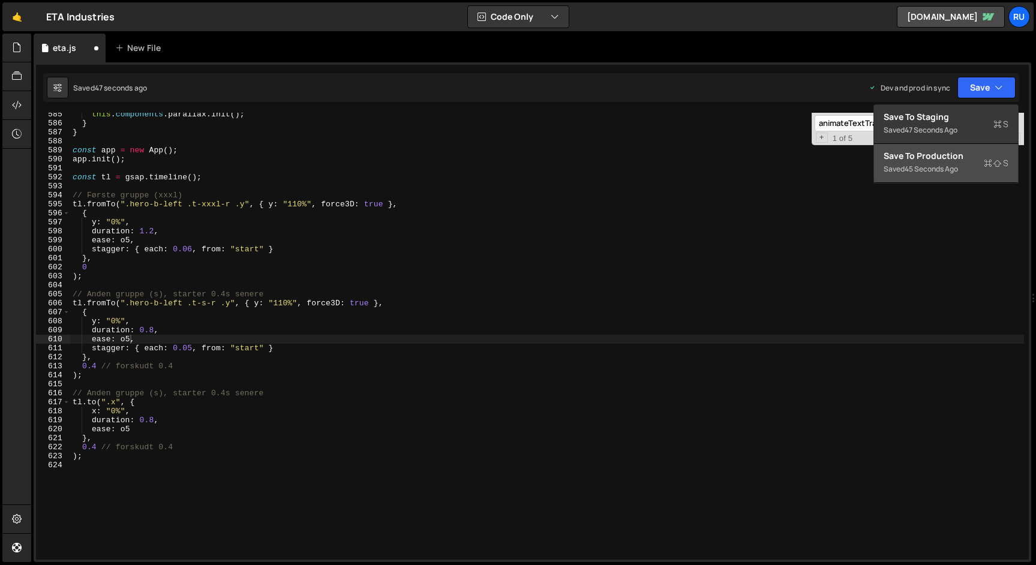
click at [974, 173] on div "Saved 45 seconds ago" at bounding box center [945, 169] width 125 height 14
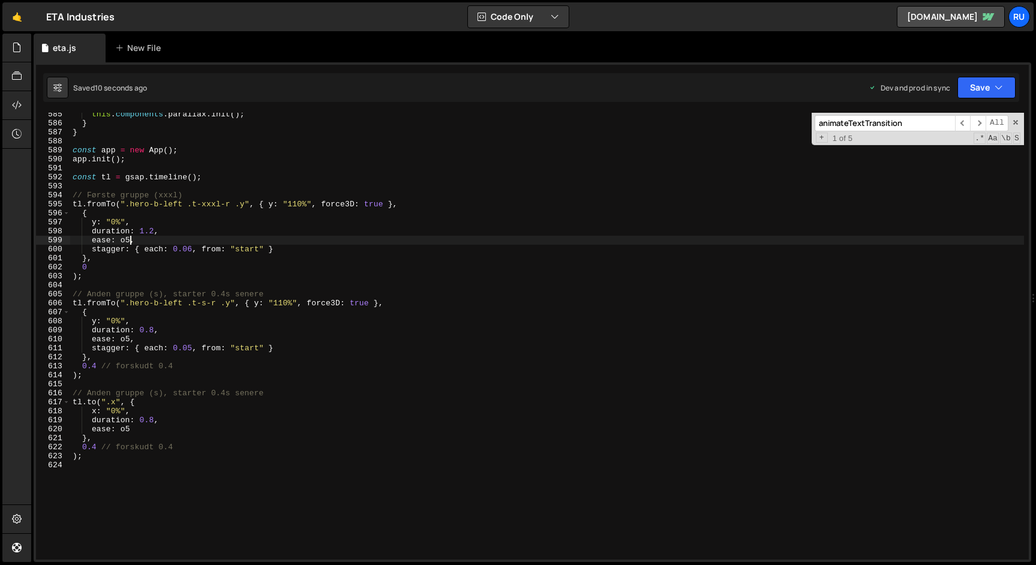
click at [128, 237] on div "this . components . parallax . init ( ) ; } } const app = new App ( ) ; app . i…" at bounding box center [546, 342] width 953 height 465
drag, startPoint x: 129, startPoint y: 228, endPoint x: 130, endPoint y: 234, distance: 6.6
click at [130, 228] on div "this . components . parallax . init ( ) ; } } const app = new App ( ) ; app . i…" at bounding box center [546, 342] width 953 height 465
click at [127, 340] on div "this . components . parallax . init ( ) ; } } const app = new App ( ) ; app . i…" at bounding box center [546, 342] width 953 height 465
click at [134, 316] on div "this . components . parallax . init ( ) ; } } const app = new App ( ) ; app . i…" at bounding box center [546, 342] width 953 height 465
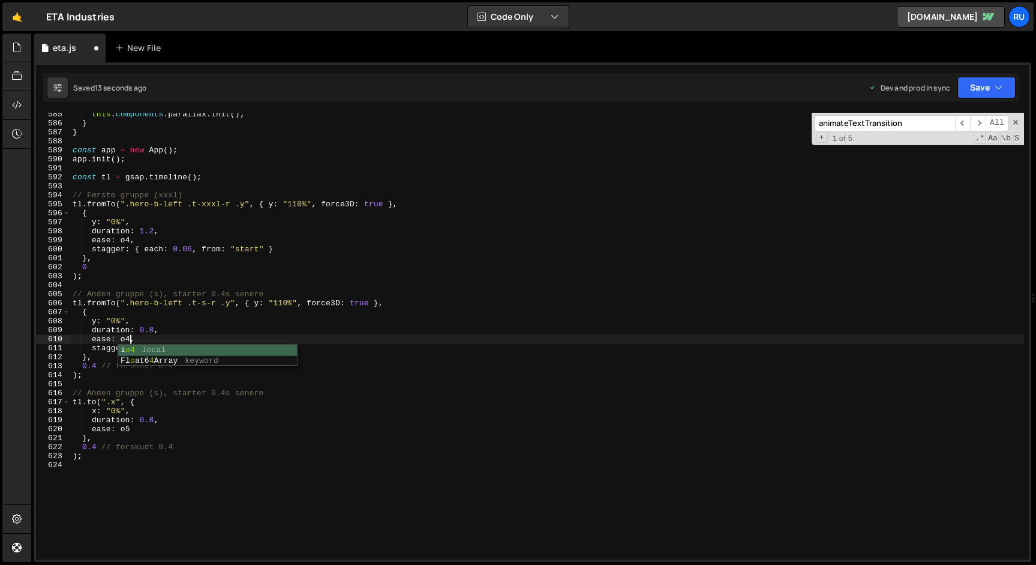
scroll to position [0, 1]
click at [129, 429] on div "this . components . parallax . init ( ) ; } } const app = new App ( ) ; app . i…" at bounding box center [546, 342] width 953 height 465
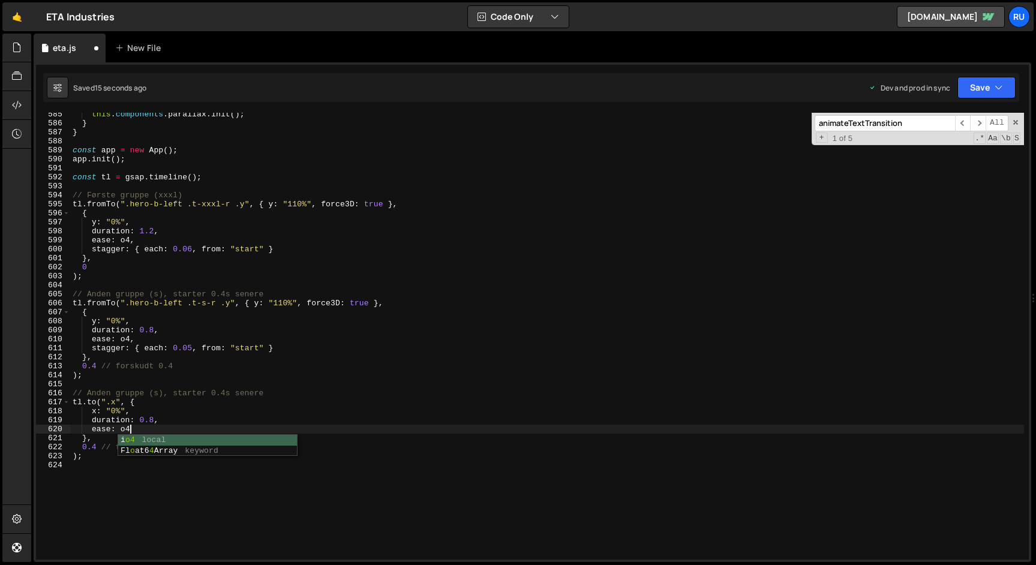
scroll to position [0, 4]
click at [968, 85] on button "Save" at bounding box center [986, 88] width 58 height 22
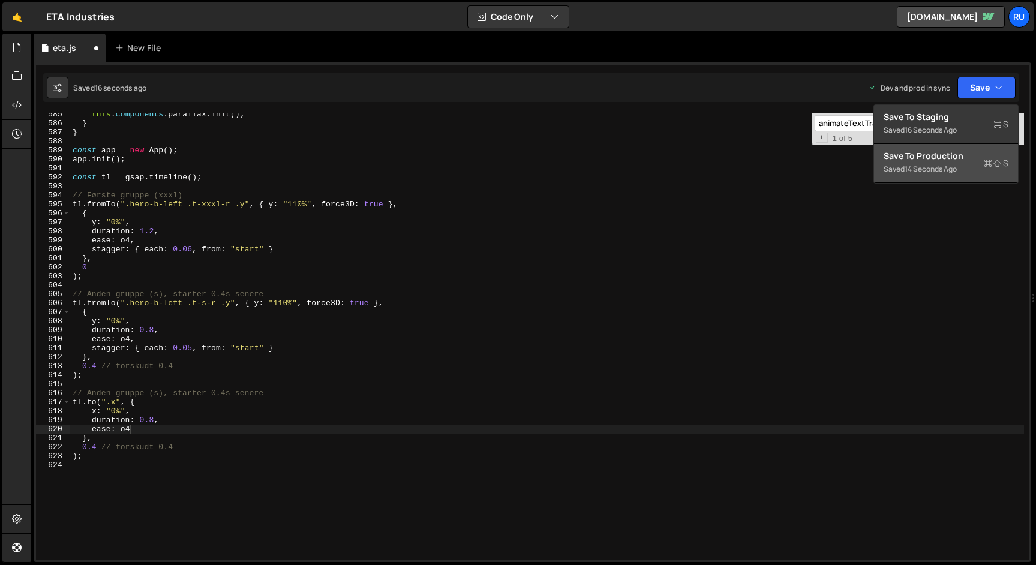
click at [959, 161] on div "Save to Production S" at bounding box center [945, 156] width 125 height 12
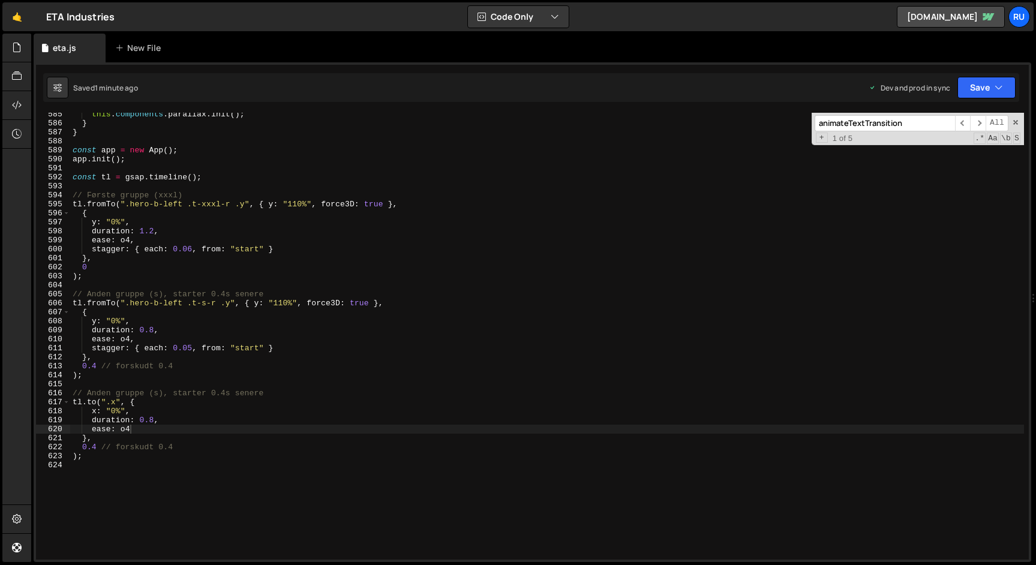
click at [154, 329] on div "this . components . parallax . init ( ) ; } } const app = new App ( ) ; app . i…" at bounding box center [546, 342] width 953 height 465
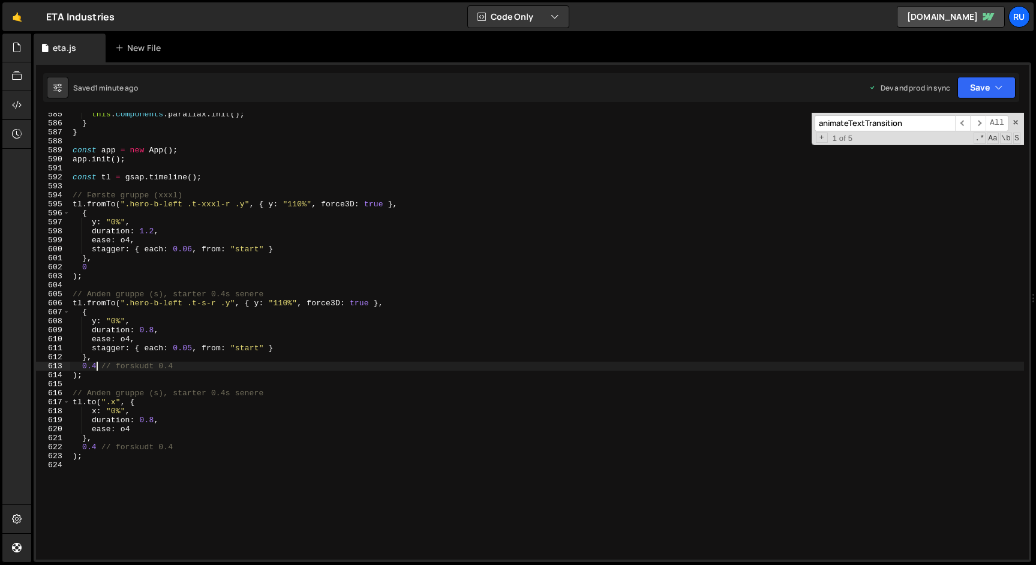
click at [97, 367] on div "this . components . parallax . init ( ) ; } } const app = new App ( ) ; app . i…" at bounding box center [546, 342] width 953 height 465
click at [154, 330] on div "this . components . parallax . init ( ) ; } } const app = new App ( ) ; app . i…" at bounding box center [546, 342] width 953 height 465
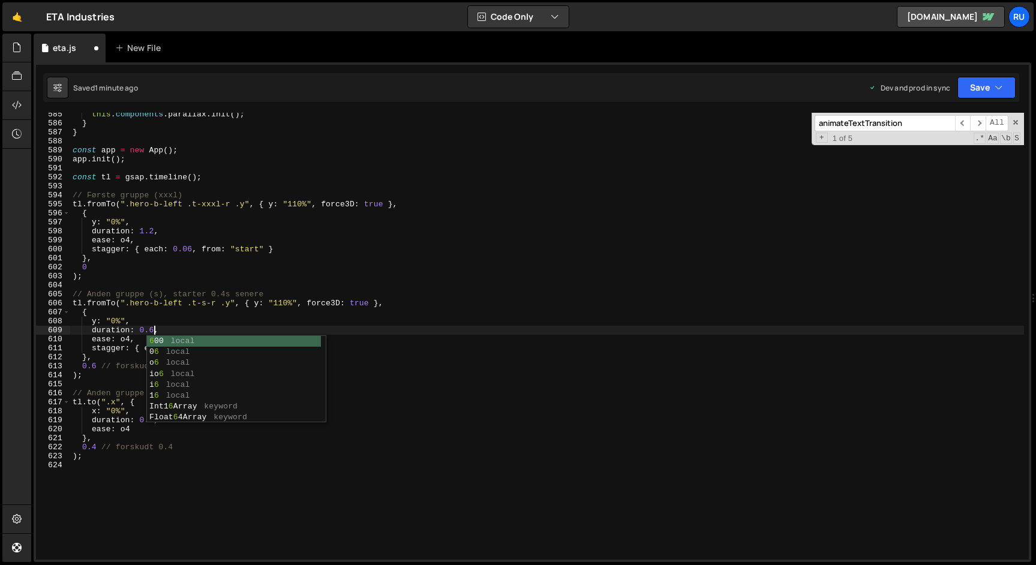
click at [181, 317] on div "this . components . parallax . init ( ) ; } } const app = new App ( ) ; app . i…" at bounding box center [546, 342] width 953 height 465
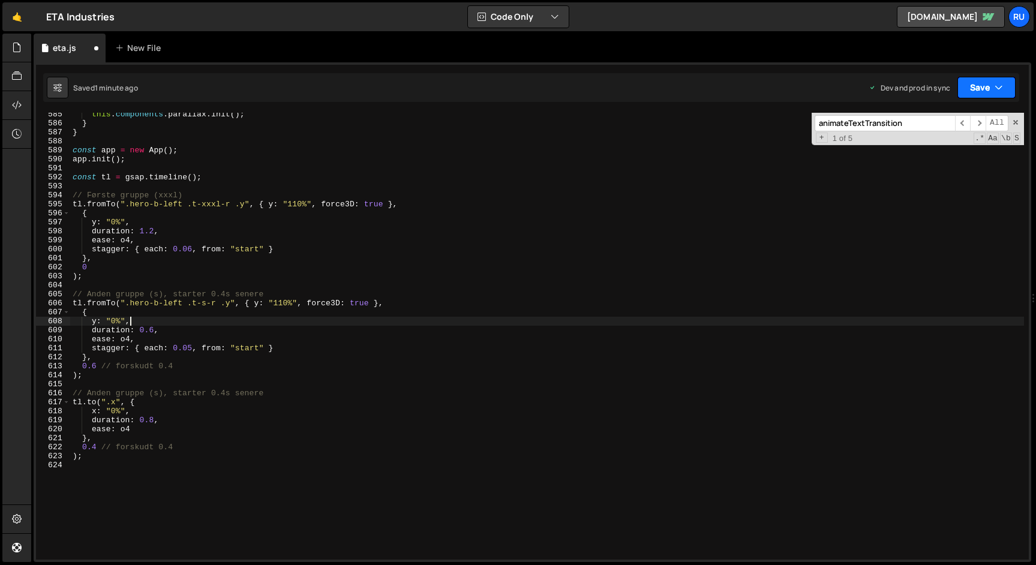
click at [978, 89] on button "Save" at bounding box center [986, 88] width 58 height 22
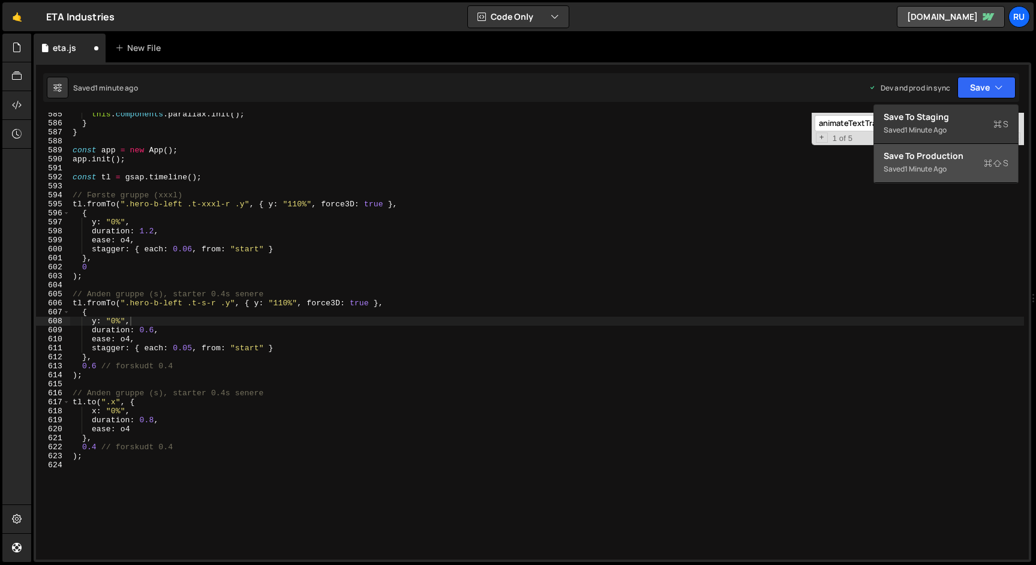
click at [963, 149] on button "Save to Production S Saved 1 minute ago" at bounding box center [946, 163] width 144 height 39
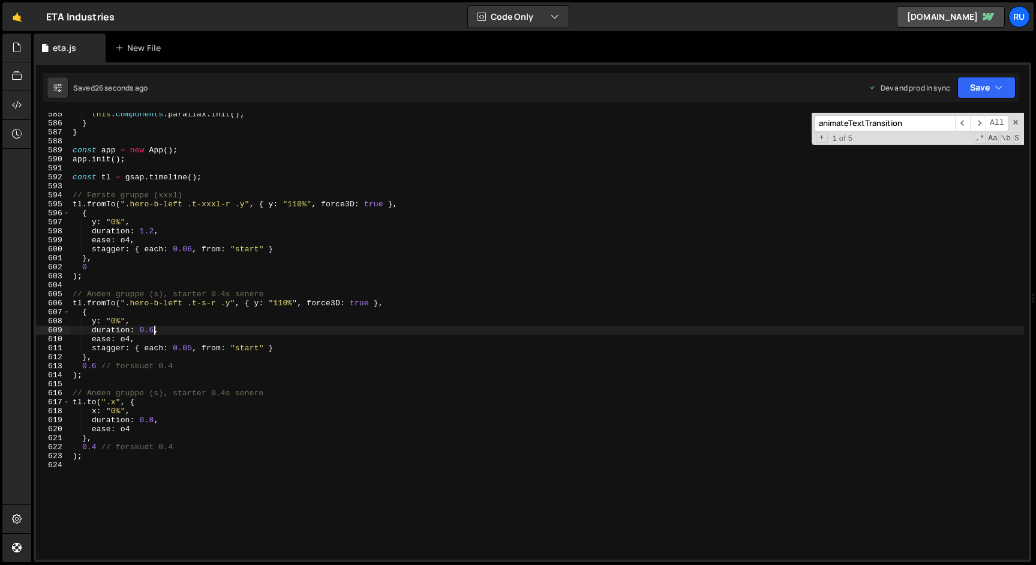
click at [155, 330] on div "this . components . parallax . init ( ) ; } } const app = new App ( ) ; app . i…" at bounding box center [546, 342] width 953 height 465
click at [95, 366] on div "this . components . parallax . init ( ) ; } } const app = new App ( ) ; app . i…" at bounding box center [546, 342] width 953 height 465
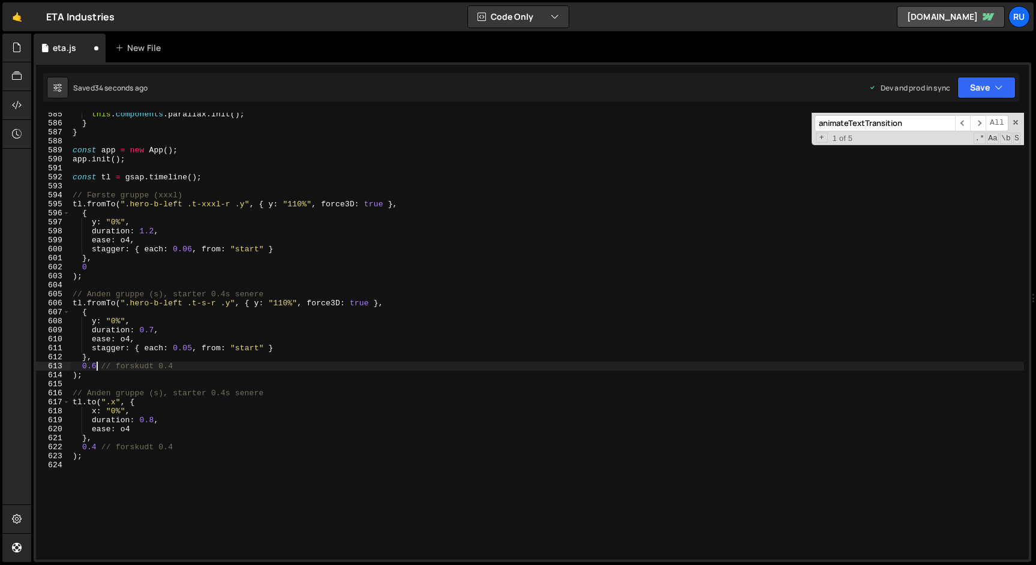
scroll to position [0, 2]
click at [980, 94] on button "Save" at bounding box center [986, 88] width 58 height 22
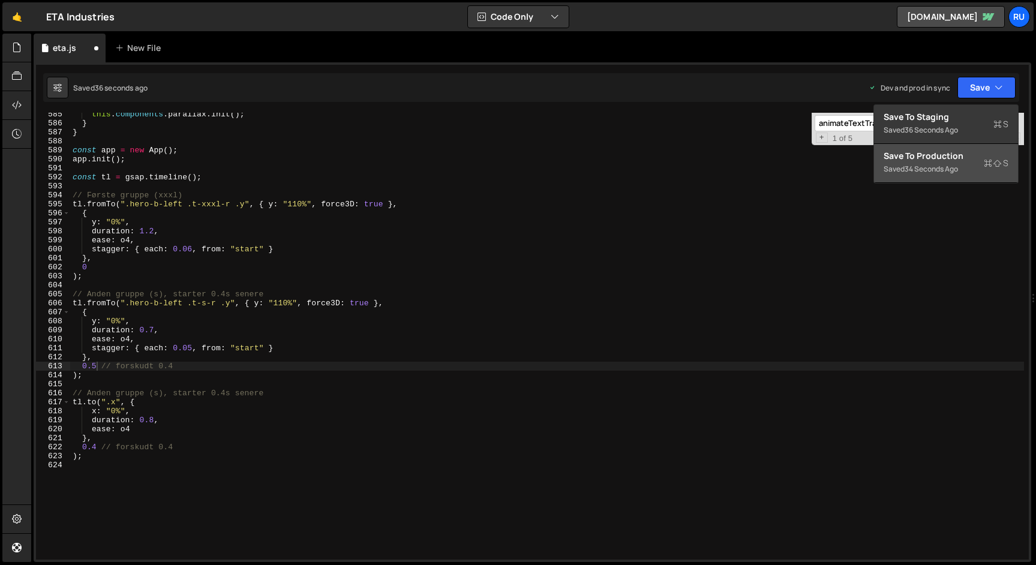
click at [964, 160] on div "Save to Production S" at bounding box center [945, 156] width 125 height 12
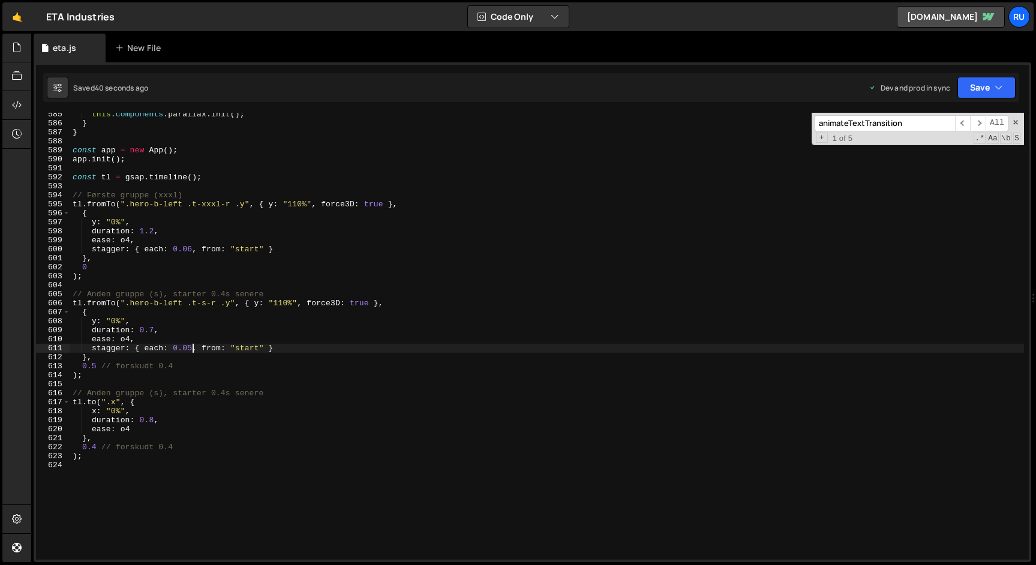
click at [191, 348] on div "this . components . parallax . init ( ) ; } } const app = new App ( ) ; app . i…" at bounding box center [546, 342] width 953 height 465
click at [982, 82] on button "Save" at bounding box center [986, 88] width 58 height 22
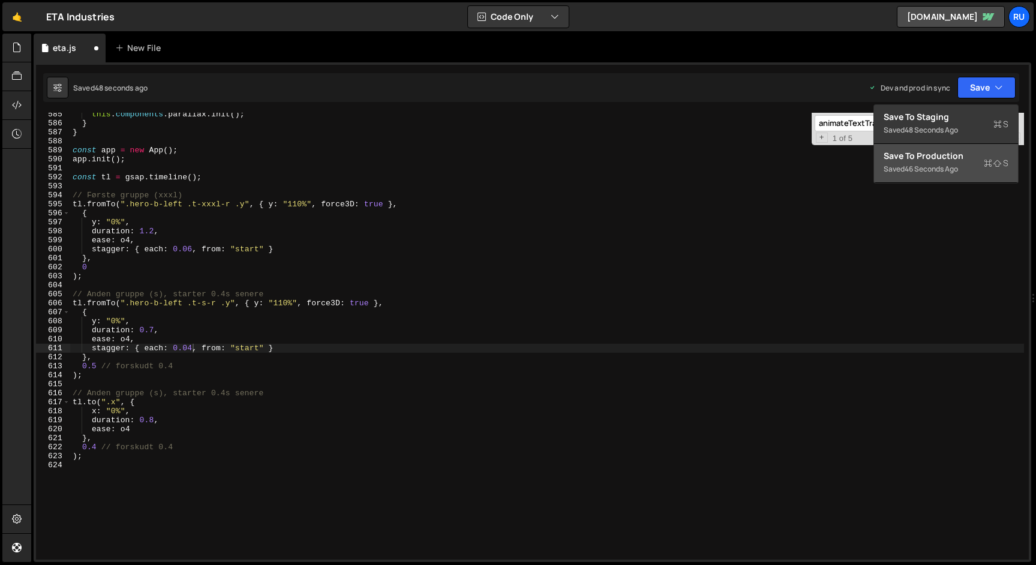
click at [965, 162] on div "Saved 46 seconds ago" at bounding box center [945, 169] width 125 height 14
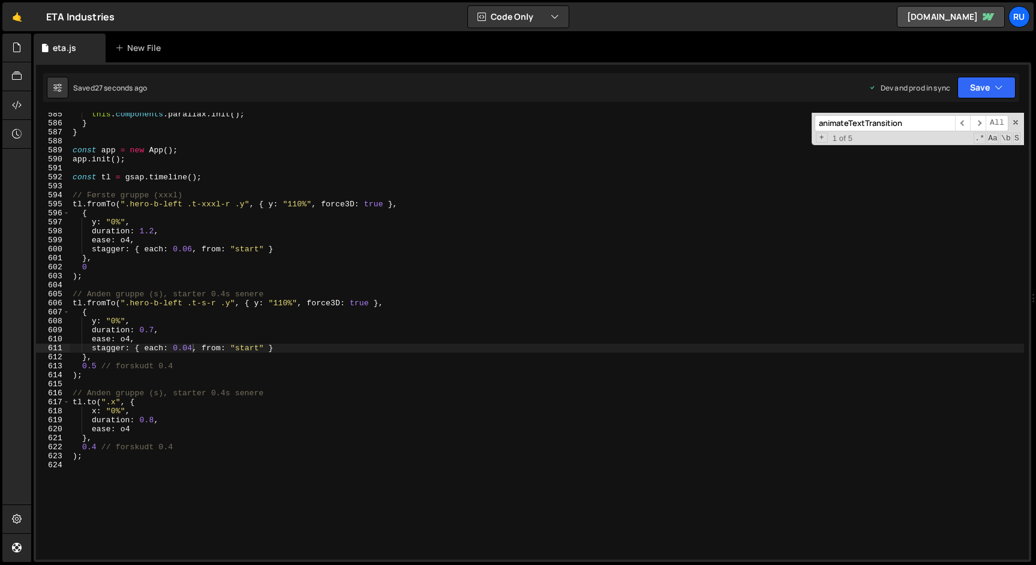
click at [192, 349] on div "this . components . parallax . init ( ) ; } } const app = new App ( ) ; app . i…" at bounding box center [546, 342] width 953 height 465
click at [986, 89] on button "Save" at bounding box center [986, 88] width 58 height 22
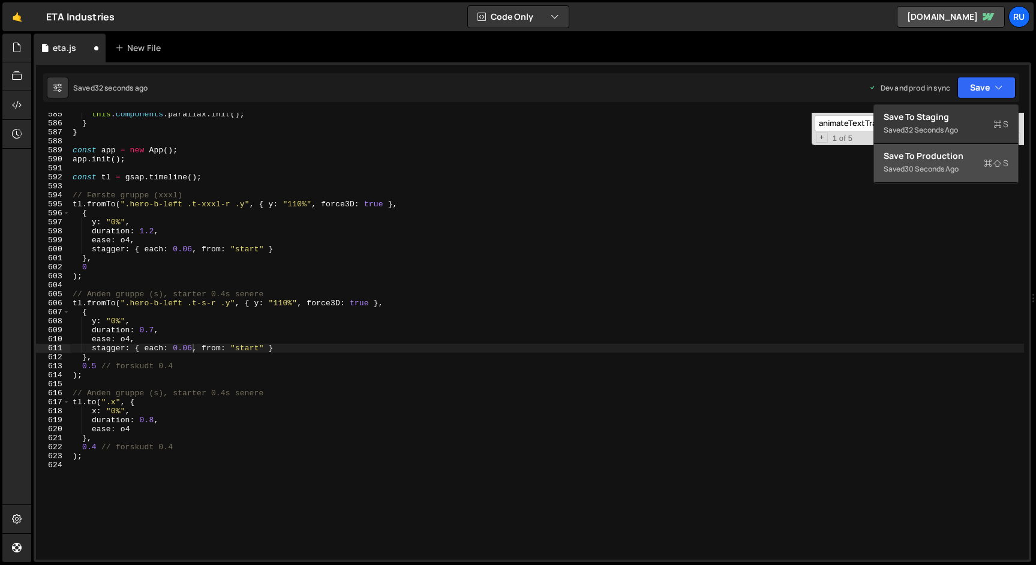
click at [970, 166] on div "Saved 30 seconds ago" at bounding box center [945, 169] width 125 height 14
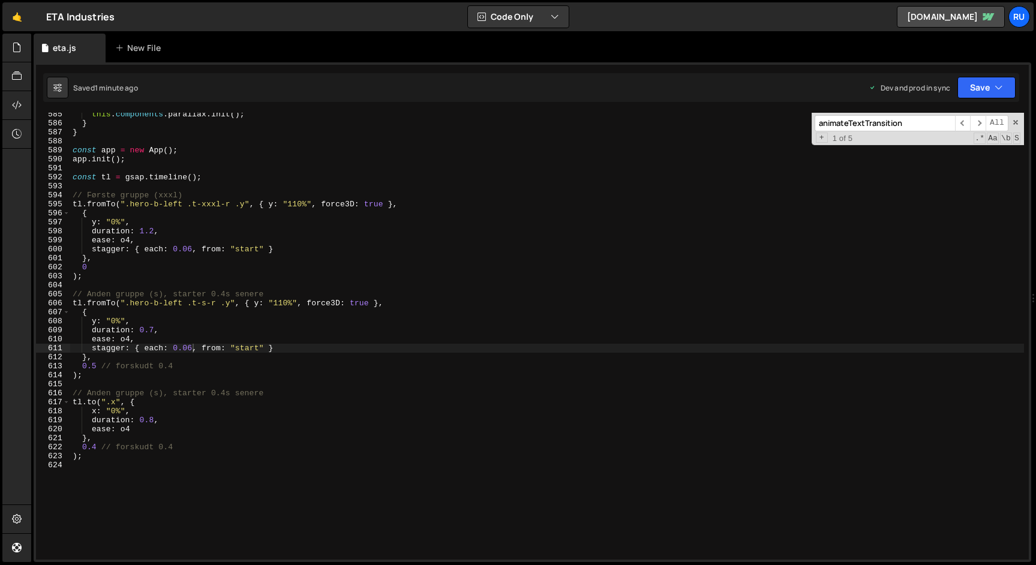
click at [193, 345] on div "this . components . parallax . init ( ) ; } } const app = new App ( ) ; app . i…" at bounding box center [546, 342] width 953 height 465
click at [997, 80] on button "Save" at bounding box center [986, 88] width 58 height 22
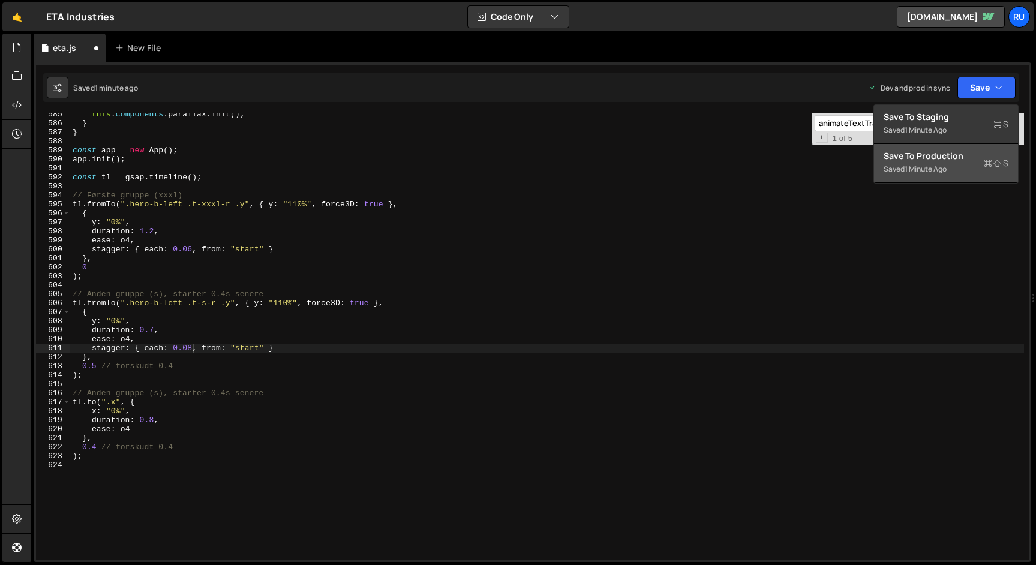
click at [946, 168] on div "1 minute ago" at bounding box center [925, 169] width 42 height 10
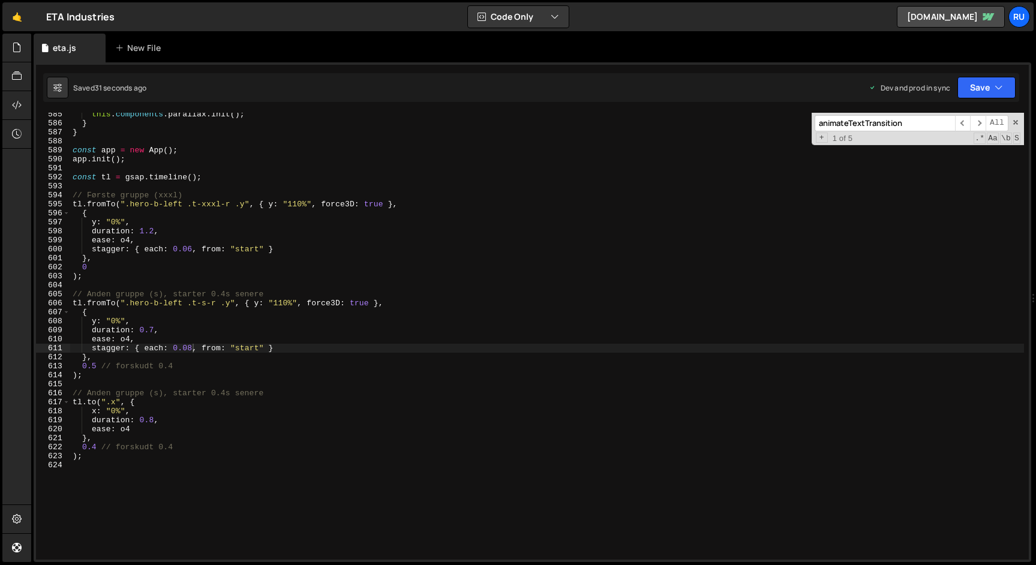
click at [192, 345] on div "this . components . parallax . init ( ) ; } } const app = new App ( ) ; app . i…" at bounding box center [546, 342] width 953 height 465
click at [982, 86] on button "Save" at bounding box center [986, 88] width 58 height 22
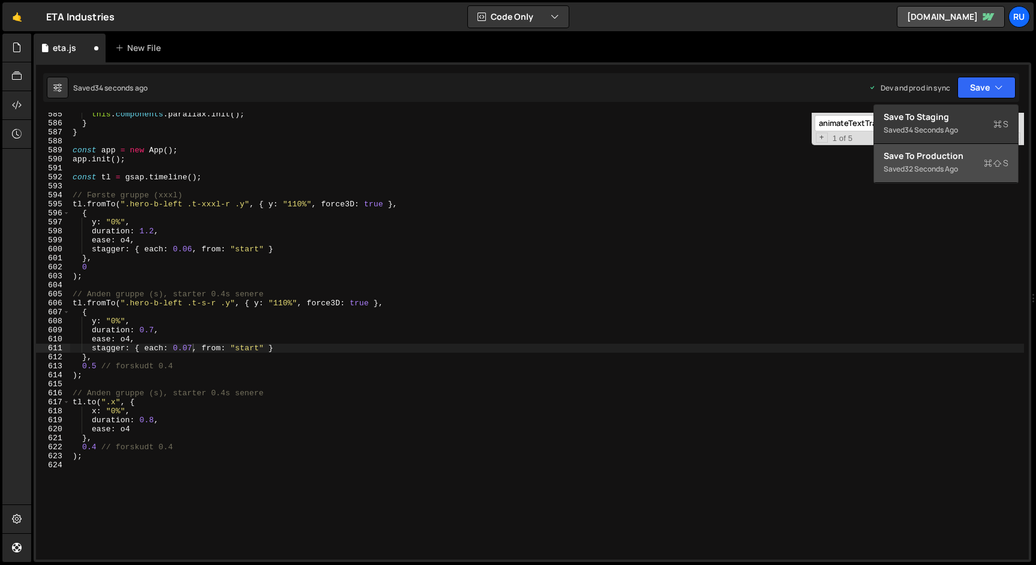
click at [953, 169] on div "32 seconds ago" at bounding box center [930, 169] width 53 height 10
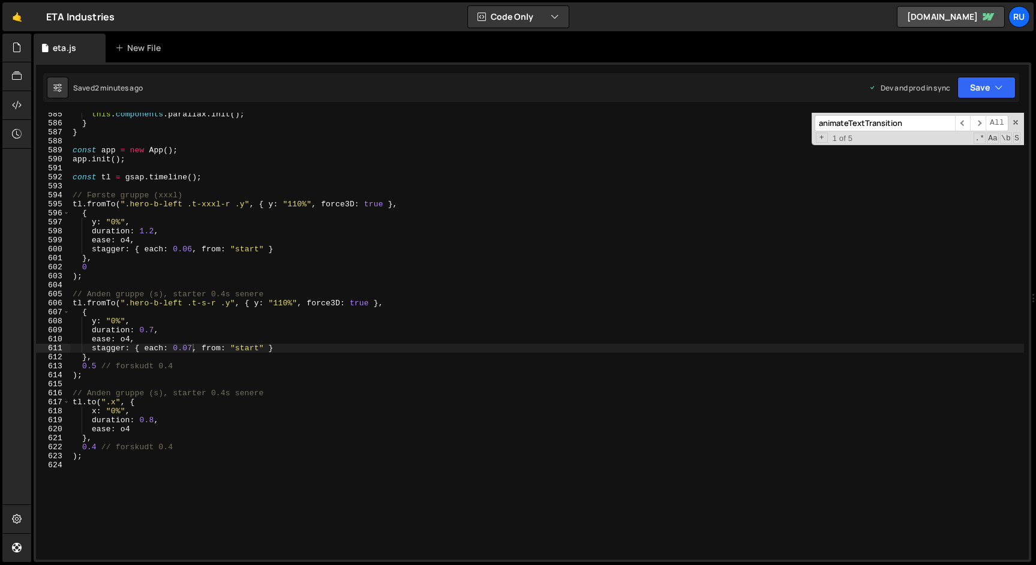
click at [192, 251] on div "this . components . parallax . init ( ) ; } } const app = new App ( ) ; app . i…" at bounding box center [546, 342] width 953 height 465
click at [981, 95] on button "Save" at bounding box center [986, 88] width 58 height 22
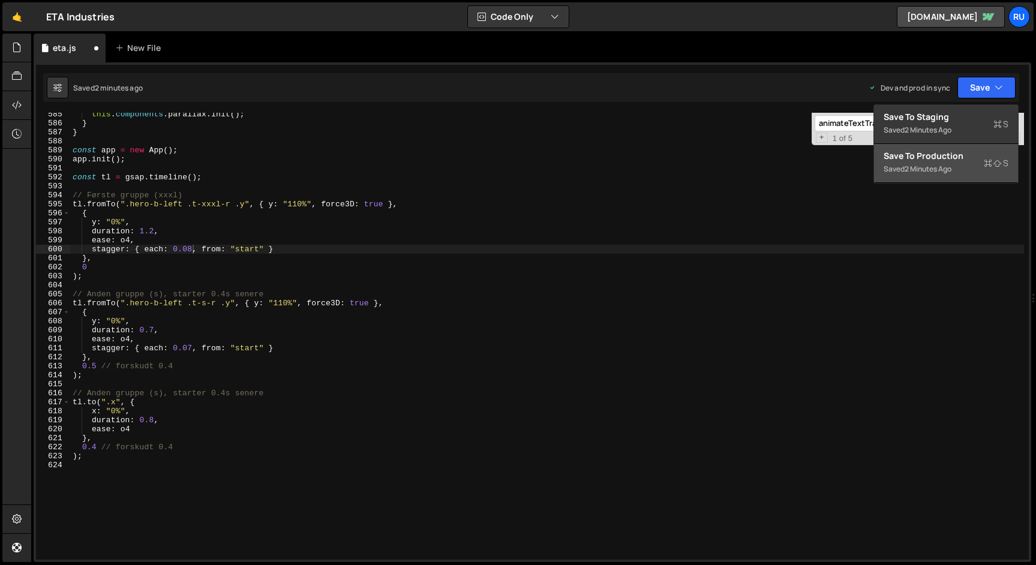
click at [961, 160] on div "Save to Production S" at bounding box center [945, 156] width 125 height 12
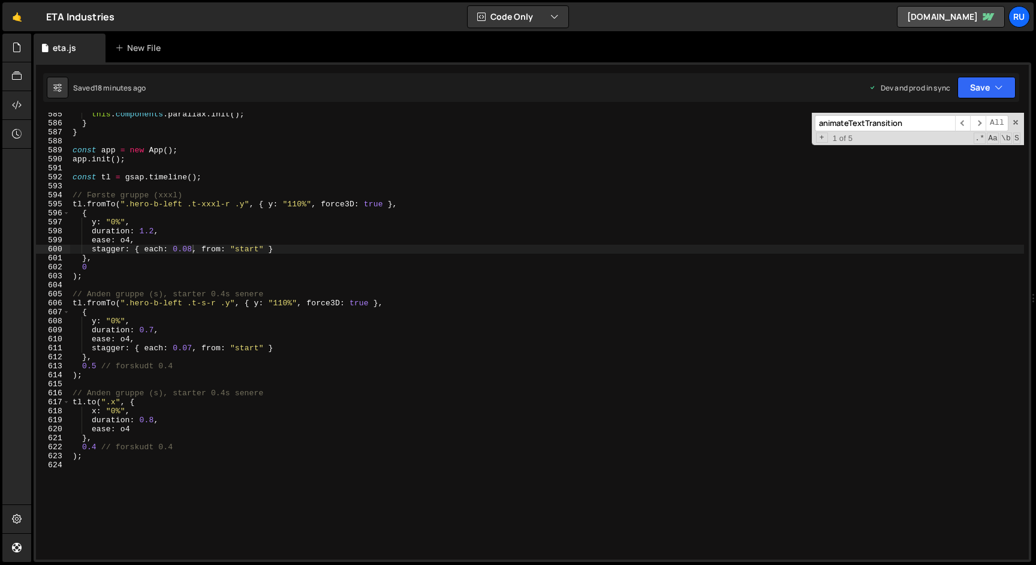
scroll to position [0, 0]
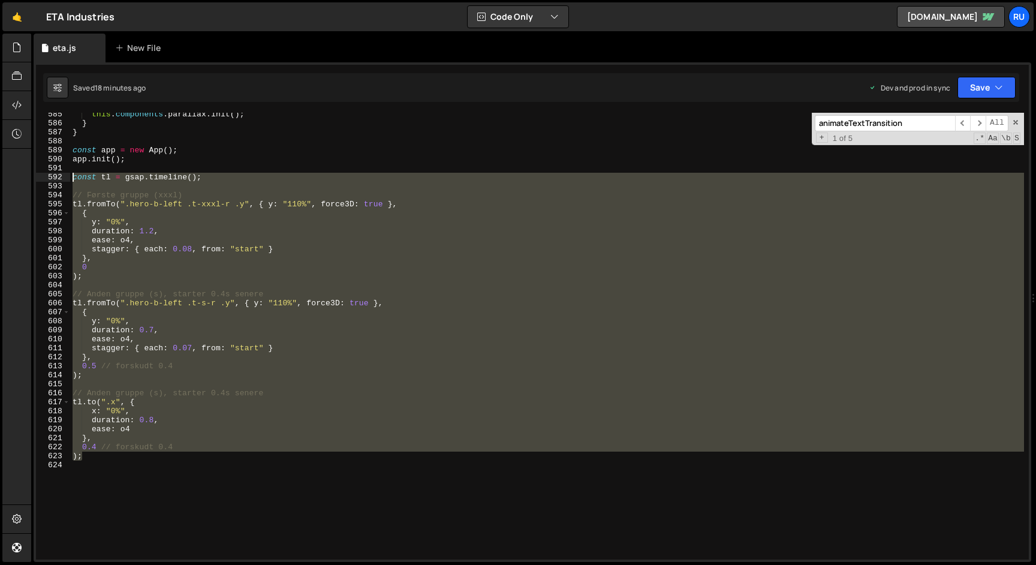
drag, startPoint x: 91, startPoint y: 457, endPoint x: 37, endPoint y: 179, distance: 283.6
click at [37, 179] on div "); 585 586 587 588 589 590 591 592 593 594 595 596 597 598 599 600 601 602 603 …" at bounding box center [532, 336] width 993 height 447
click at [173, 218] on div "this . components . parallax . init ( ) ; } } const app = new App ( ) ; app . i…" at bounding box center [547, 336] width 954 height 447
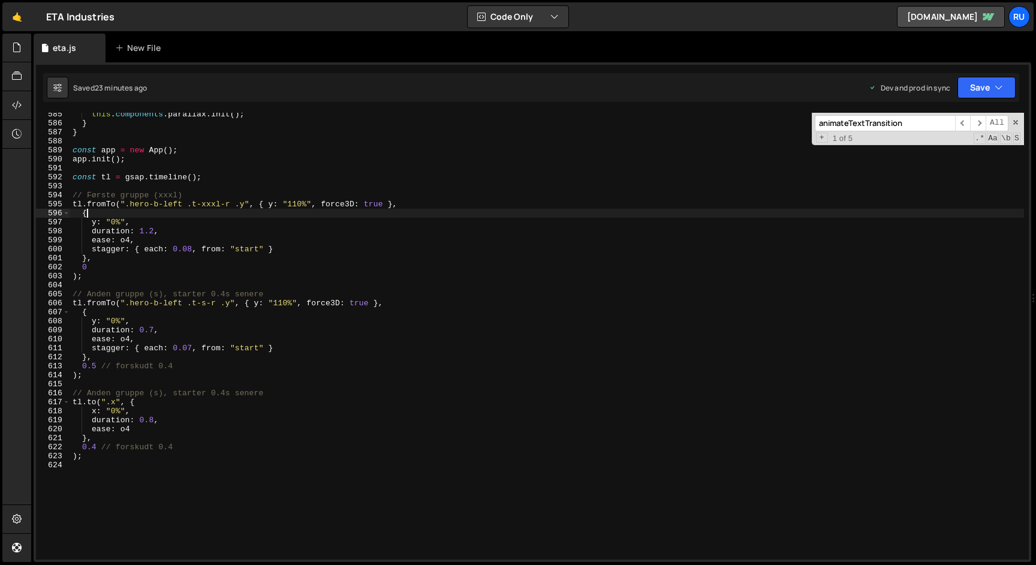
click at [97, 213] on div "this . components . parallax . init ( ) ; } } const app = new App ( ) ; app . i…" at bounding box center [547, 342] width 954 height 465
drag, startPoint x: 404, startPoint y: 206, endPoint x: 195, endPoint y: 205, distance: 208.7
click at [195, 205] on div "this . components . parallax . init ( ) ; } } const app = new App ( ) ; app . i…" at bounding box center [547, 342] width 954 height 465
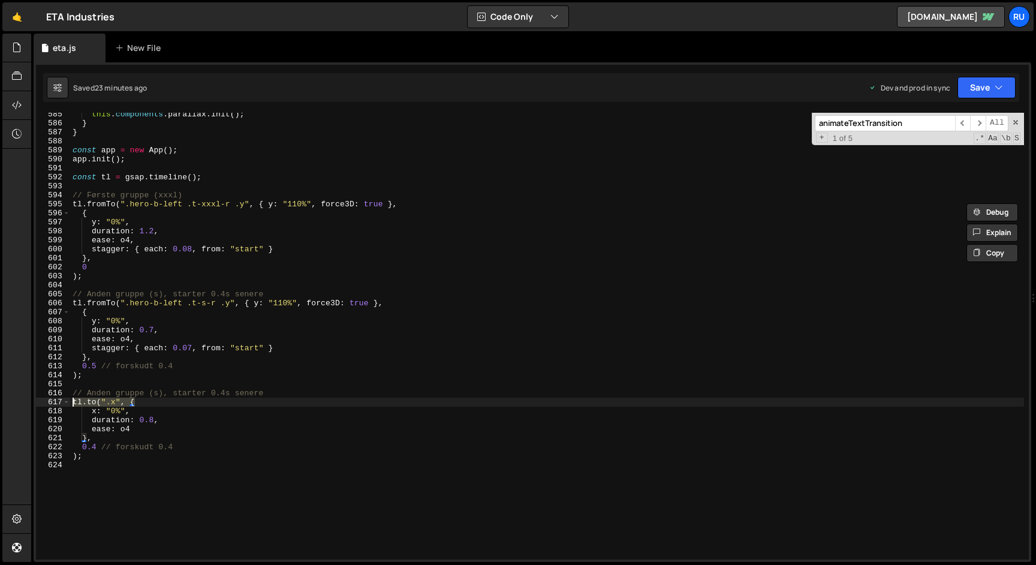
drag, startPoint x: 151, startPoint y: 403, endPoint x: 52, endPoint y: 402, distance: 98.3
click at [52, 402] on div "tl.fromTo(".hero-b-left .t-xxxl-r .y", { y: "110%", force3D: true }, 585 586 58…" at bounding box center [532, 336] width 993 height 447
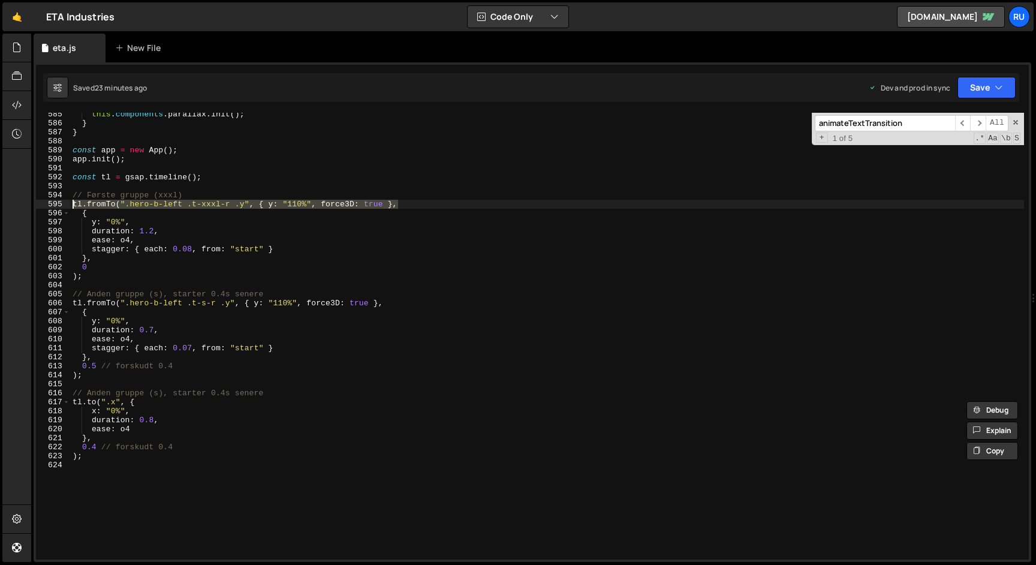
drag, startPoint x: 405, startPoint y: 205, endPoint x: 0, endPoint y: 205, distance: 404.8
click at [0, 205] on div "Hold on a sec... Are you certain you wish to leave this page? Any changes you'v…" at bounding box center [518, 282] width 1036 height 565
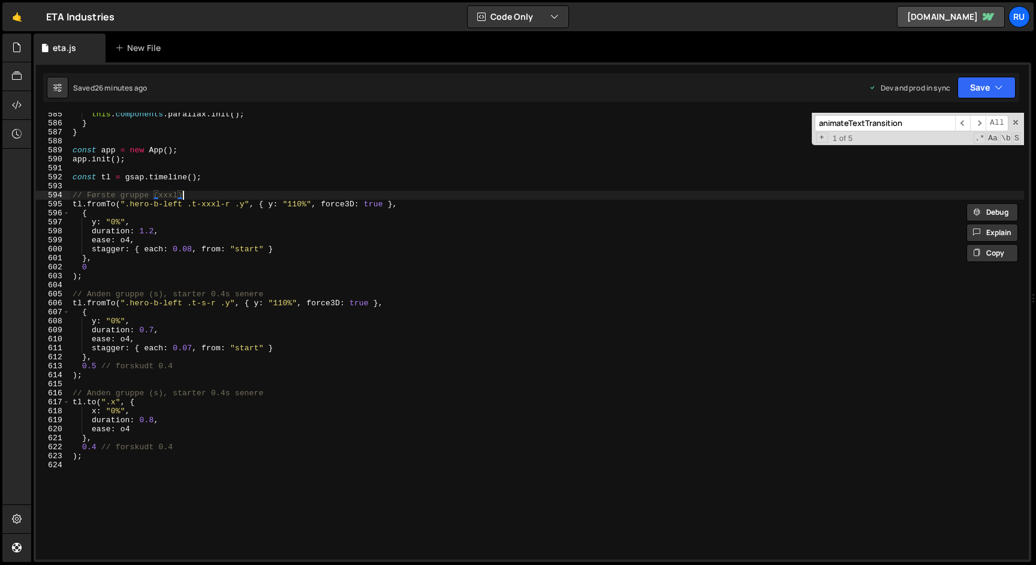
click at [197, 193] on div "this . components . parallax . init ( ) ; } } const app = new App ( ) ; app . i…" at bounding box center [547, 342] width 954 height 465
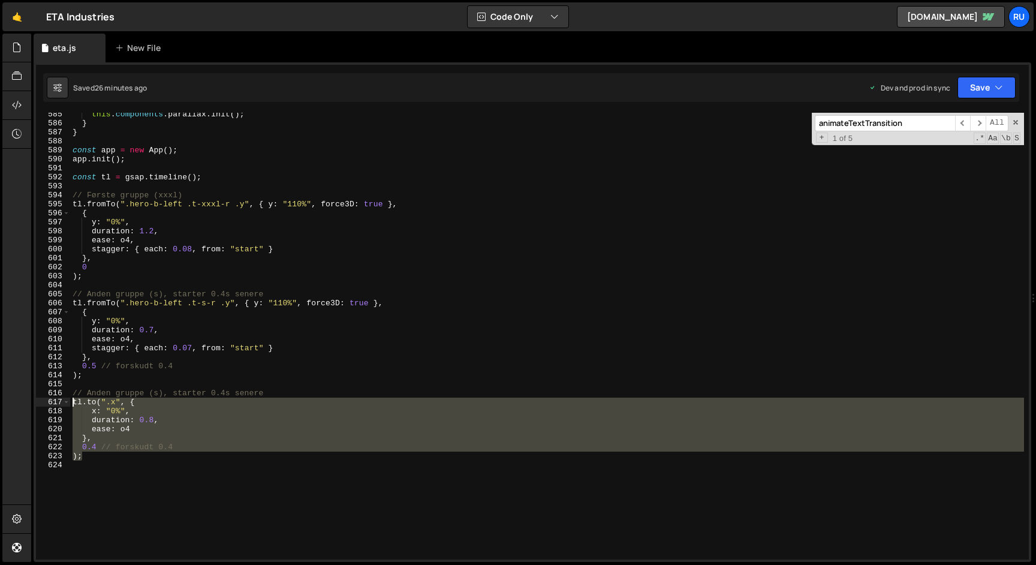
drag, startPoint x: 91, startPoint y: 457, endPoint x: 51, endPoint y: 401, distance: 68.7
click at [51, 401] on div "// Første gruppe (xxxl) 585 586 587 588 589 590 591 592 593 594 595 596 597 598…" at bounding box center [532, 336] width 993 height 447
click at [98, 377] on div "this . components . parallax . init ( ) ; } } const app = new App ( ) ; app . i…" at bounding box center [547, 342] width 954 height 465
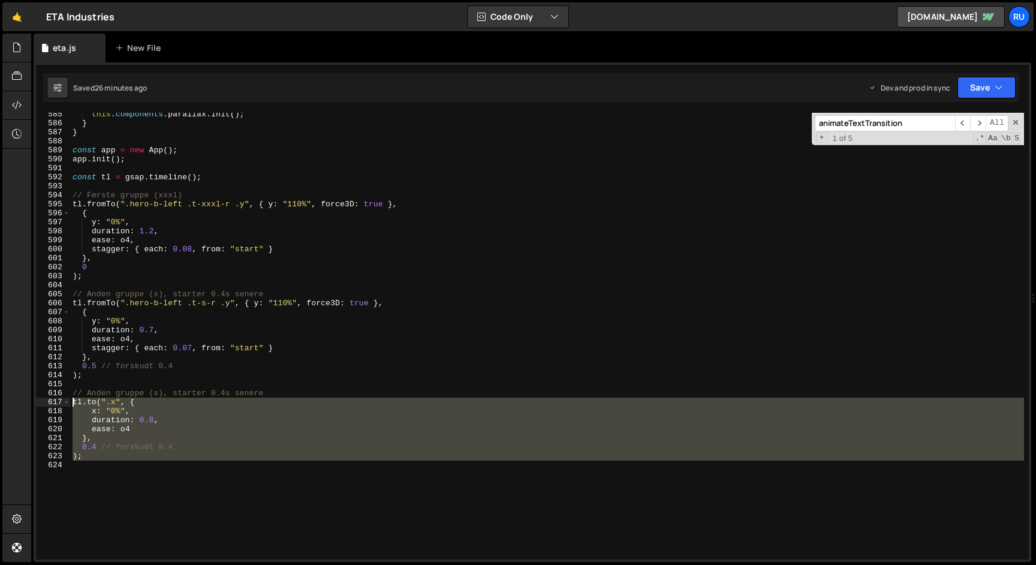
drag, startPoint x: 91, startPoint y: 461, endPoint x: 49, endPoint y: 399, distance: 74.7
click at [49, 399] on div "); 585 586 587 588 589 590 591 592 593 594 595 596 597 598 599 600 601 602 603 …" at bounding box center [532, 336] width 993 height 447
click at [96, 458] on div "this . components . parallax . init ( ) ; } } const app = new App ( ) ; app . i…" at bounding box center [547, 336] width 954 height 447
type textarea ");"
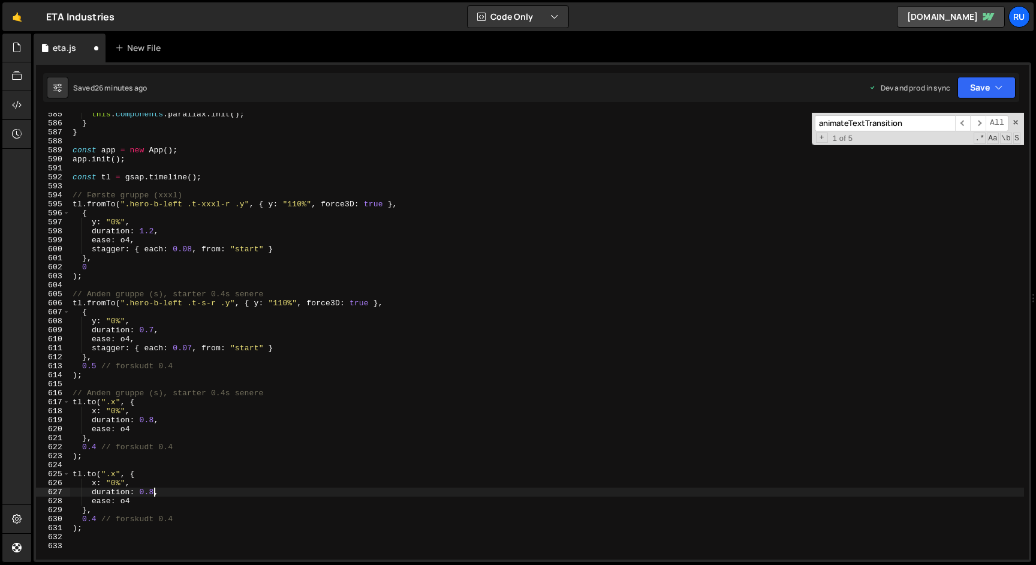
click at [154, 491] on div "this . components . parallax . init ( ) ; } } const app = new App ( ) ; app . i…" at bounding box center [547, 342] width 954 height 465
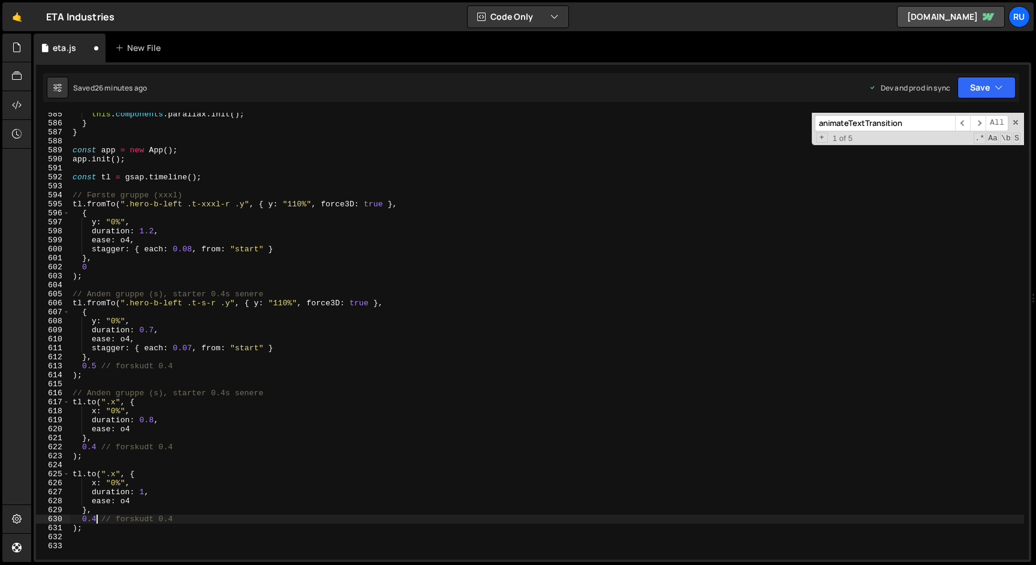
click at [95, 519] on div "this . components . parallax . init ( ) ; } } const app = new App ( ) ; app . i…" at bounding box center [547, 342] width 954 height 465
click at [173, 303] on div "this . components . parallax . init ( ) ; } } const app = new App ( ) ; app . i…" at bounding box center [547, 342] width 954 height 465
drag, startPoint x: 183, startPoint y: 204, endPoint x: 125, endPoint y: 204, distance: 58.2
click at [125, 204] on div "this . components . parallax . init ( ) ; } } const app = new App ( ) ; app . i…" at bounding box center [547, 342] width 954 height 465
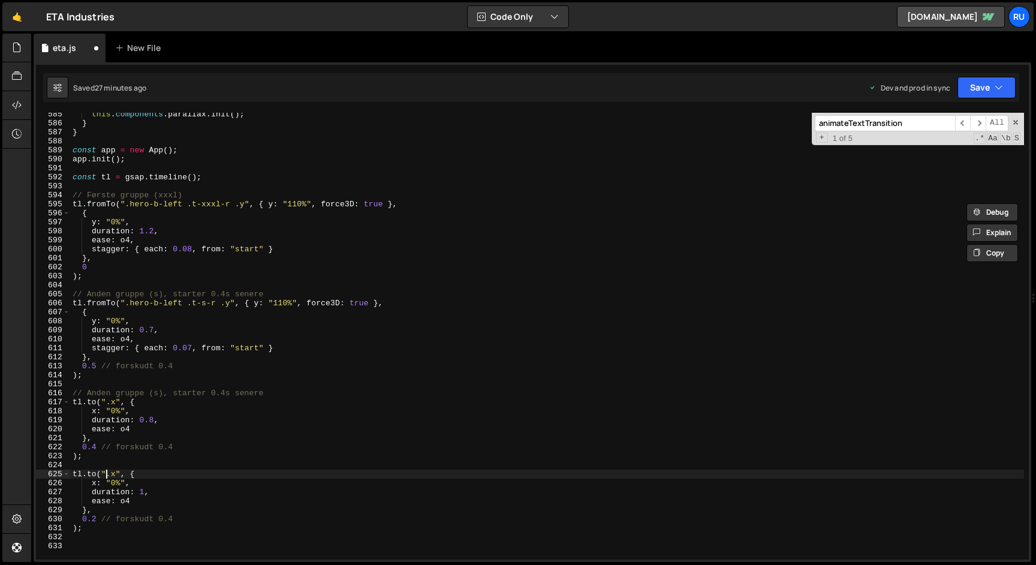
click at [105, 474] on div "this . components . parallax . init ( ) ; } } const app = new App ( ) ; app . i…" at bounding box center [547, 342] width 954 height 465
paste textarea "hero-b-left."
click at [972, 88] on button "Save" at bounding box center [987, 88] width 58 height 22
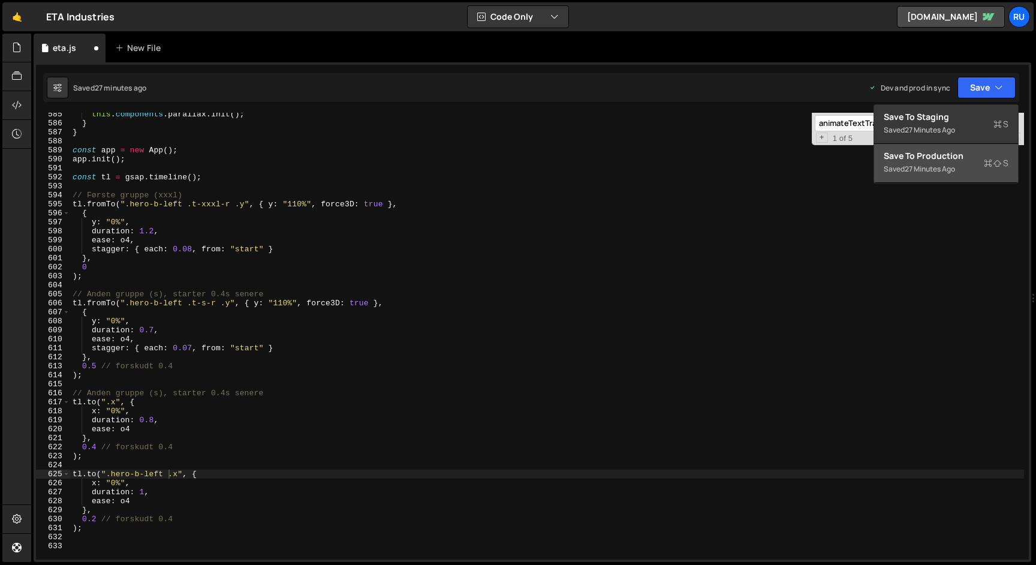
click at [951, 158] on div "Save to Production S" at bounding box center [946, 156] width 125 height 12
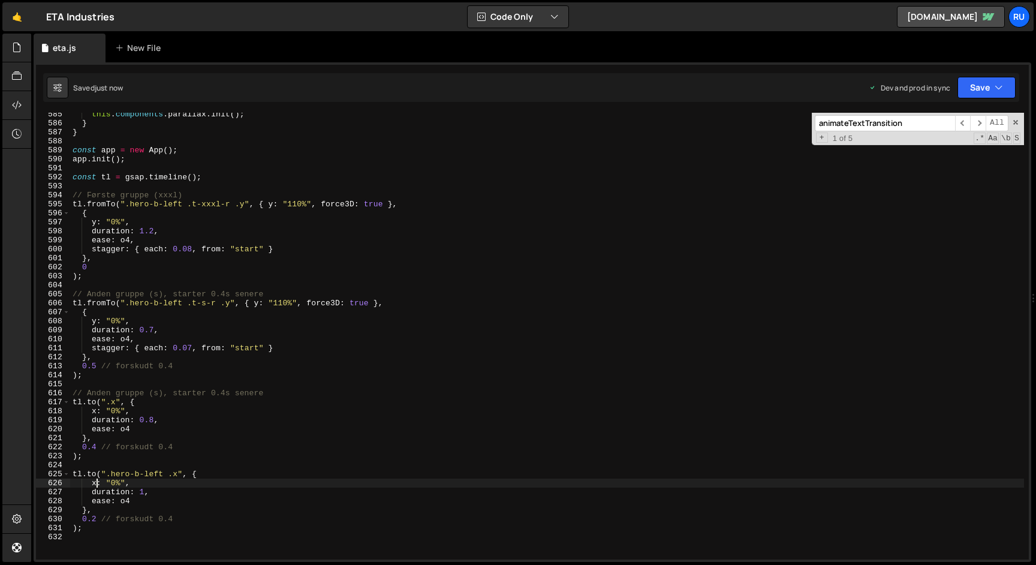
click at [95, 482] on div "this . components . parallax . init ( ) ; } } const app = new App ( ) ; app . i…" at bounding box center [547, 342] width 954 height 465
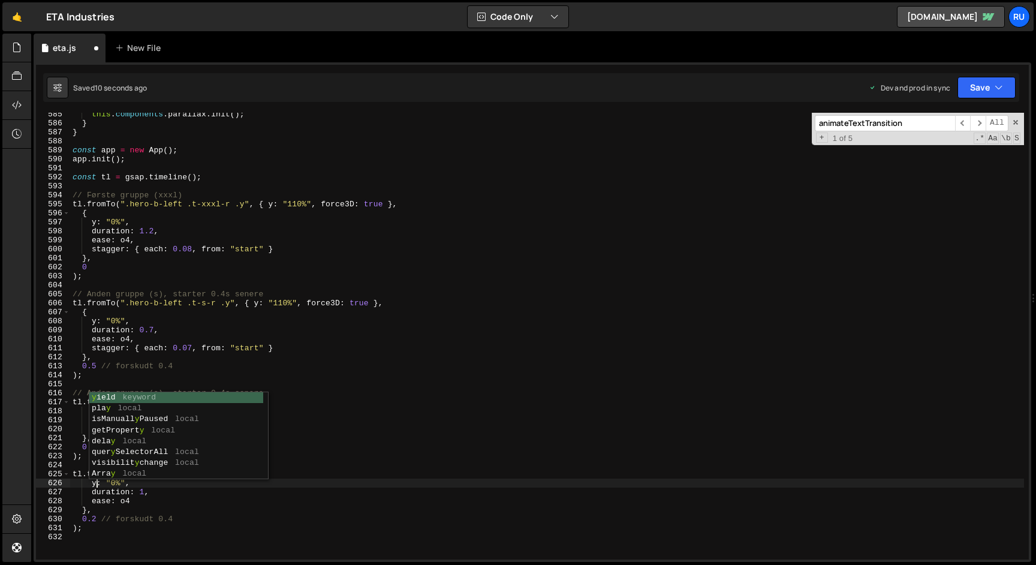
scroll to position [0, 2]
click at [512, 234] on div "this . components . parallax . init ( ) ; } } const app = new App ( ) ; app . i…" at bounding box center [547, 342] width 954 height 465
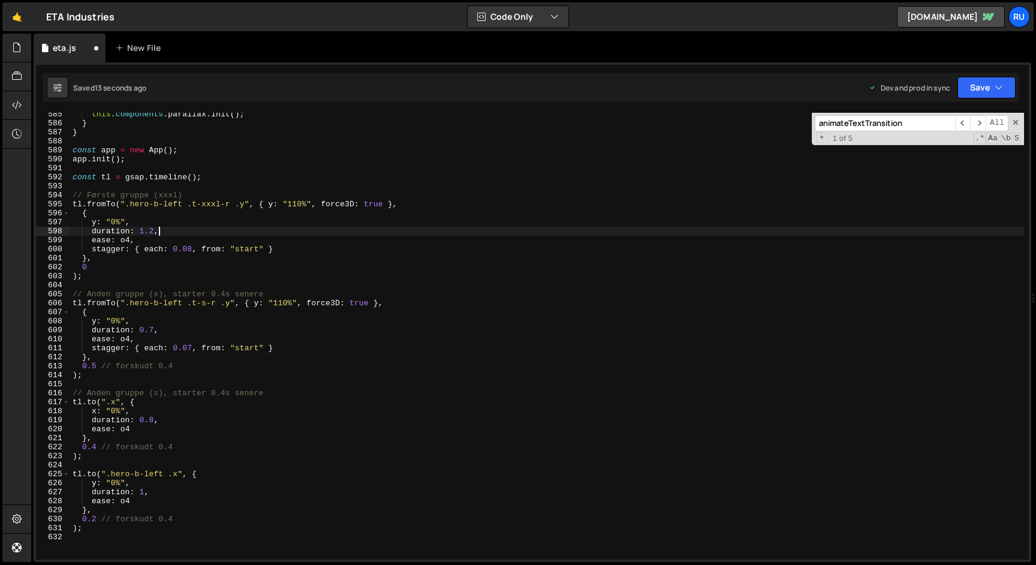
click at [173, 474] on div "this . components . parallax . init ( ) ; } } const app = new App ( ) ; app . i…" at bounding box center [547, 342] width 954 height 465
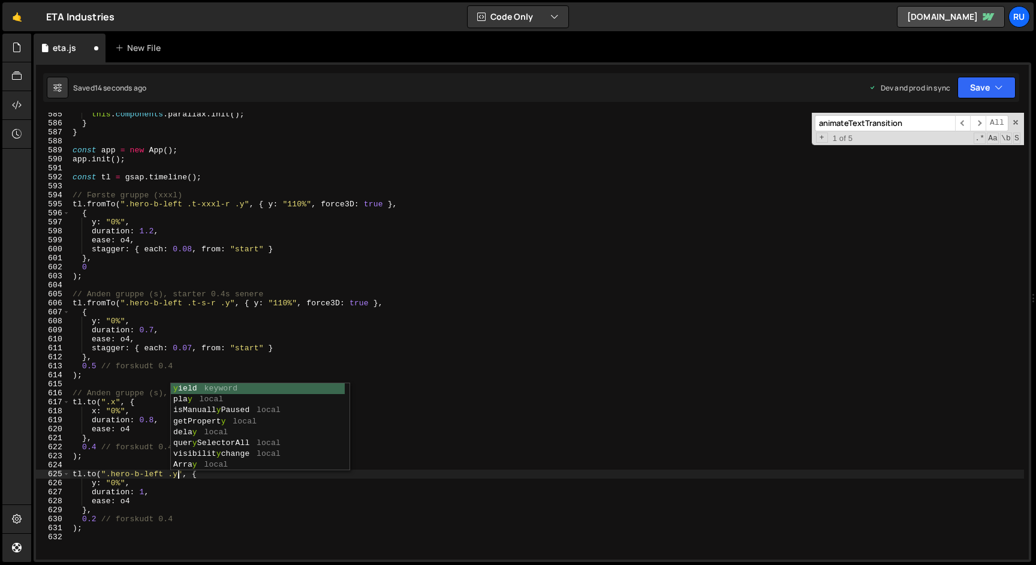
scroll to position [0, 7]
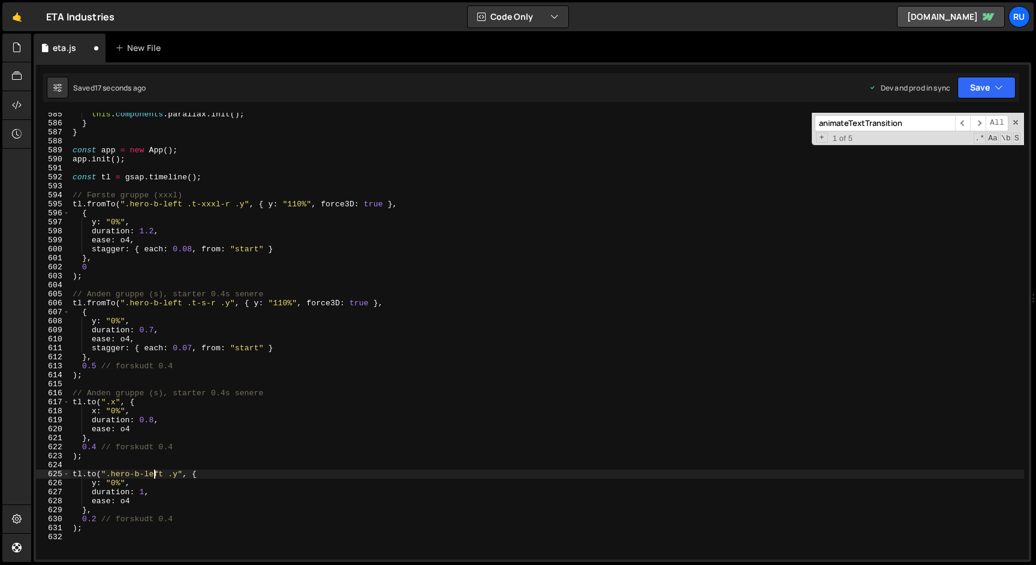
click at [155, 475] on div "this . components . parallax . init ( ) ; } } const app = new App ( ) ; app . i…" at bounding box center [547, 342] width 954 height 465
type textarea "[DOMAIN_NAME](".hero-b-right .y", {"
click at [988, 89] on button "Save" at bounding box center [987, 88] width 58 height 22
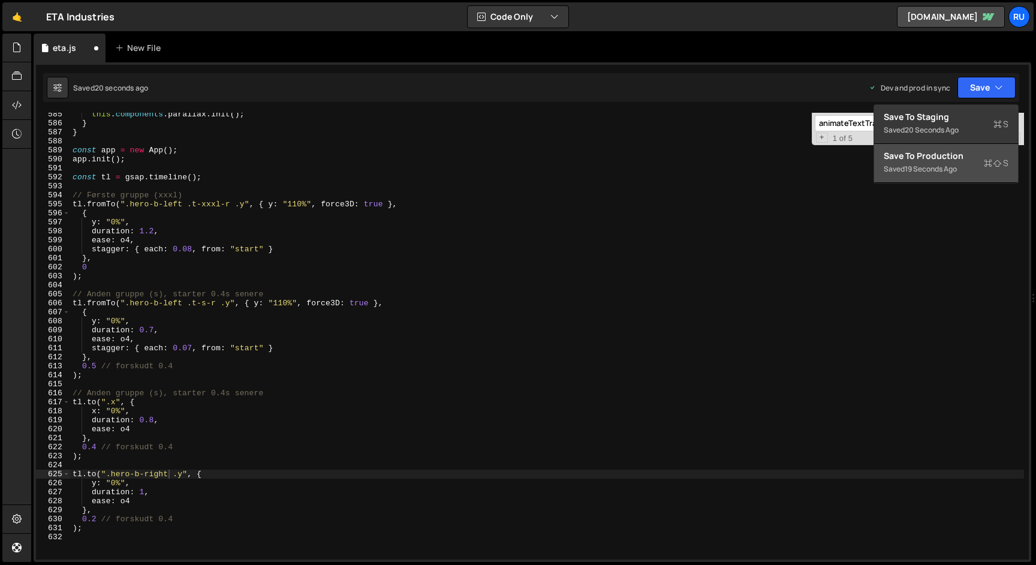
click at [973, 157] on div "Save to Production S" at bounding box center [946, 156] width 125 height 12
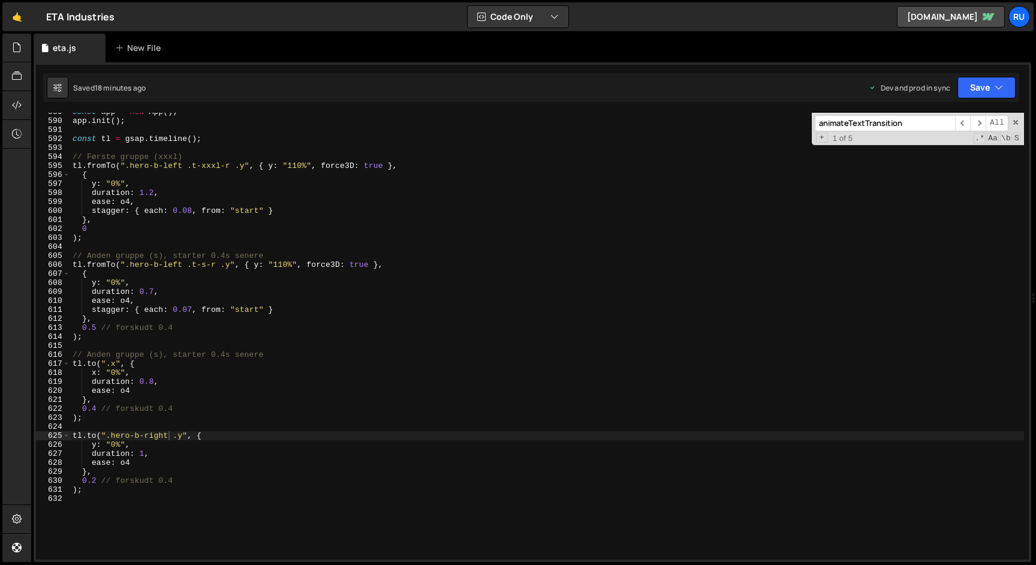
scroll to position [5310, 0]
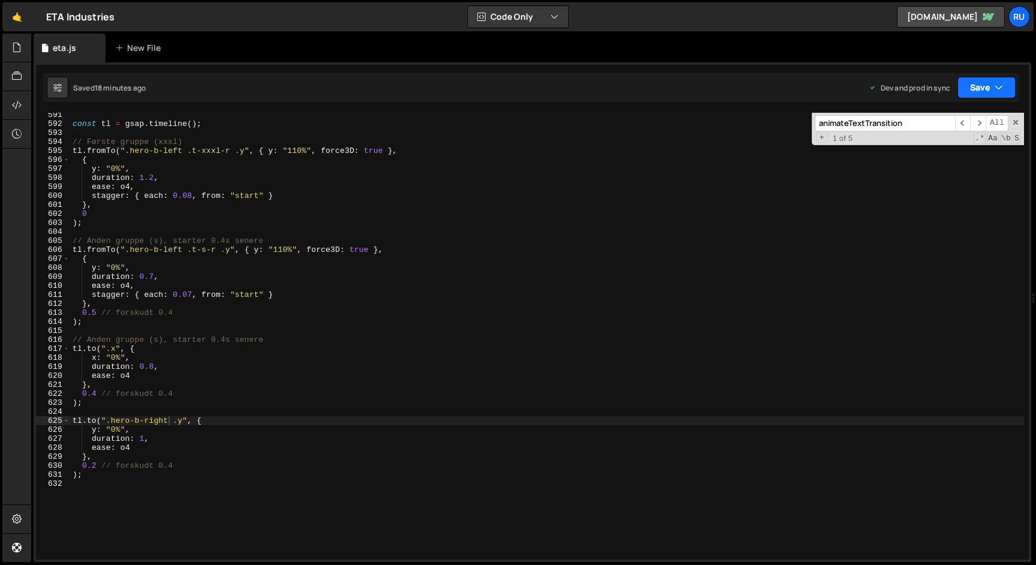
click at [971, 92] on button "Save" at bounding box center [987, 88] width 58 height 22
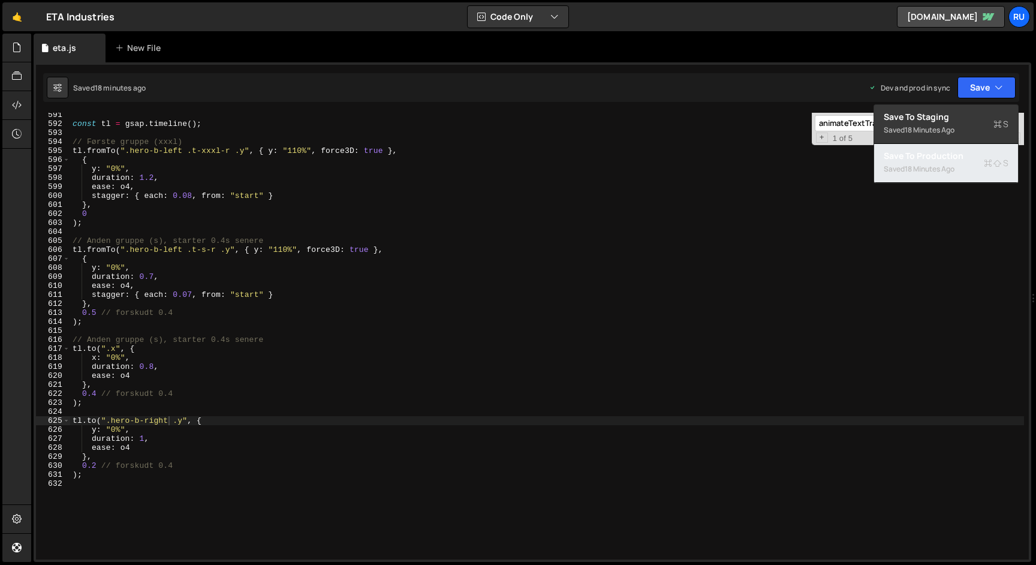
click at [969, 167] on div "Saved 18 minutes ago" at bounding box center [946, 169] width 125 height 14
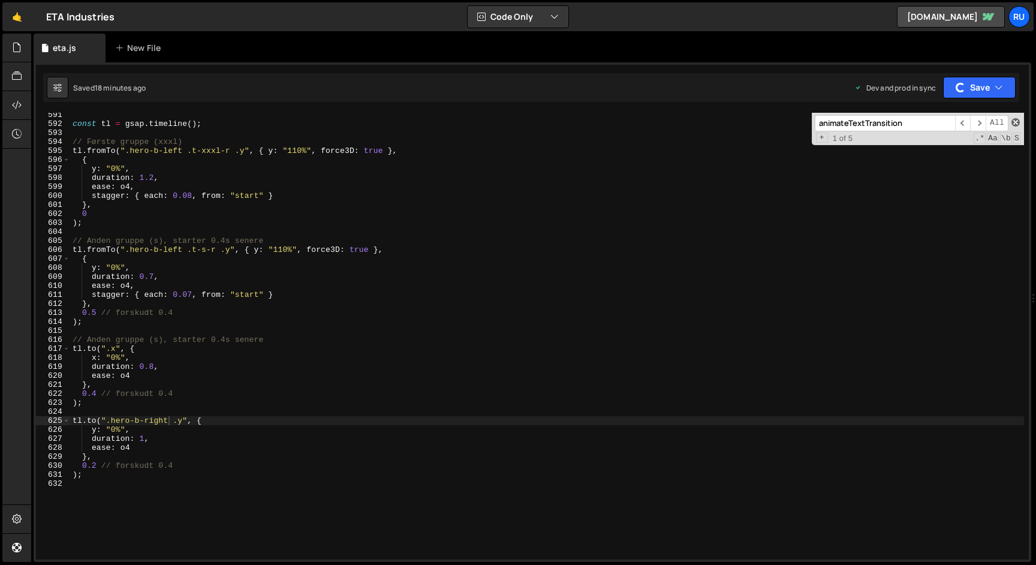
click at [1014, 123] on span at bounding box center [1016, 122] width 8 height 8
